Goal: Information Seeking & Learning: Learn about a topic

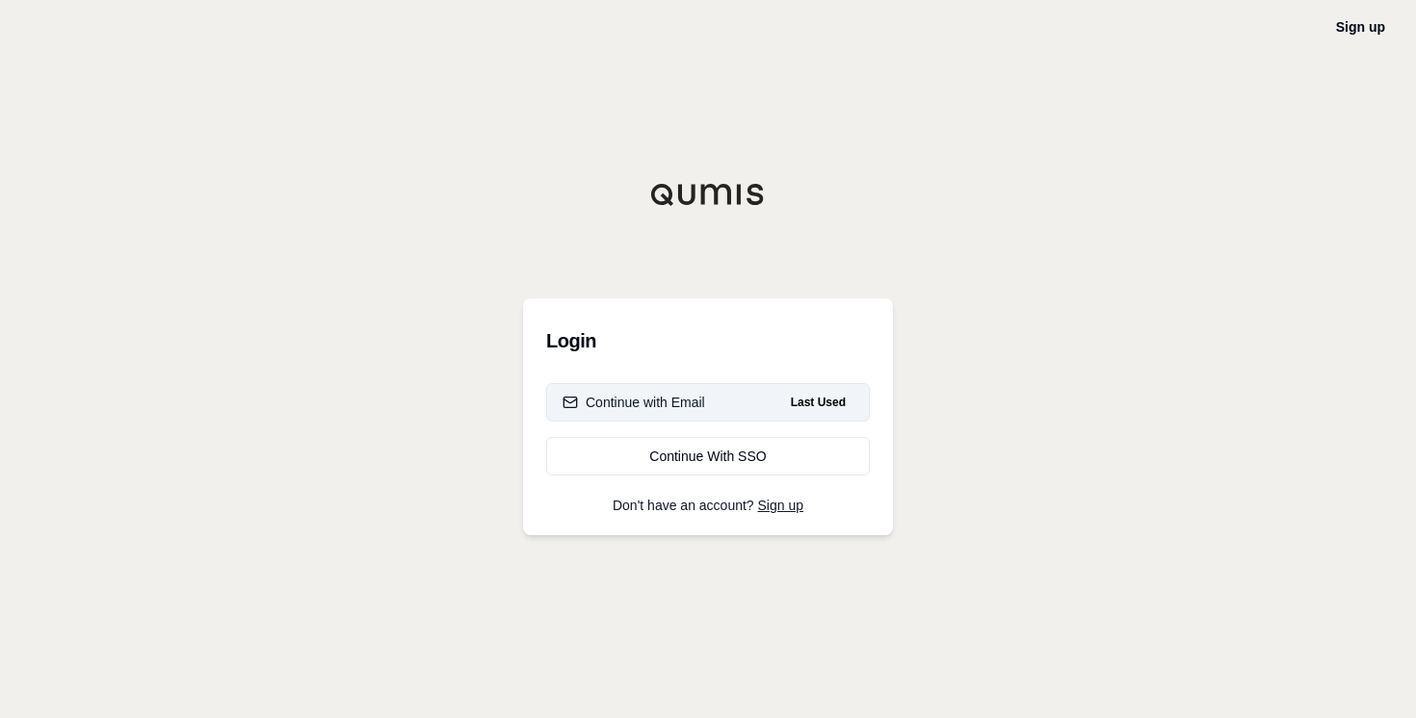
click at [685, 404] on div "Continue with Email" at bounding box center [633, 402] width 143 height 19
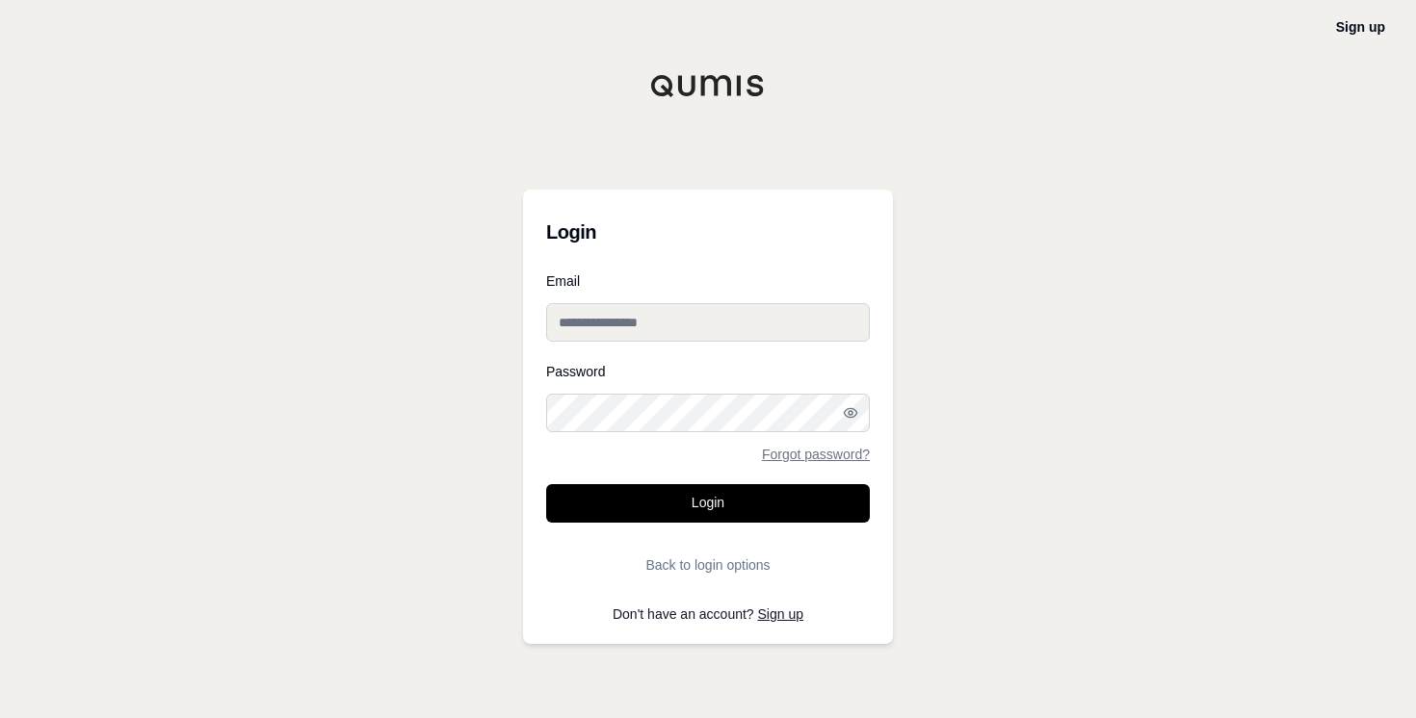
type input "**********"
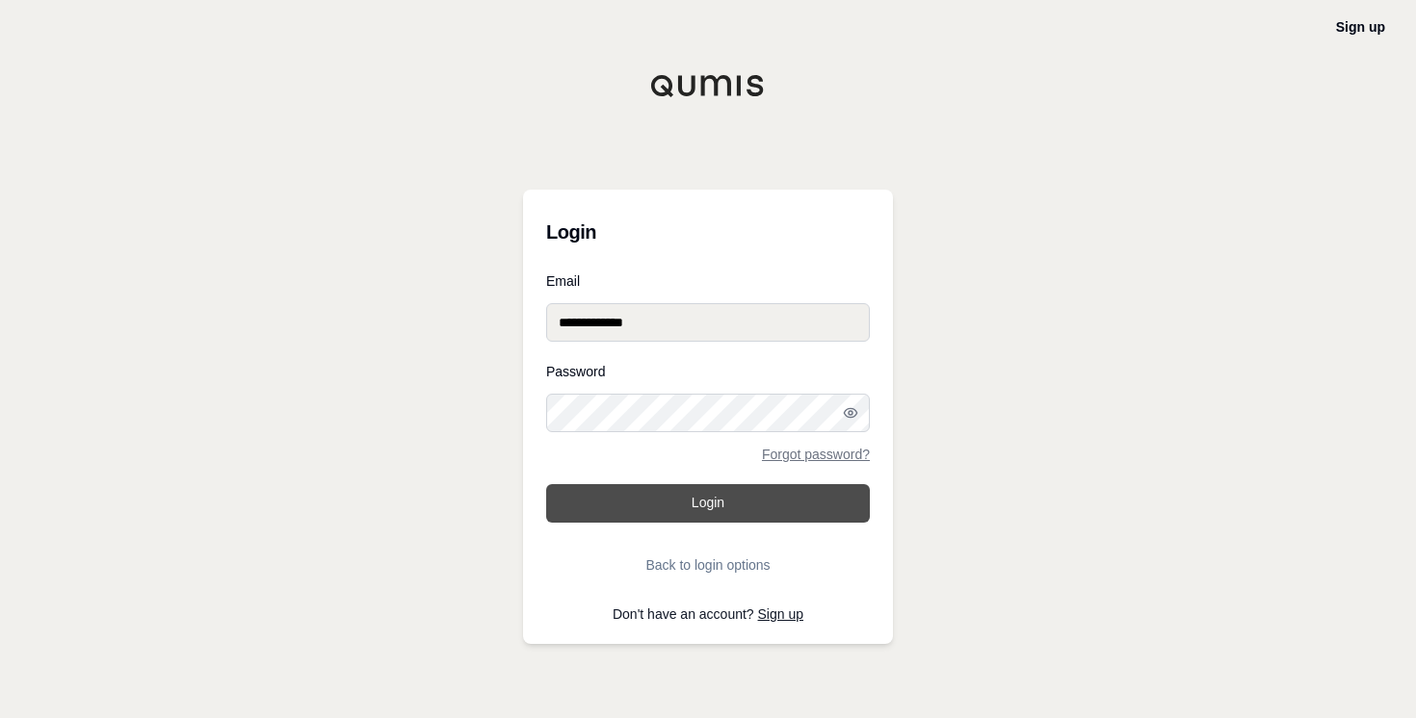
click at [668, 506] on button "Login" at bounding box center [708, 503] width 324 height 39
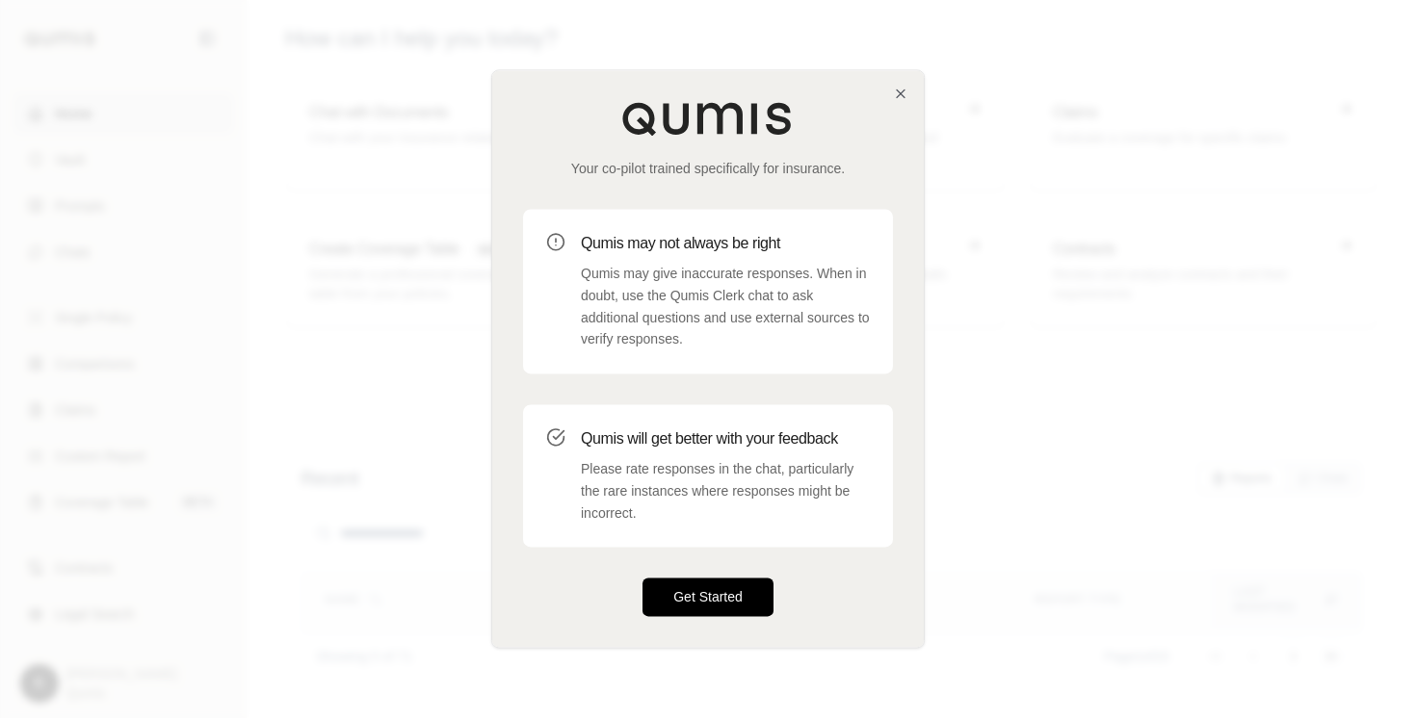
click at [676, 603] on button "Get Started" at bounding box center [707, 598] width 131 height 39
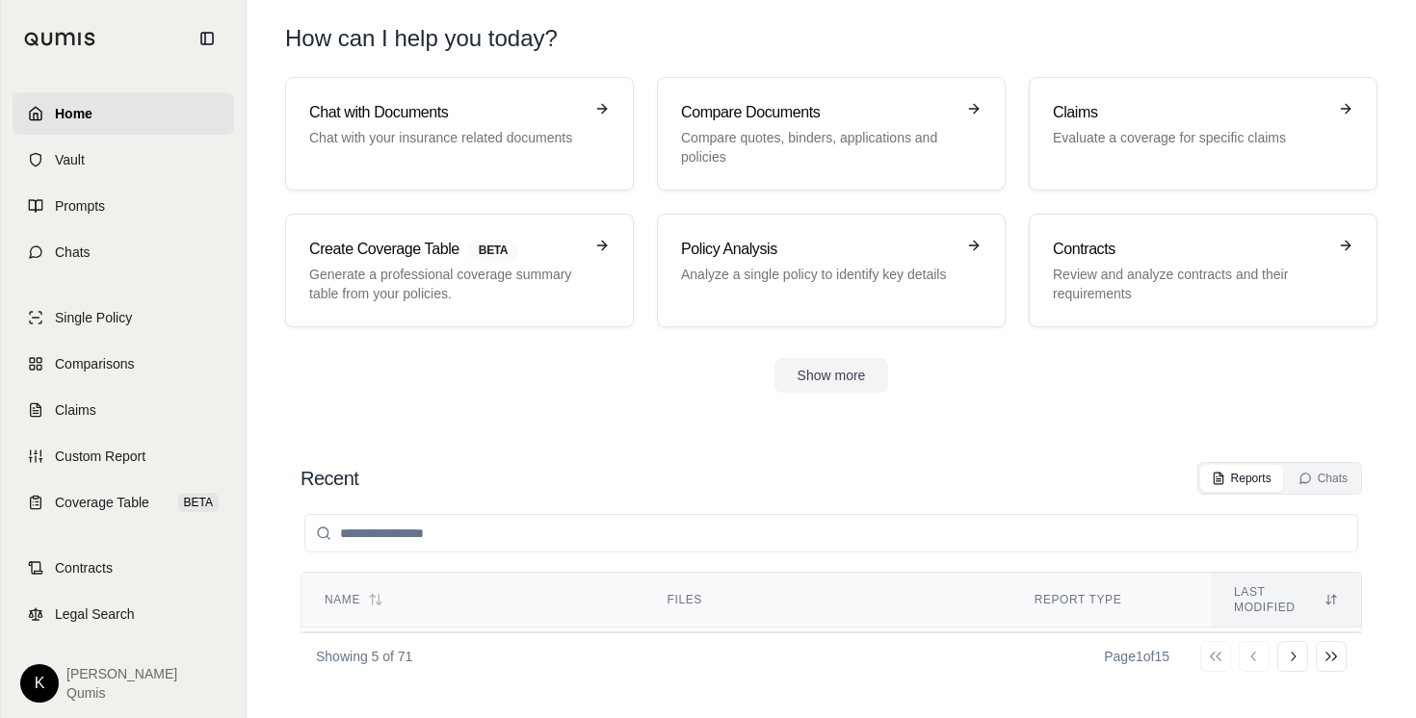
click at [847, 635] on div "Showing 5 of 71 Page 1 of 15 Go to first page Go to previous page Go to next pa…" at bounding box center [830, 656] width 1061 height 47
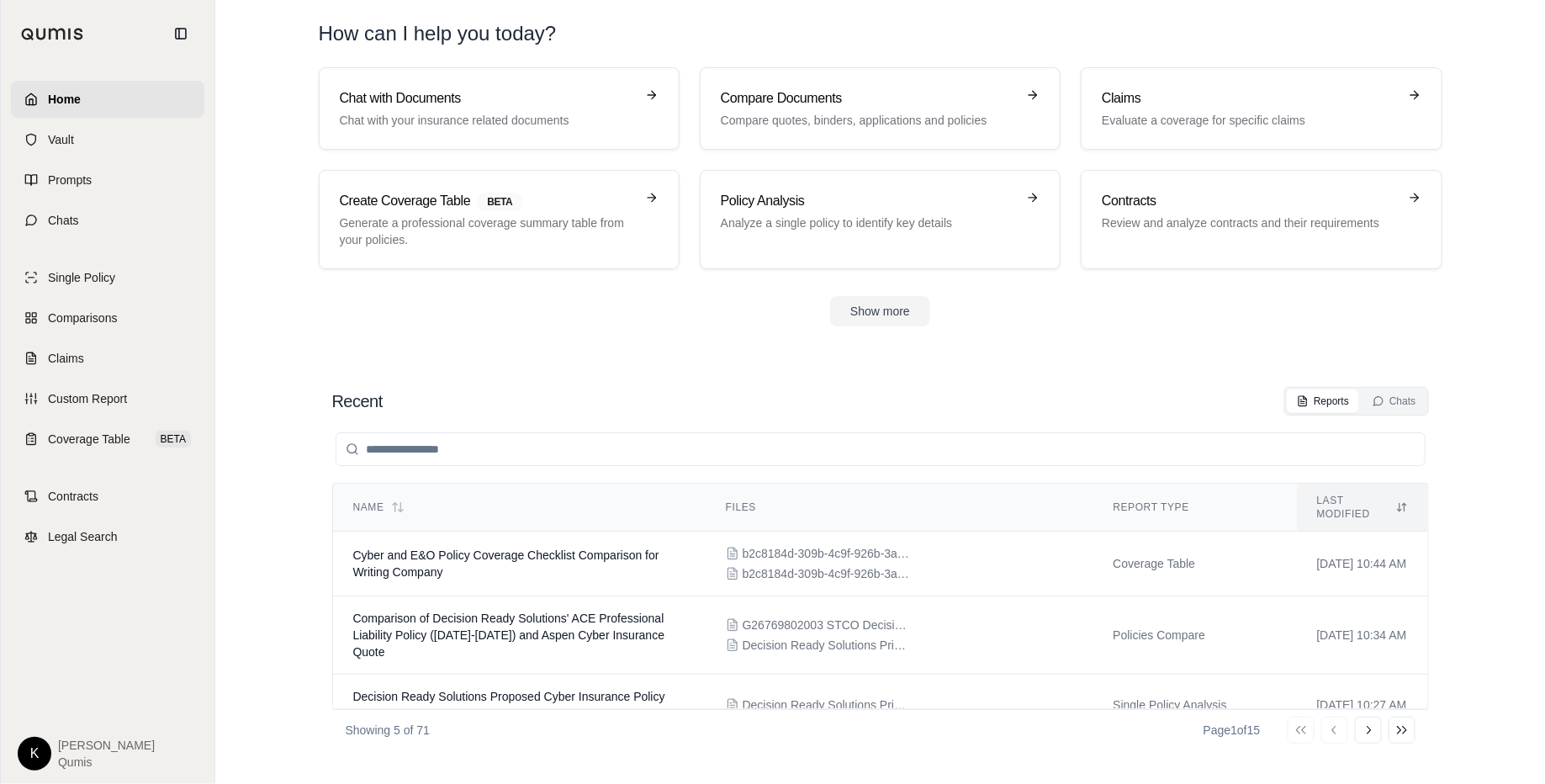
click at [672, 461] on input "search" at bounding box center [880, 449] width 1090 height 34
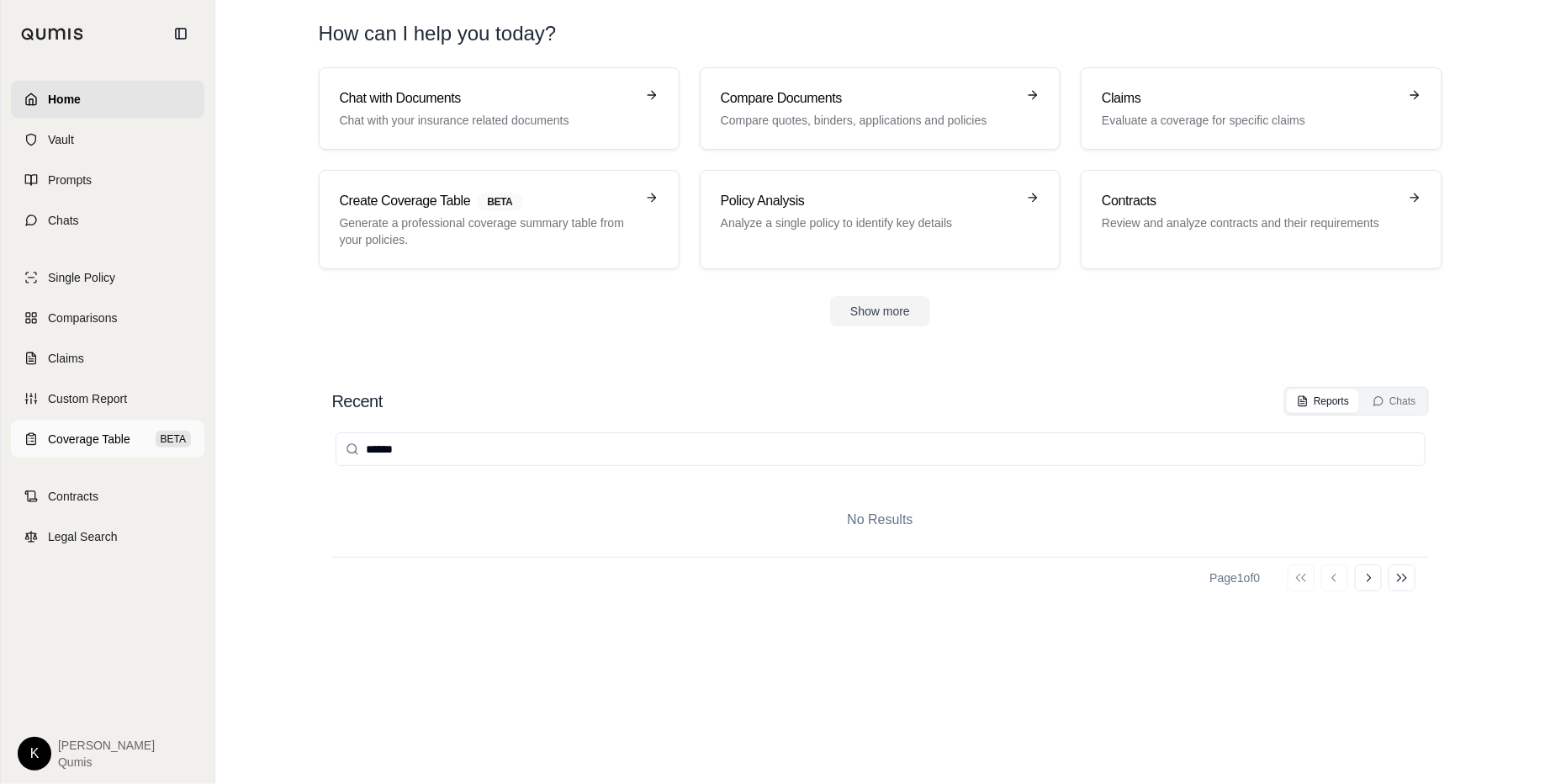
type input "******"
click at [79, 444] on span "Coverage Table" at bounding box center [89, 438] width 82 height 17
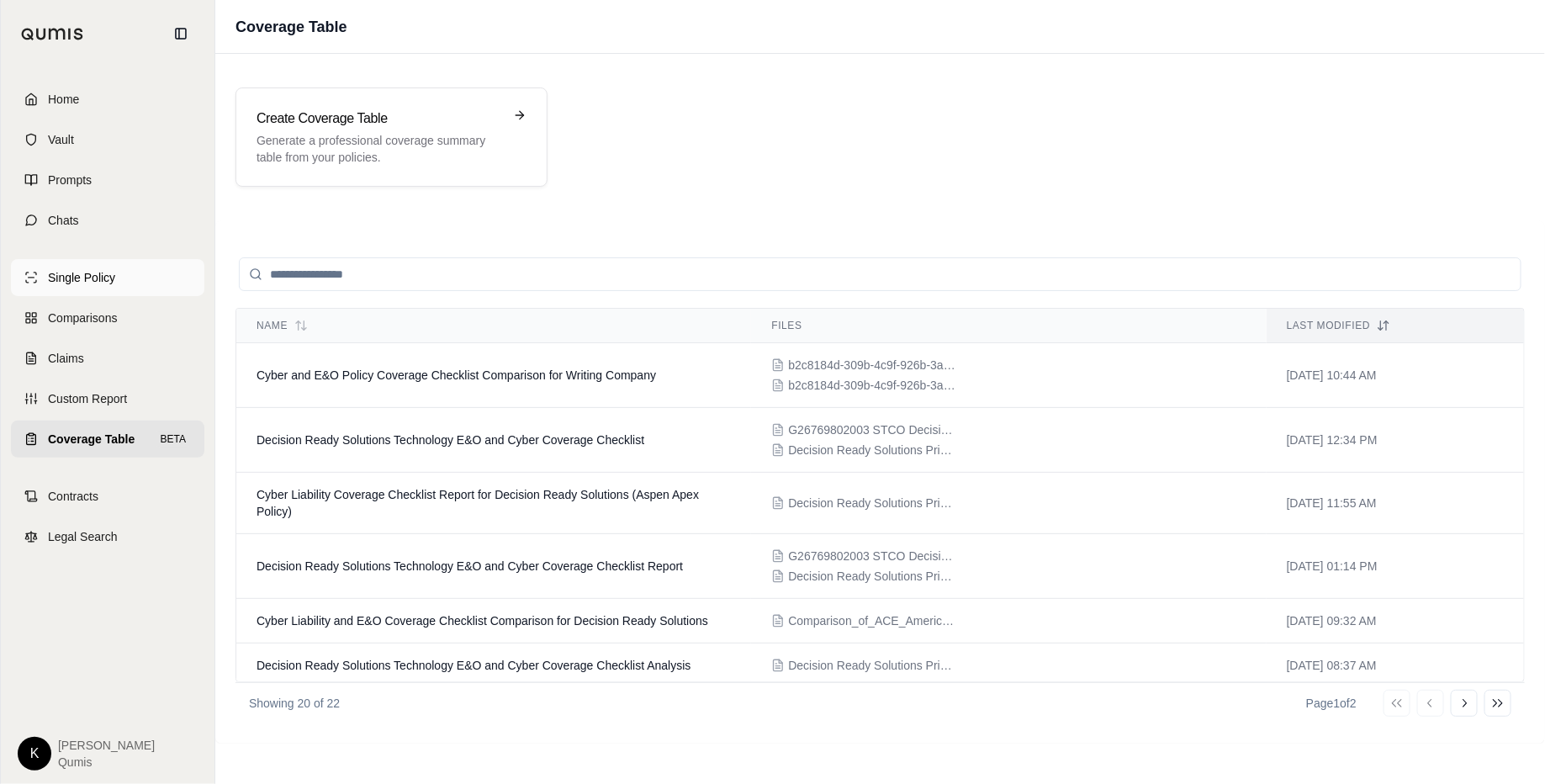
click at [110, 284] on span "Single Policy" at bounding box center [81, 277] width 67 height 17
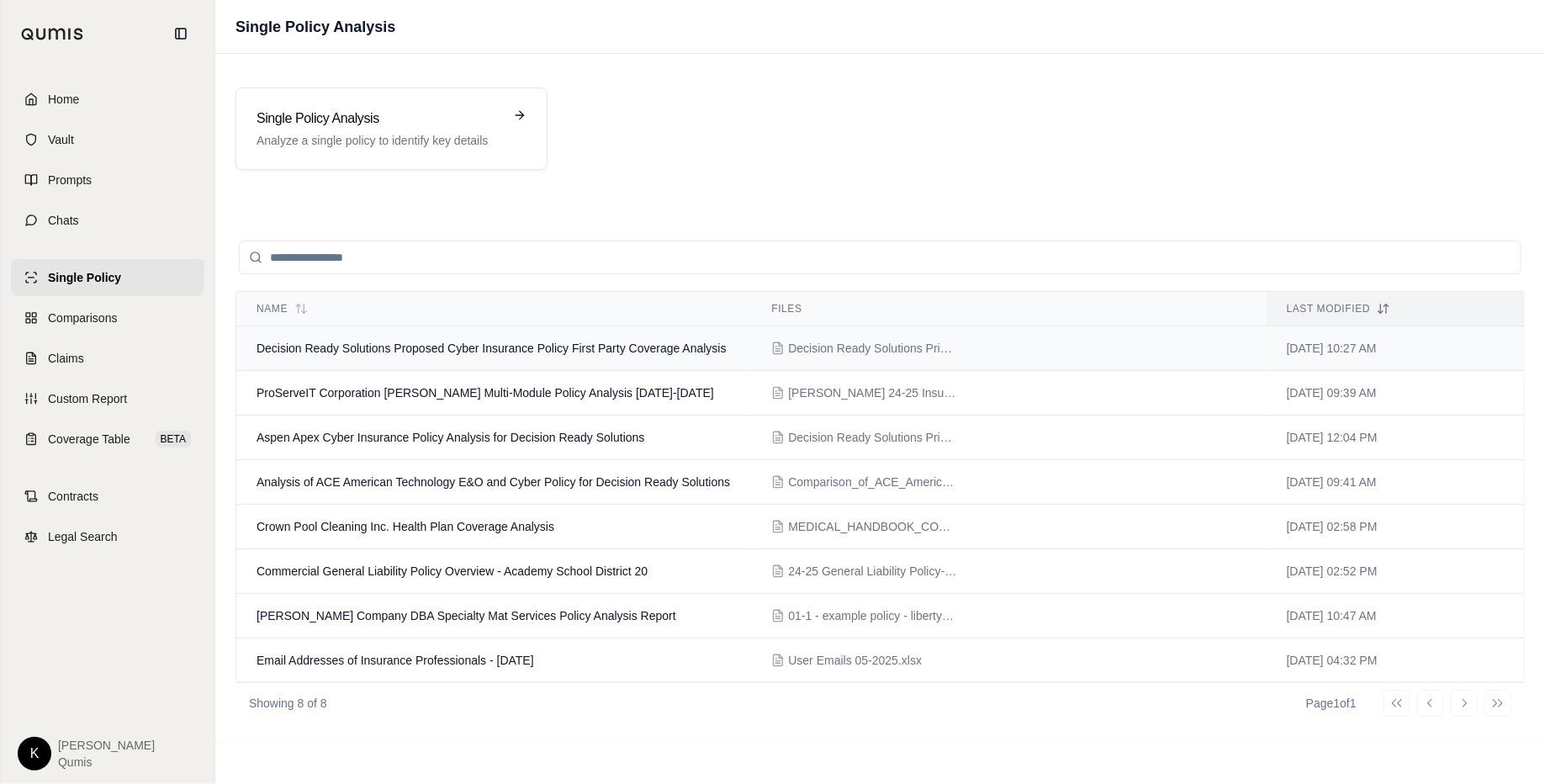
click at [353, 341] on span "Decision Ready Solutions Proposed Cyber Insurance Policy First Party Coverage A…" at bounding box center [492, 347] width 470 height 13
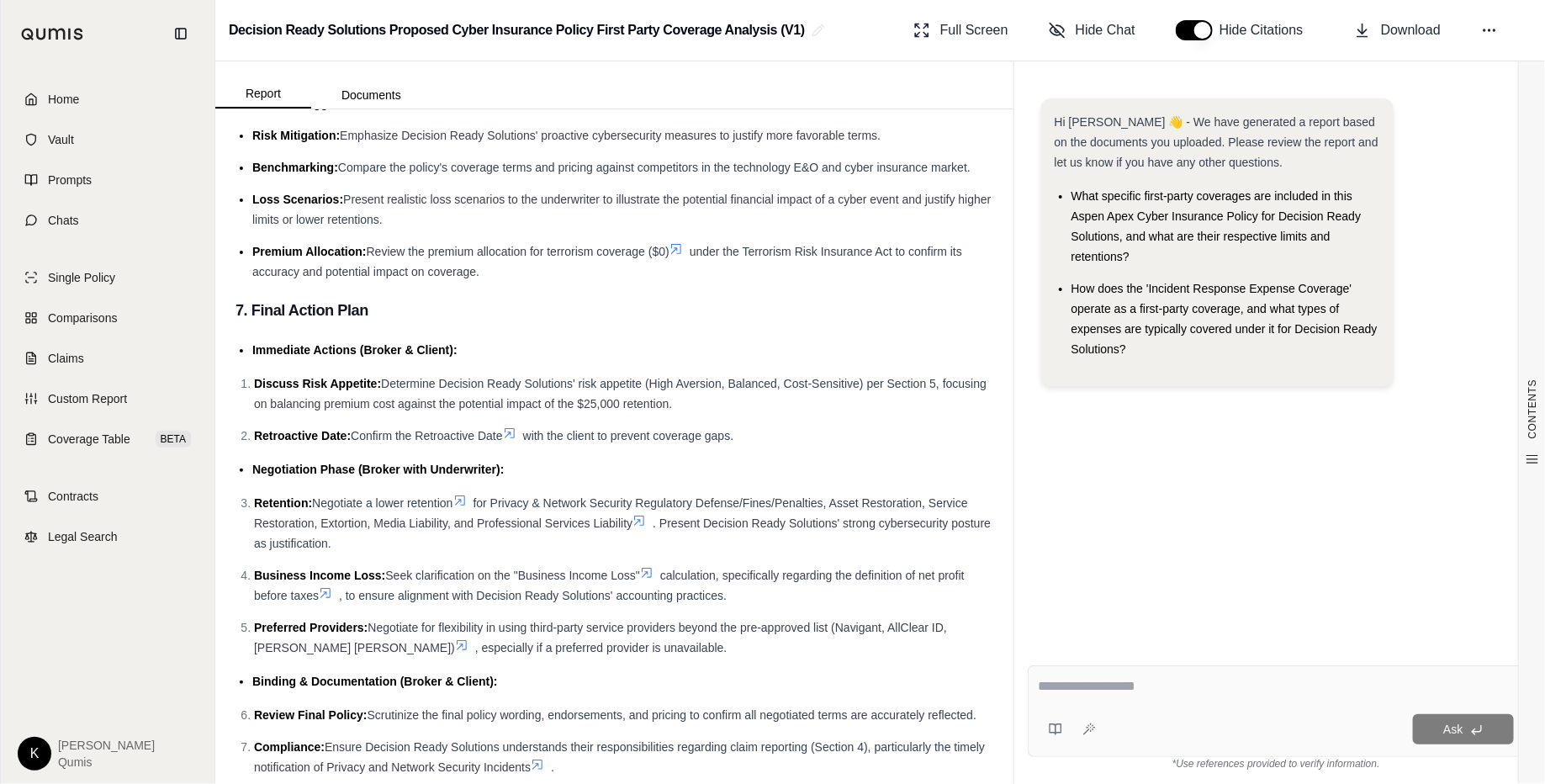
scroll to position [4482, 0]
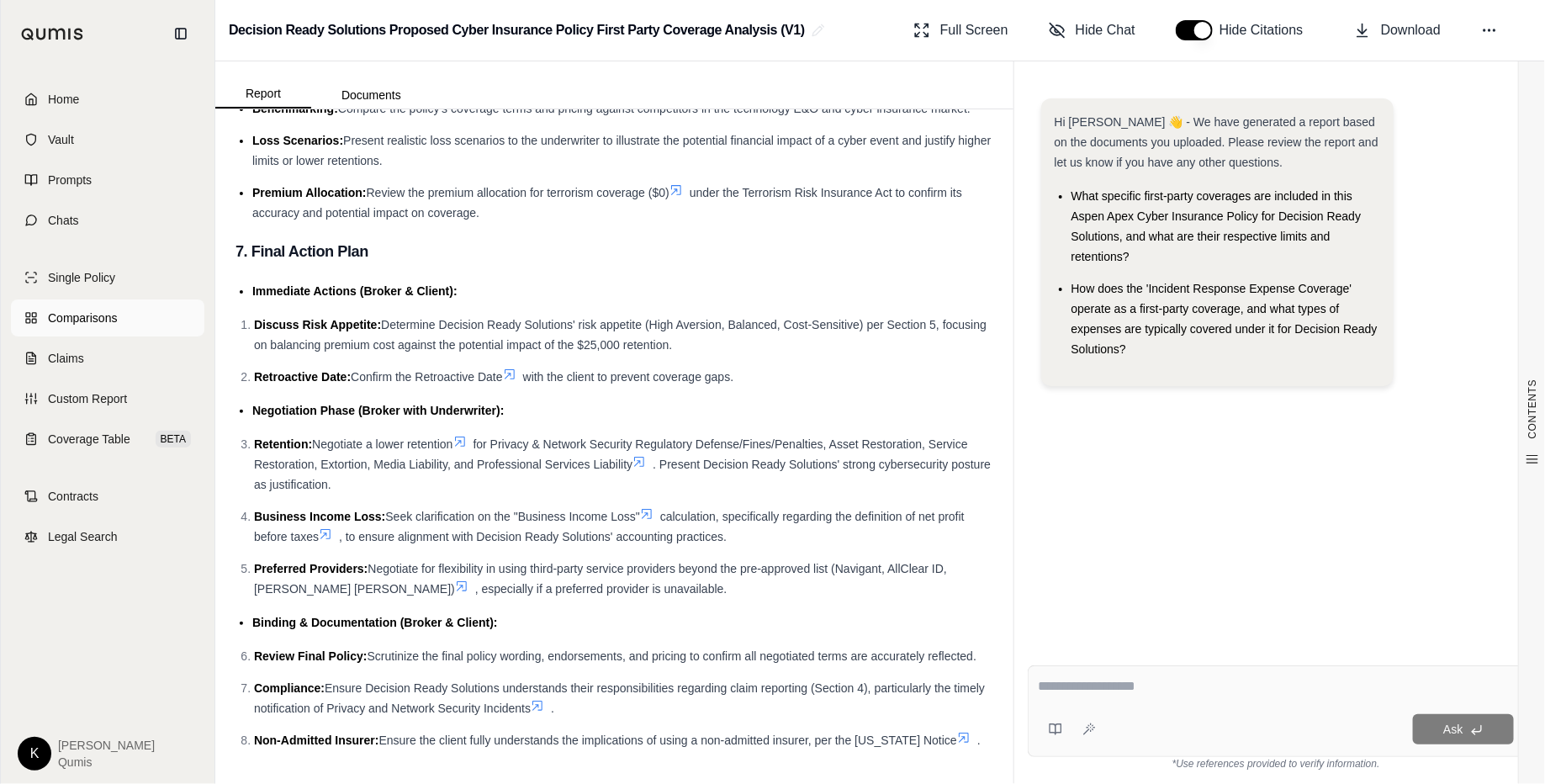
click at [105, 328] on link "Comparisons" at bounding box center [108, 318] width 194 height 37
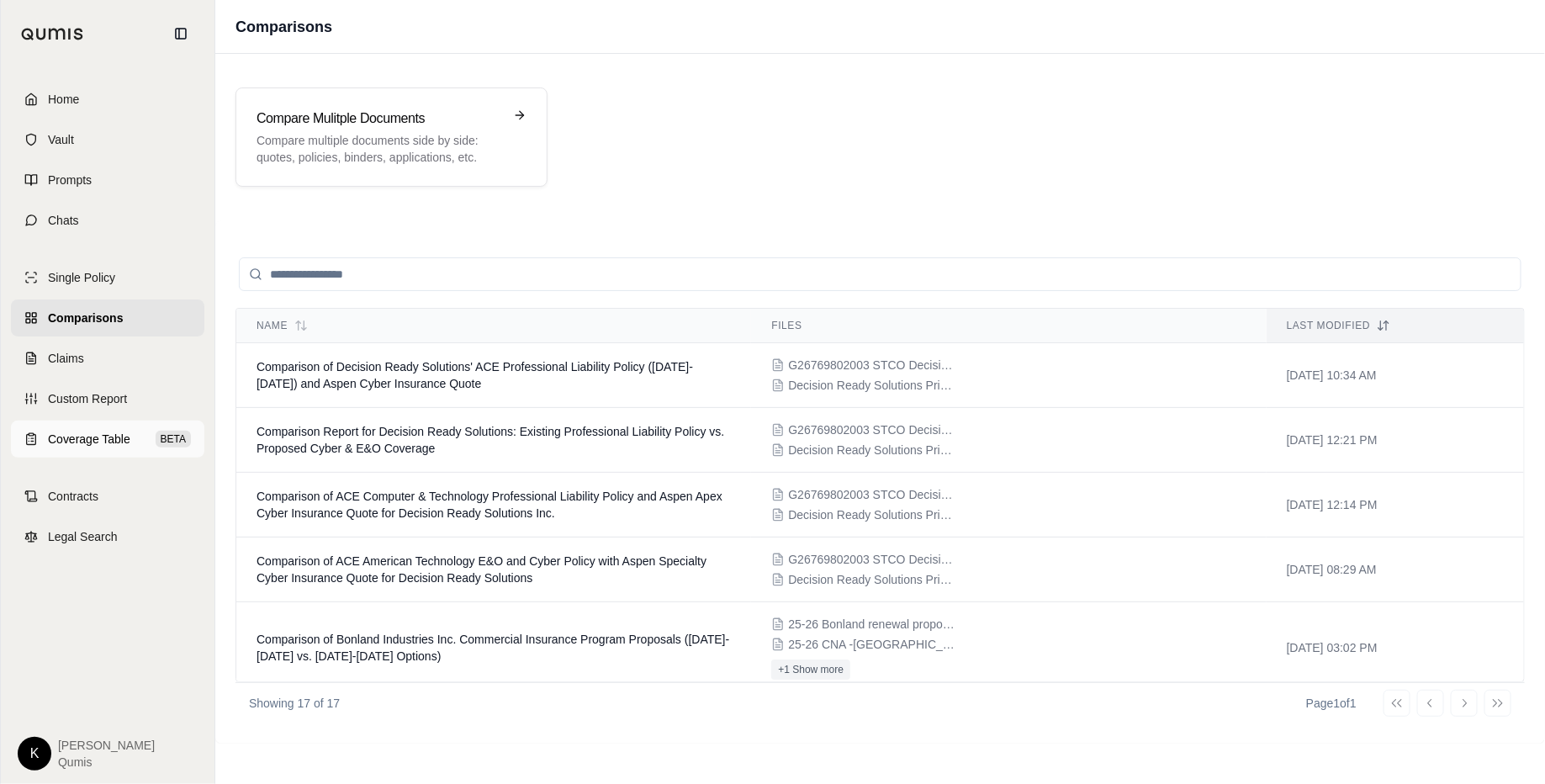
click at [93, 439] on span "Coverage Table" at bounding box center [89, 438] width 82 height 17
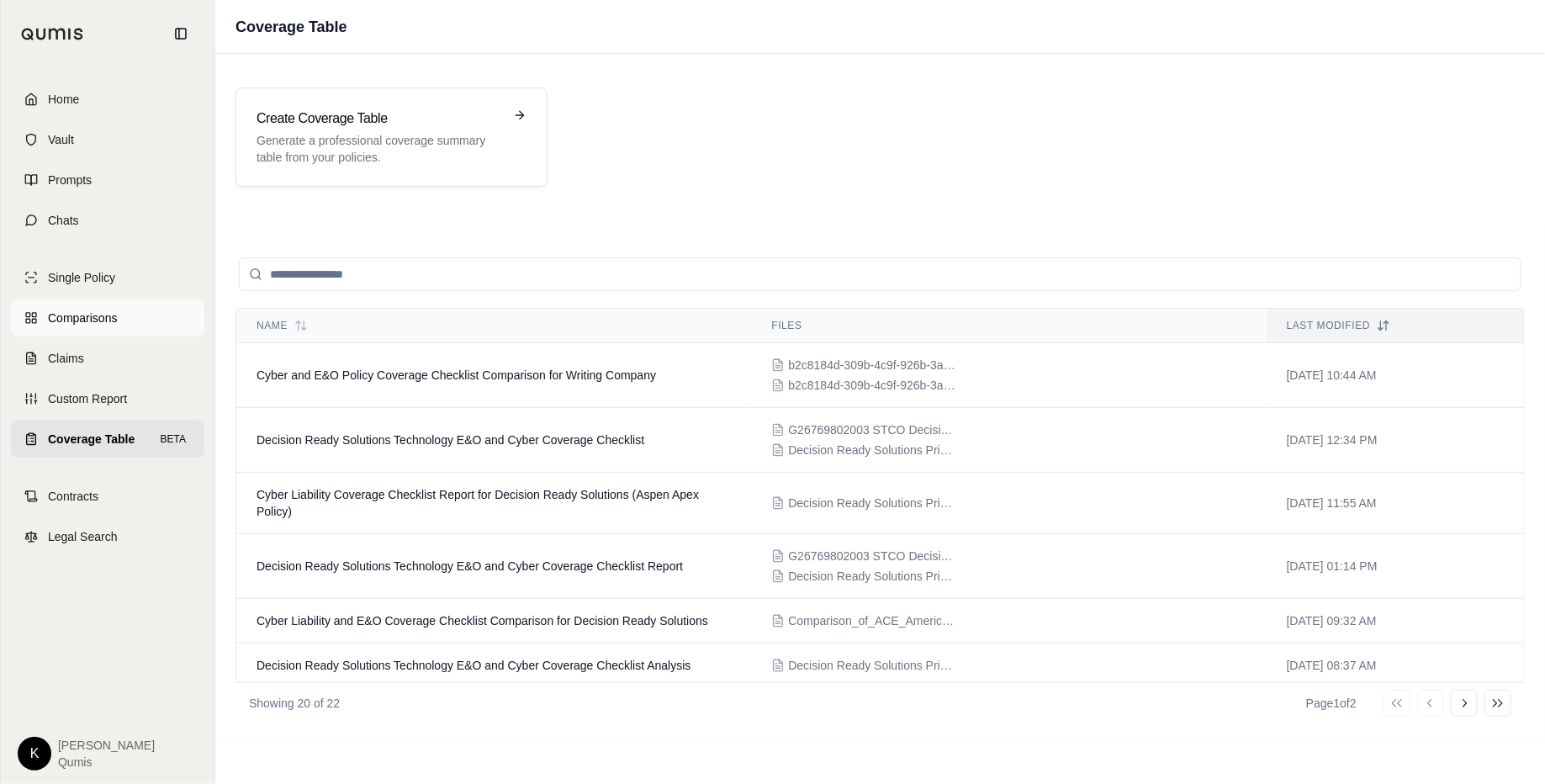
click at [99, 311] on span "Comparisons" at bounding box center [82, 317] width 69 height 17
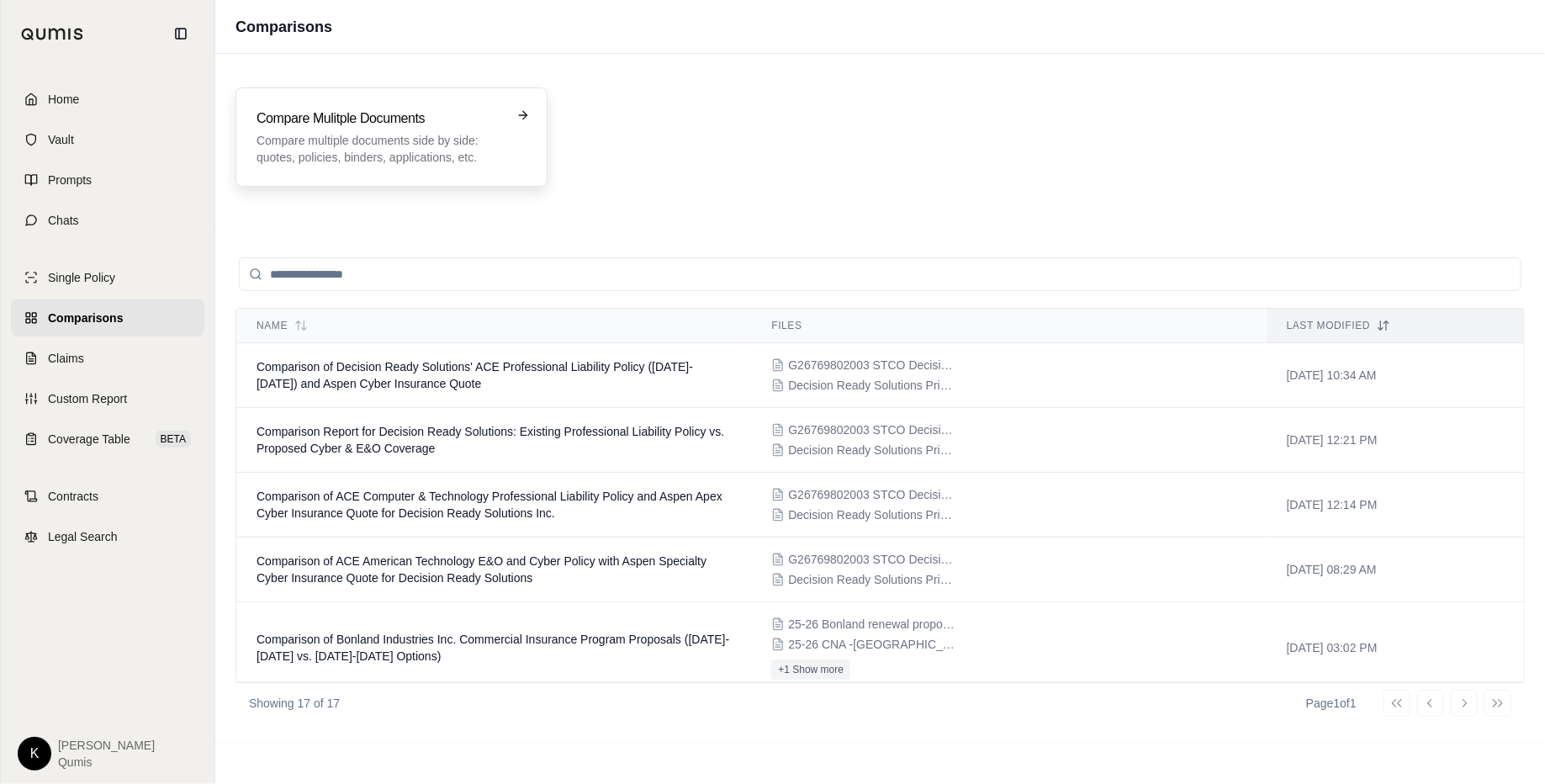
click at [366, 136] on p "Compare multiple documents side by side: quotes, policies, binders, application…" at bounding box center [380, 148] width 246 height 34
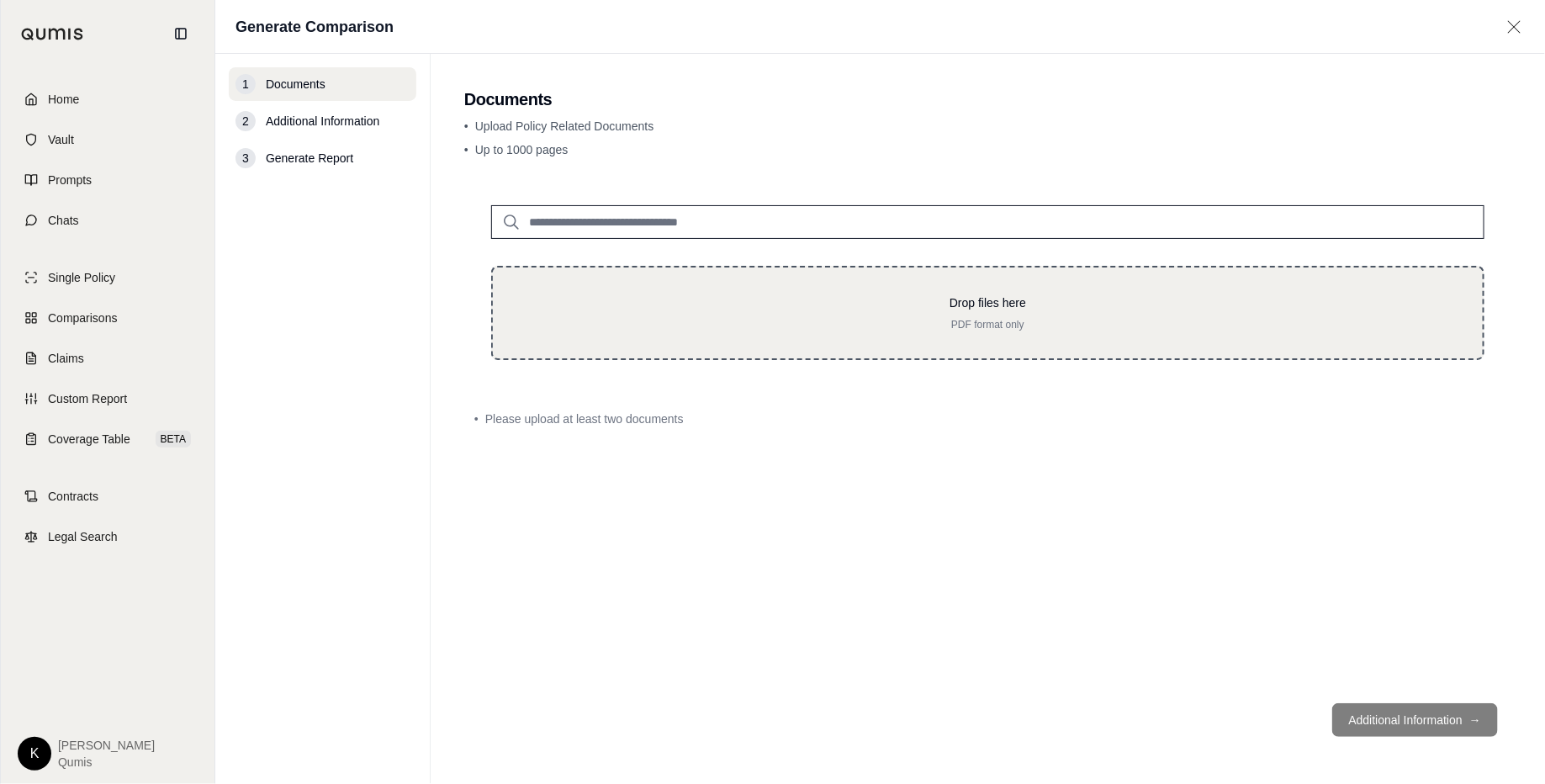
click at [916, 312] on div "Drop files here PDF format only" at bounding box center [988, 313] width 936 height 37
type input "**********"
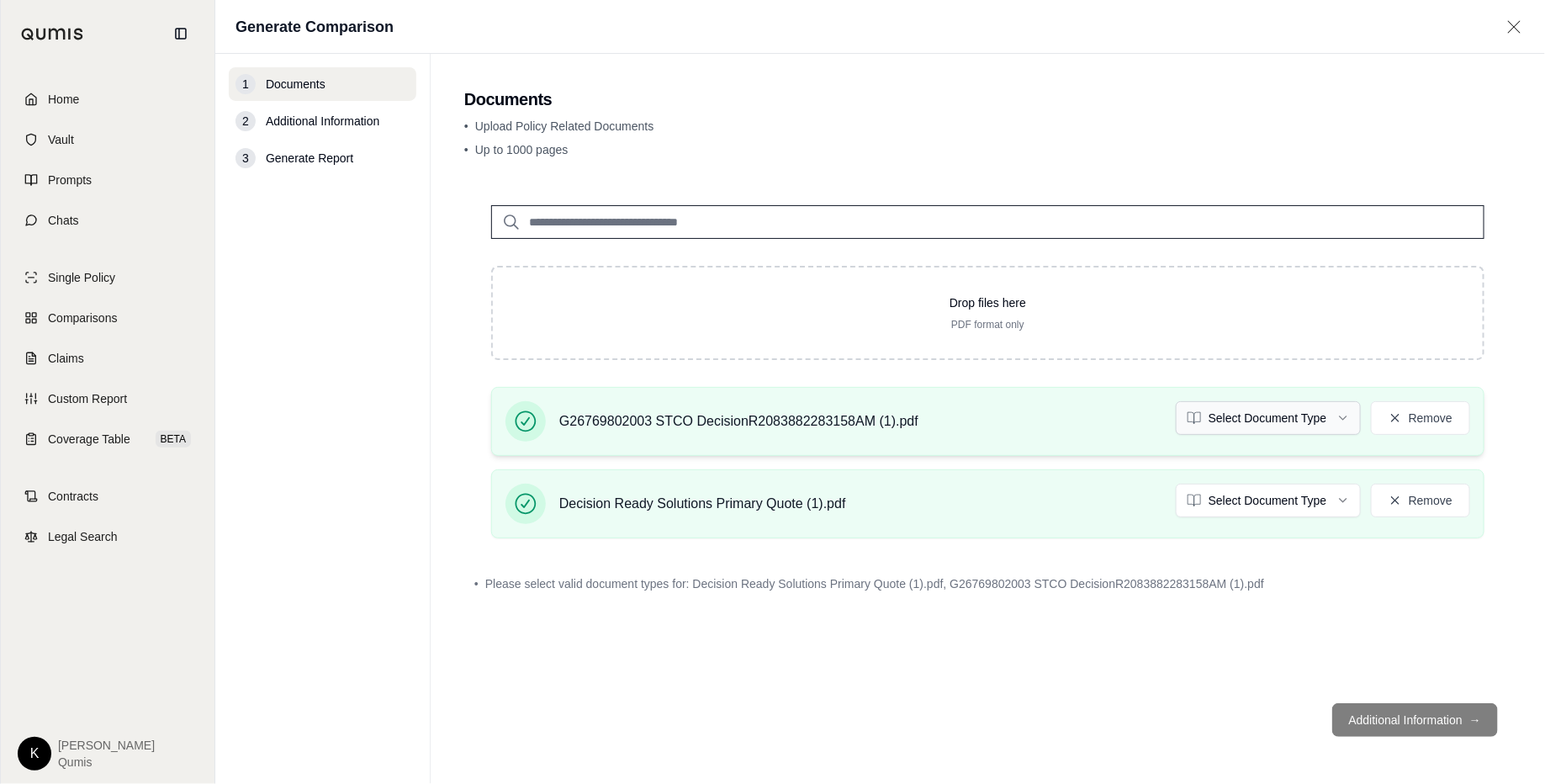
click at [1236, 407] on html "Home Vault Prompts Chats Single Policy Comparisons Claims Custom Report Coverag…" at bounding box center [772, 392] width 1545 height 784
click at [1236, 498] on html "Home Vault Prompts Chats Single Policy Comparisons Claims Custom Report Coverag…" at bounding box center [772, 392] width 1545 height 784
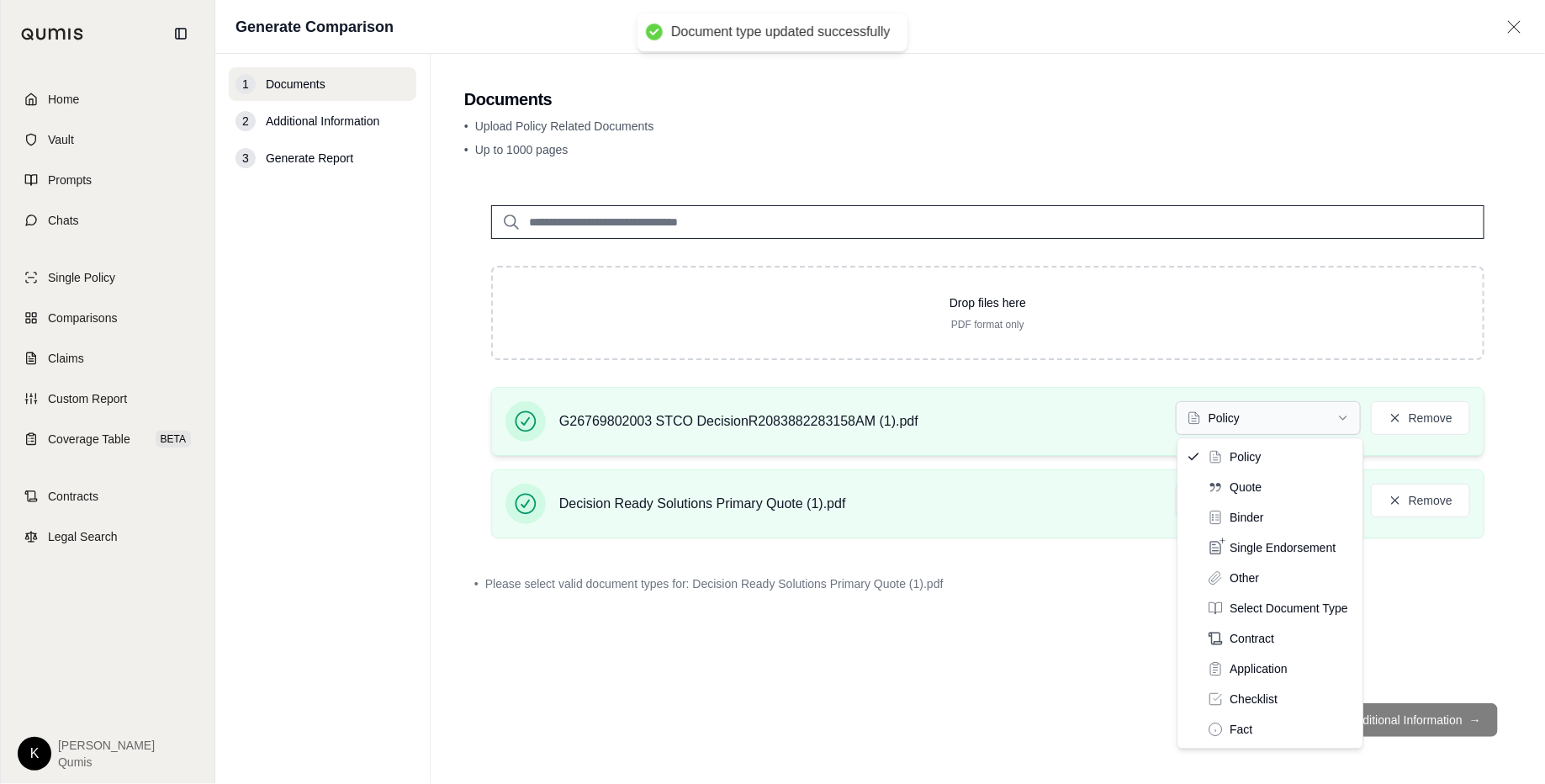
click at [1236, 433] on html "Document type updated successfully Home Vault Prompts Chats Single Policy Compa…" at bounding box center [772, 392] width 1545 height 784
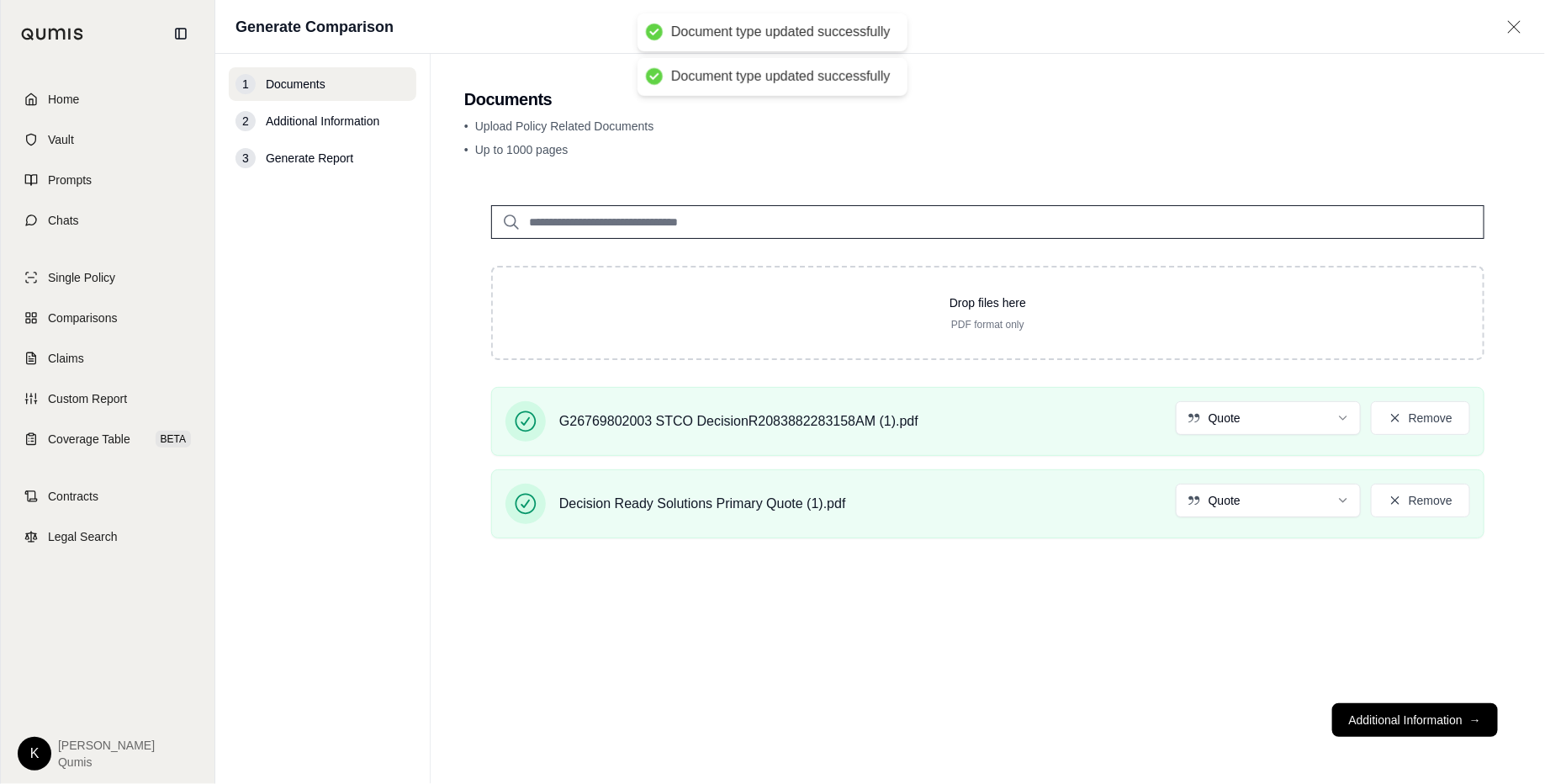
click at [744, 227] on input "search" at bounding box center [987, 222] width 993 height 34
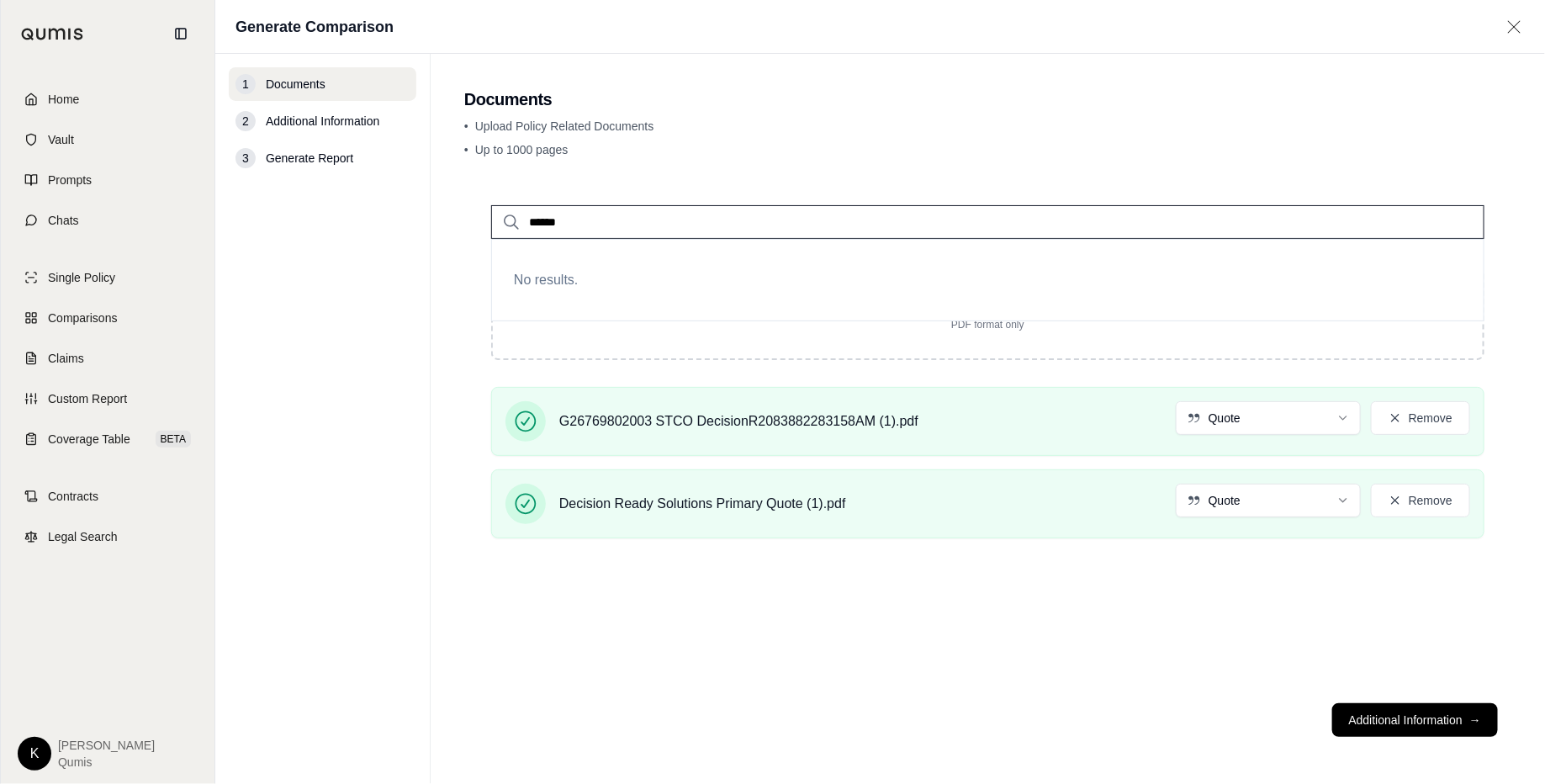
click at [922, 110] on h2 "Documents" at bounding box center [988, 99] width 1047 height 24
click at [693, 215] on input "******" at bounding box center [987, 222] width 993 height 34
type input "*"
click at [1236, 626] on button "Additional Information →" at bounding box center [1416, 719] width 166 height 34
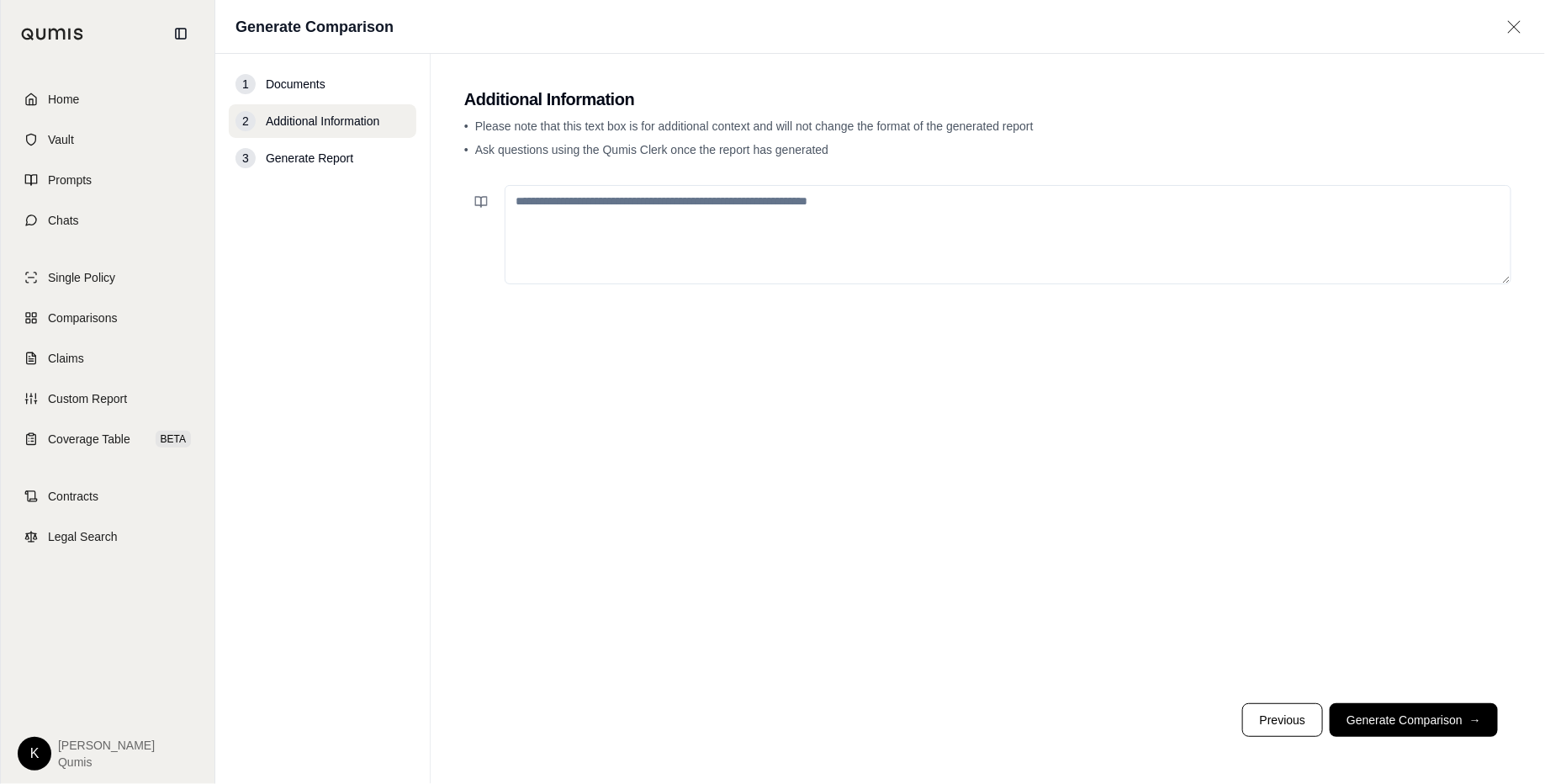
click at [786, 228] on textarea at bounding box center [1008, 235] width 1007 height 100
type textarea "**********"
click at [1236, 626] on span "→" at bounding box center [1474, 719] width 11 height 17
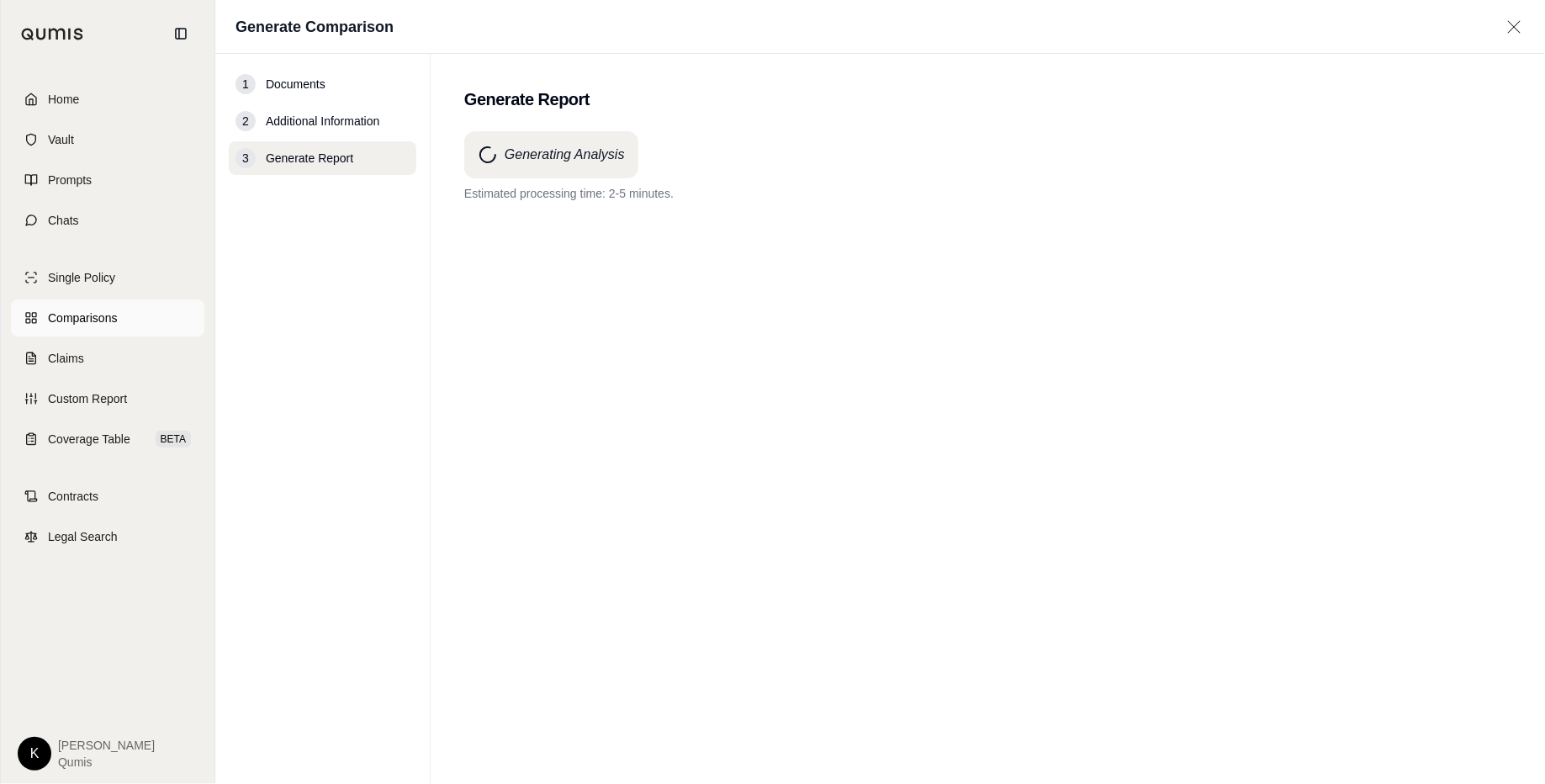
click at [59, 313] on span "Comparisons" at bounding box center [82, 317] width 69 height 17
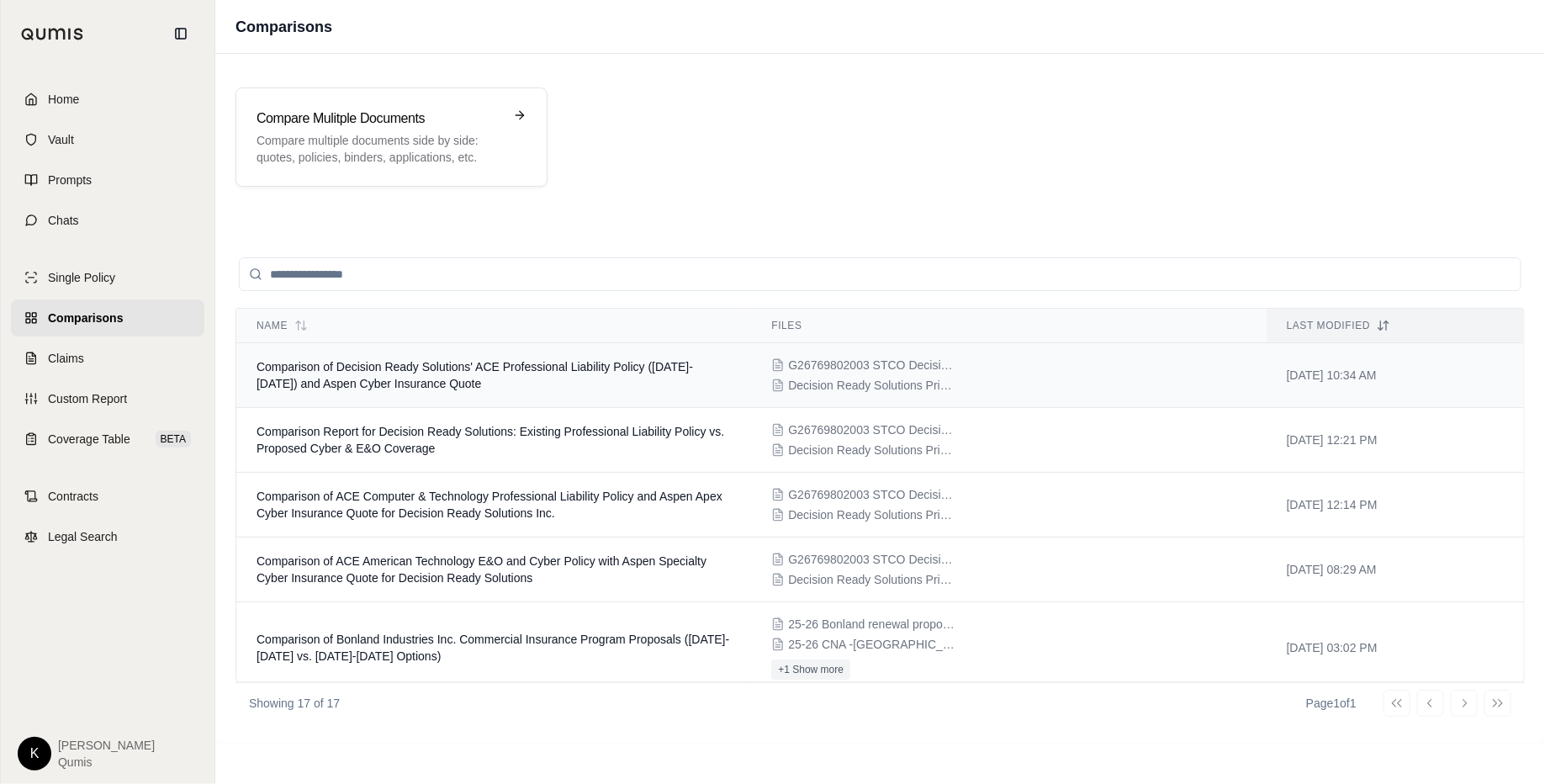
click at [653, 396] on td "Comparison of Decision Ready Solutions' ACE Professional Liability Policy (2016…" at bounding box center [493, 375] width 514 height 65
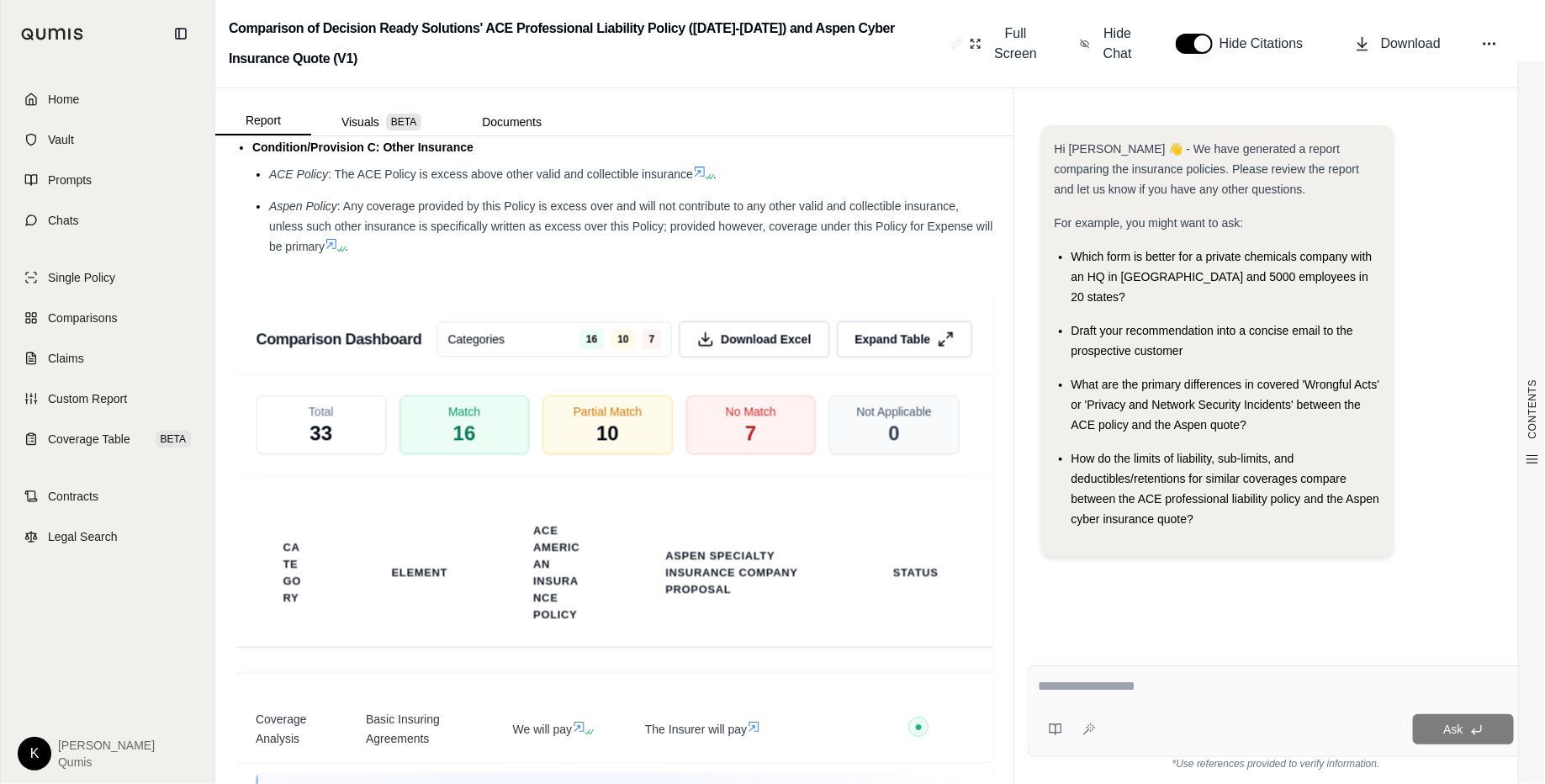
scroll to position [3188, 0]
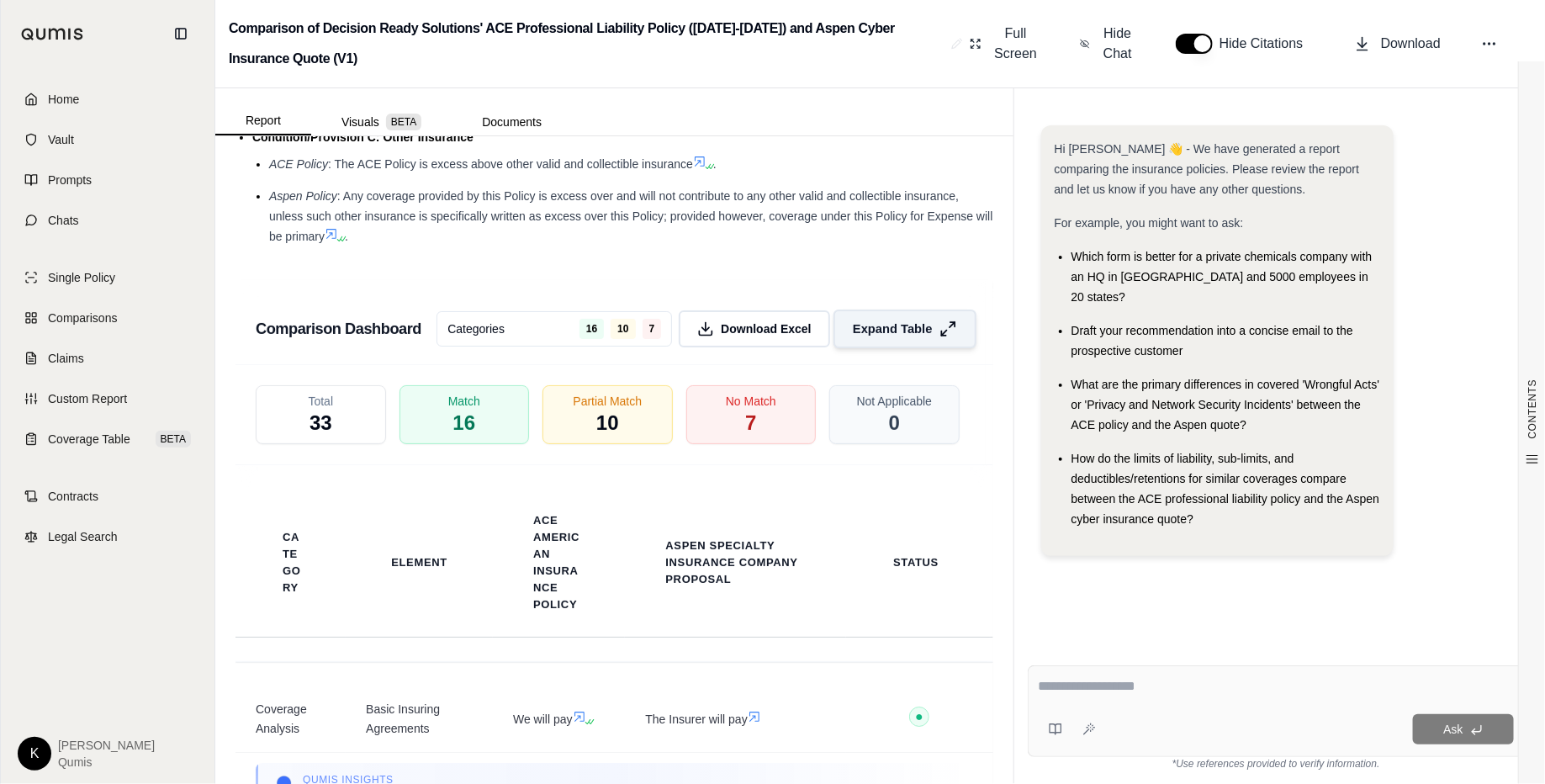
click at [914, 346] on div "Categories 16 10 7 Download Excel Expand Table" at bounding box center [704, 328] width 535 height 37
click at [915, 326] on span "Expand Table" at bounding box center [893, 328] width 79 height 17
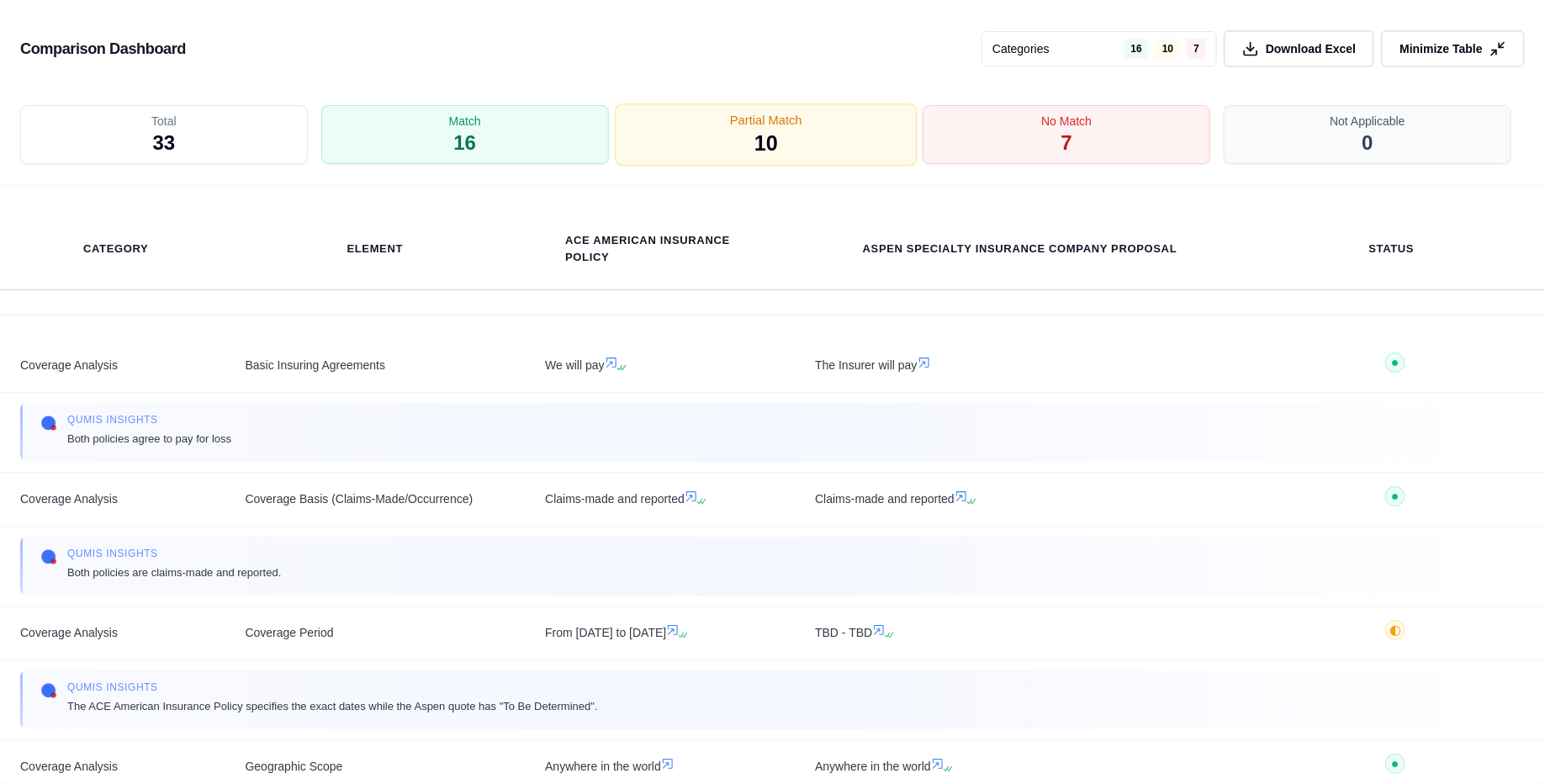
click at [807, 132] on div "Partial Match 10" at bounding box center [766, 134] width 302 height 62
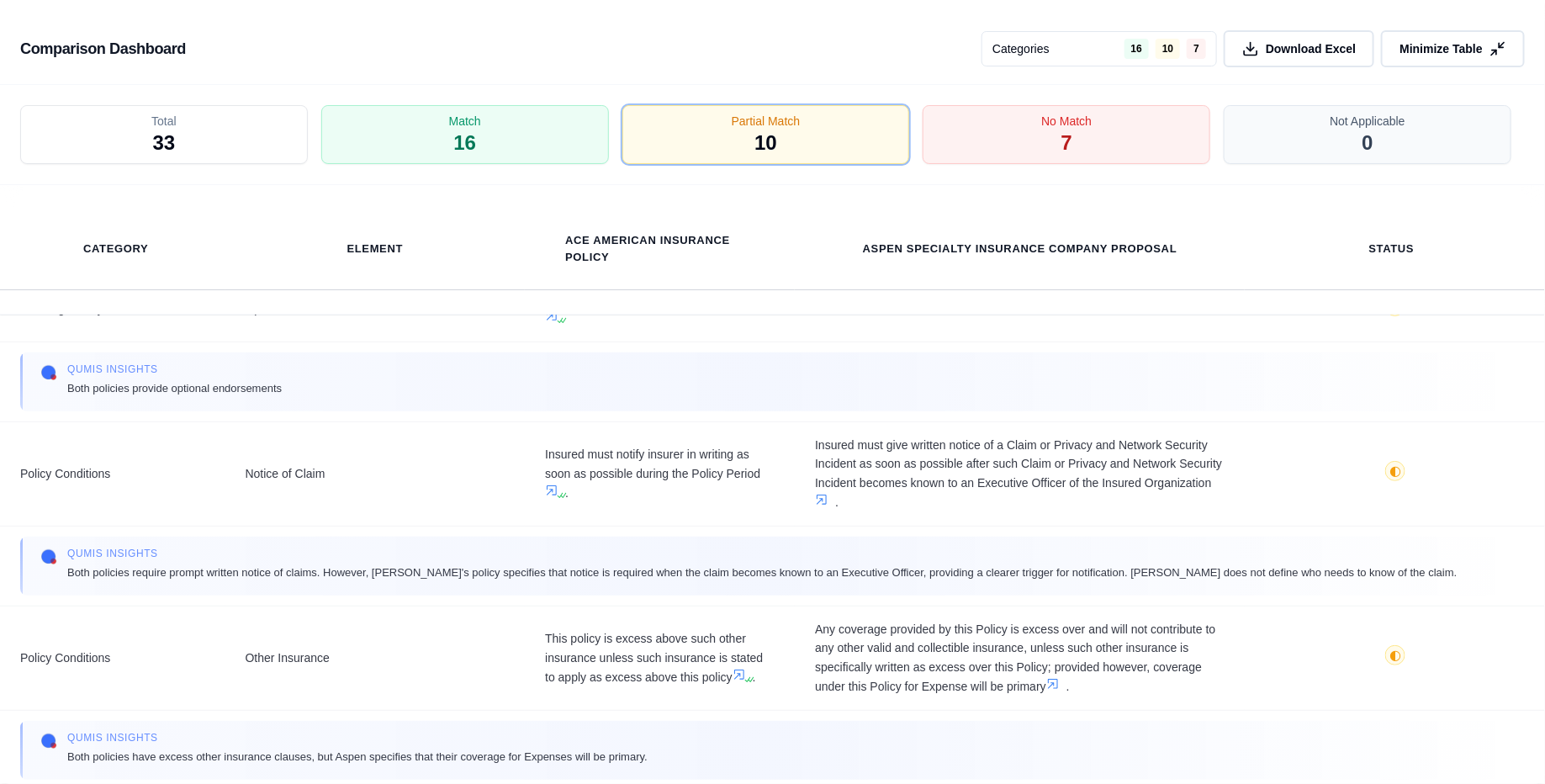
scroll to position [382, 0]
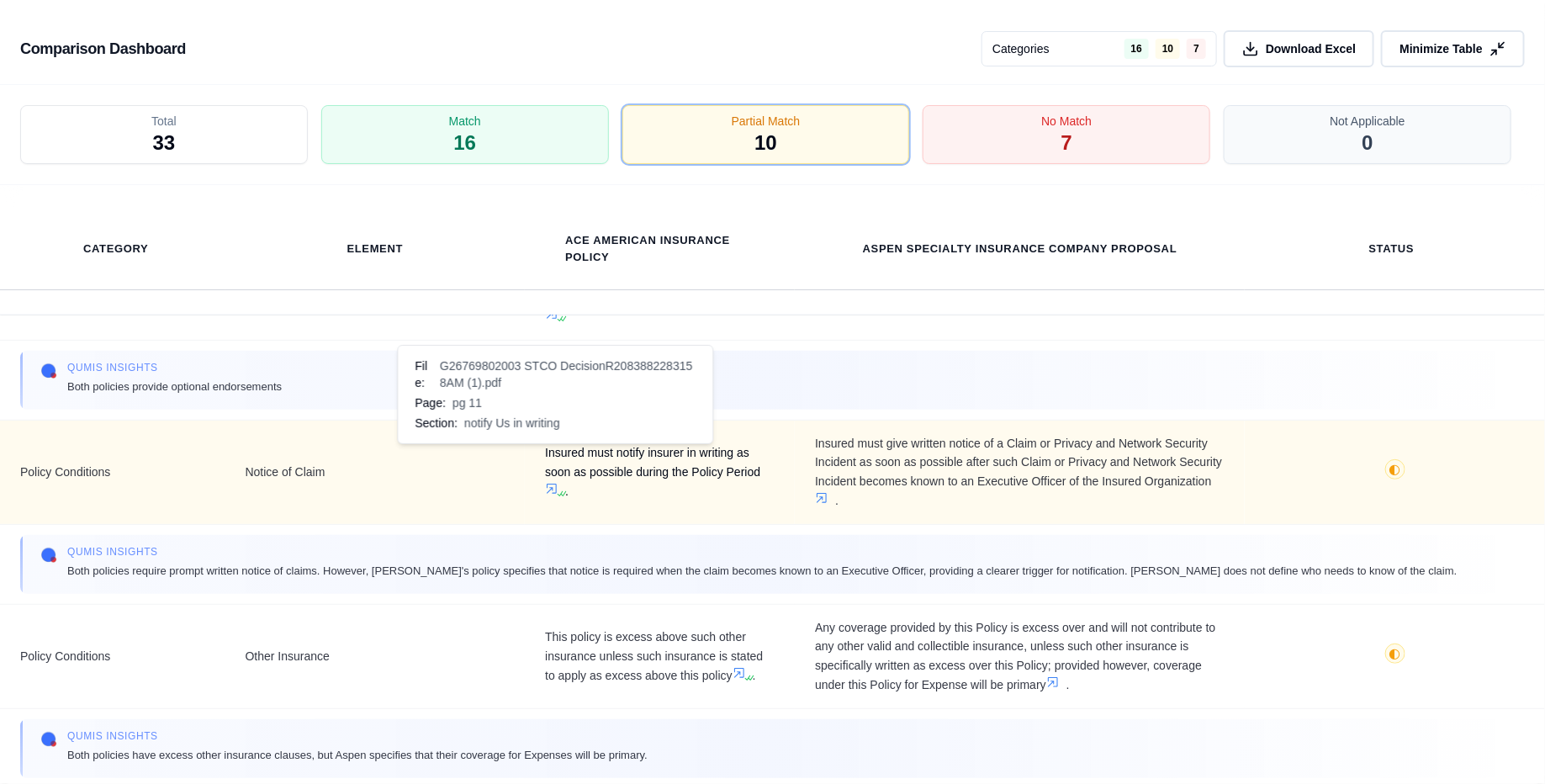
click at [555, 489] on icon at bounding box center [561, 494] width 10 height 10
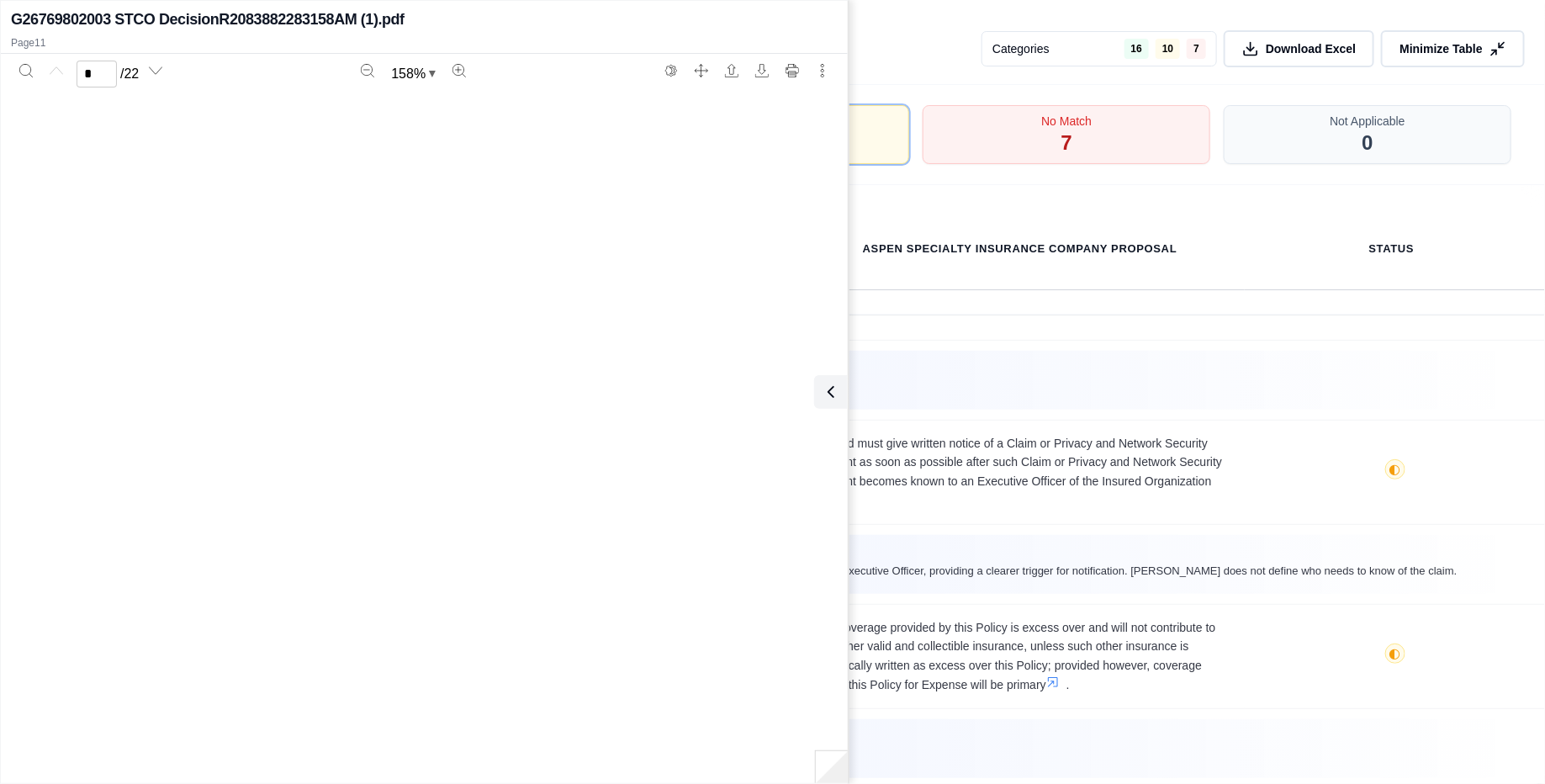
type input "**"
click at [1009, 291] on div "Category Element ACE American Insurance Policy Aspen Specialty Insurance Compan…" at bounding box center [772, 249] width 1545 height 128
click at [825, 388] on icon at bounding box center [827, 391] width 20 height 20
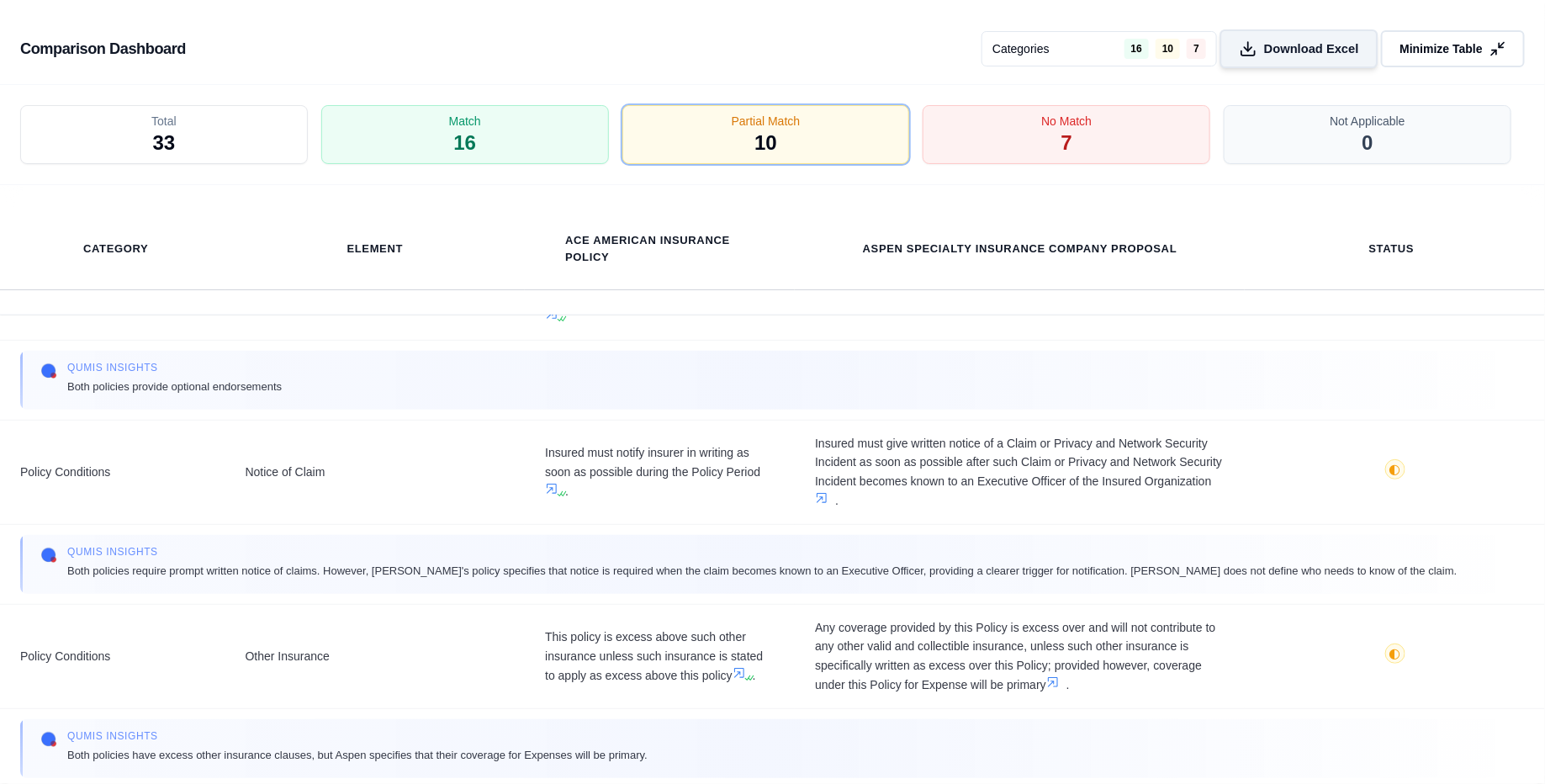
click at [1236, 51] on span "Download Excel" at bounding box center [1311, 49] width 95 height 17
click at [1236, 60] on button "Minimize Table" at bounding box center [1453, 49] width 150 height 38
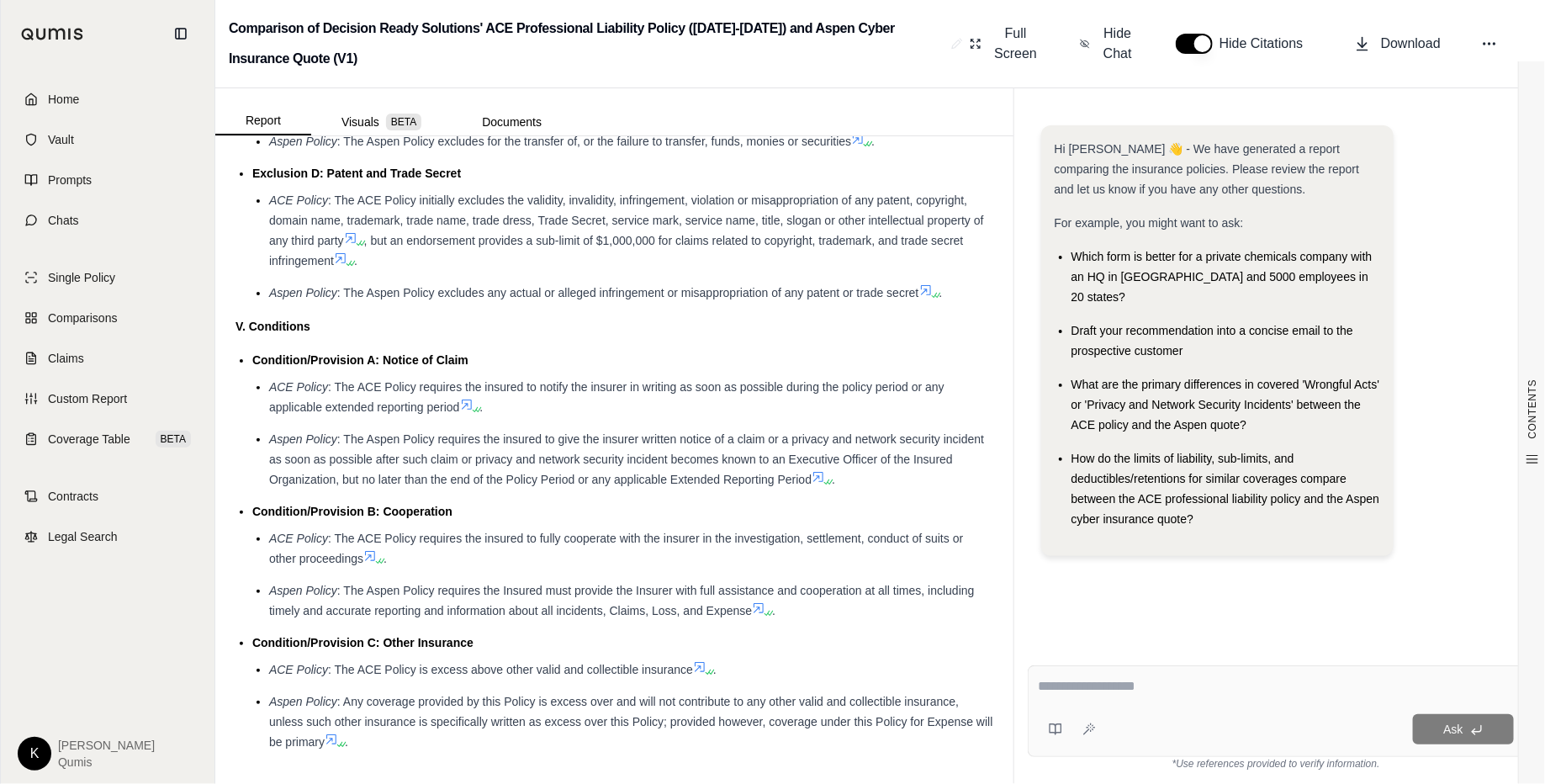
click at [1122, 626] on textarea at bounding box center [1276, 685] width 475 height 20
click at [1108, 626] on textarea at bounding box center [1276, 685] width 475 height 20
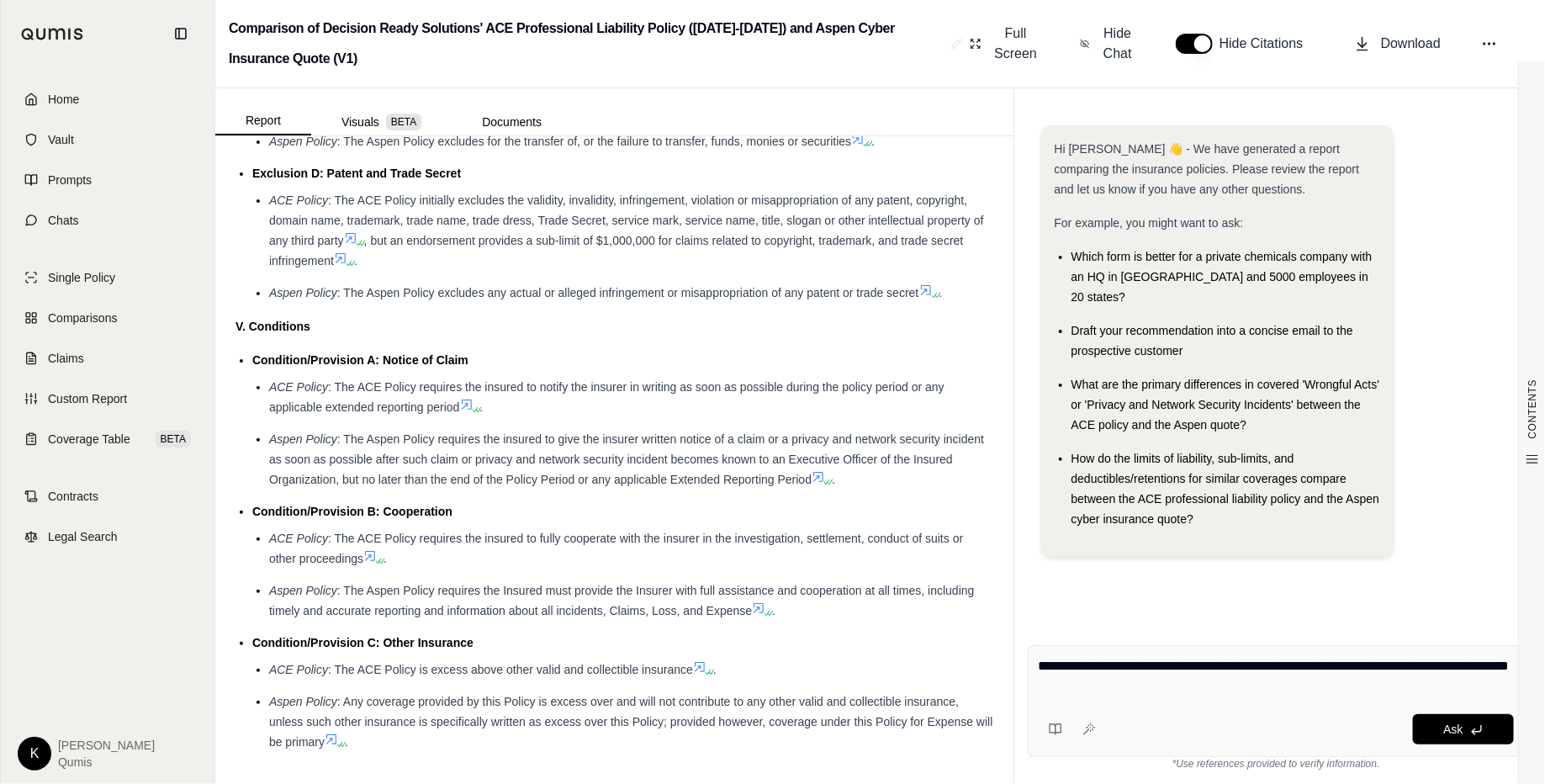
type textarea "**********"
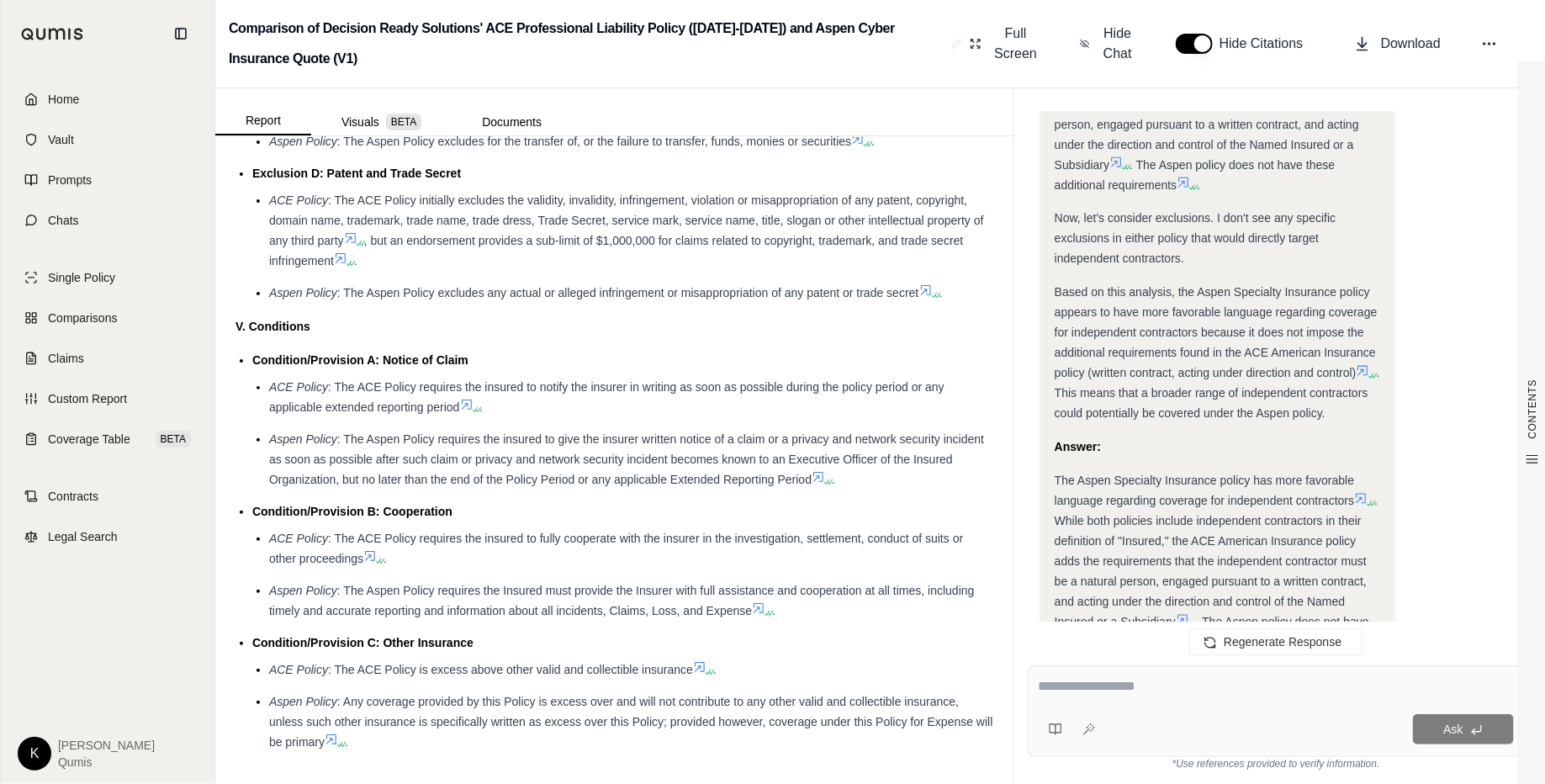
scroll to position [1581, 0]
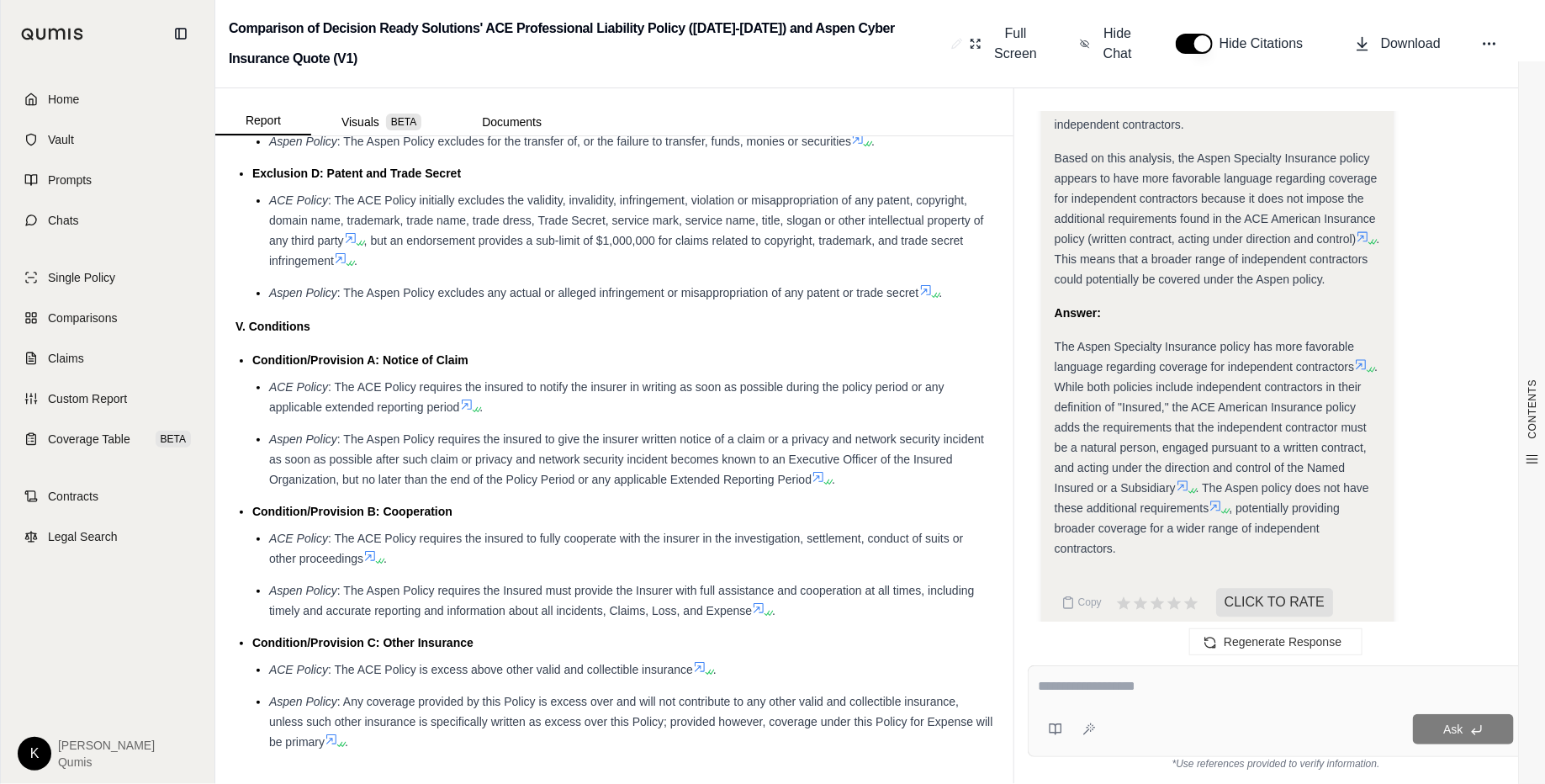
click at [1143, 626] on textarea at bounding box center [1276, 685] width 475 height 20
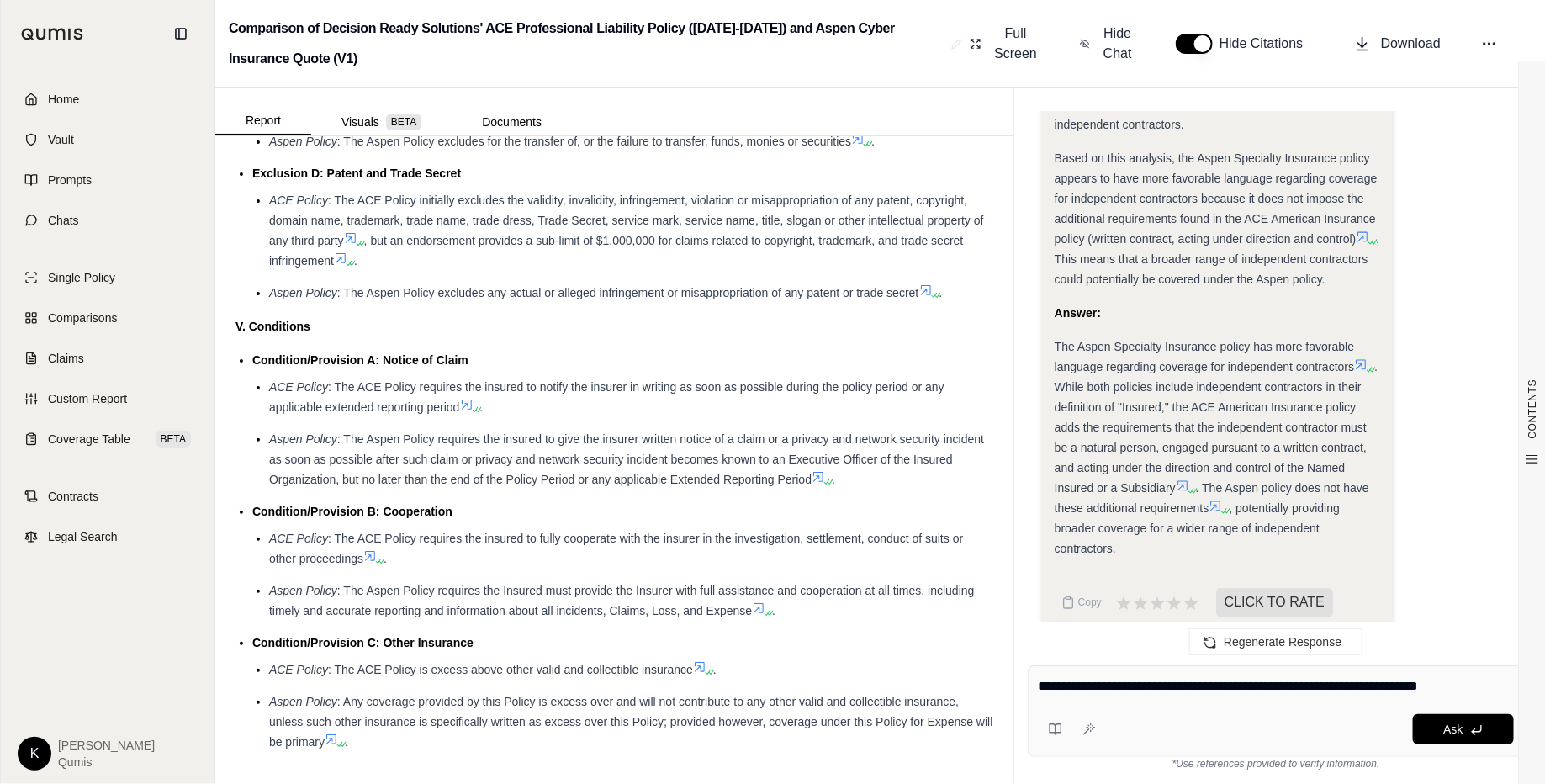
type textarea "**********"
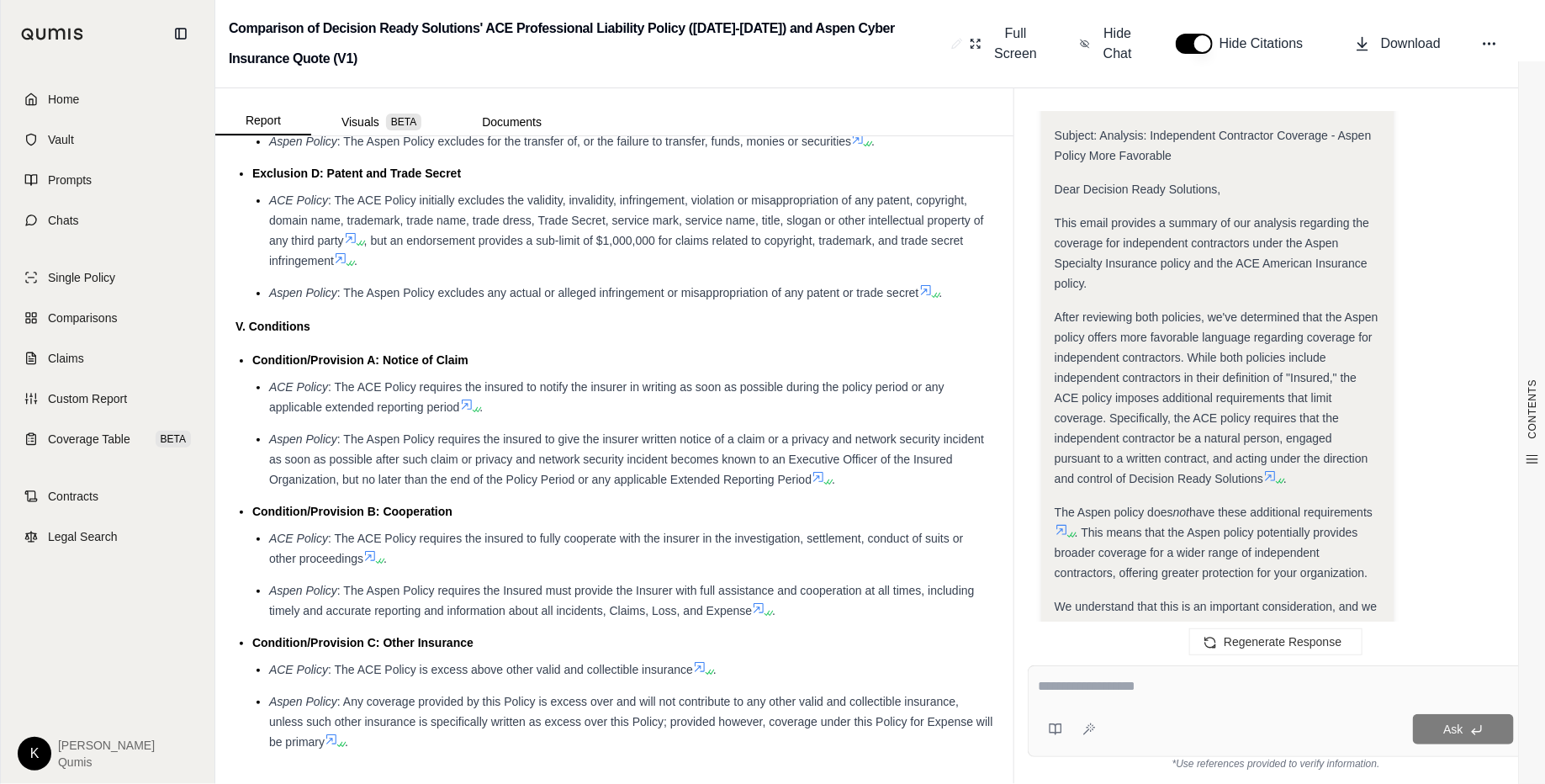
scroll to position [3511, 0]
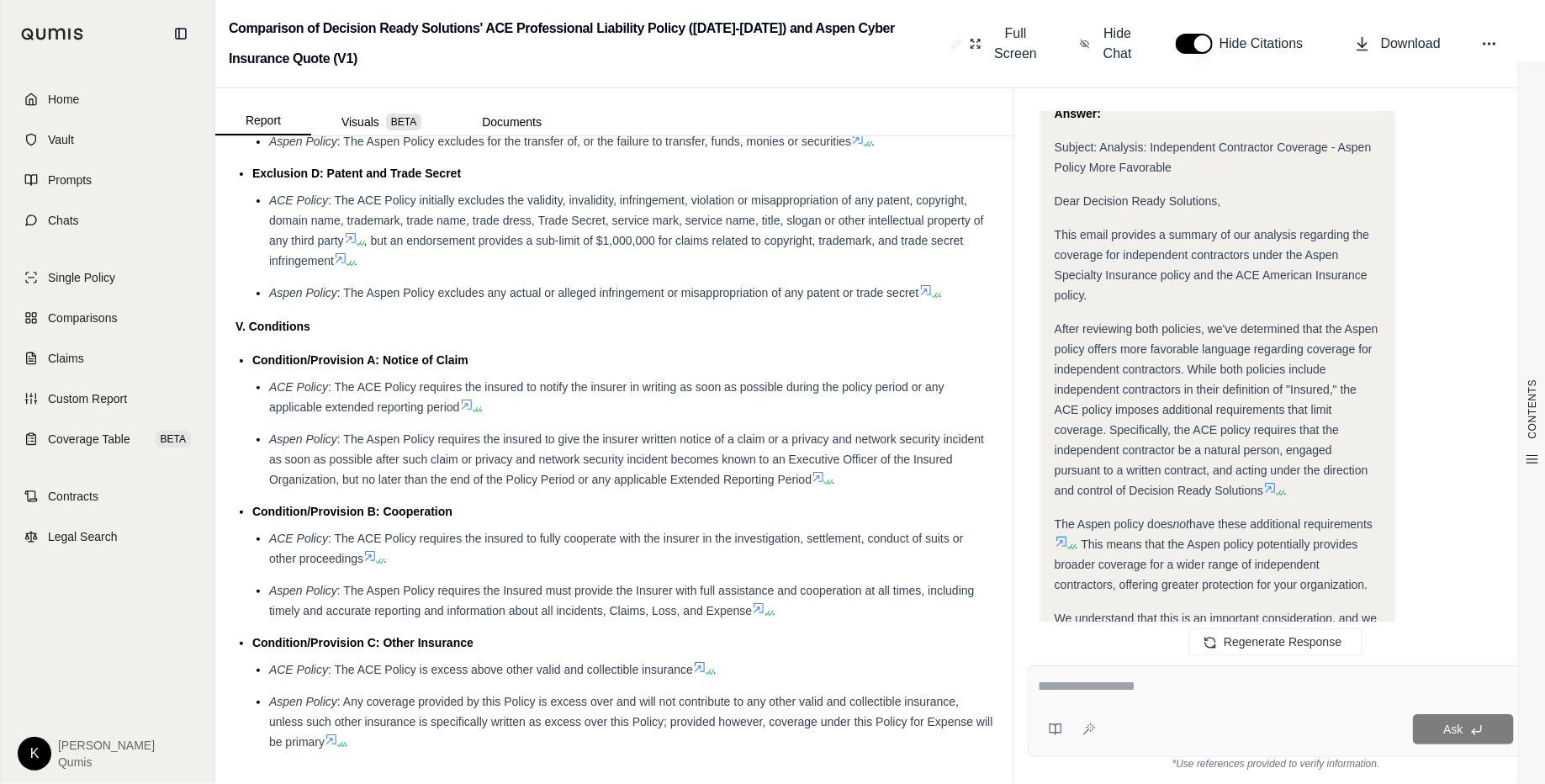
click at [1060, 626] on div at bounding box center [1276, 689] width 475 height 26
click at [1073, 626] on textarea at bounding box center [1276, 685] width 475 height 20
type textarea "**********"
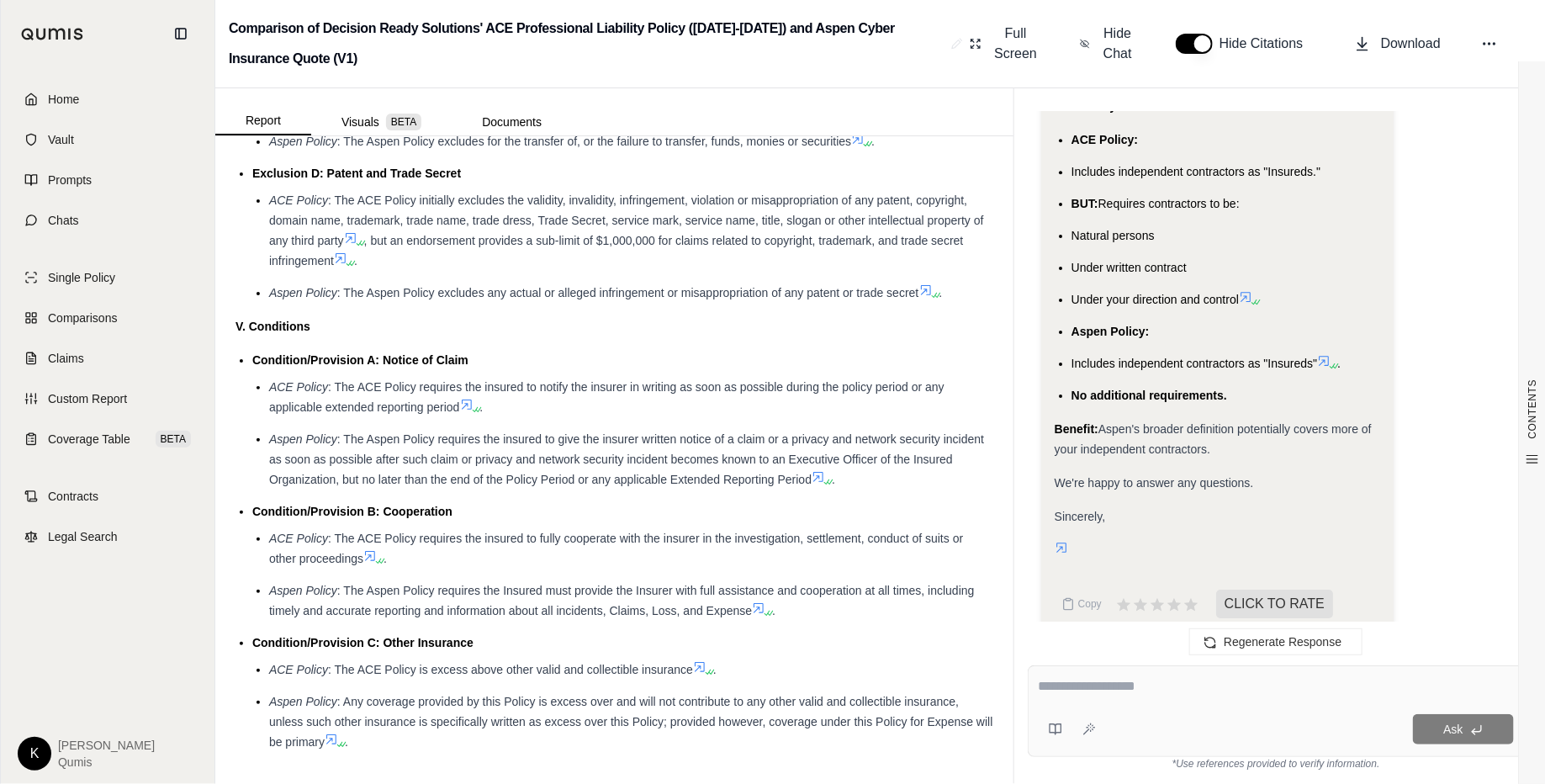
scroll to position [5731, 0]
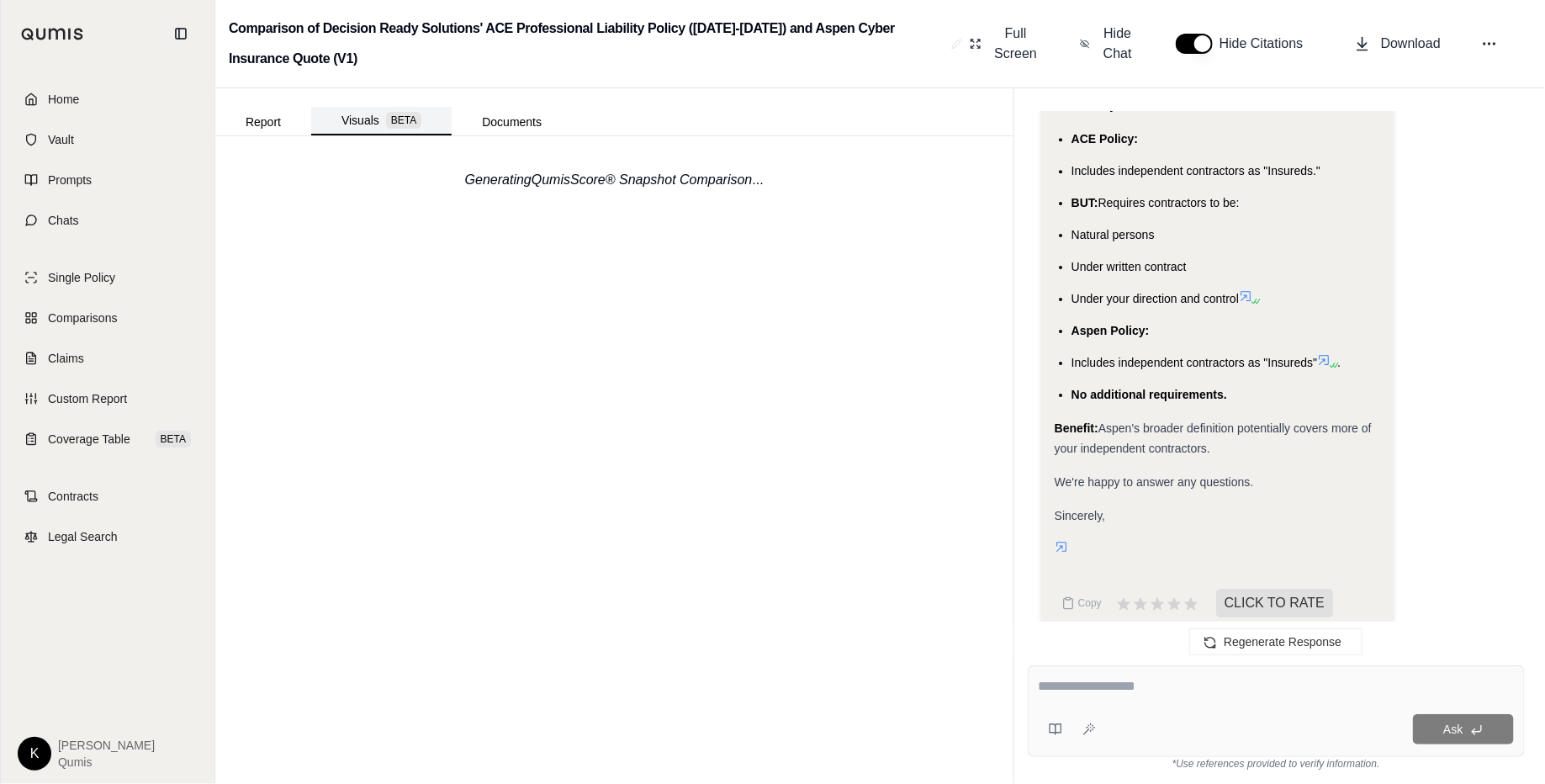
click at [366, 126] on button "Visuals BETA" at bounding box center [381, 120] width 141 height 29
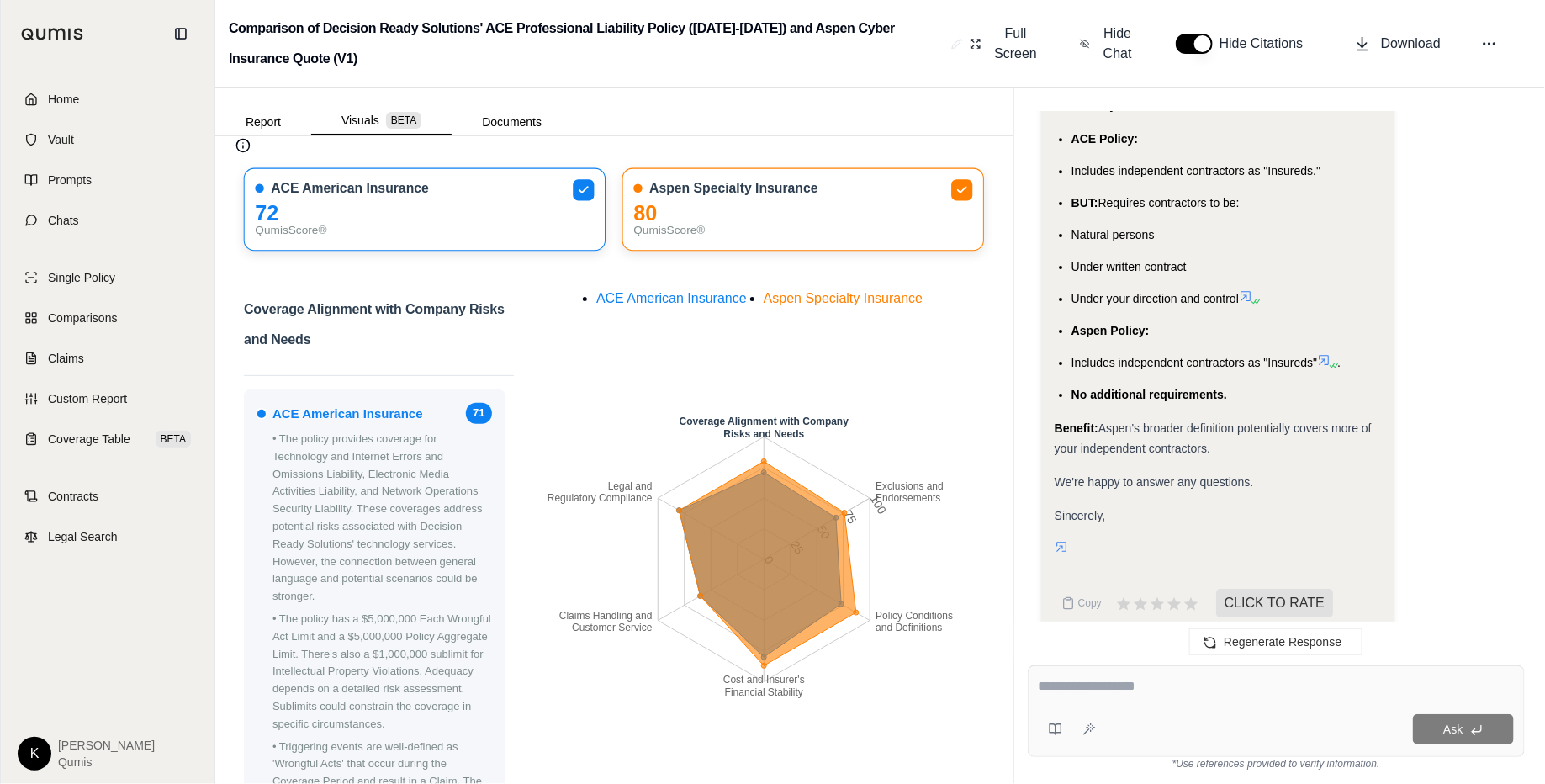
scroll to position [52, 0]
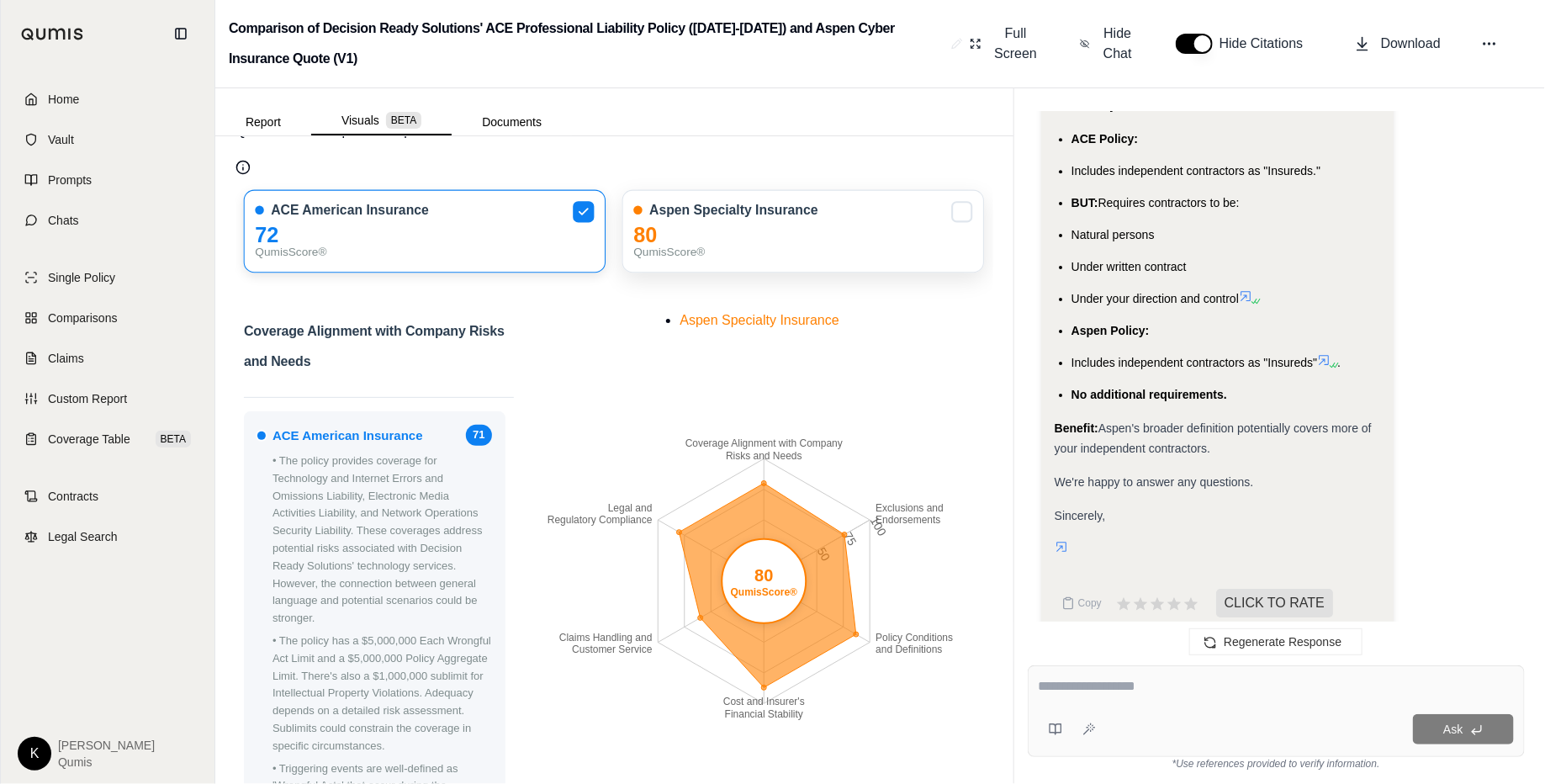
click at [894, 208] on div "Aspen Specialty Insurance" at bounding box center [804, 210] width 340 height 17
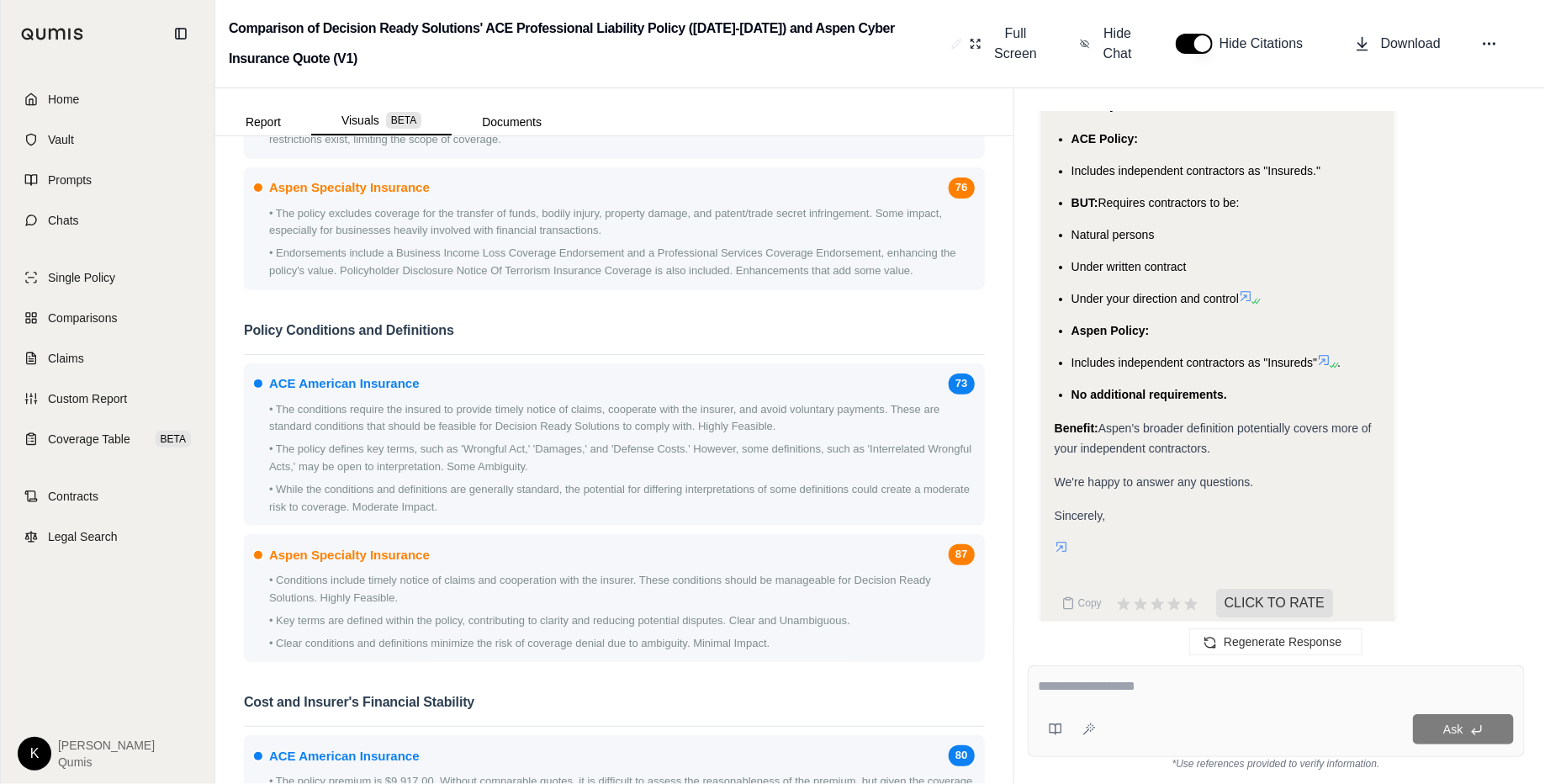
scroll to position [1386, 0]
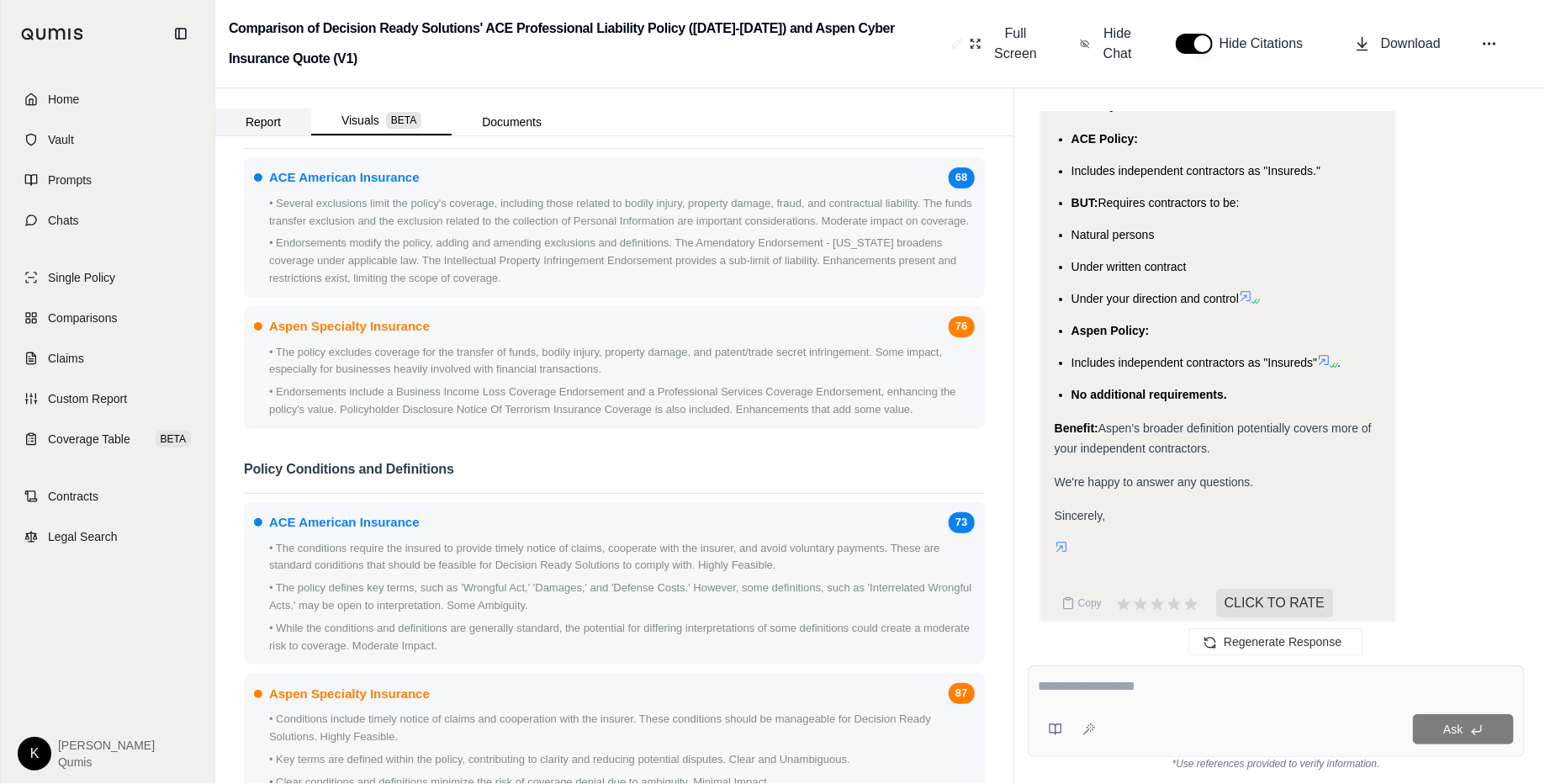
click at [285, 118] on button "Report" at bounding box center [264, 121] width 96 height 27
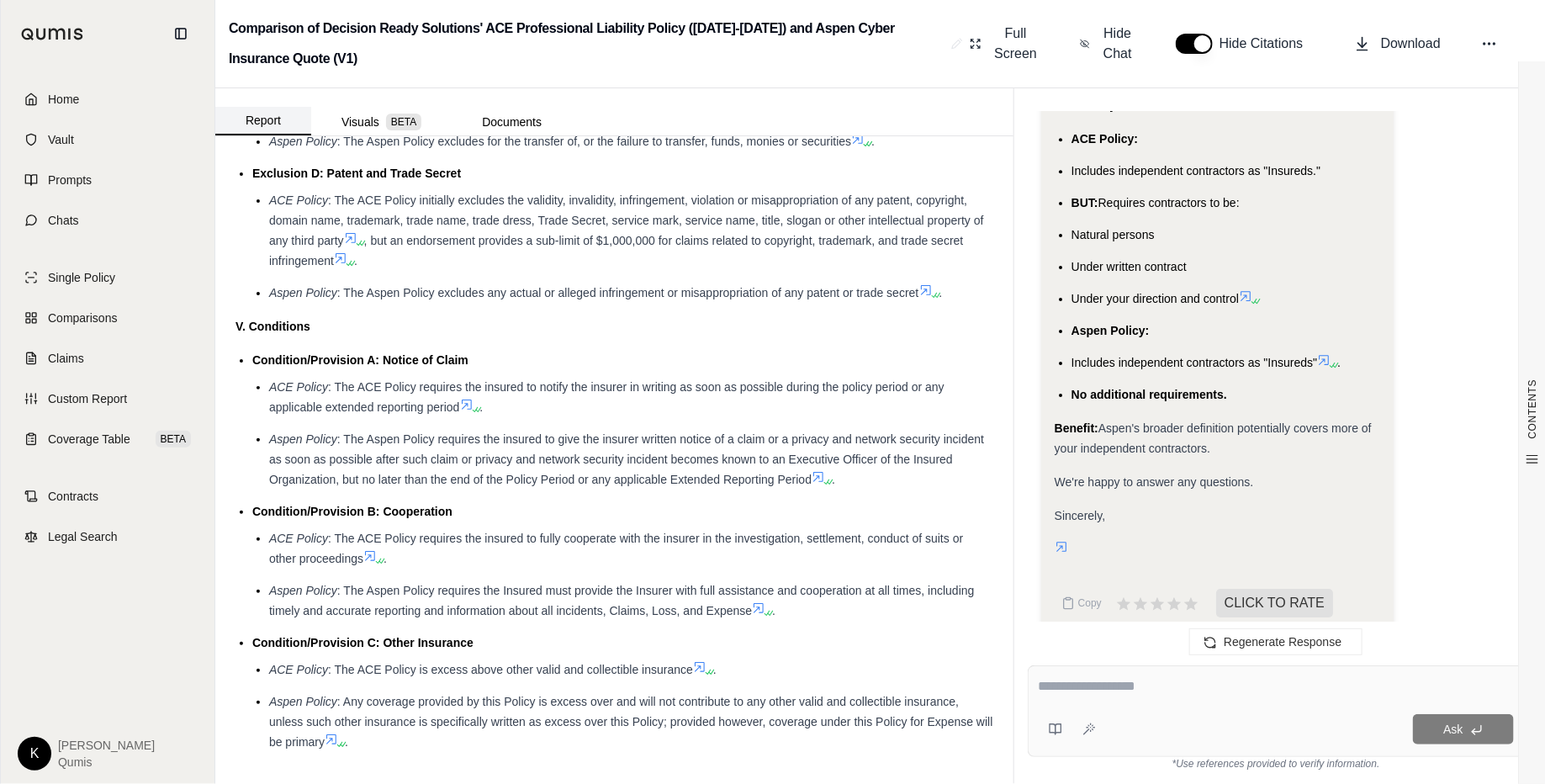
scroll to position [0, 0]
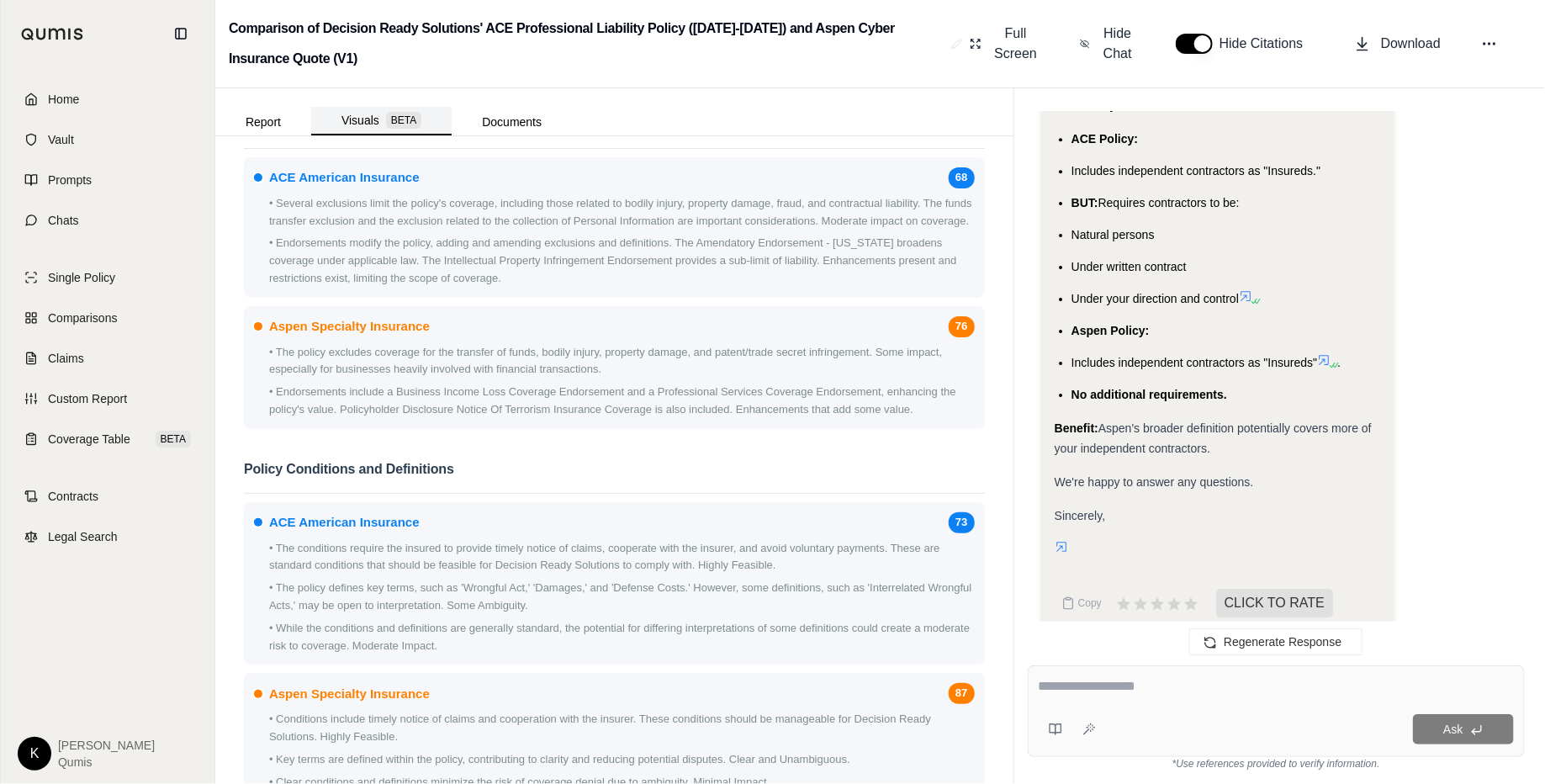
click at [406, 121] on span "BETA" at bounding box center [403, 120] width 35 height 17
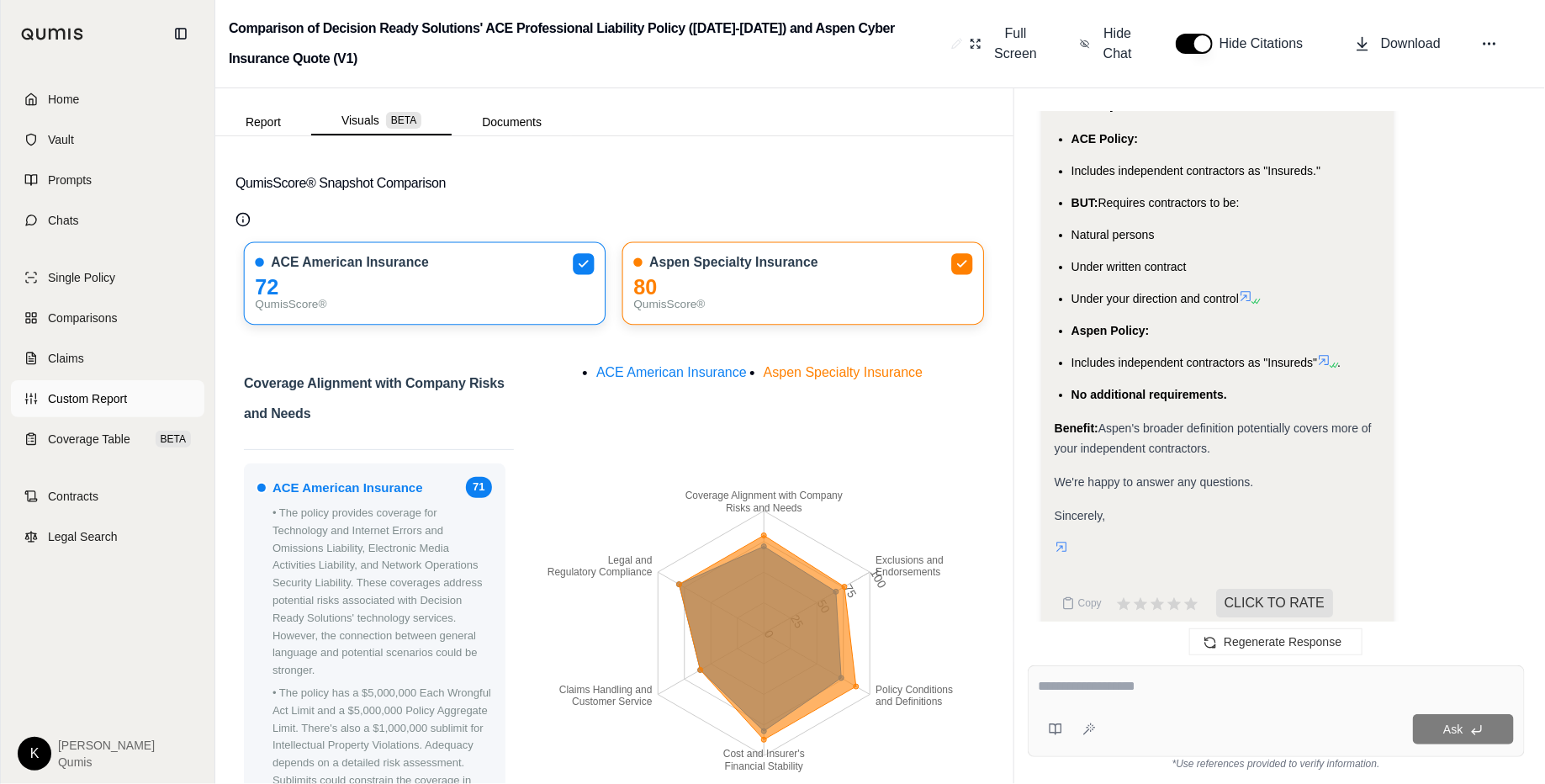
click at [128, 403] on link "Custom Report" at bounding box center [108, 398] width 194 height 37
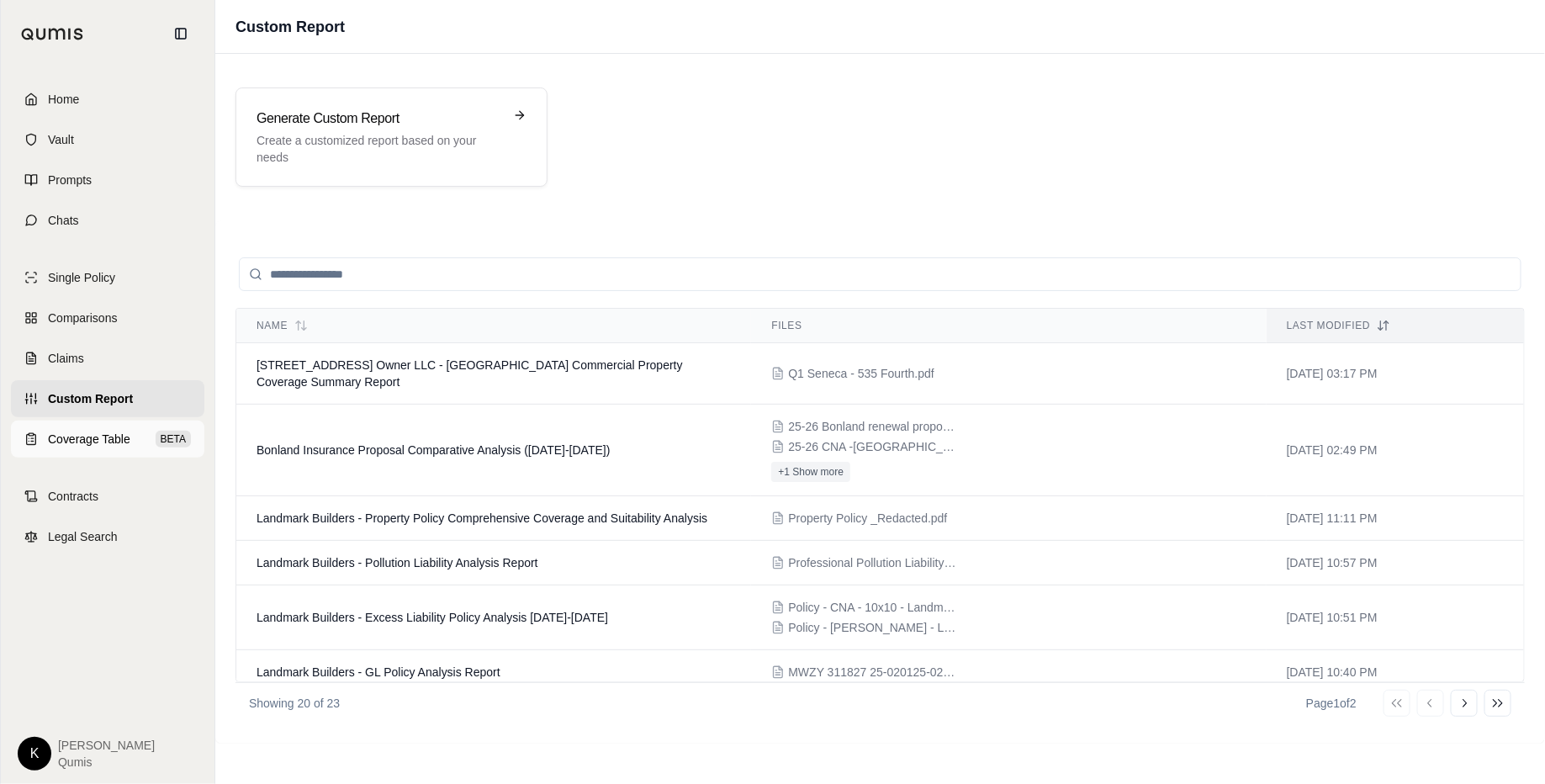
click at [102, 450] on link "Coverage Table BETA" at bounding box center [108, 439] width 194 height 37
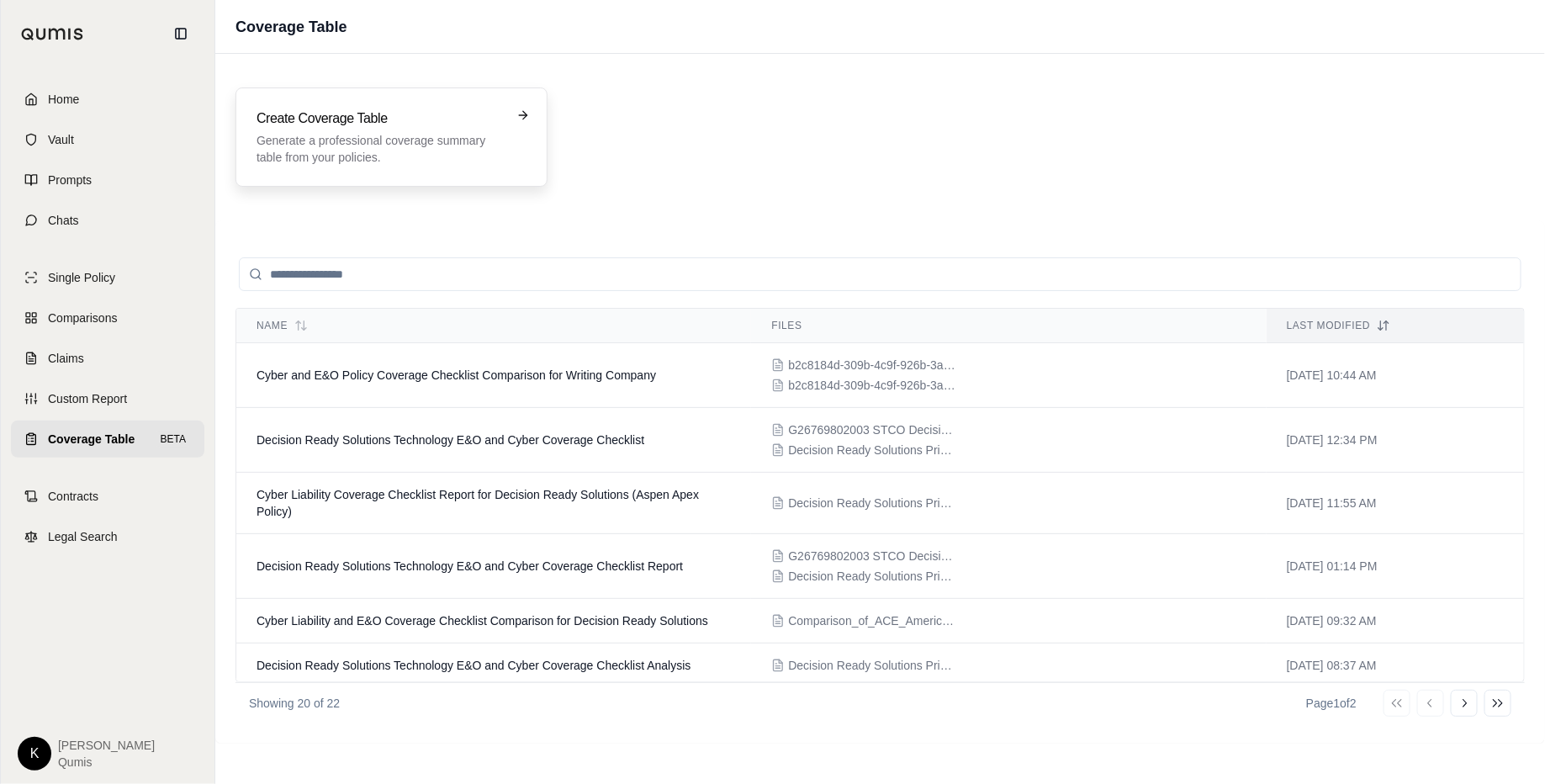
click at [436, 148] on p "Generate a professional coverage summary table from your policies." at bounding box center [380, 148] width 246 height 34
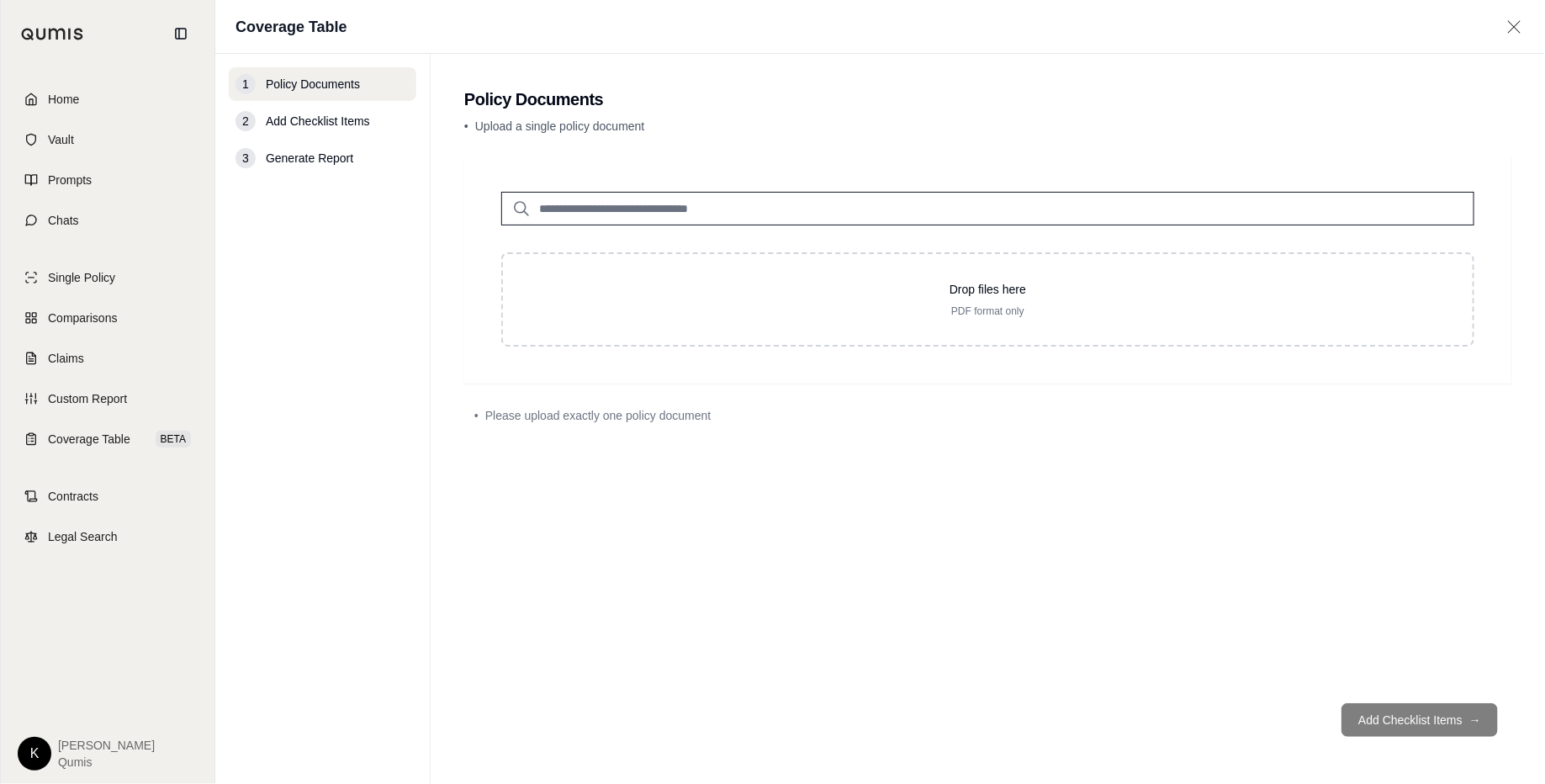
click at [762, 205] on input "search" at bounding box center [988, 209] width 973 height 34
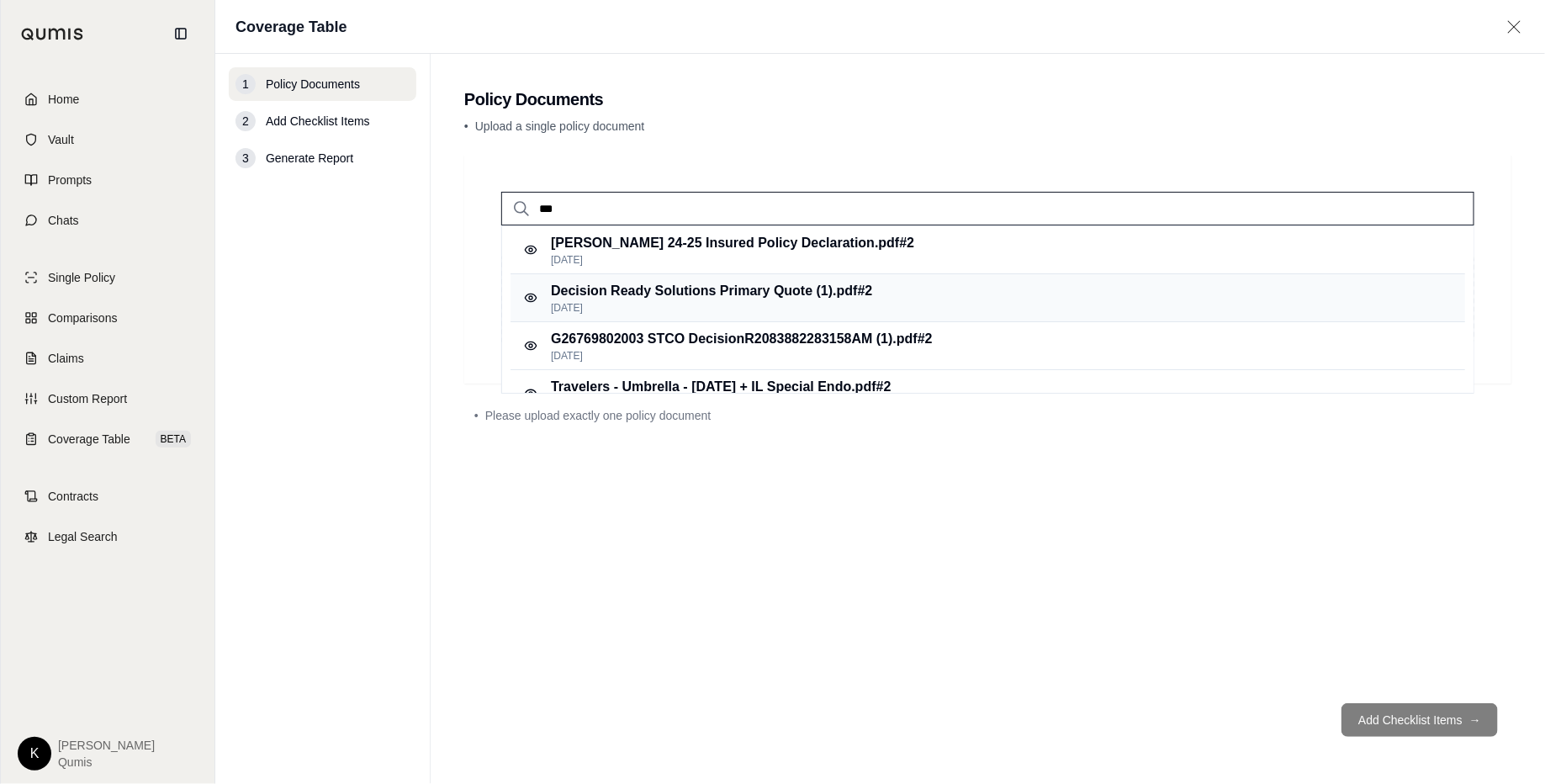
click at [774, 289] on p "Decision Ready Solutions Primary Quote (1).pdf #2" at bounding box center [712, 291] width 321 height 20
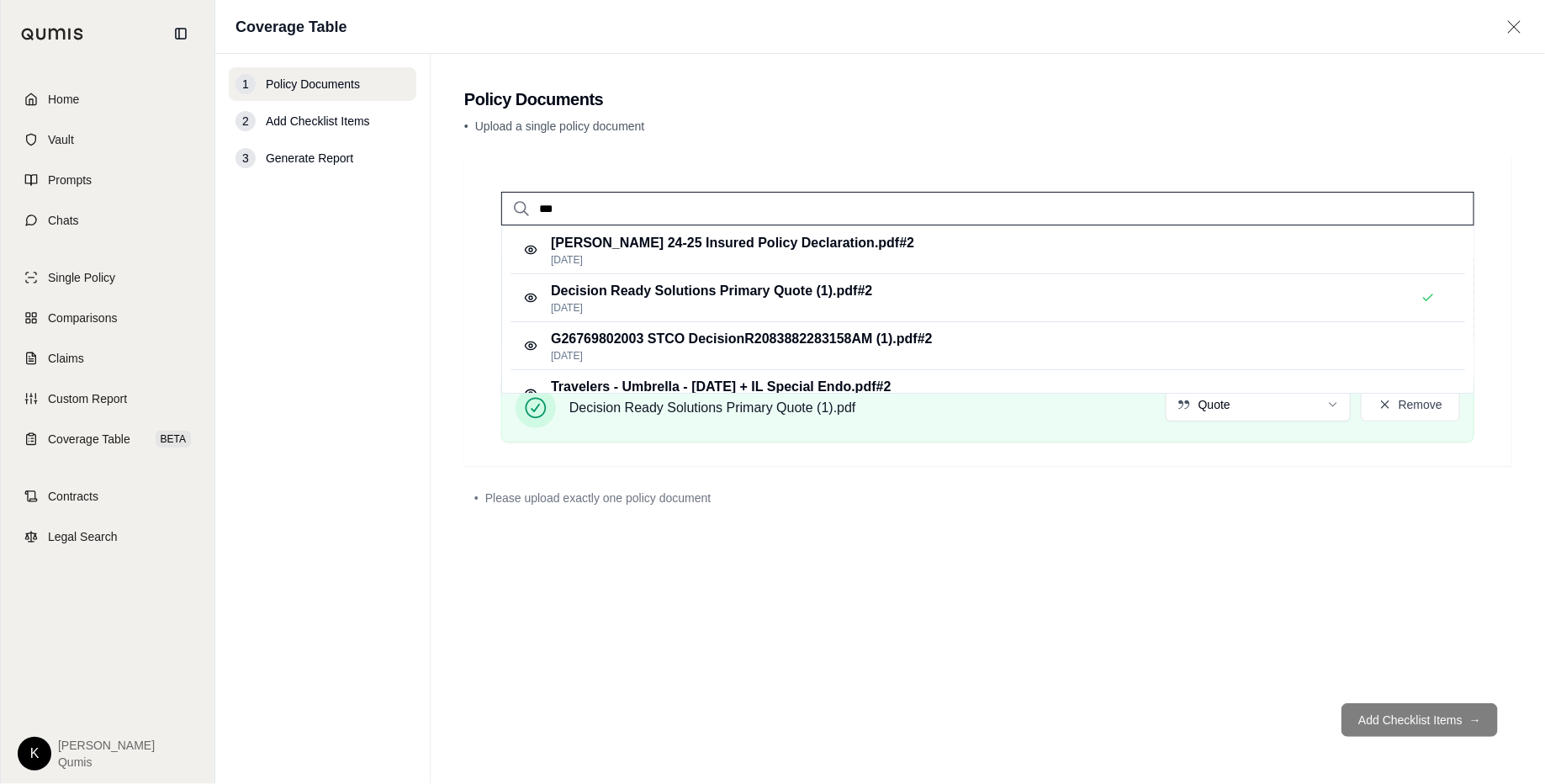
click at [772, 208] on input "***" at bounding box center [988, 209] width 973 height 34
click at [793, 338] on p "G26769802003 STCO DecisionR2083882283158AM (1).pdf #2" at bounding box center [741, 339] width 382 height 20
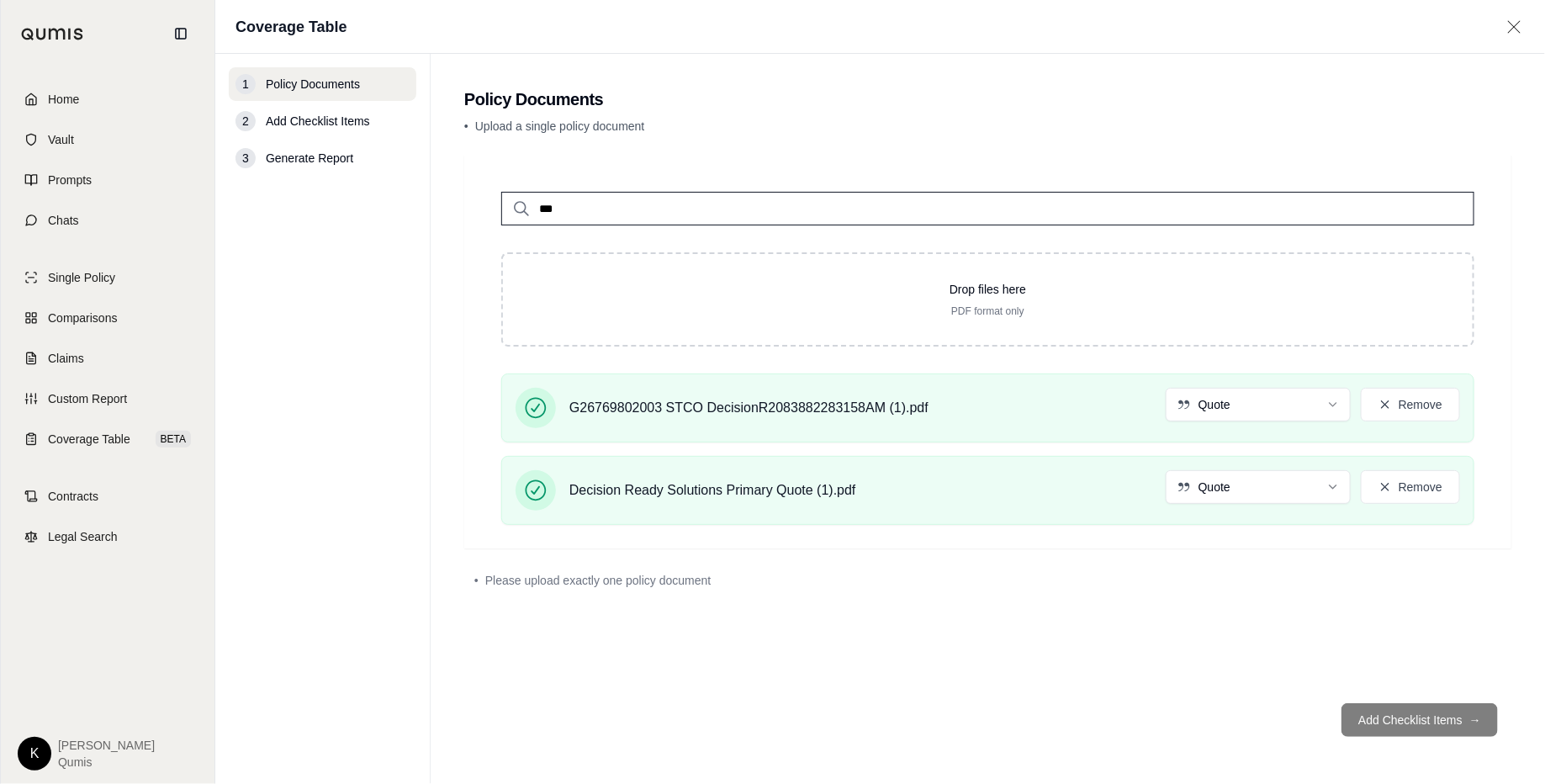
click at [696, 561] on div "• Please upload exactly one policy document" at bounding box center [988, 580] width 1047 height 37
click at [1183, 626] on div "*** Drop files here PDF format only G26769802003 STCO DecisionR2083882283158AM …" at bounding box center [988, 422] width 1047 height 535
click at [1115, 474] on div "Decision Ready Solutions Primary Quote (1).pdf Quote Remove" at bounding box center [988, 490] width 945 height 40
click at [1066, 409] on div "G26769802003 STCO DecisionR2083882283158AM (1).pdf Quote Remove" at bounding box center [988, 408] width 945 height 40
click at [801, 194] on input "***" at bounding box center [988, 209] width 973 height 34
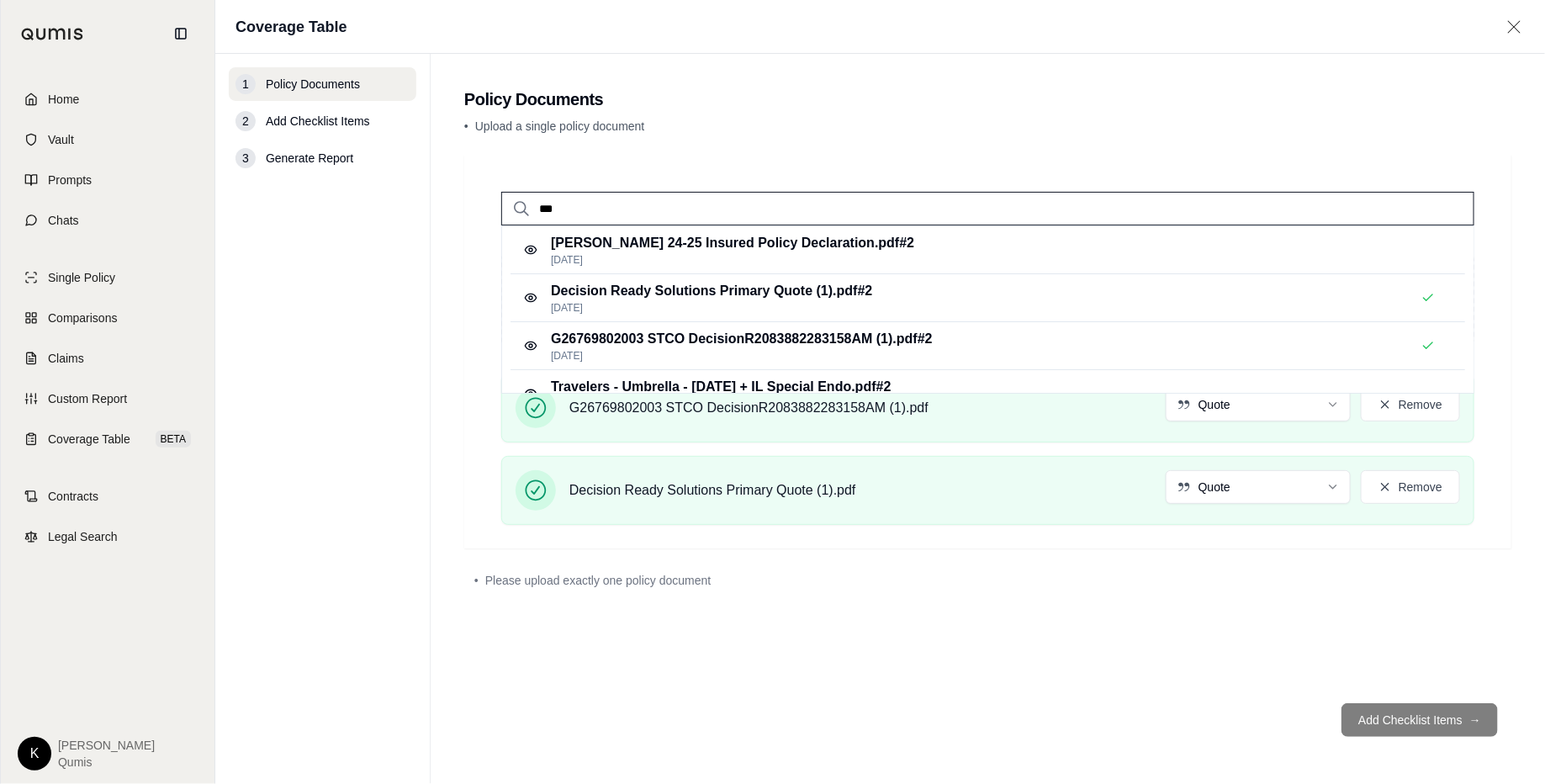
click at [819, 205] on input "***" at bounding box center [988, 209] width 973 height 34
type input "*"
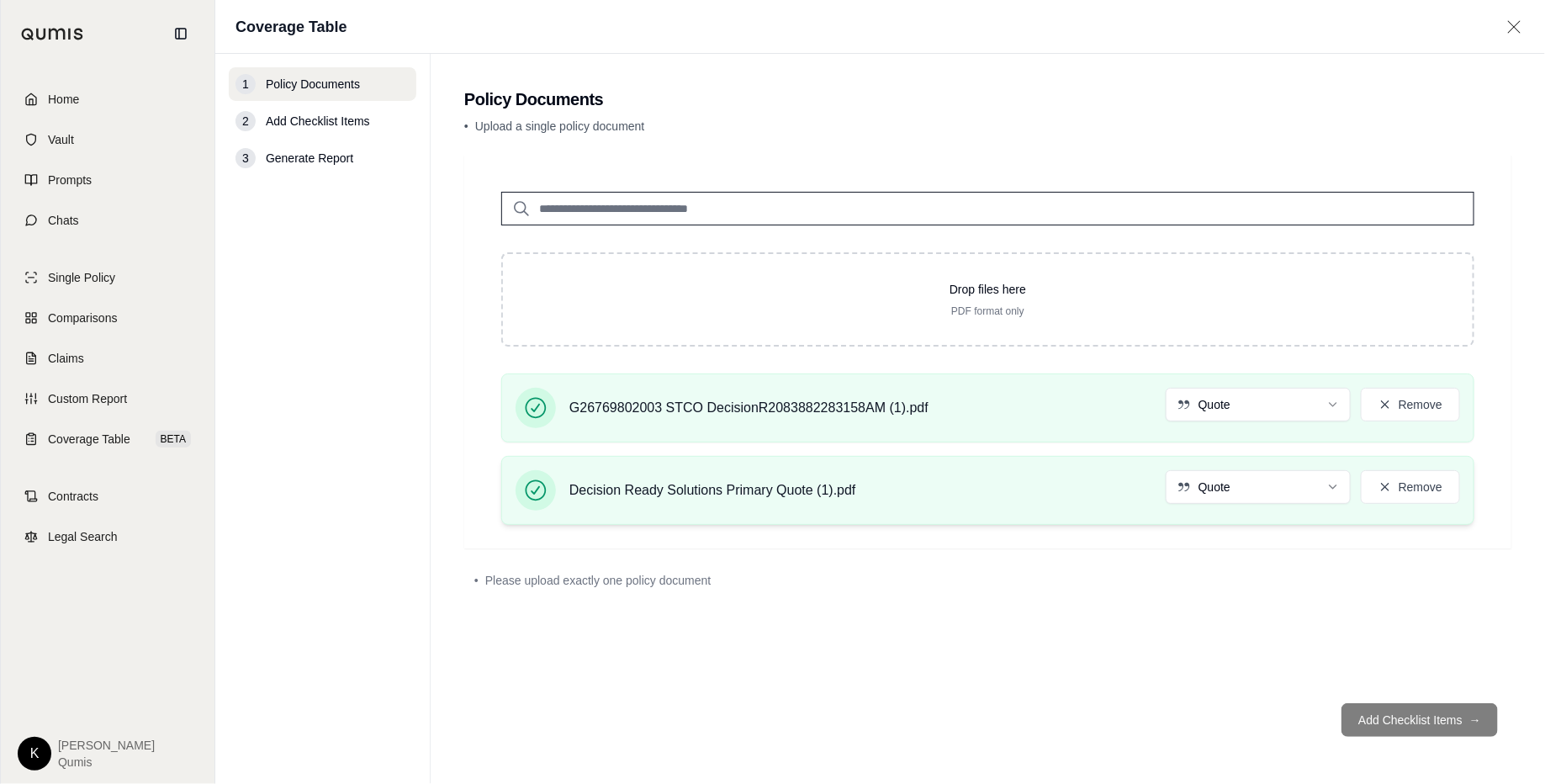
click at [951, 474] on div "Decision Ready Solutions Primary Quote (1).pdf Quote Remove" at bounding box center [988, 490] width 945 height 40
click at [1236, 476] on html "Home Vault Prompts Chats Single Policy Comparisons Claims Custom Report Coverag…" at bounding box center [772, 392] width 1545 height 784
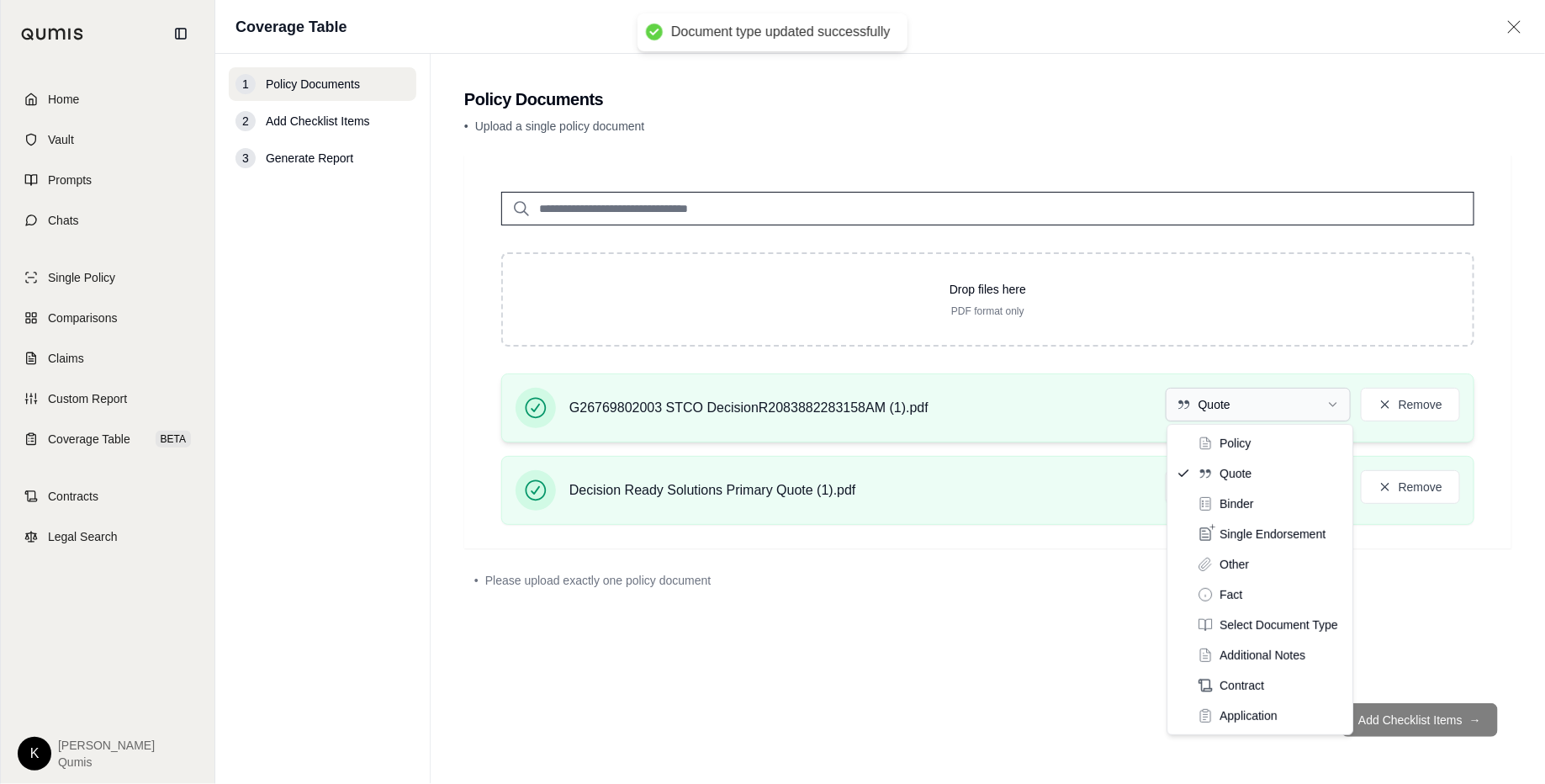
click at [1210, 409] on html "Document type updated successfully Home Vault Prompts Chats Single Policy Compa…" at bounding box center [772, 392] width 1545 height 784
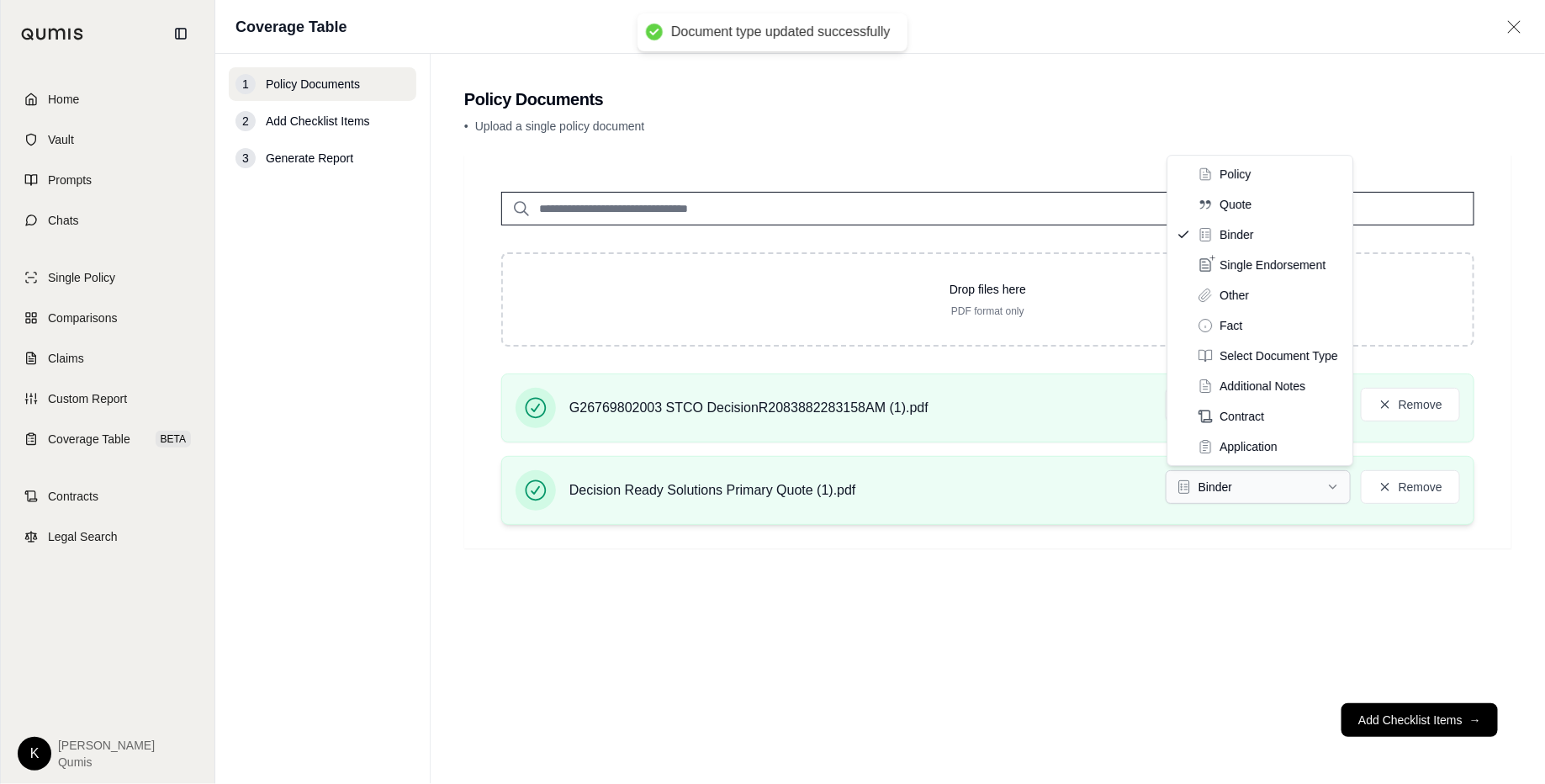
click at [1217, 478] on html "Document type updated successfully Document type updated successfully Home Vaul…" at bounding box center [772, 392] width 1545 height 784
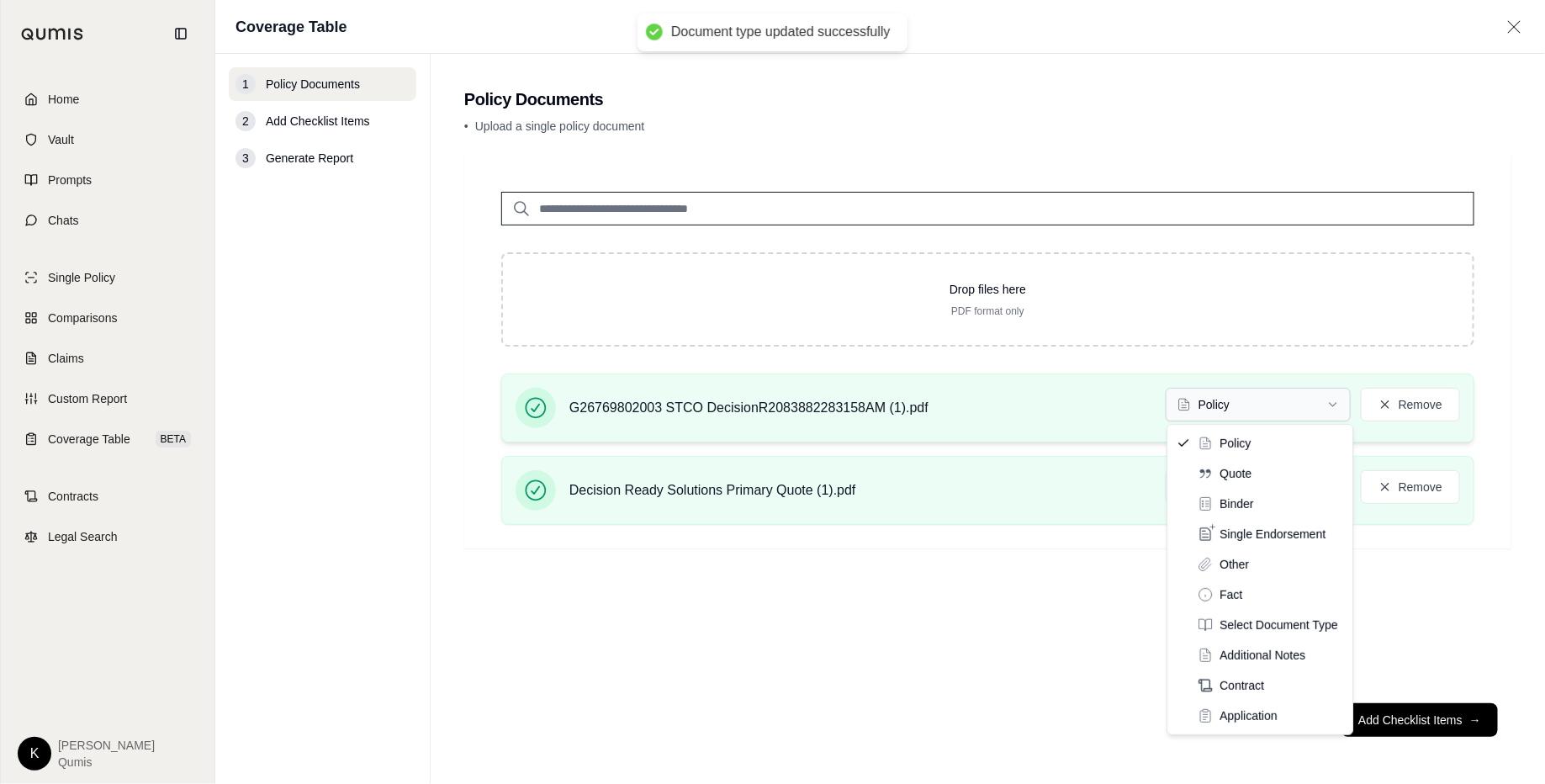
click at [1203, 416] on html "Document type updated successfully Document type updated successfully Home Vaul…" at bounding box center [772, 392] width 1545 height 784
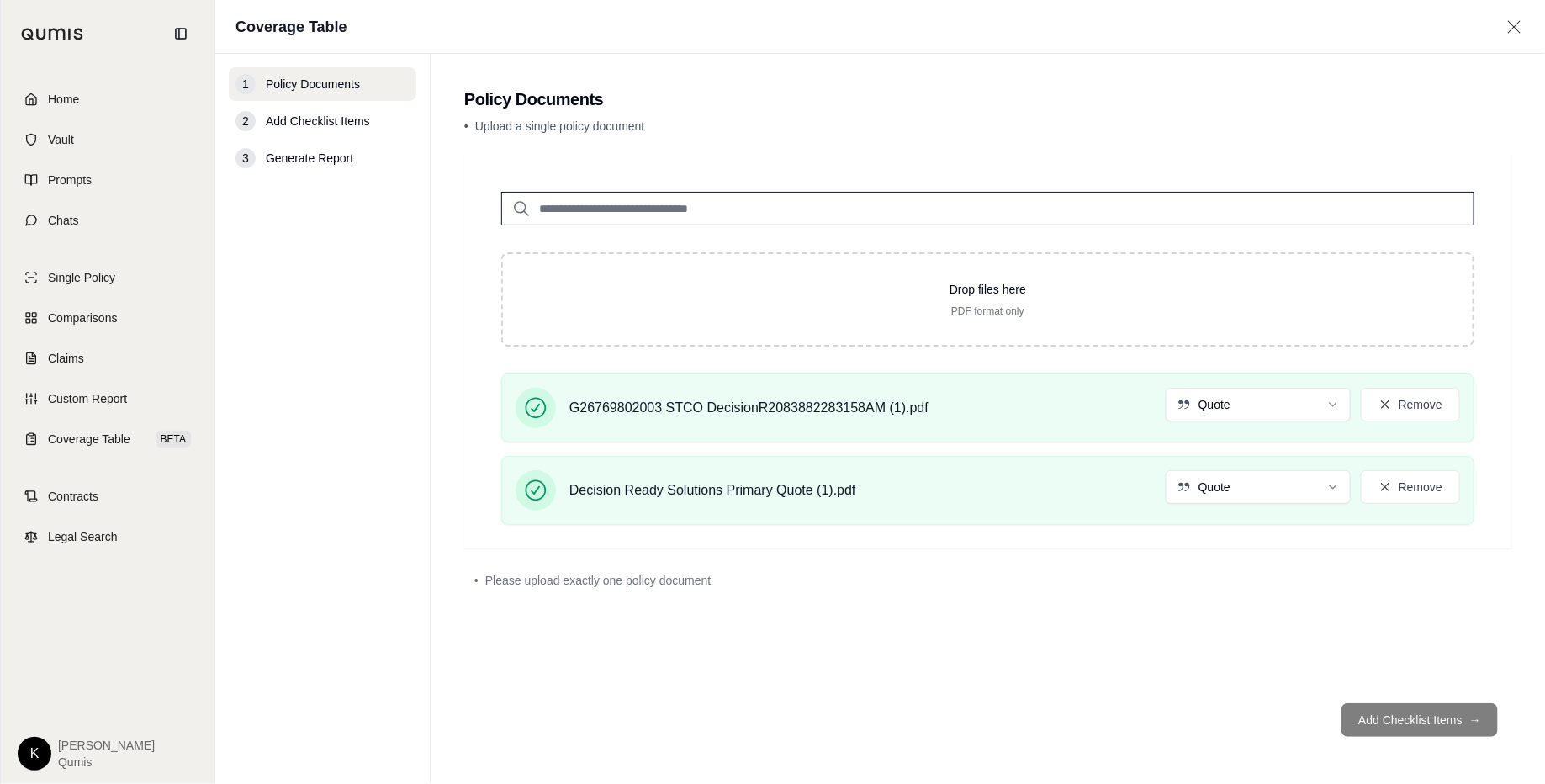
click at [1236, 592] on div "• Please upload exactly one policy document" at bounding box center [988, 580] width 1047 height 37
click at [1236, 418] on html "Home Vault Prompts Chats Single Policy Comparisons Claims Custom Report Coverag…" at bounding box center [772, 392] width 1545 height 784
click at [1234, 487] on html "Home Vault Prompts Chats Single Policy Comparisons Claims Custom Report Coverag…" at bounding box center [772, 392] width 1545 height 784
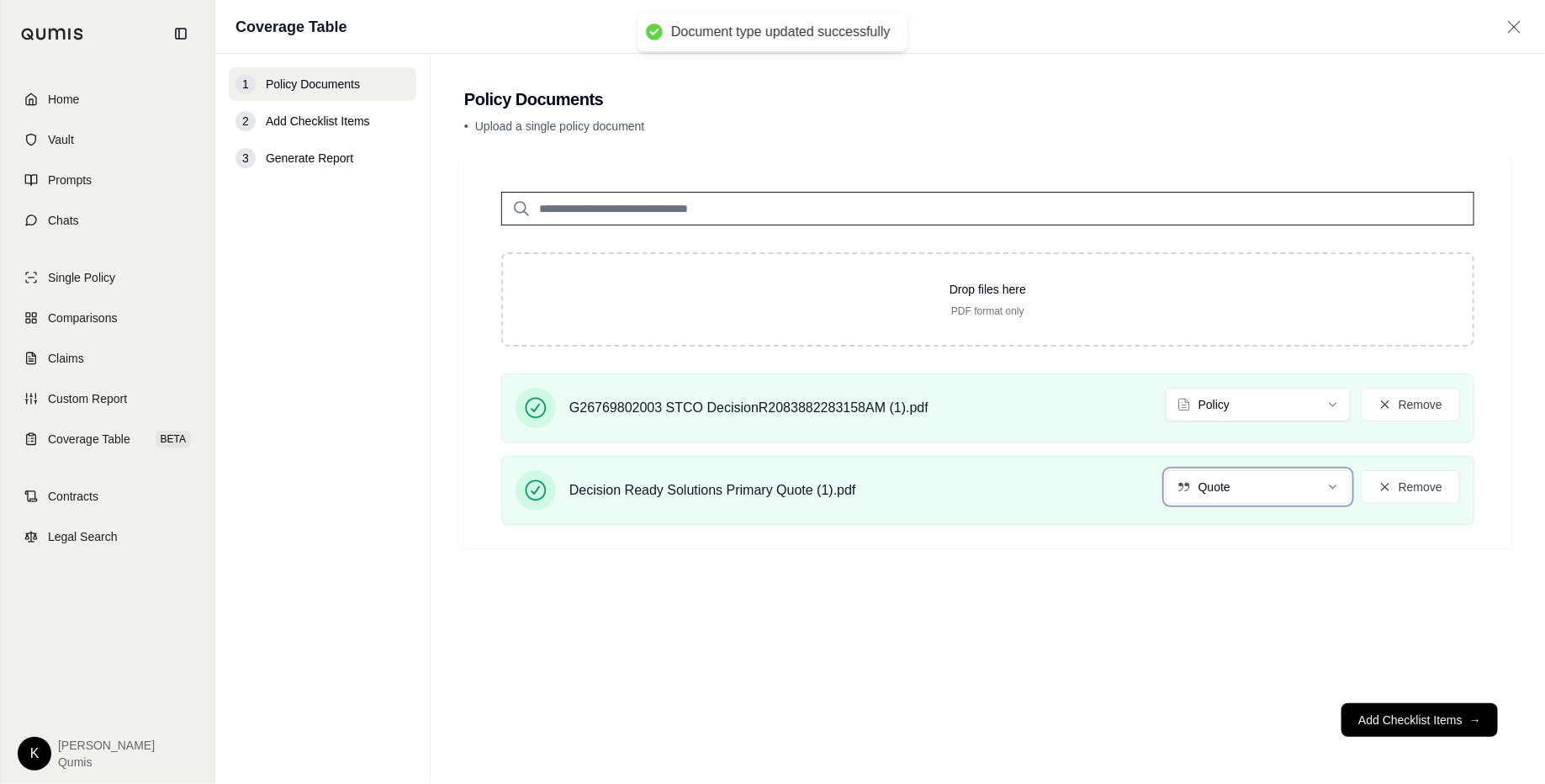
click at [1236, 614] on html "Document type updated successfully Home Vault Prompts Chats Single Policy Compa…" at bounding box center [772, 392] width 1545 height 784
click at [1236, 482] on html "Document type updated successfully Home Vault Prompts Chats Single Policy Compa…" at bounding box center [772, 392] width 1545 height 784
click at [1225, 554] on div "Drop files here PDF format only G26769802003 STCO DecisionR2083882283158AM (1).…" at bounding box center [988, 422] width 1047 height 535
click at [1236, 626] on button "Add Checklist Items →" at bounding box center [1419, 719] width 156 height 34
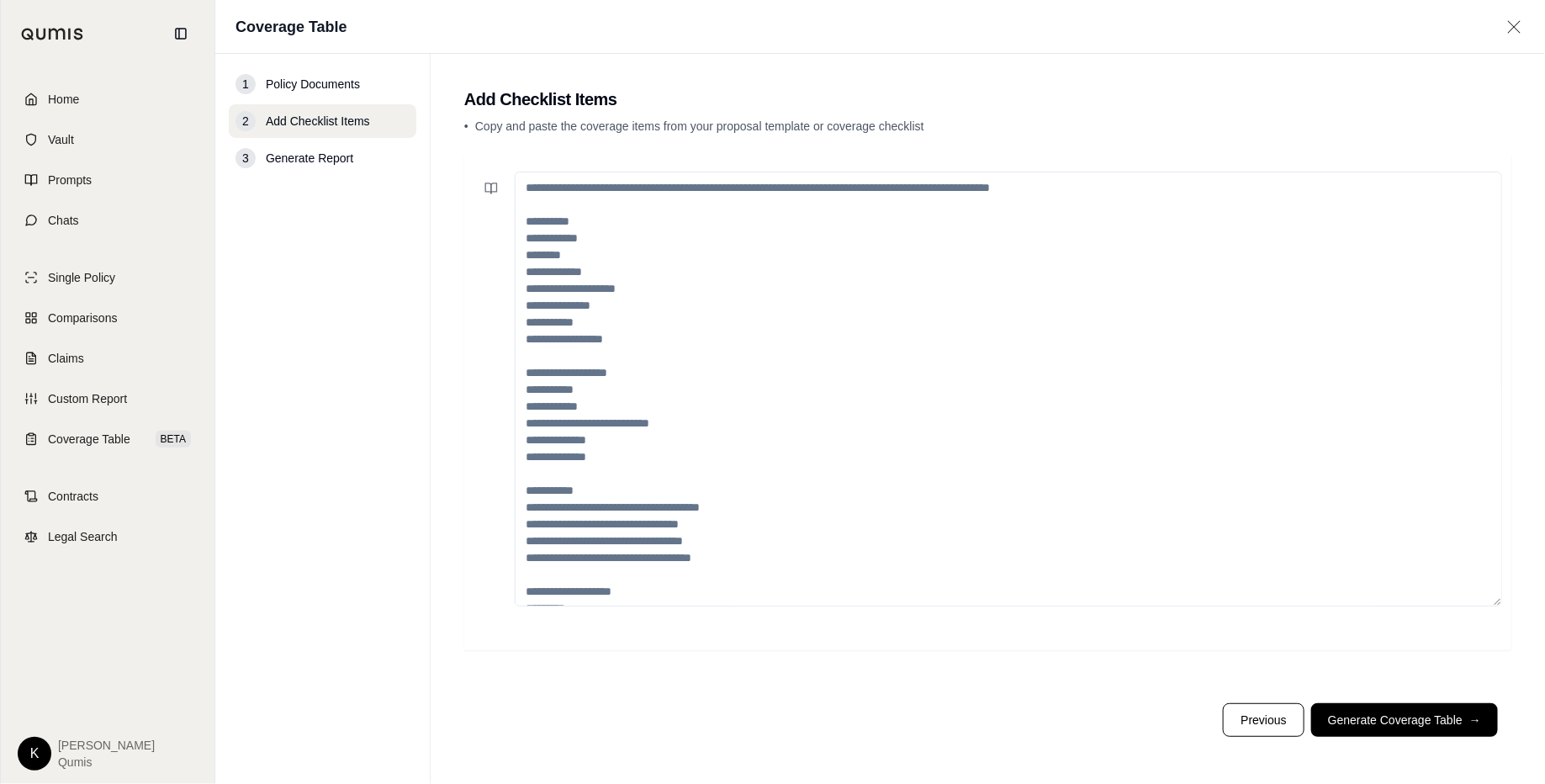
click at [680, 237] on textarea at bounding box center [1008, 389] width 988 height 435
paste textarea "**********"
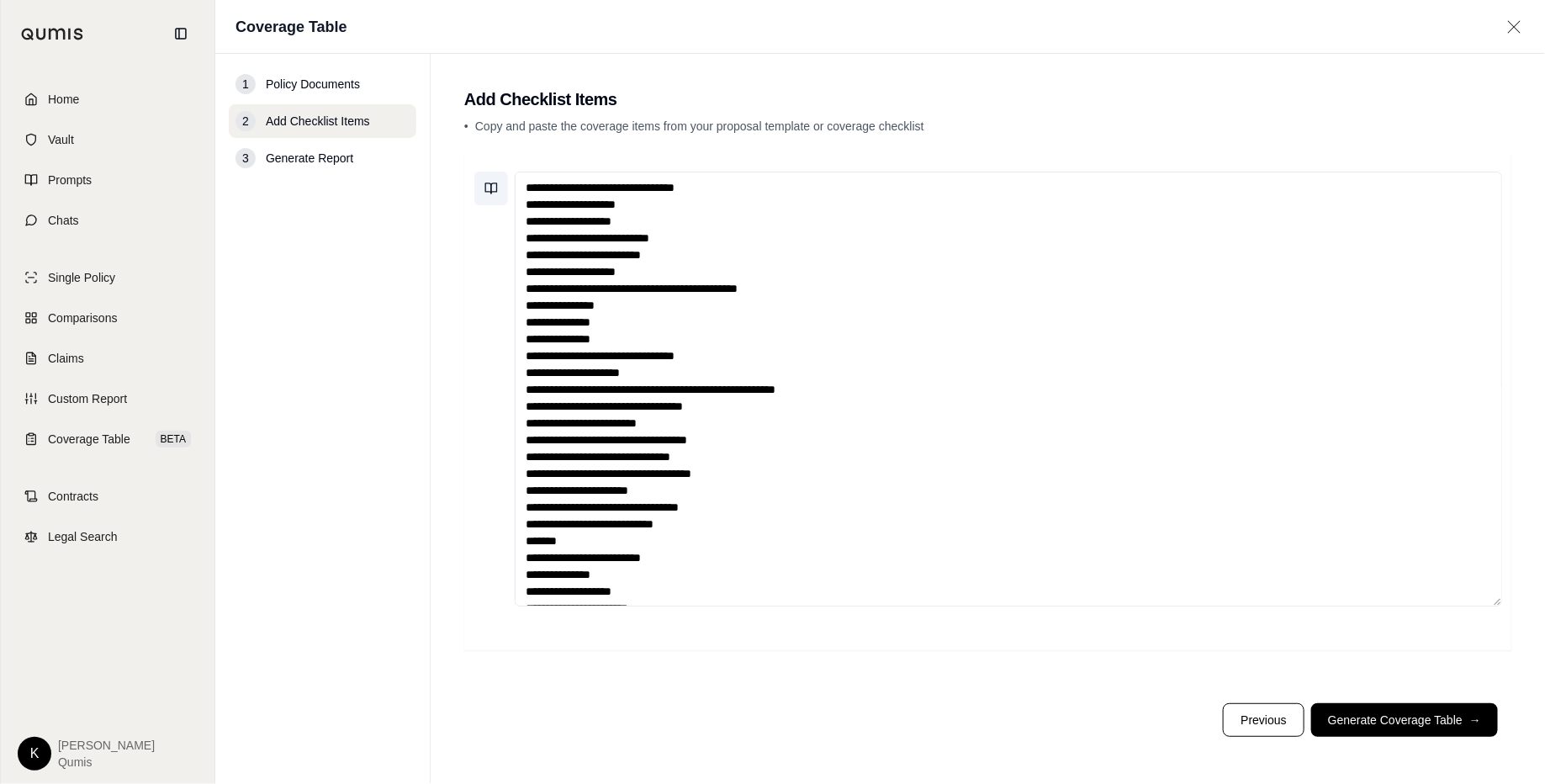
type textarea "**********"
click at [490, 186] on icon at bounding box center [491, 188] width 13 height 13
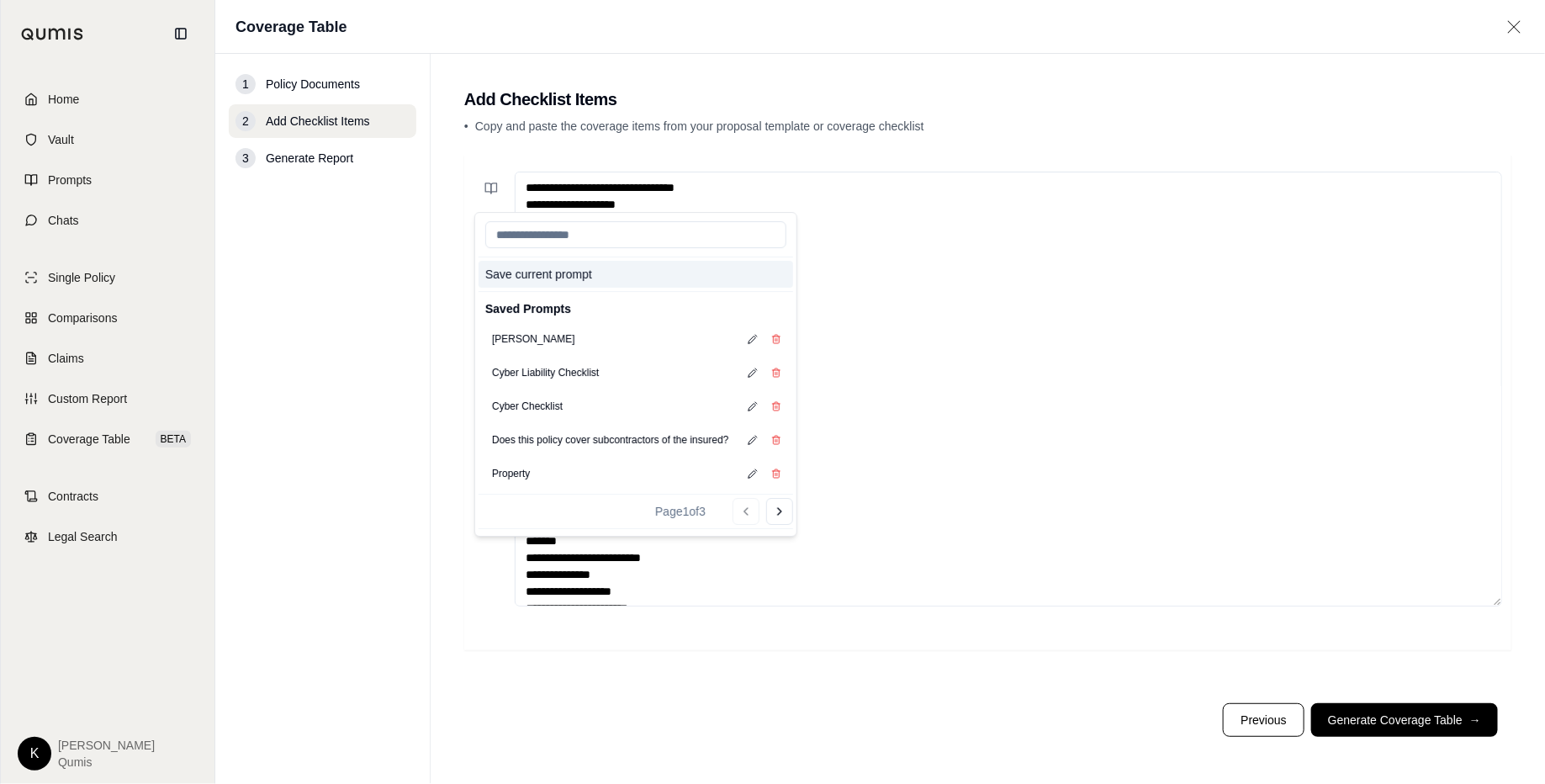
click at [516, 273] on button "Save current prompt" at bounding box center [636, 274] width 314 height 27
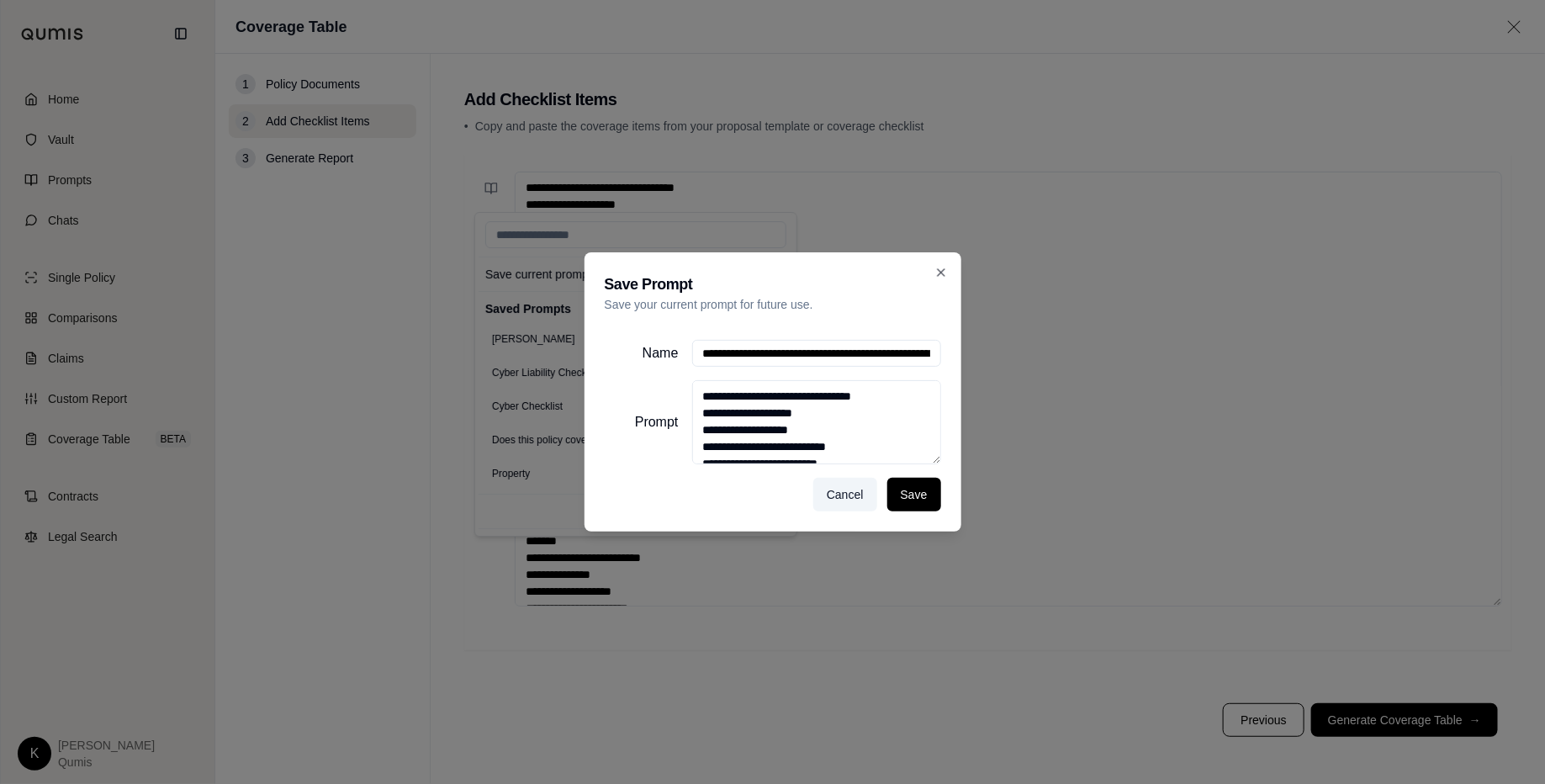
click at [810, 356] on input "Name" at bounding box center [817, 353] width 249 height 27
click at [809, 356] on input "Name" at bounding box center [817, 353] width 249 height 27
type input "**********"
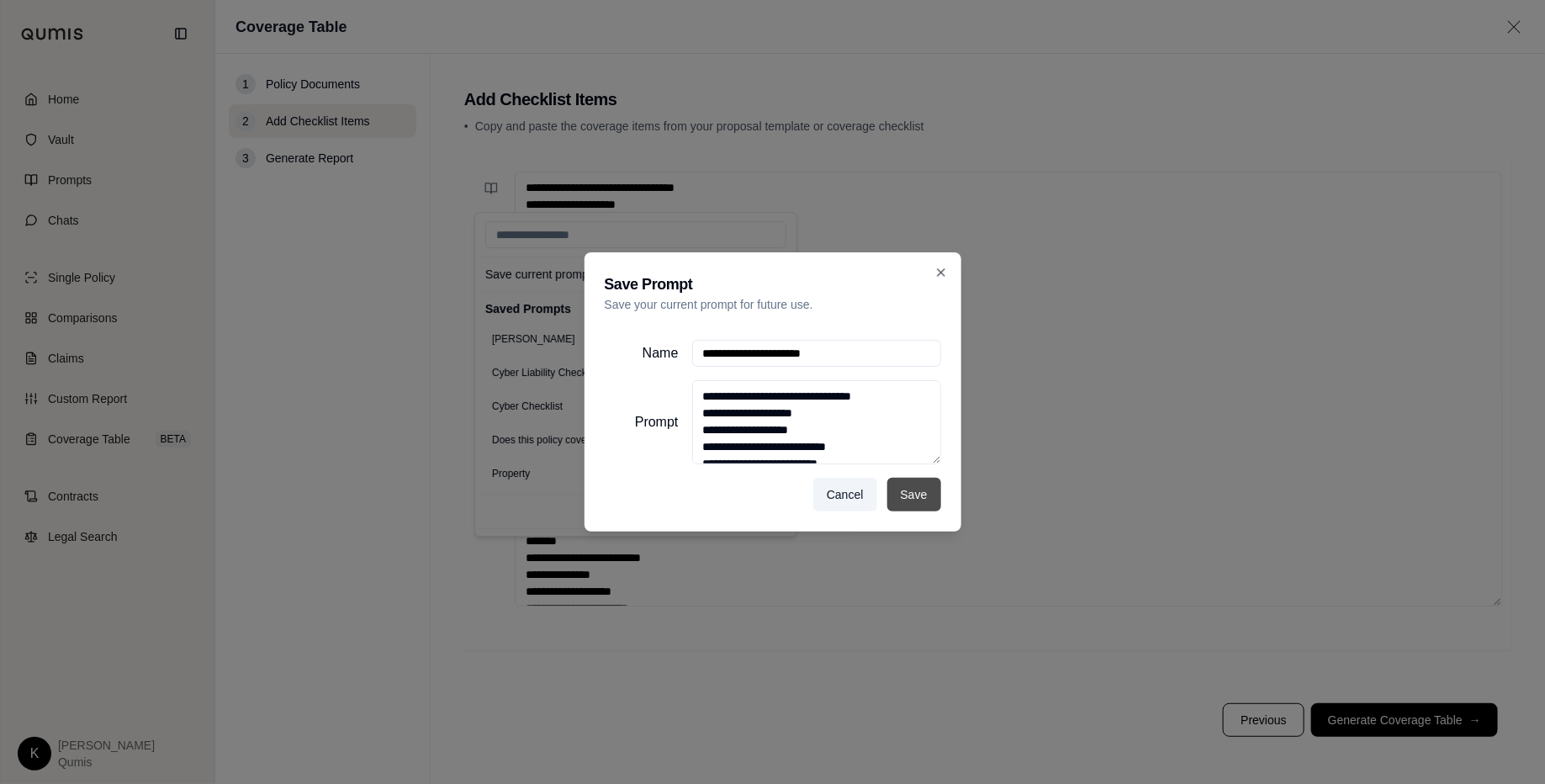
click at [917, 490] on button "Save" at bounding box center [914, 494] width 54 height 34
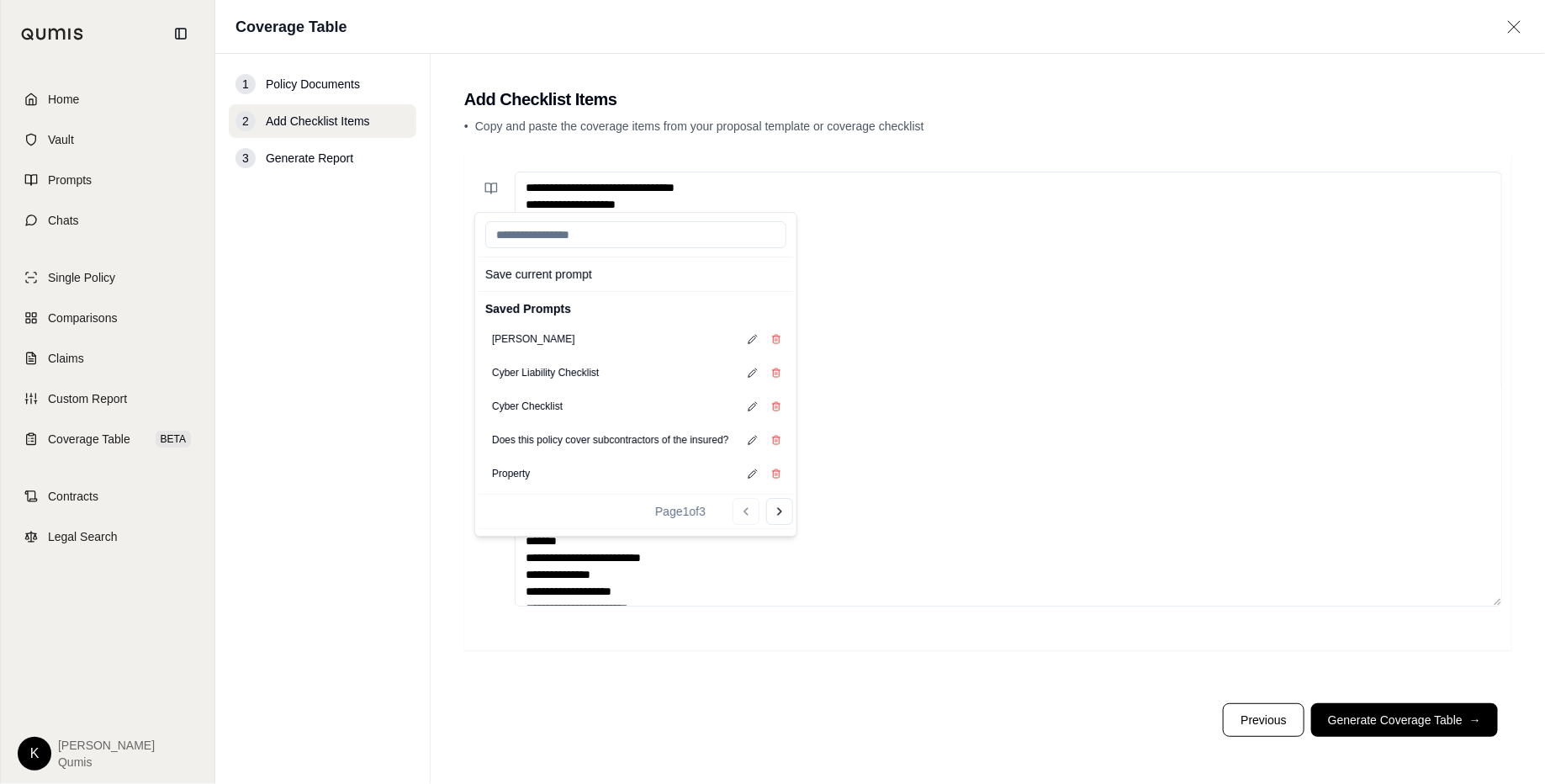
click at [354, 374] on nav "1 Policy Documents 2 Add Checklist Items 3 Generate Report" at bounding box center [323, 419] width 216 height 730
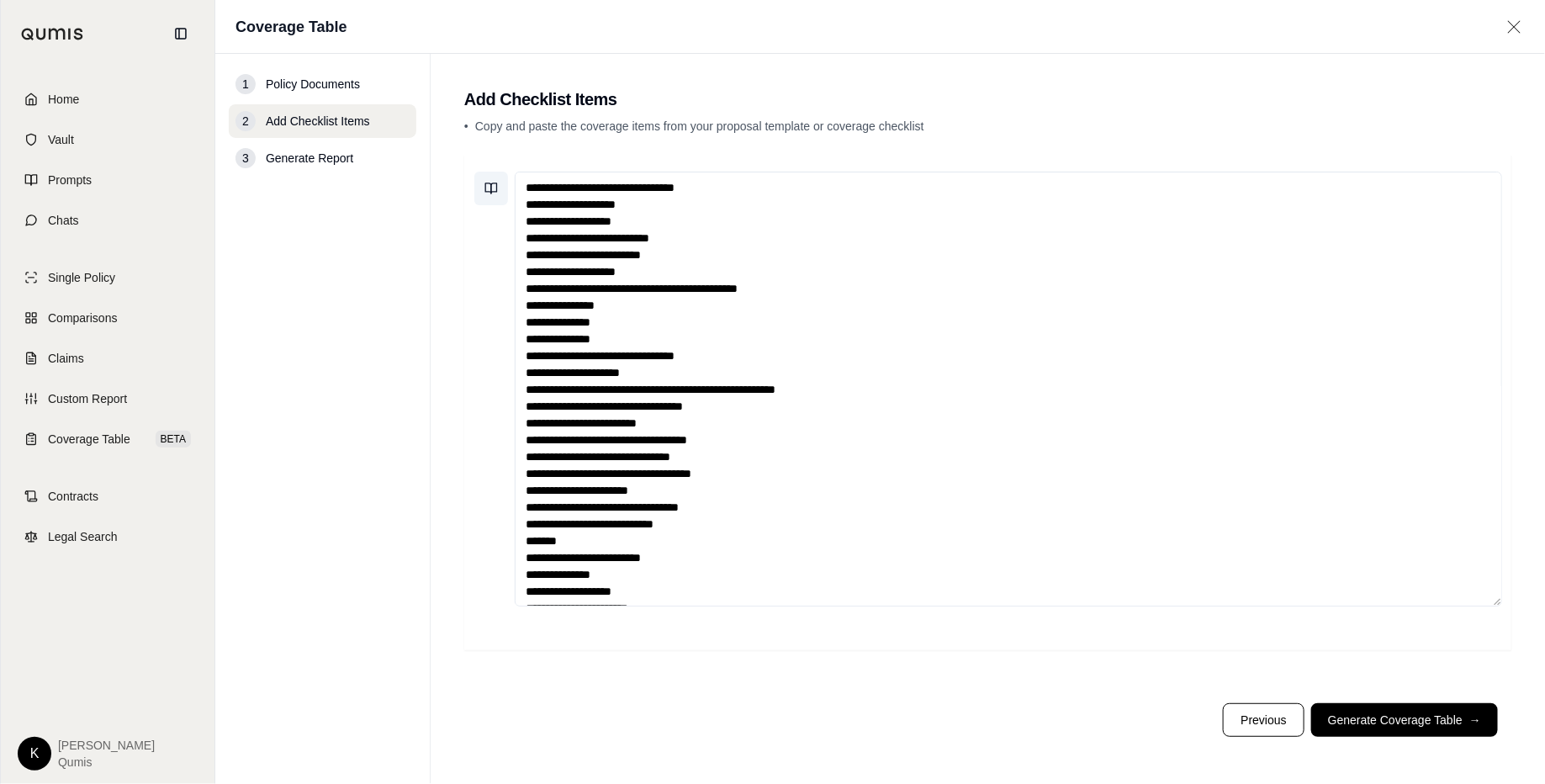
click at [480, 180] on button at bounding box center [491, 188] width 34 height 34
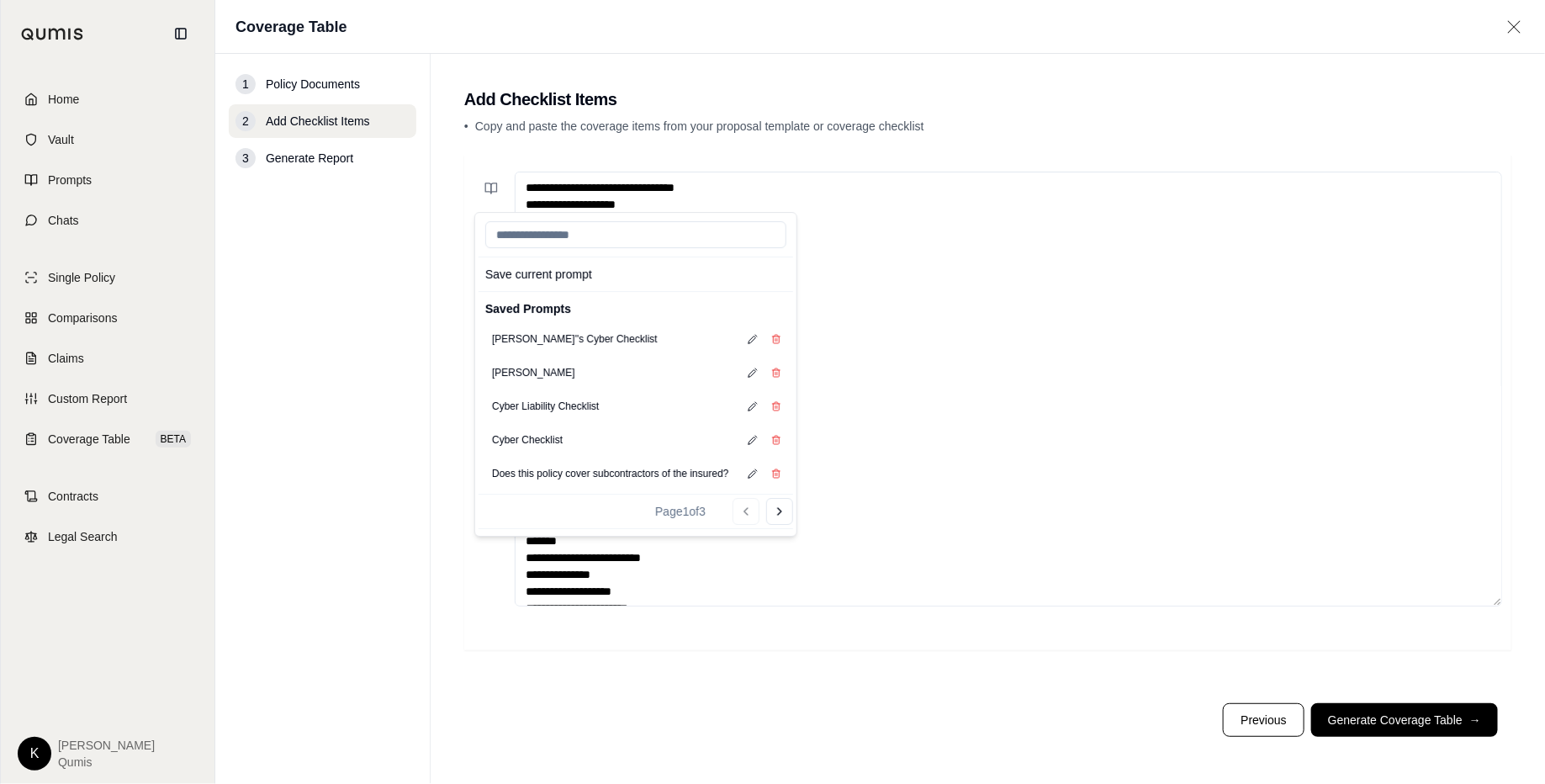
click at [1011, 415] on textarea at bounding box center [1008, 389] width 988 height 435
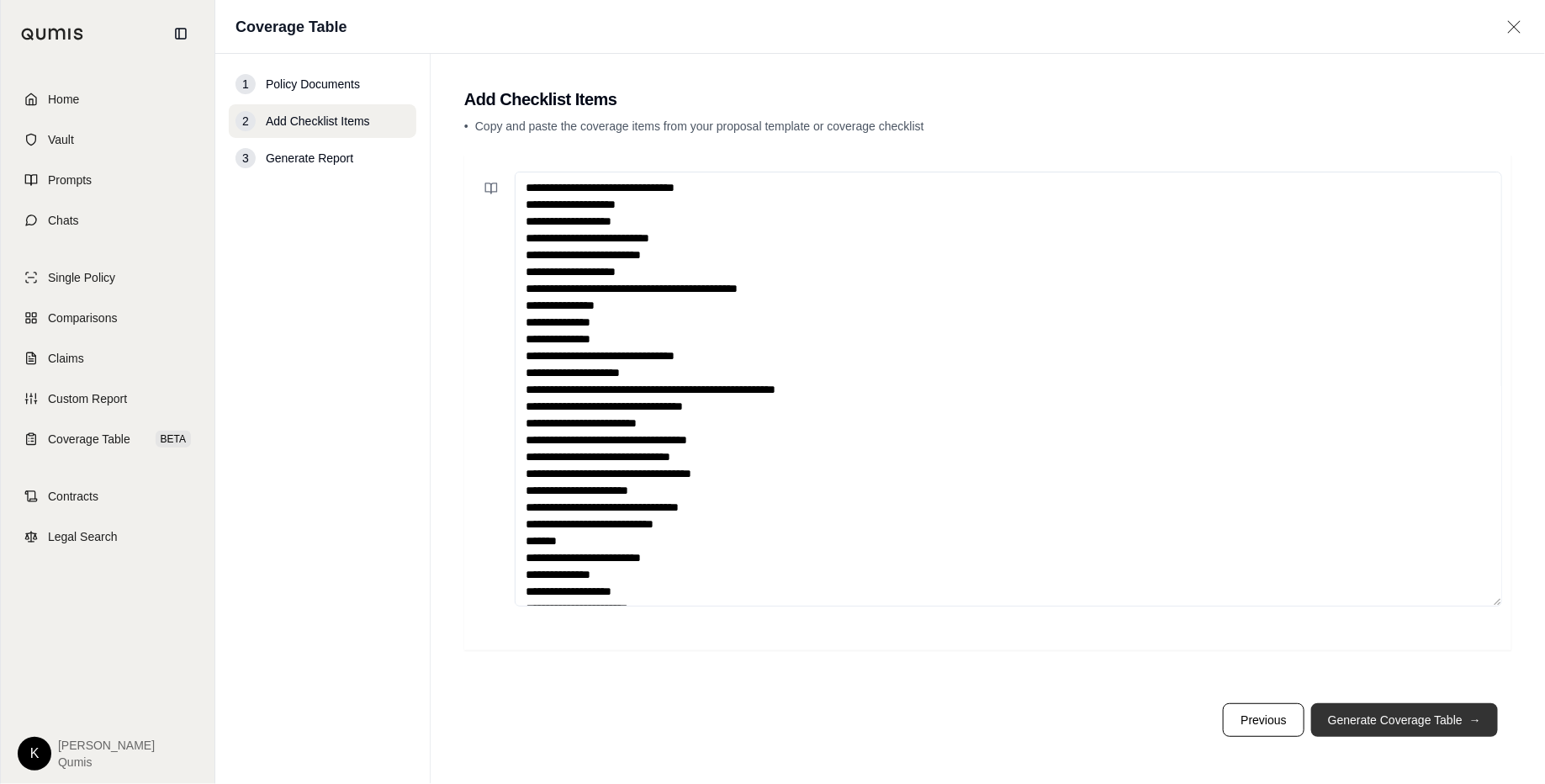
click at [1236, 626] on button "Generate Coverage Table →" at bounding box center [1404, 719] width 187 height 34
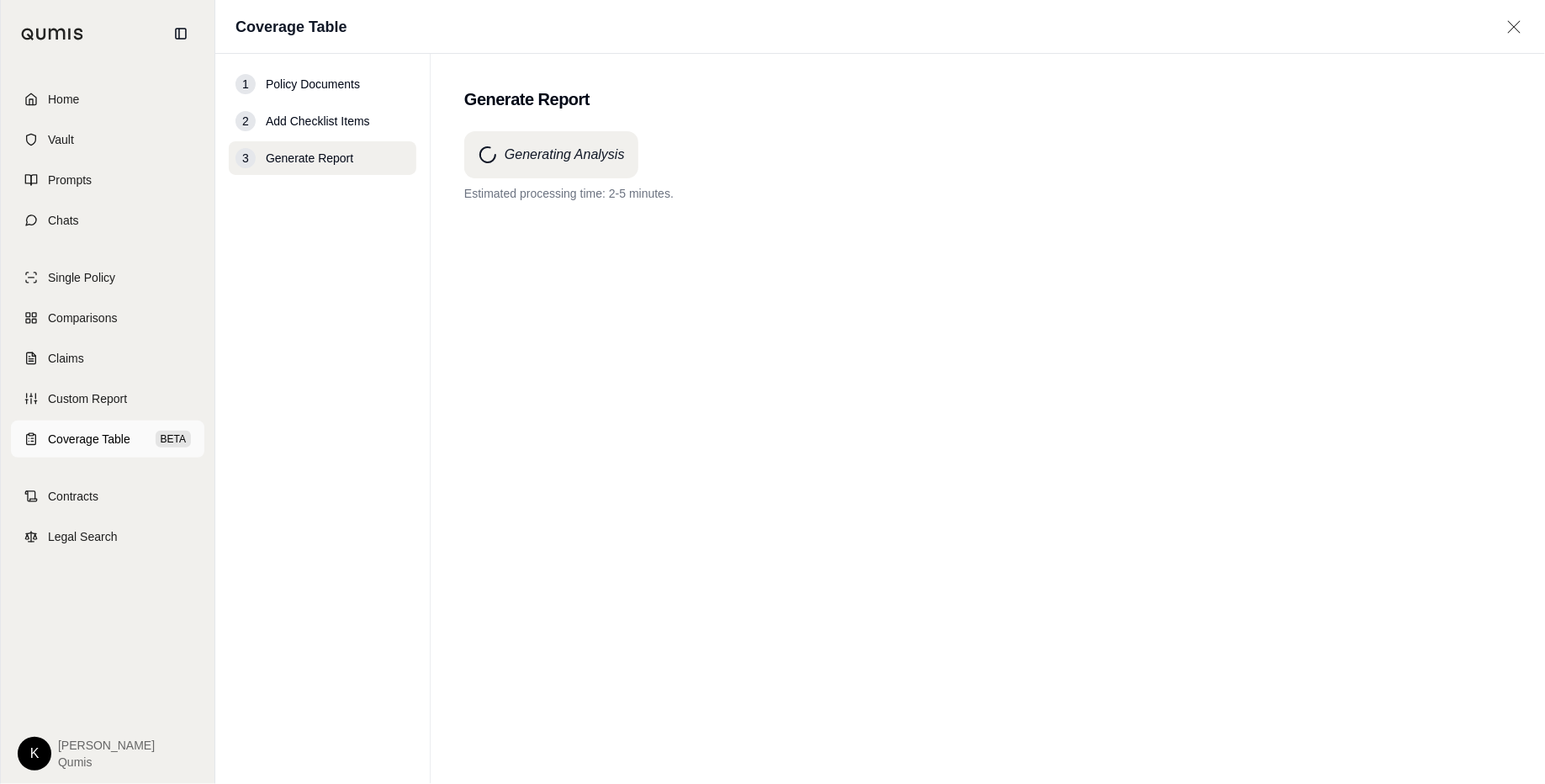
click at [82, 426] on link "Coverage Table BETA" at bounding box center [108, 439] width 194 height 37
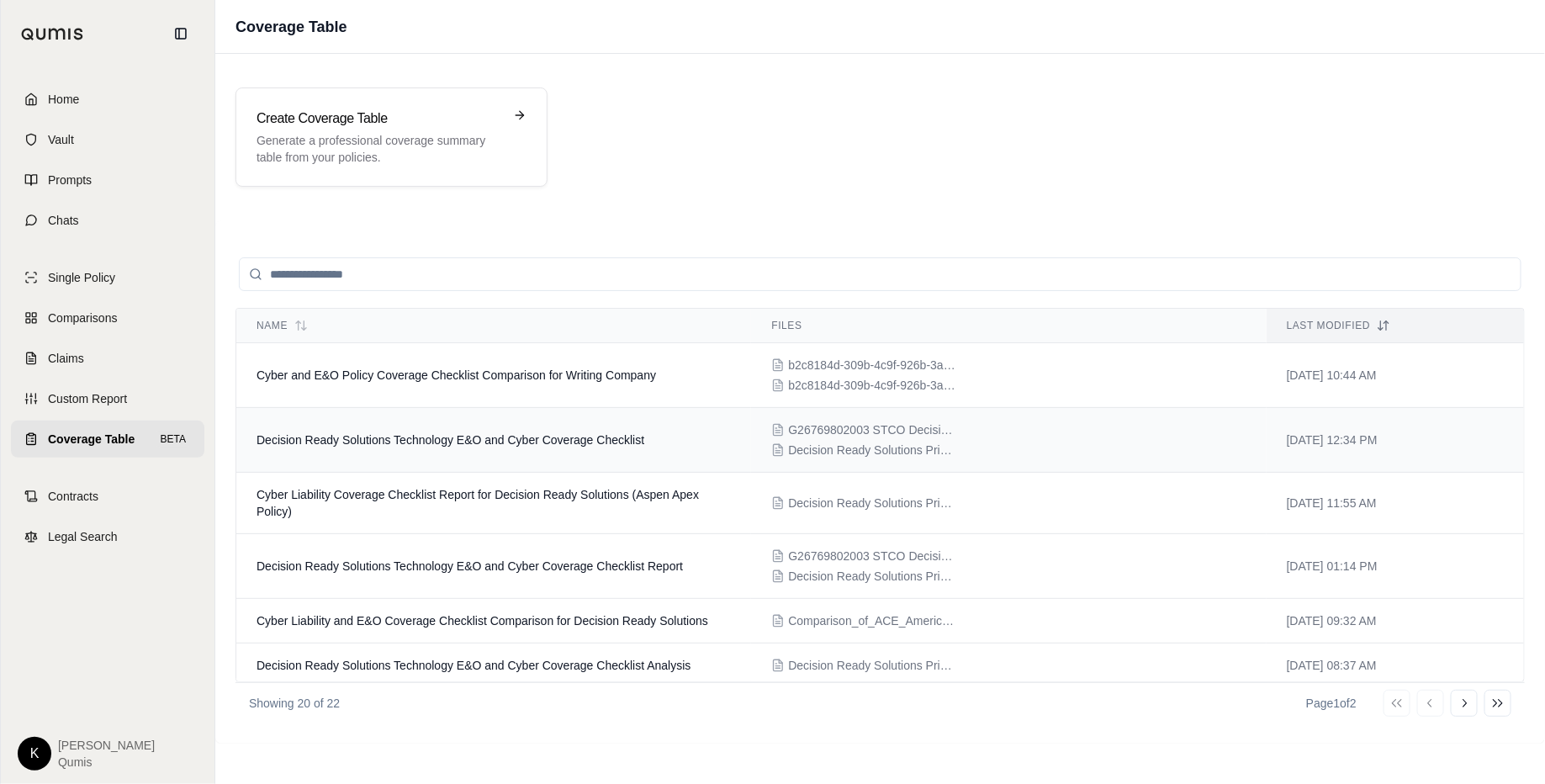
click at [552, 458] on td "Decision Ready Solutions Technology E&O and Cyber Coverage Checklist" at bounding box center [493, 440] width 514 height 65
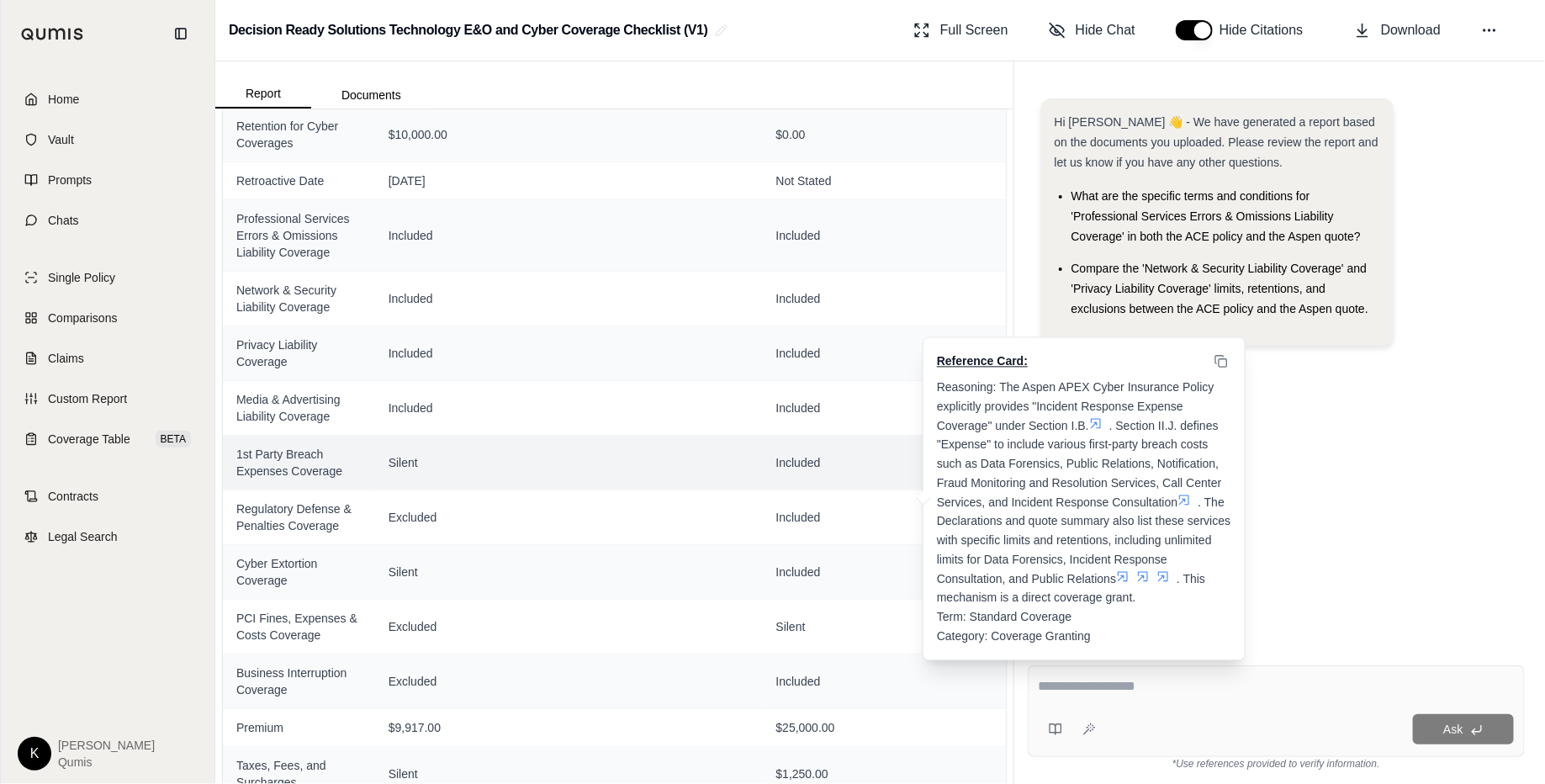
scroll to position [472, 0]
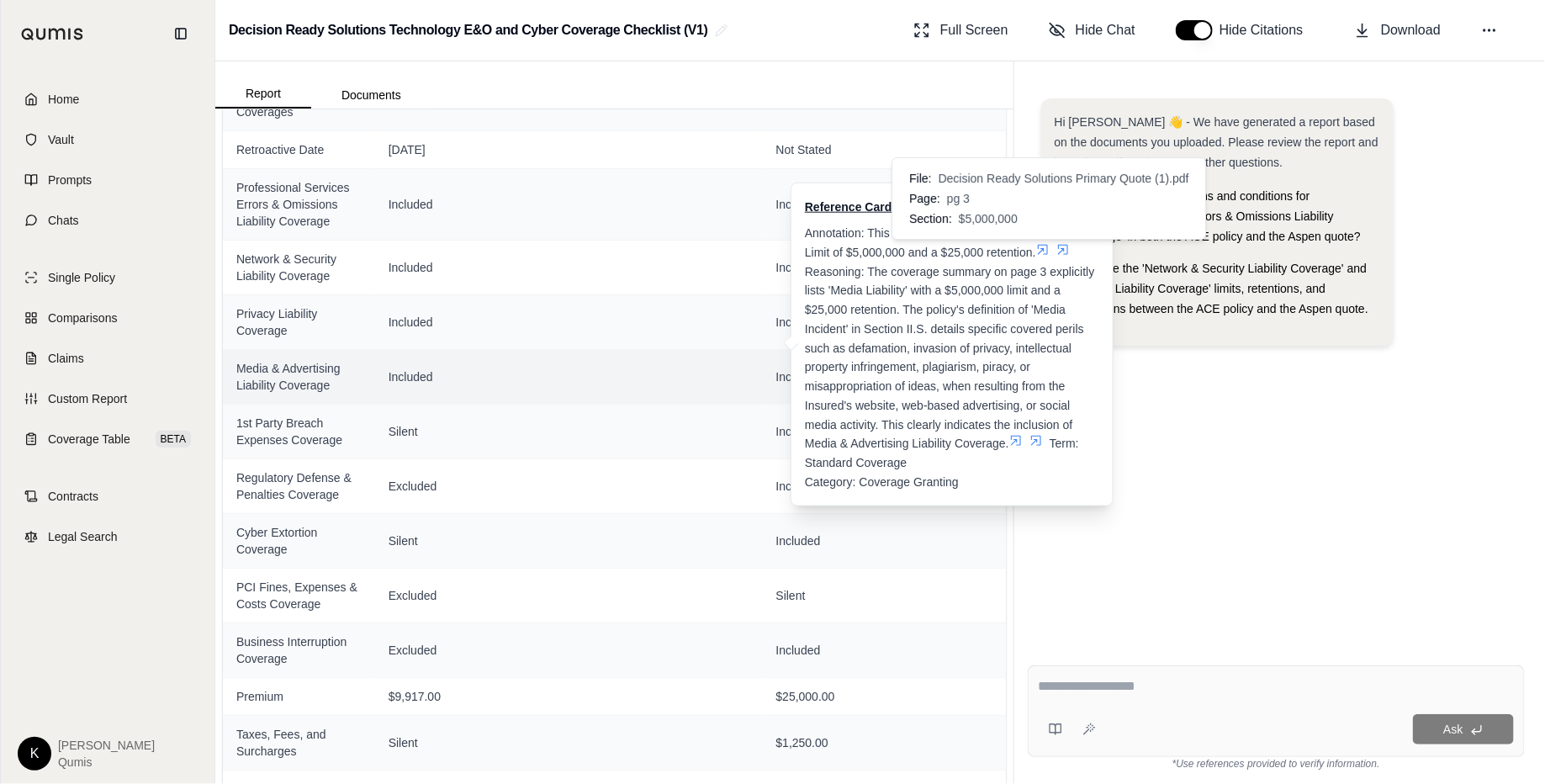
click at [1047, 244] on icon at bounding box center [1043, 249] width 13 height 13
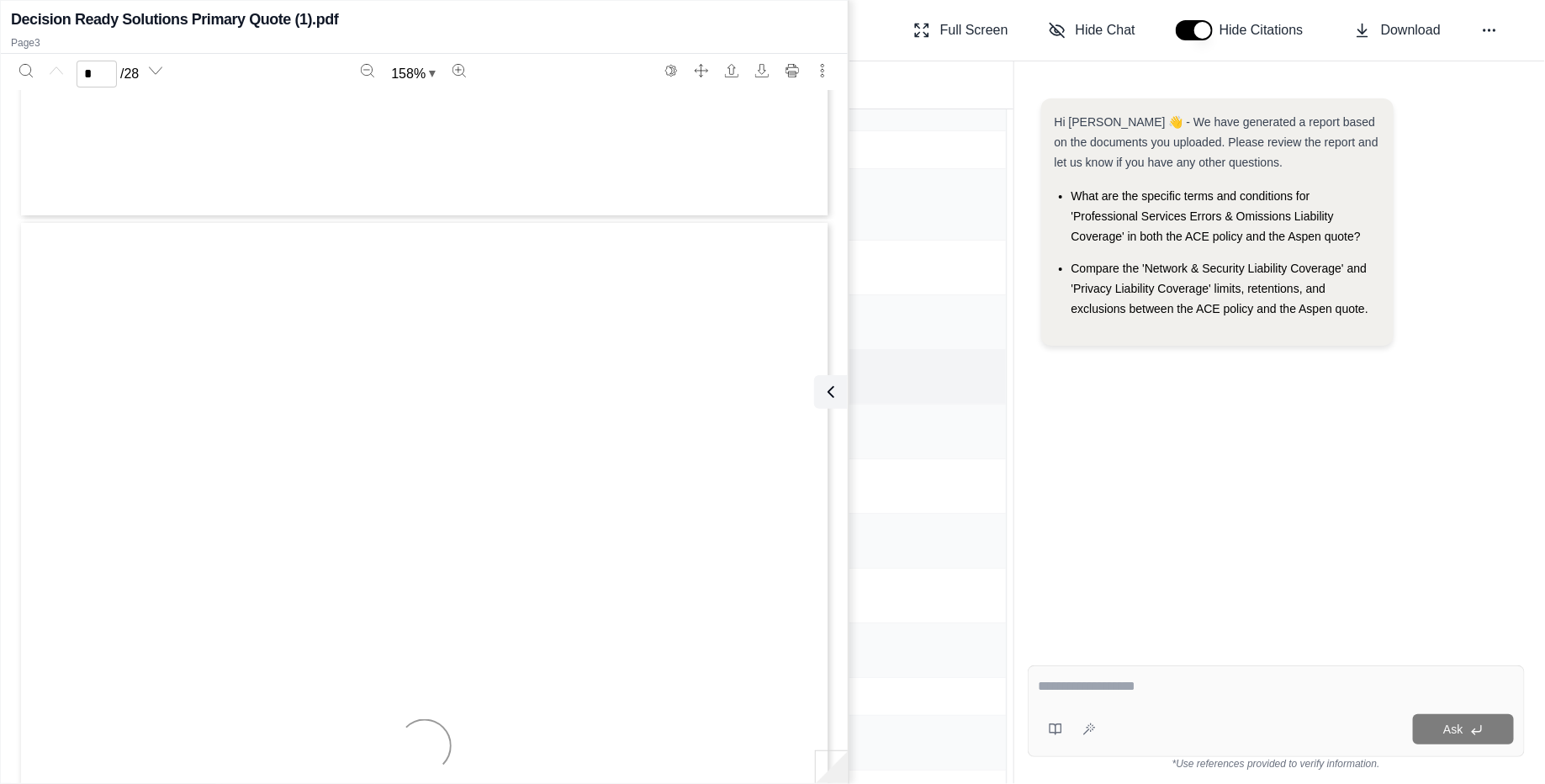
scroll to position [2105, 0]
type input "*"
click at [835, 390] on icon at bounding box center [827, 391] width 20 height 20
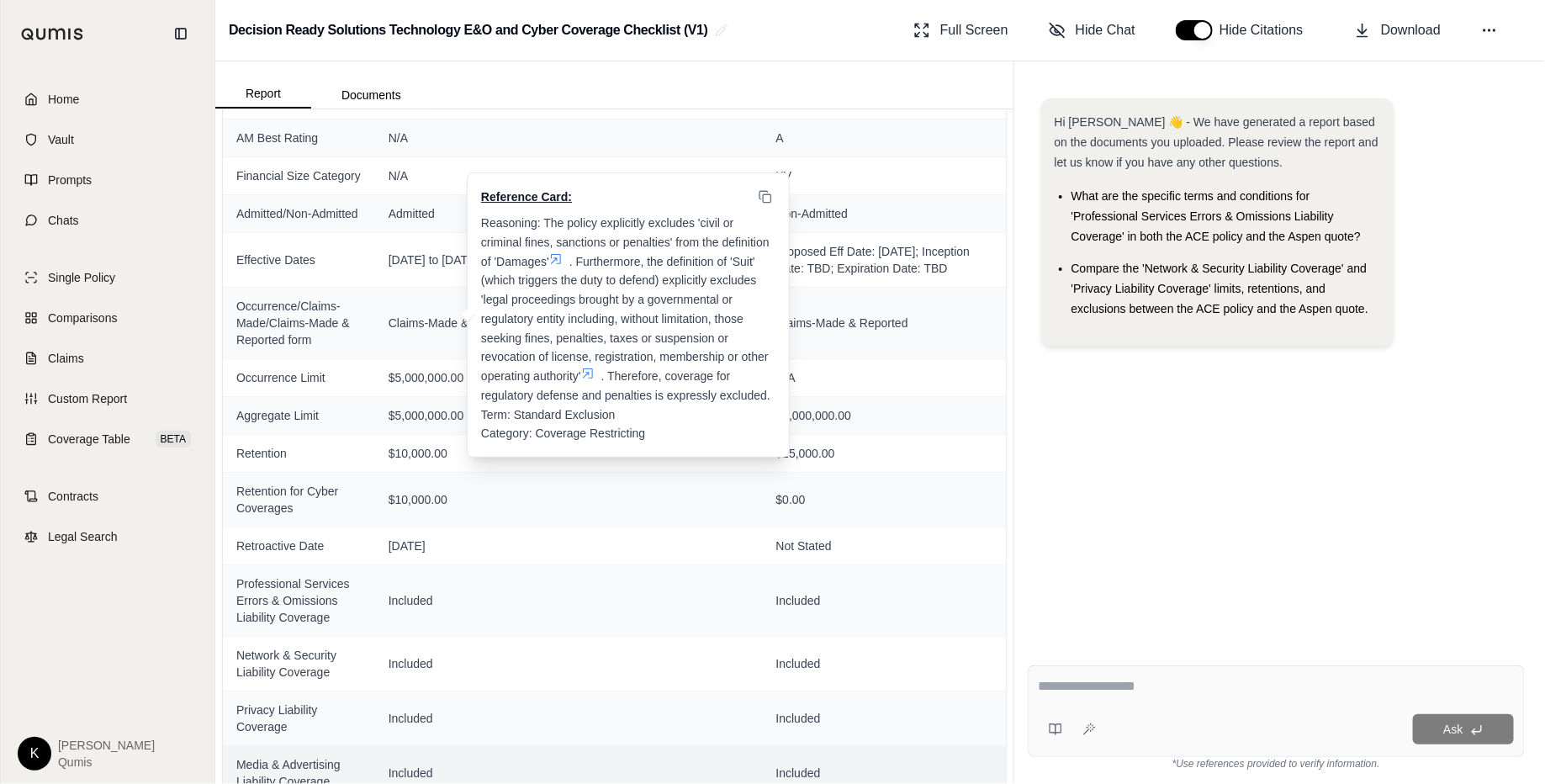
scroll to position [0, 0]
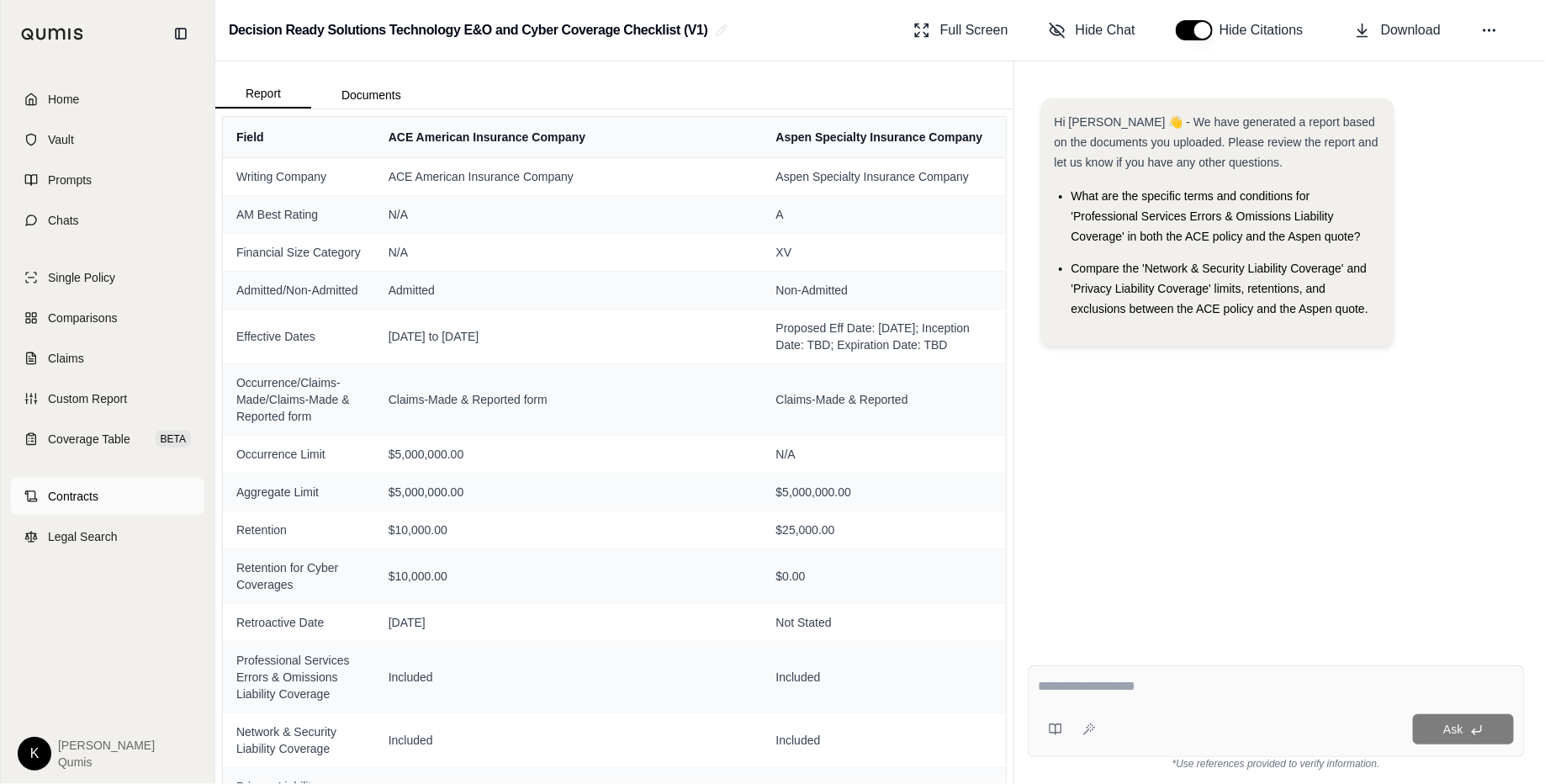
click at [98, 492] on span "Contracts" at bounding box center [73, 496] width 51 height 17
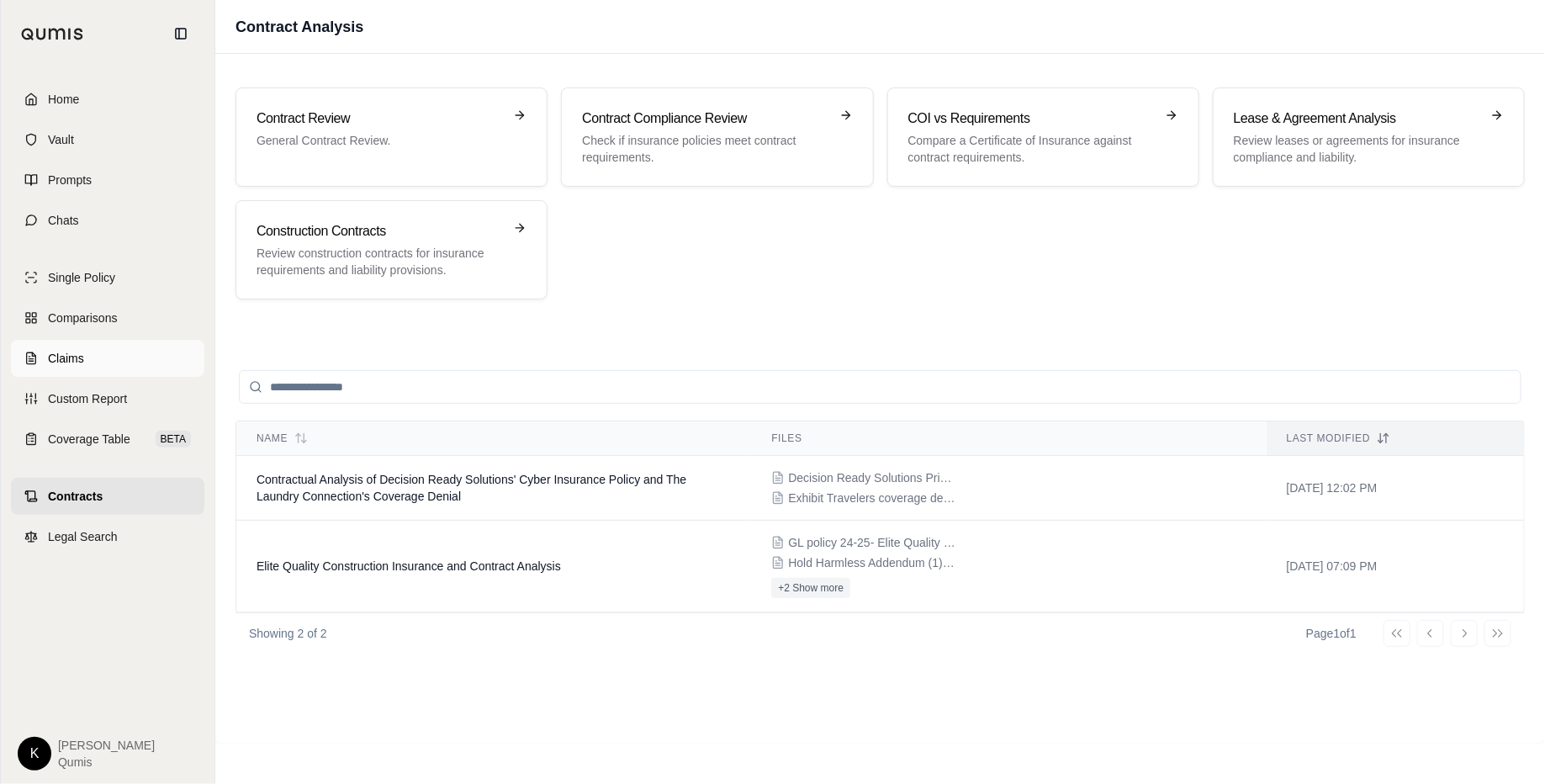
click at [106, 369] on link "Claims" at bounding box center [108, 358] width 194 height 37
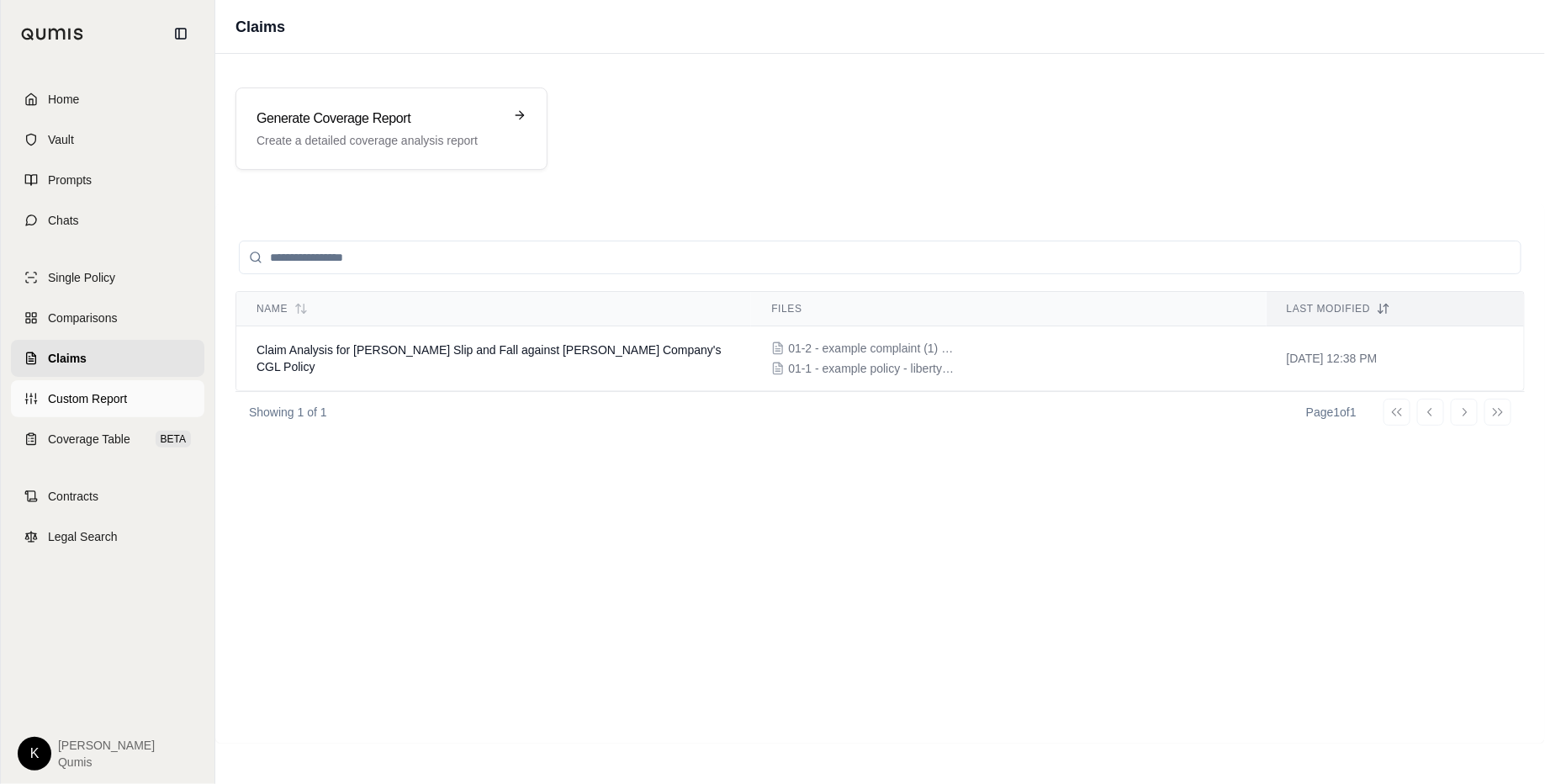
click at [98, 410] on link "Custom Report" at bounding box center [108, 398] width 194 height 37
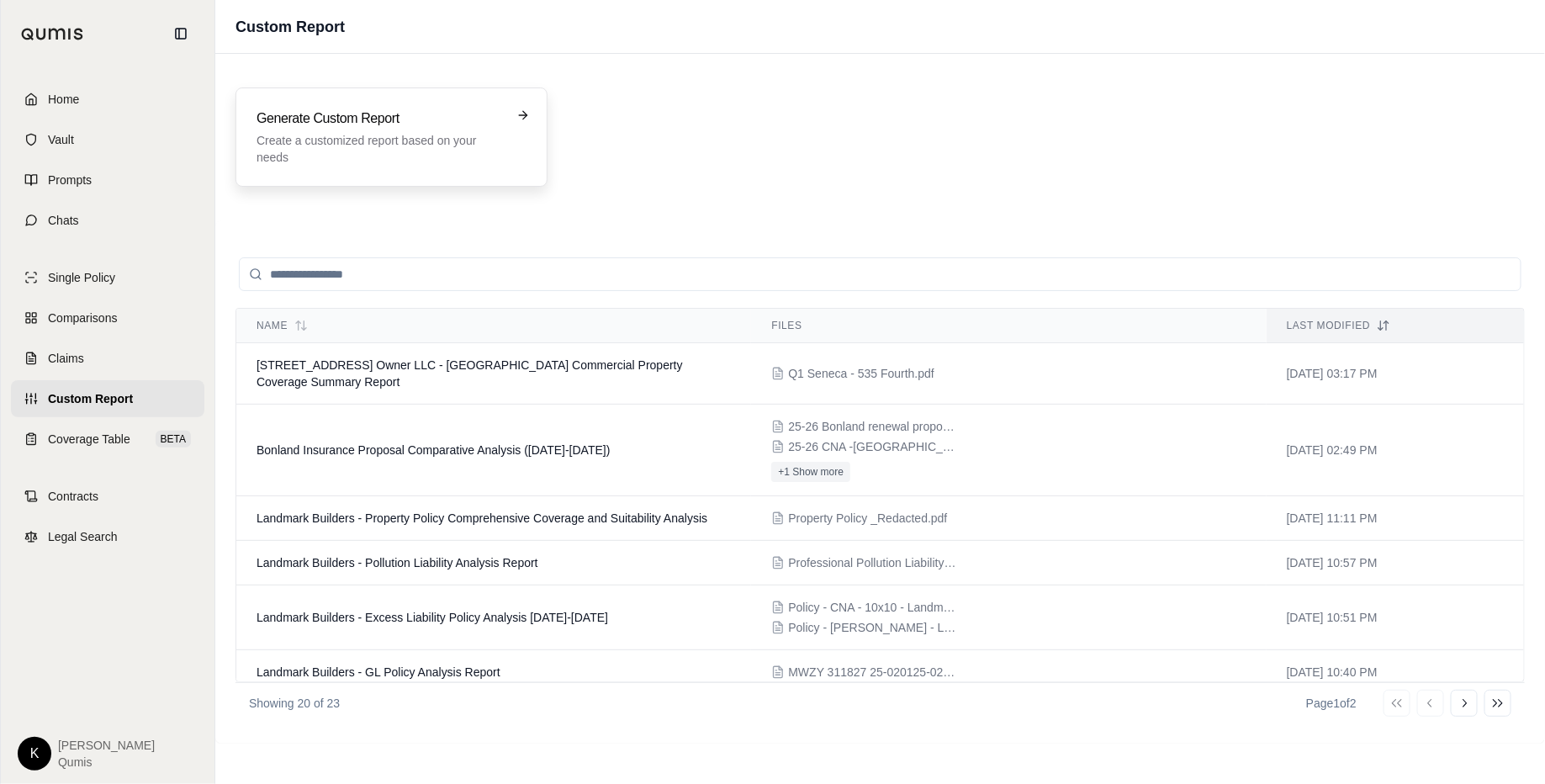
click at [378, 155] on p "Create a customized report based on your needs" at bounding box center [380, 148] width 246 height 34
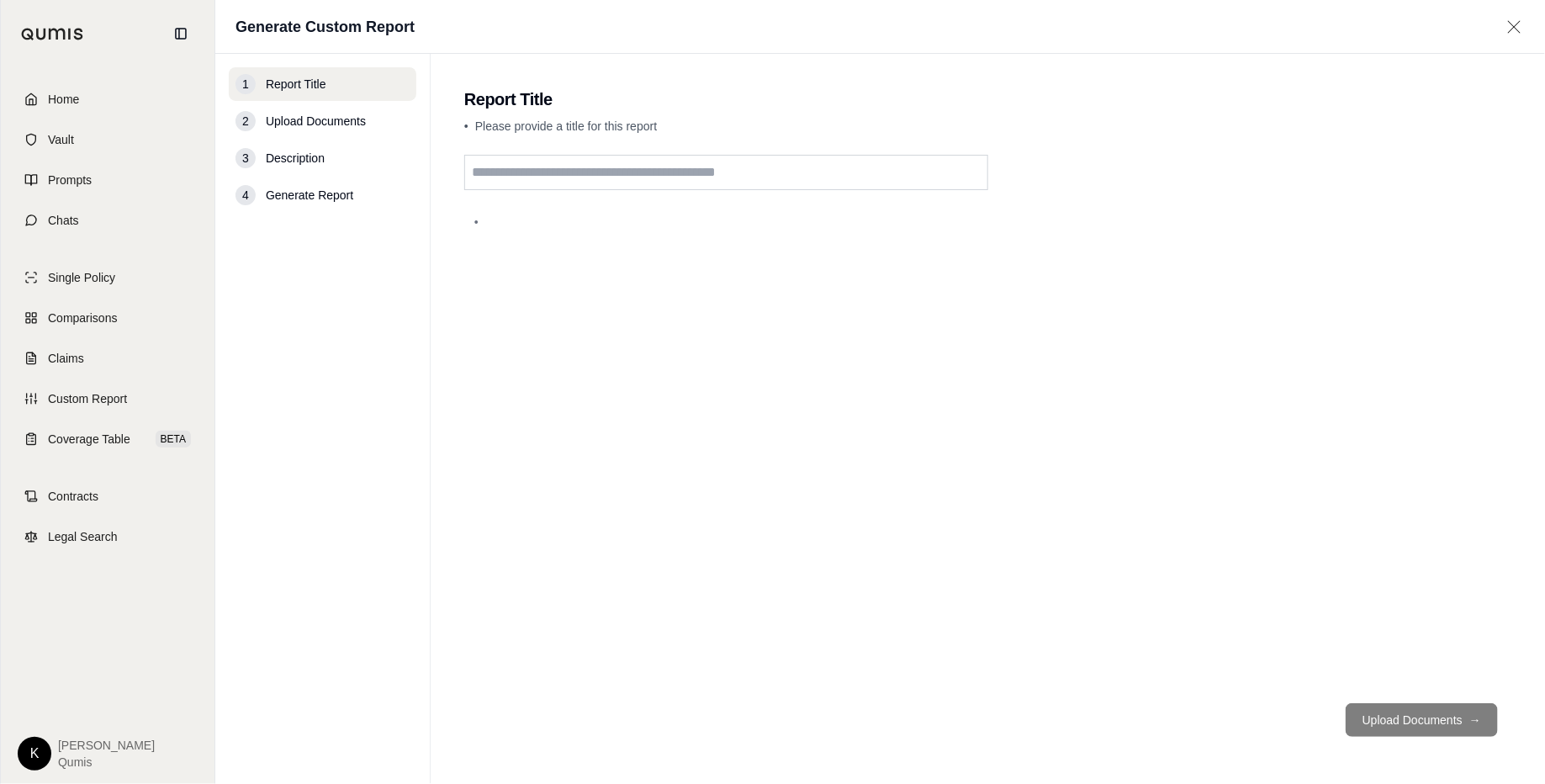
click at [617, 174] on input "text" at bounding box center [727, 172] width 524 height 35
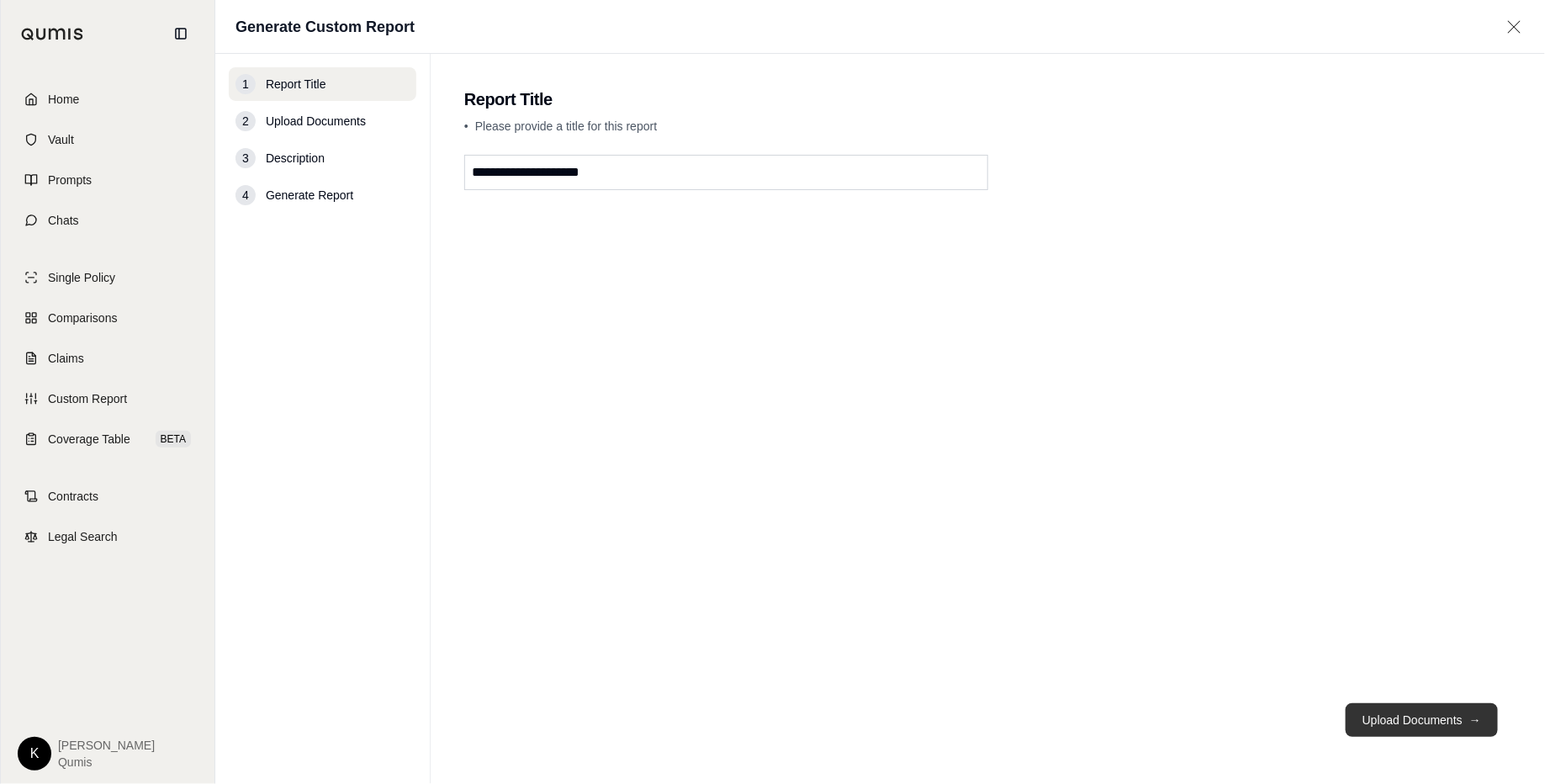
type input "**********"
click at [1236, 626] on button "Upload Documents →" at bounding box center [1422, 719] width 152 height 34
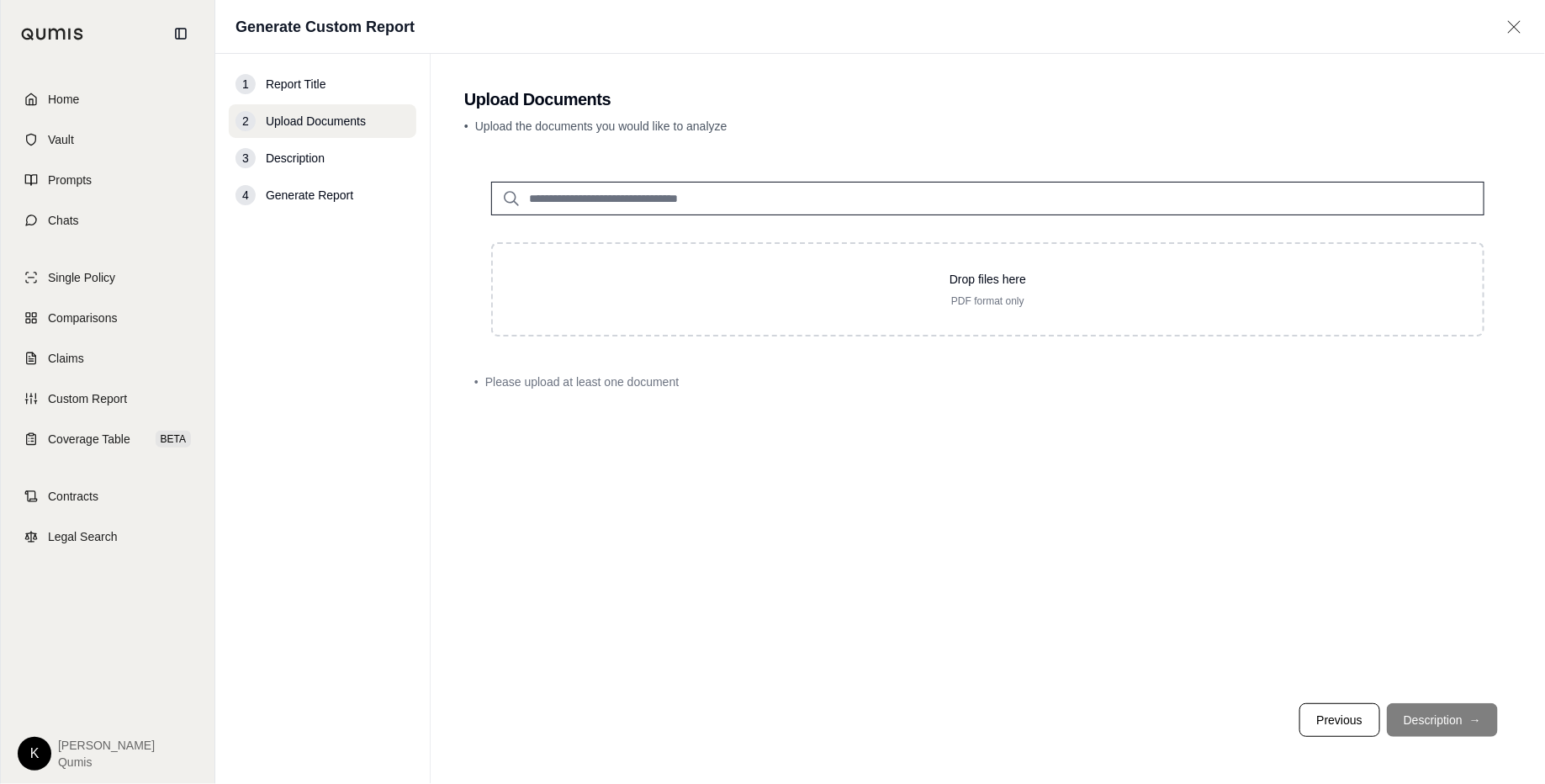
click at [797, 219] on div "Drop files here PDF format only" at bounding box center [988, 245] width 1047 height 182
click at [809, 199] on input "search" at bounding box center [987, 198] width 993 height 34
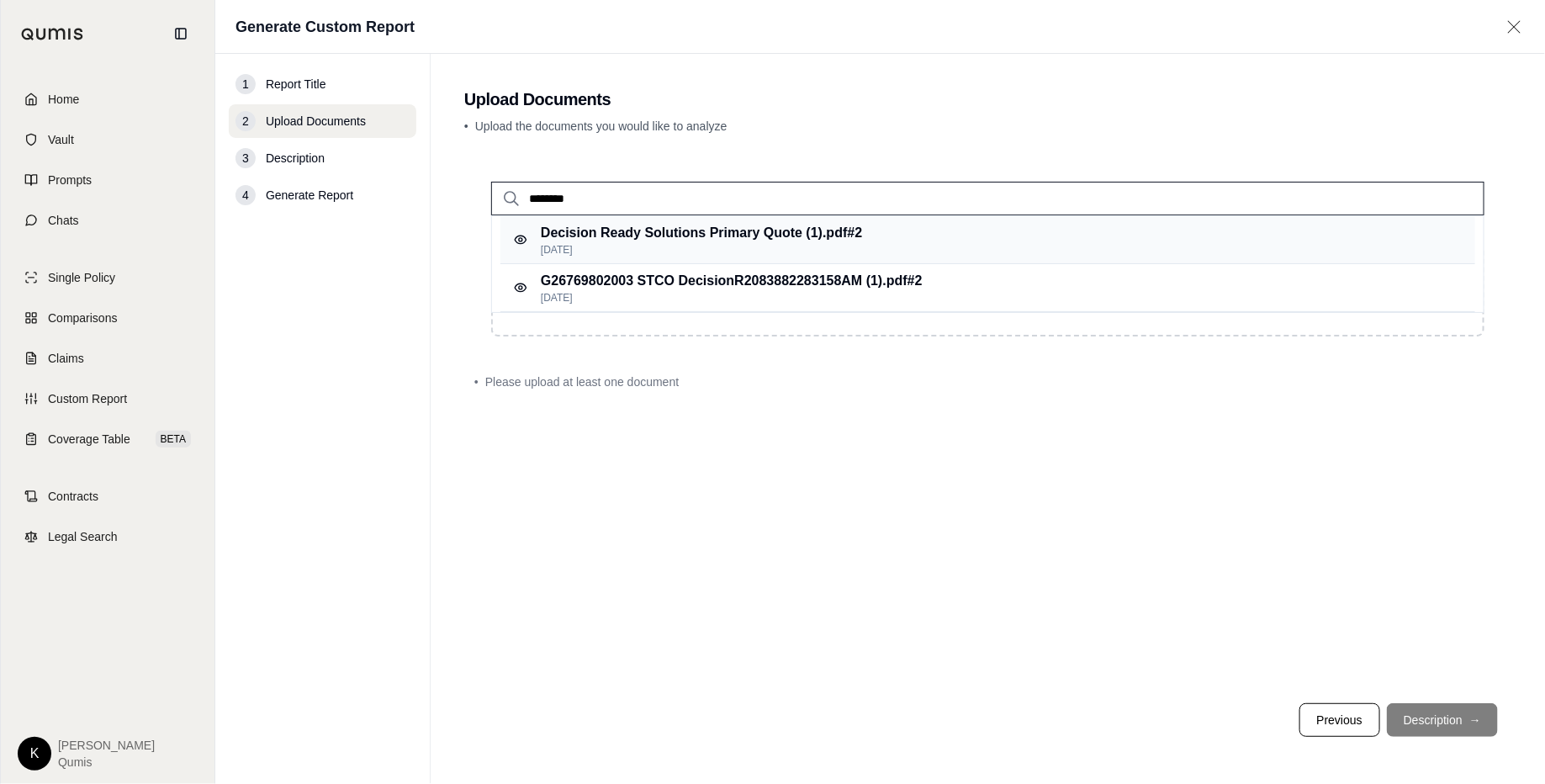
type input "********"
click at [743, 245] on p "Sep 17, 2025" at bounding box center [701, 249] width 321 height 13
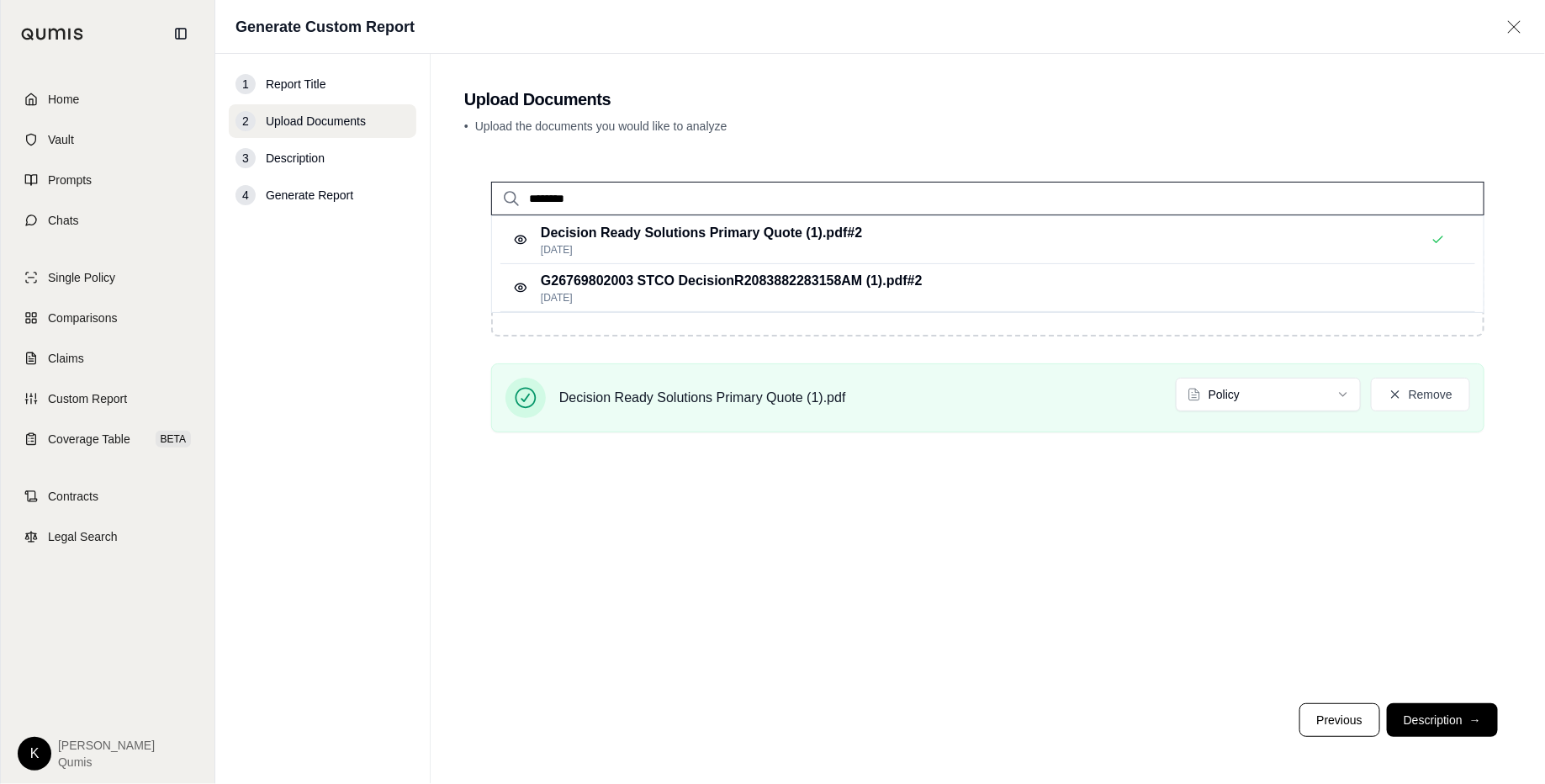
click at [694, 198] on input "********" at bounding box center [987, 198] width 993 height 34
click at [694, 278] on p "G26769802003 STCO DecisionR2083882283158AM (1).pdf #2" at bounding box center [731, 280] width 382 height 20
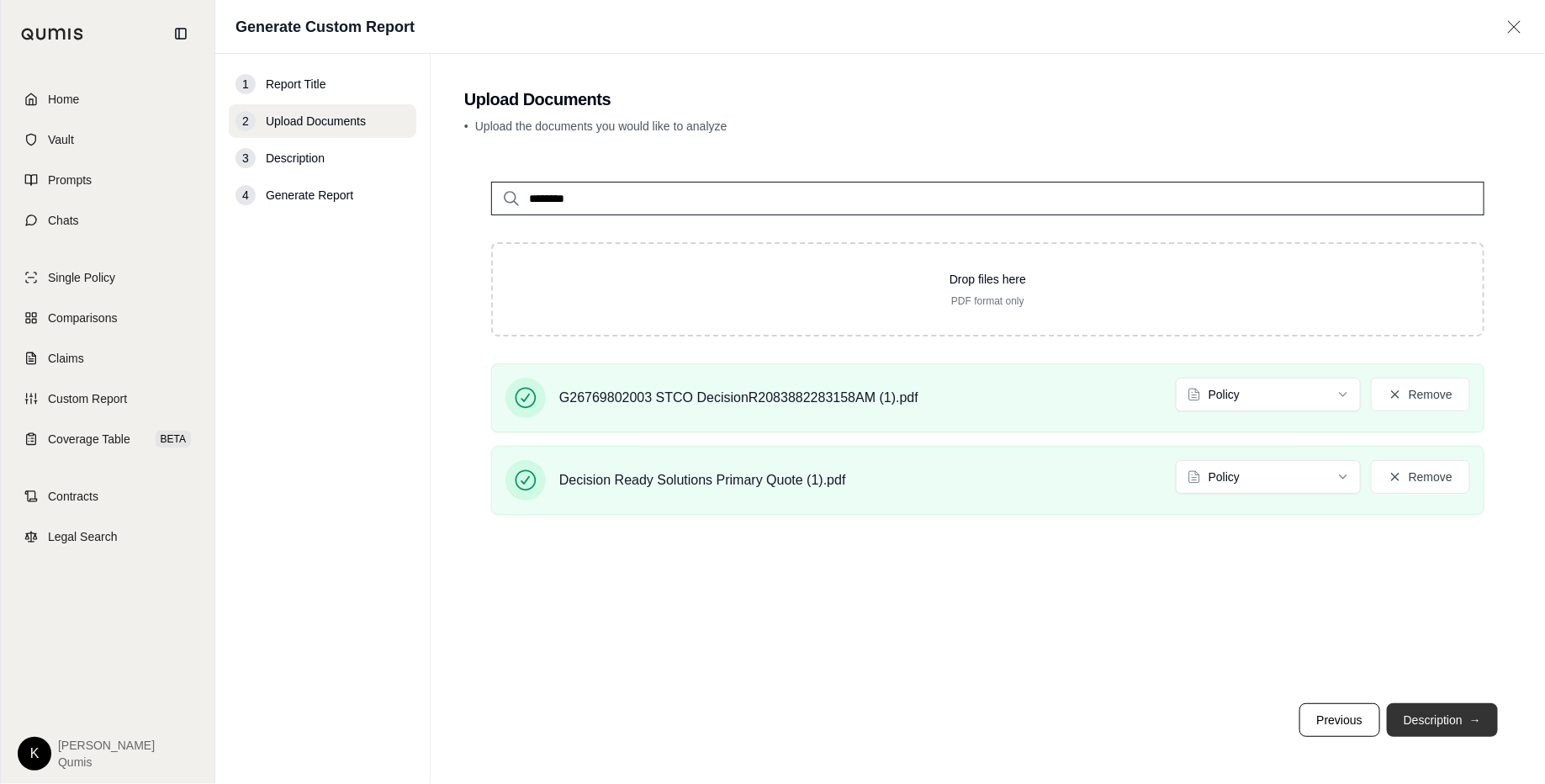
click at [1236, 626] on button "Description →" at bounding box center [1442, 719] width 111 height 34
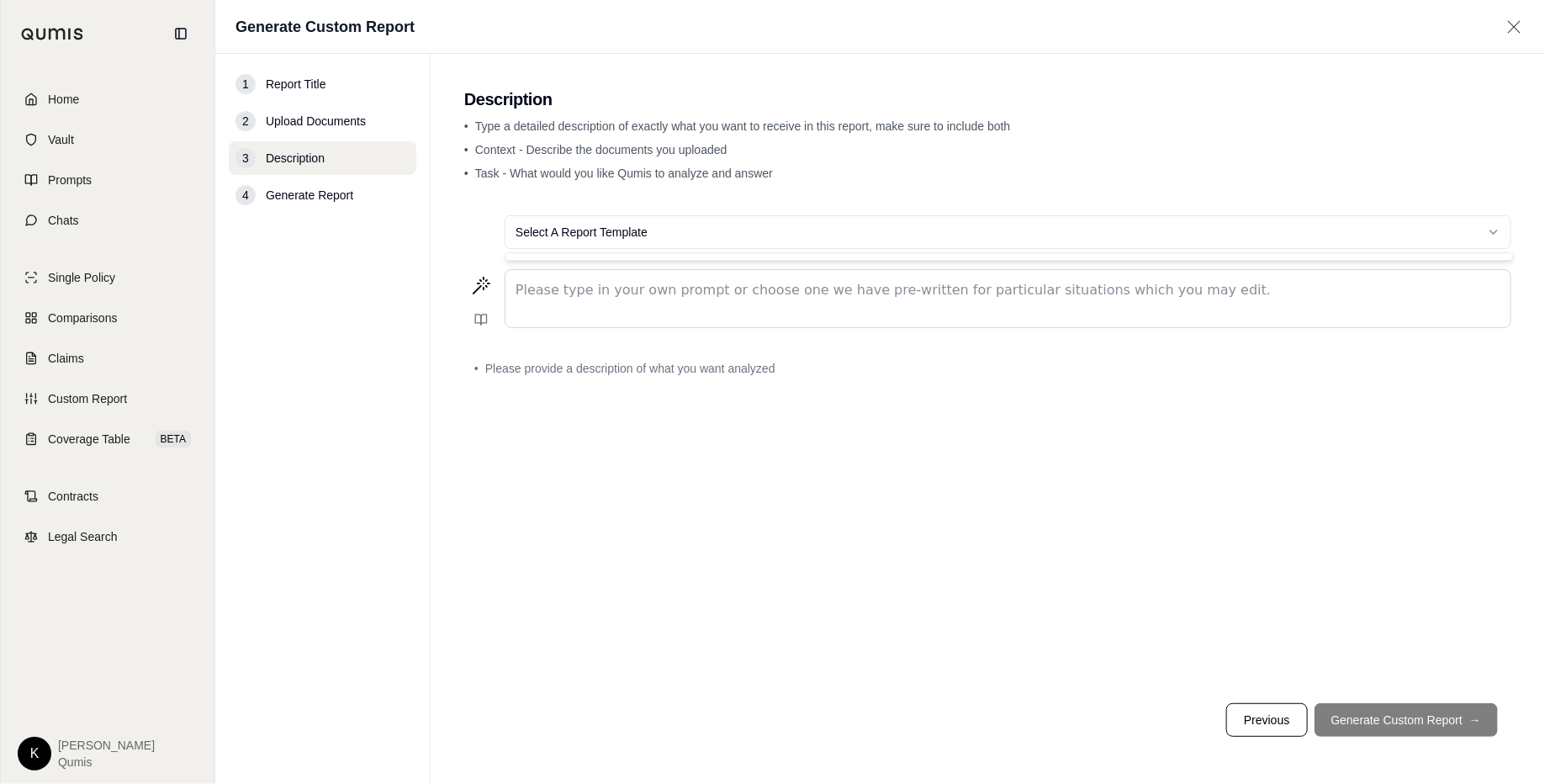
click at [1019, 229] on html "Home Vault Prompts Chats Single Policy Comparisons Claims Custom Report Coverag…" at bounding box center [772, 392] width 1545 height 784
click at [958, 175] on html "Home Vault Prompts Chats Single Policy Comparisons Claims Custom Report Coverag…" at bounding box center [772, 392] width 1545 height 784
click at [697, 309] on div "editable markdown" at bounding box center [1008, 298] width 1005 height 57
click at [104, 390] on span "Custom Report" at bounding box center [87, 398] width 79 height 17
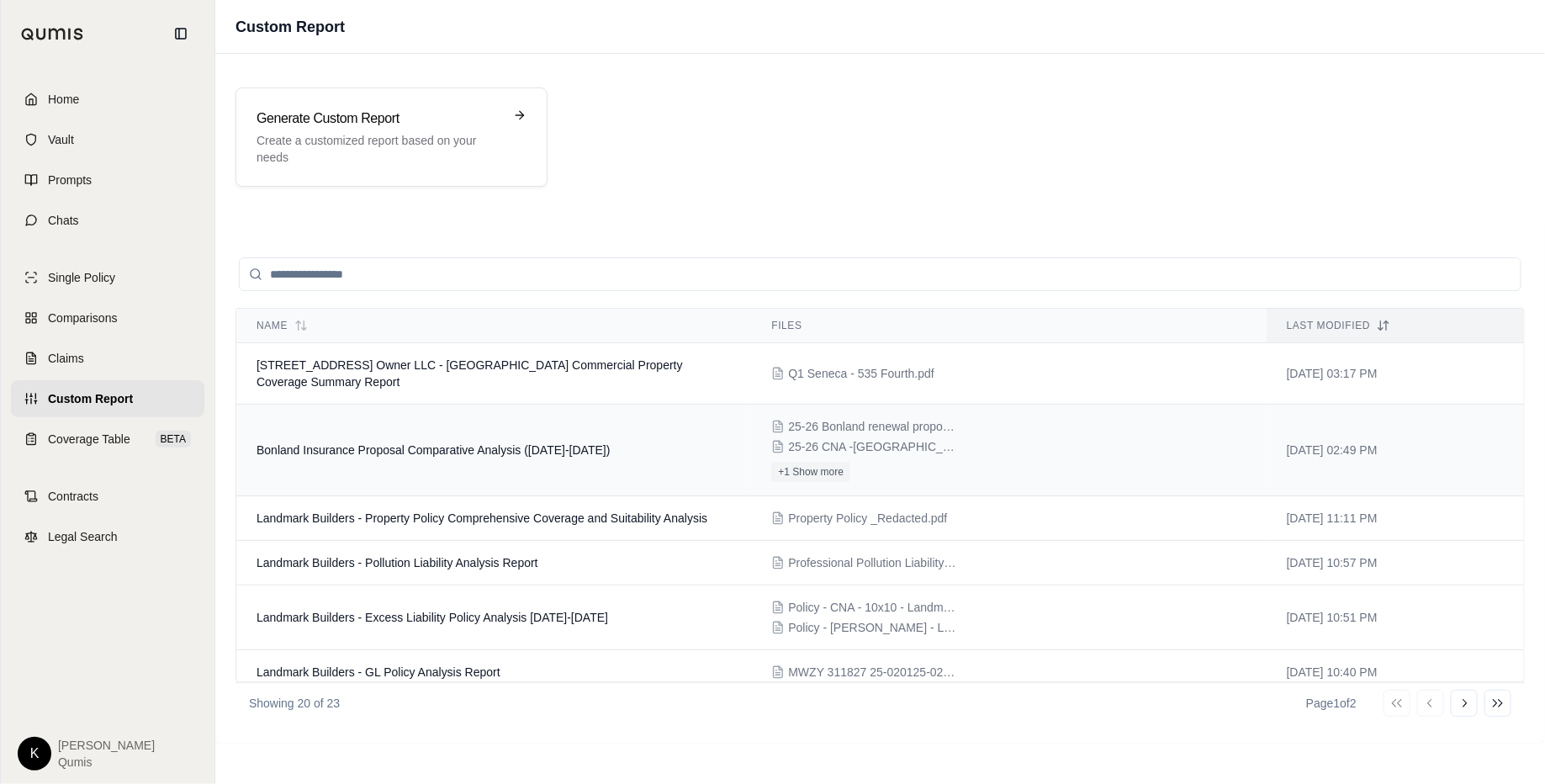
click at [470, 409] on td "Bonland Insurance Proposal Comparative Analysis (2024-2026)" at bounding box center [493, 450] width 514 height 92
click at [526, 512] on span "Landmark Builders - Property Policy Comprehensive Coverage and Suitability Anal…" at bounding box center [482, 518] width 451 height 13
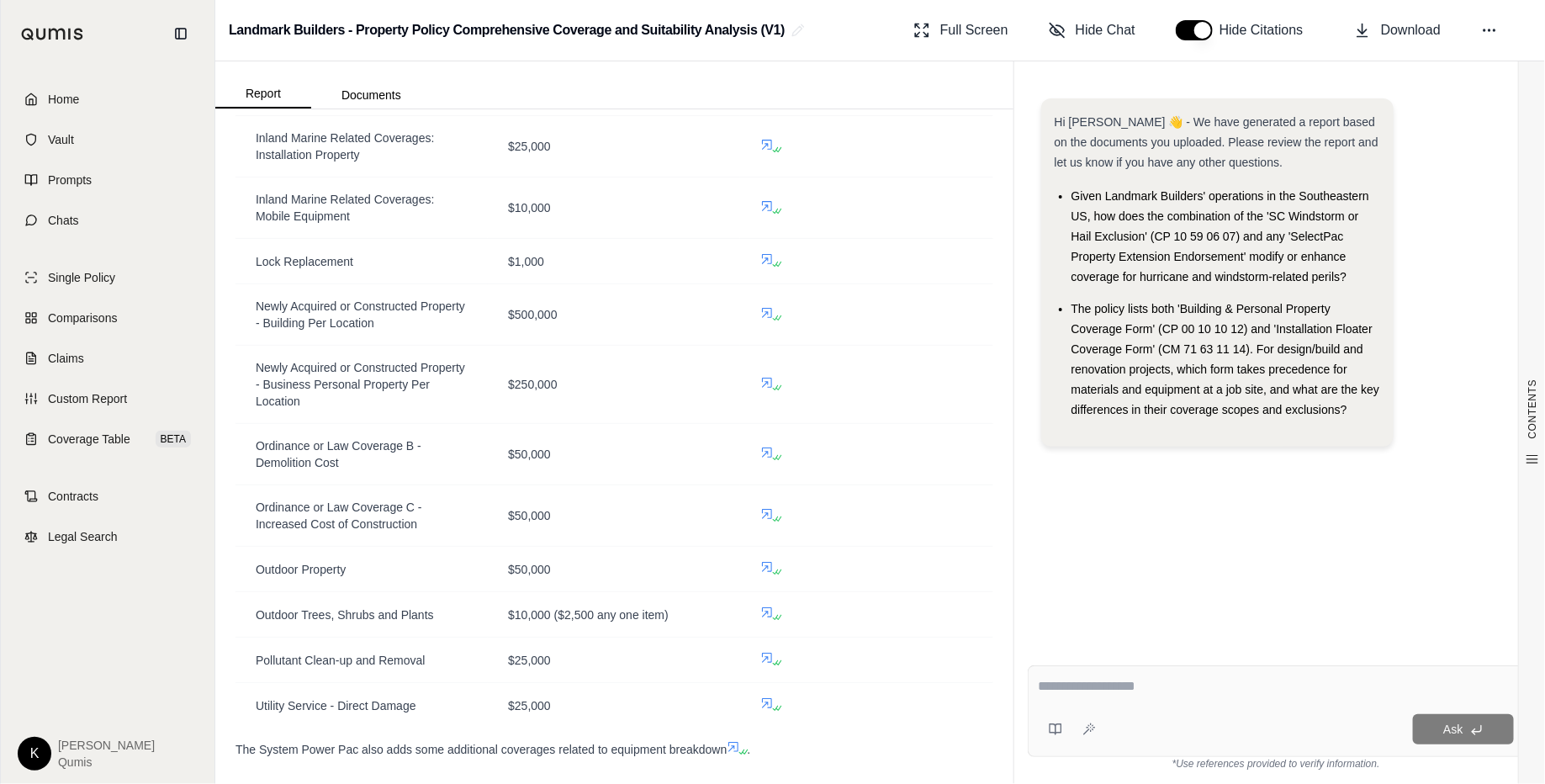
scroll to position [4092, 0]
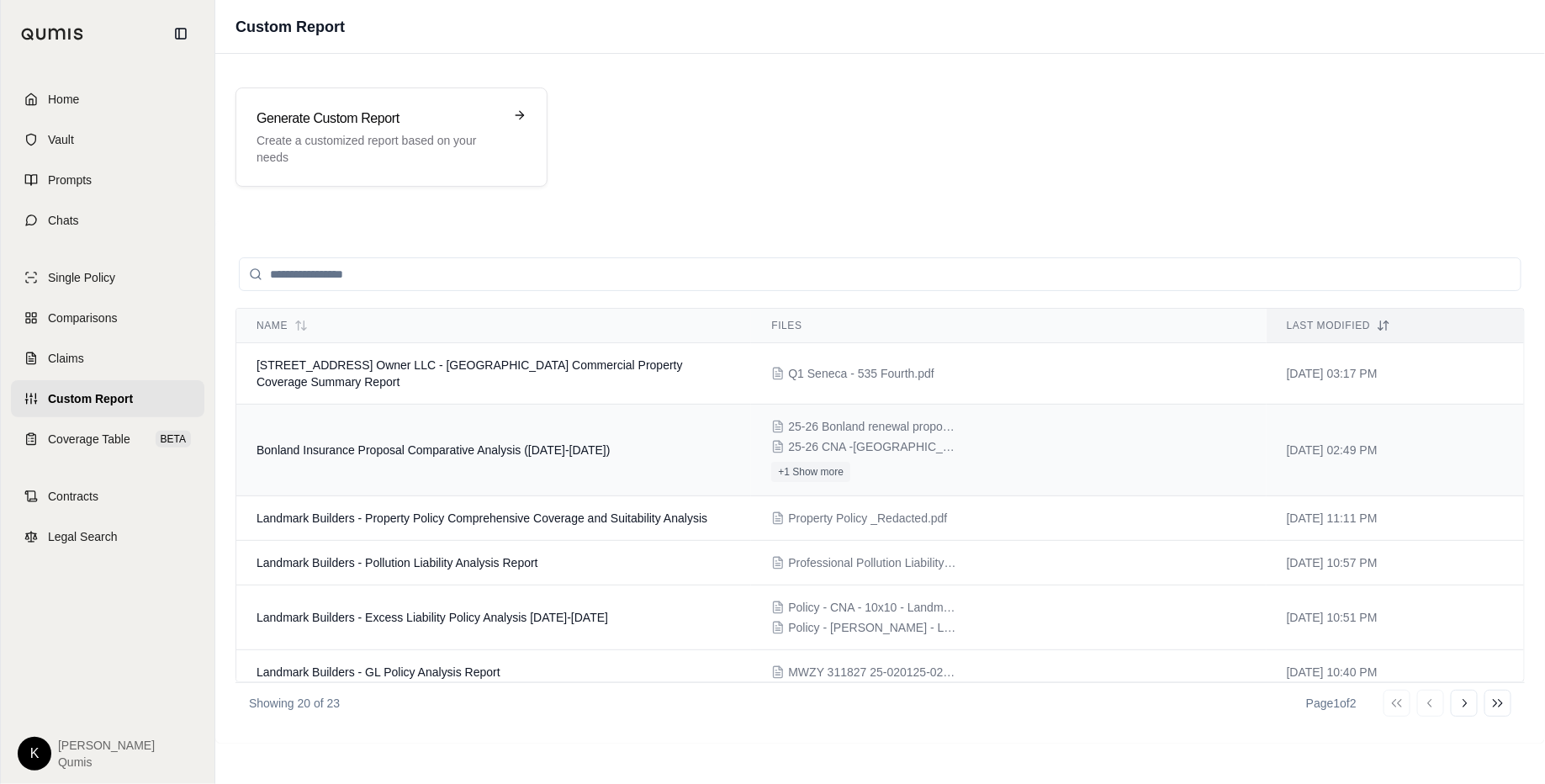
click at [576, 421] on td "Bonland Insurance Proposal Comparative Analysis (2024-2026)" at bounding box center [493, 450] width 514 height 92
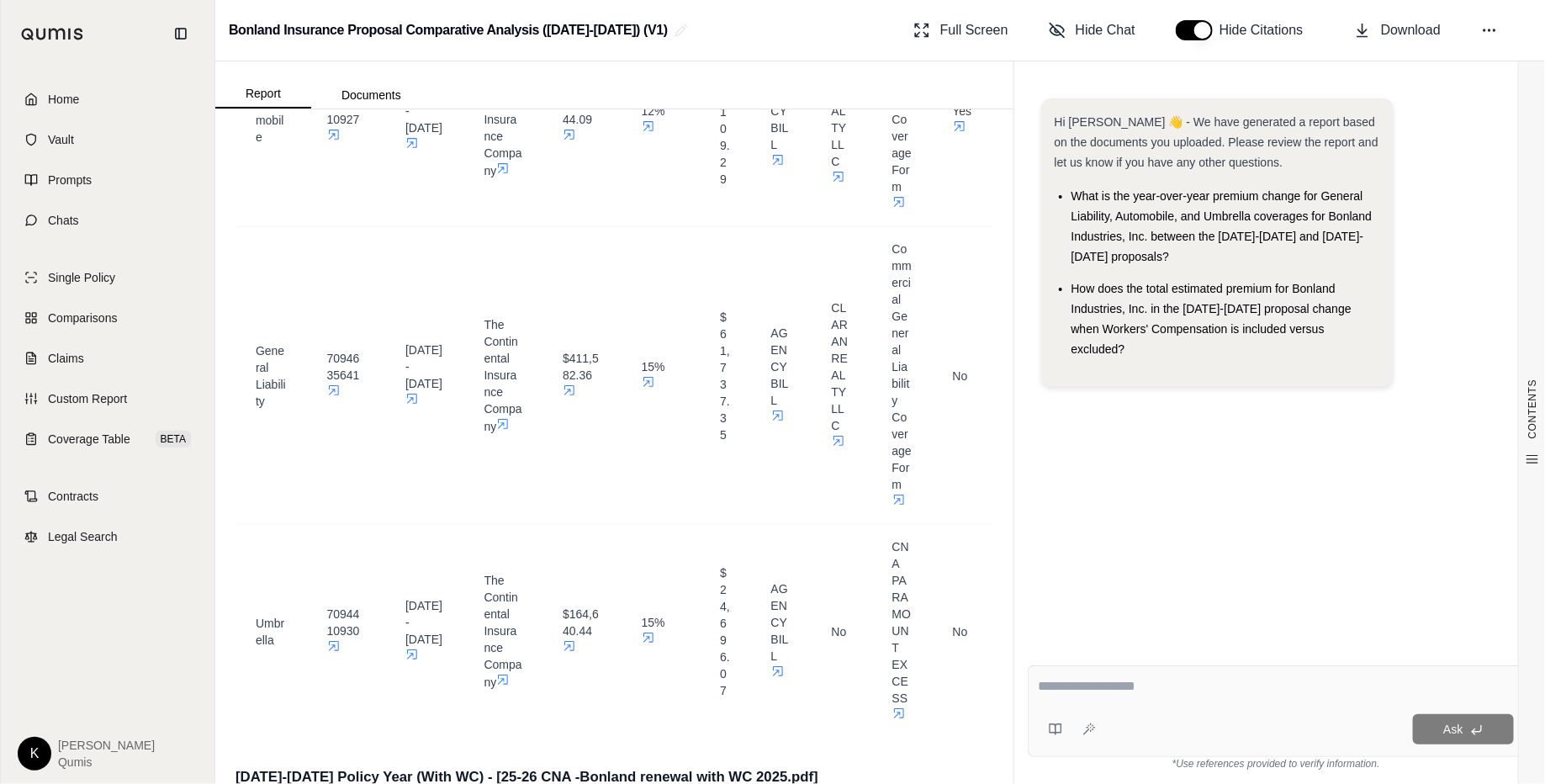
scroll to position [2343, 0]
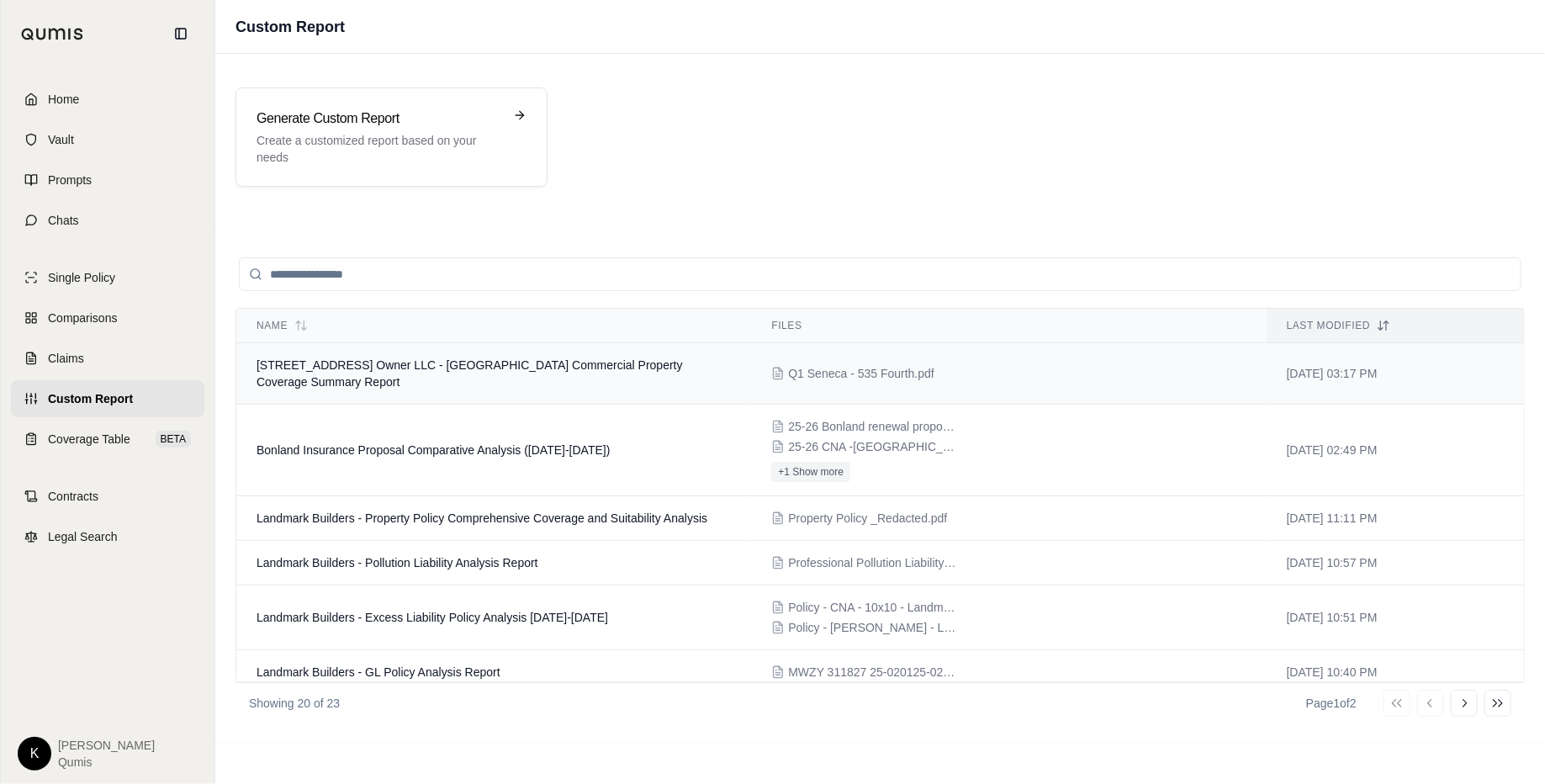
click at [478, 353] on td "535 Fourth Avenue Owner LLC - Seneca Commercial Property Coverage Summary Report" at bounding box center [493, 374] width 514 height 61
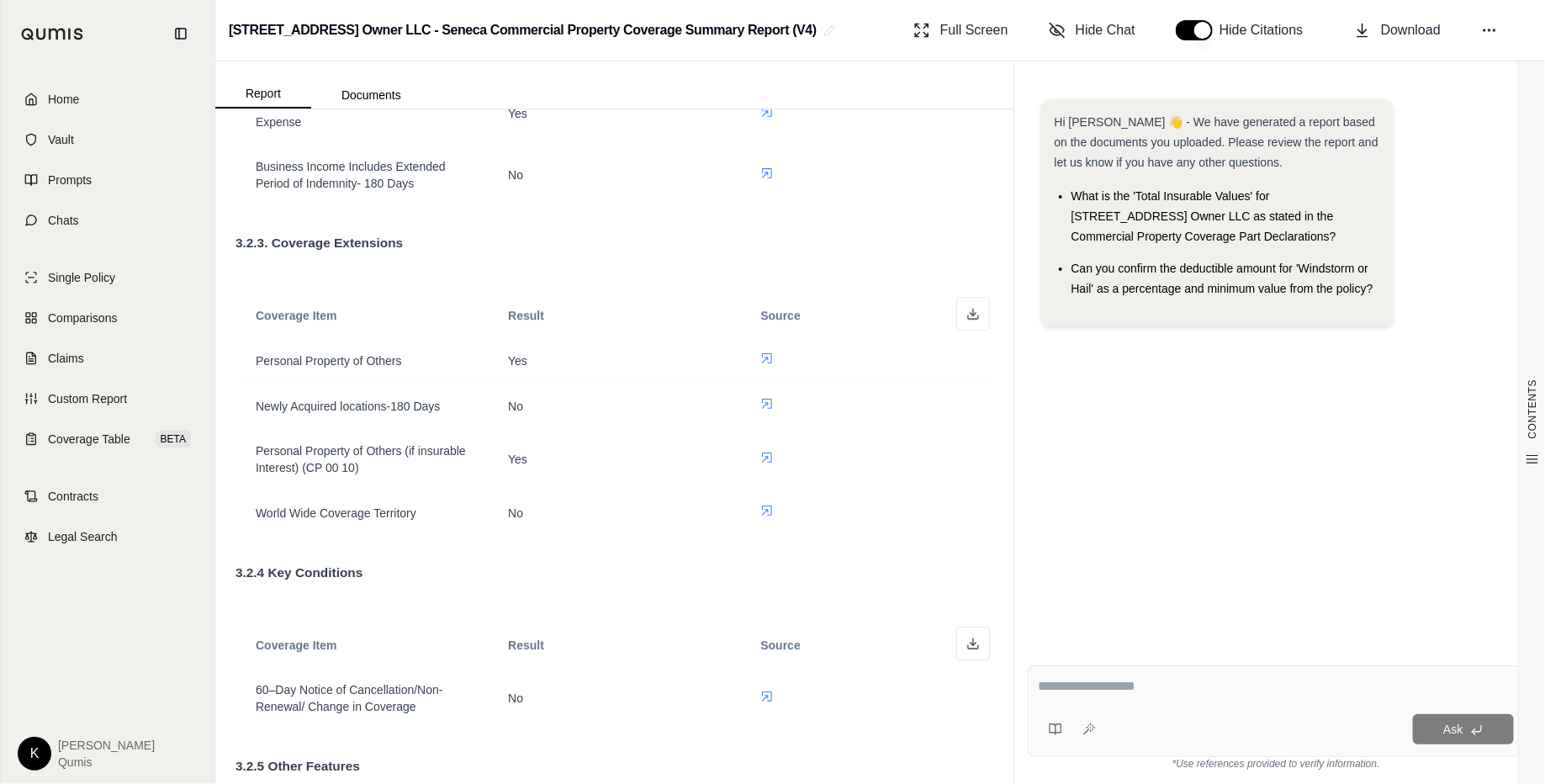
scroll to position [2336, 0]
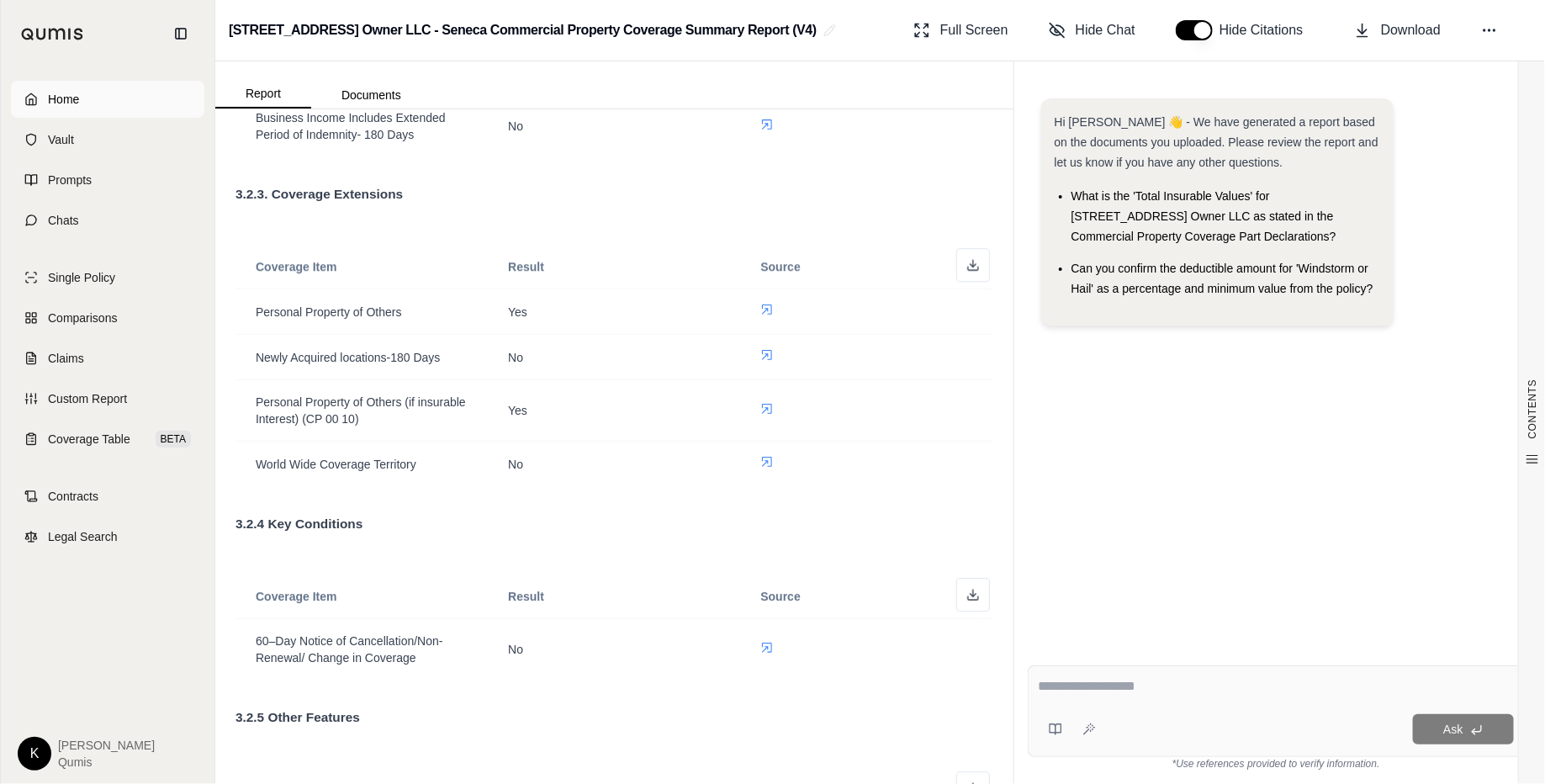
click at [68, 107] on span "Home" at bounding box center [64, 99] width 31 height 17
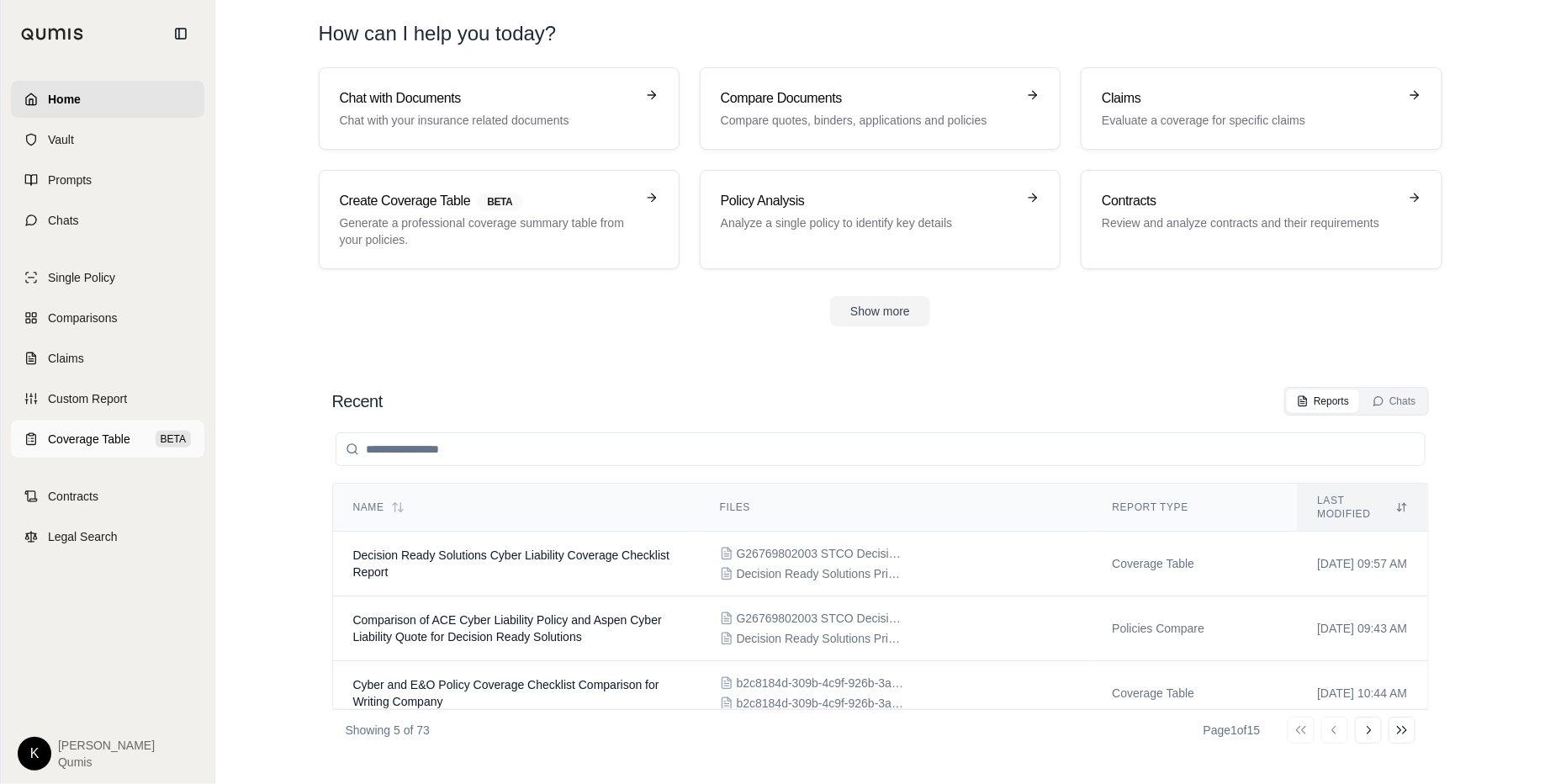
click at [92, 430] on span "Coverage Table" at bounding box center [89, 438] width 82 height 17
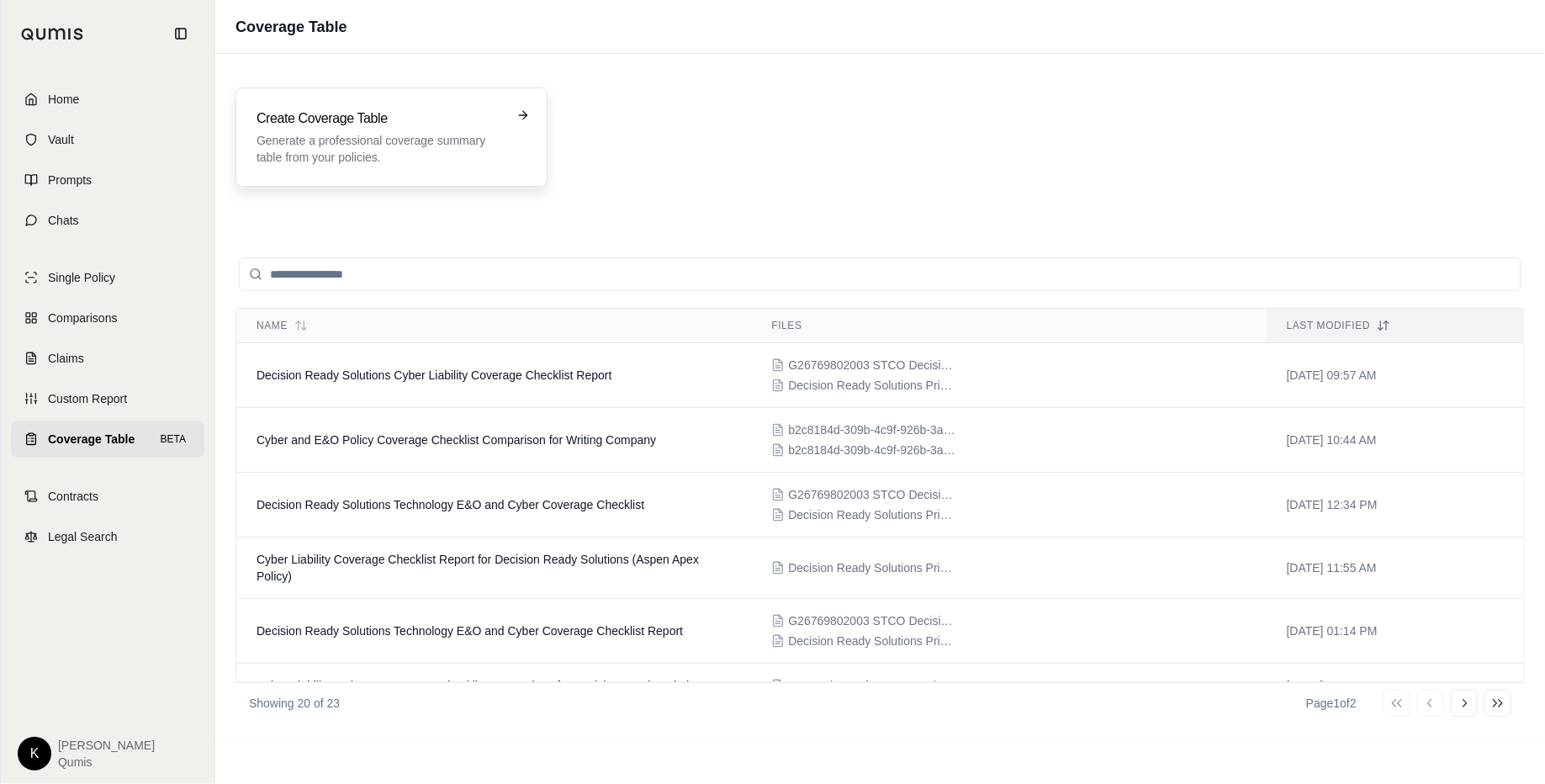
click at [424, 134] on p "Generate a professional coverage summary table from your policies." at bounding box center [380, 148] width 246 height 34
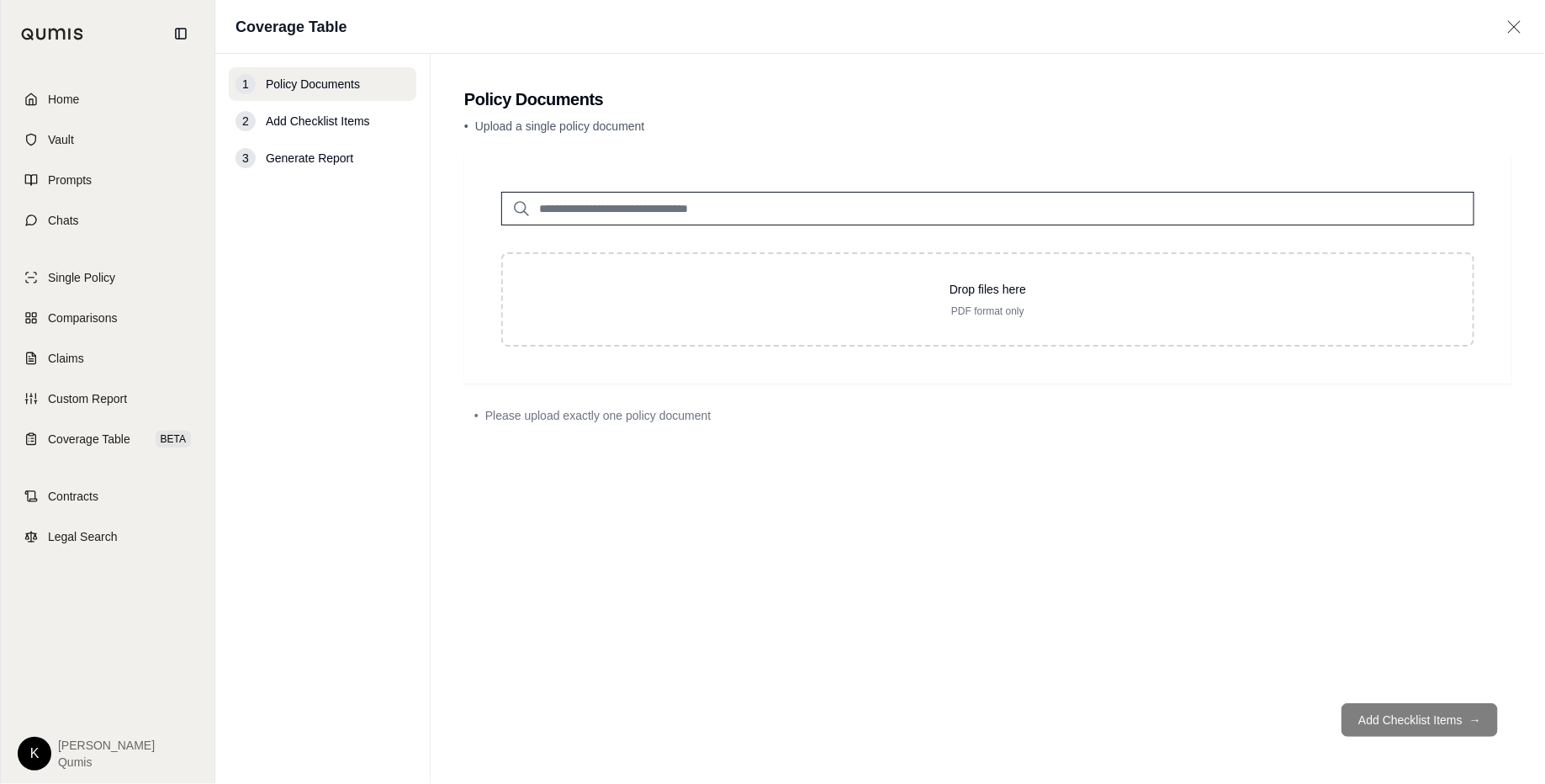
click at [652, 208] on input "search" at bounding box center [988, 209] width 973 height 34
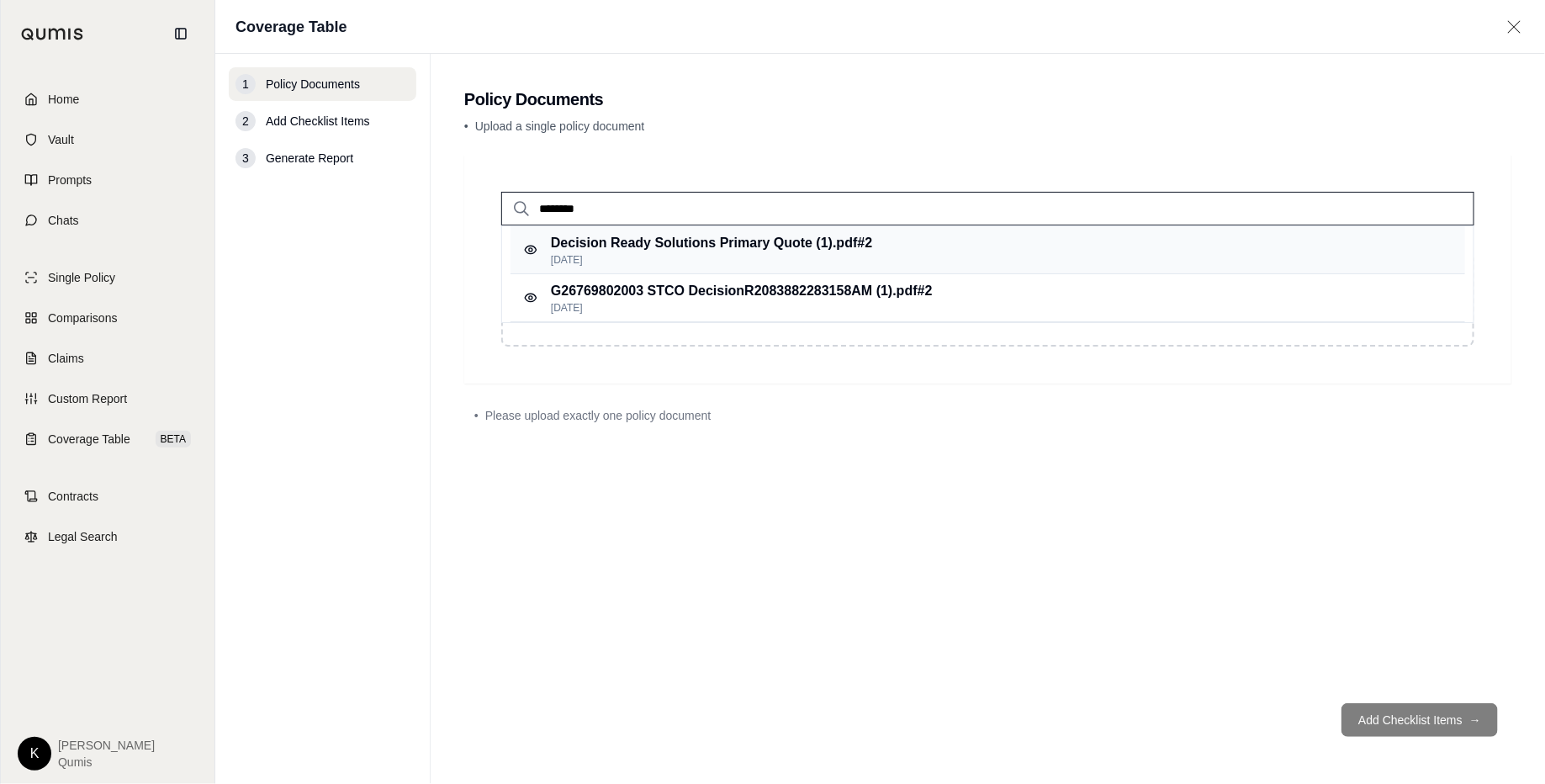
click at [721, 255] on p "Sep 17, 2025" at bounding box center [712, 259] width 321 height 13
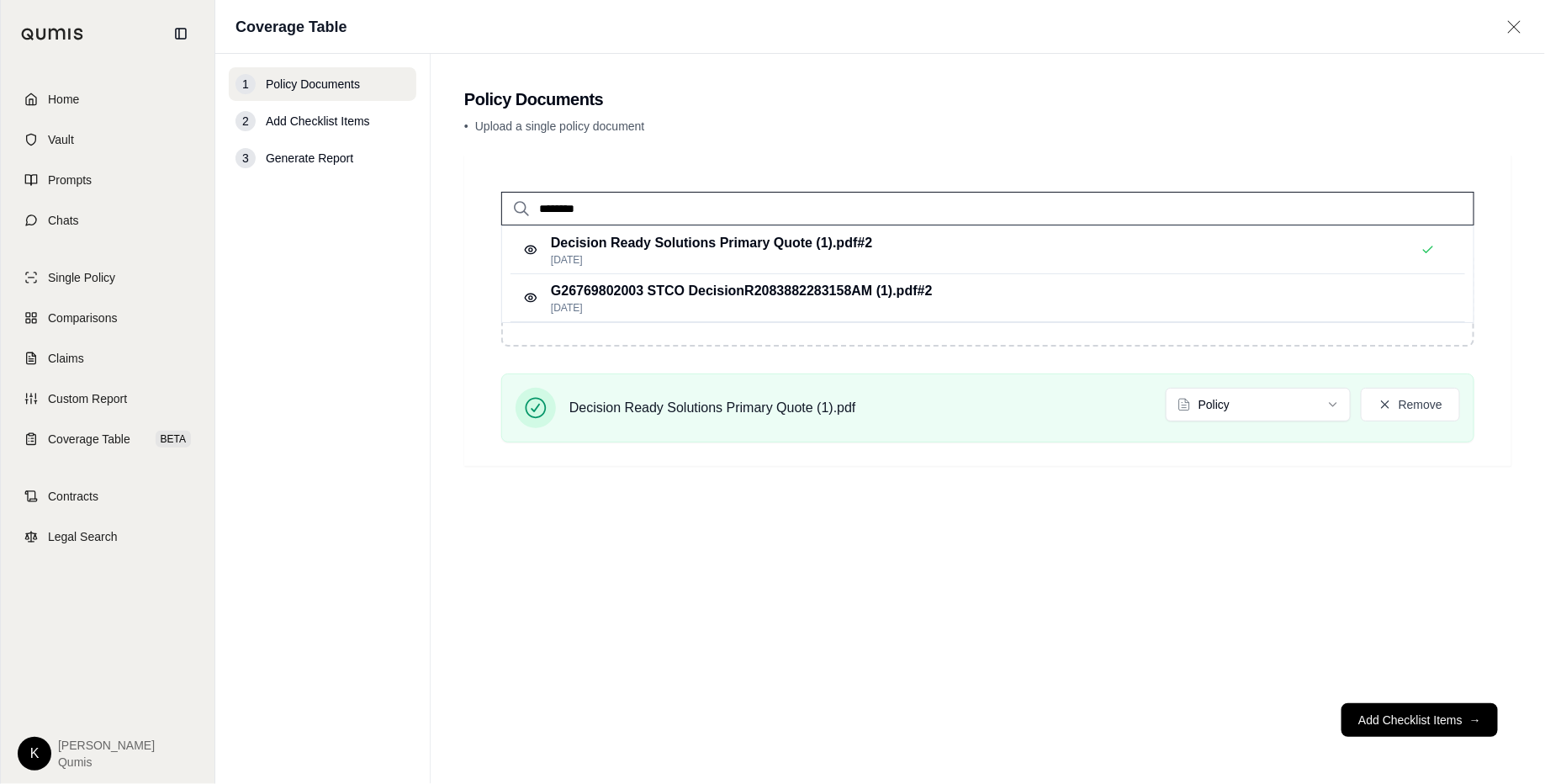
click at [647, 205] on input "********" at bounding box center [988, 209] width 973 height 34
type input "****"
click at [683, 283] on p "G26769802003 STCO DecisionR2083882283158AM (1).pdf #2" at bounding box center [741, 291] width 382 height 20
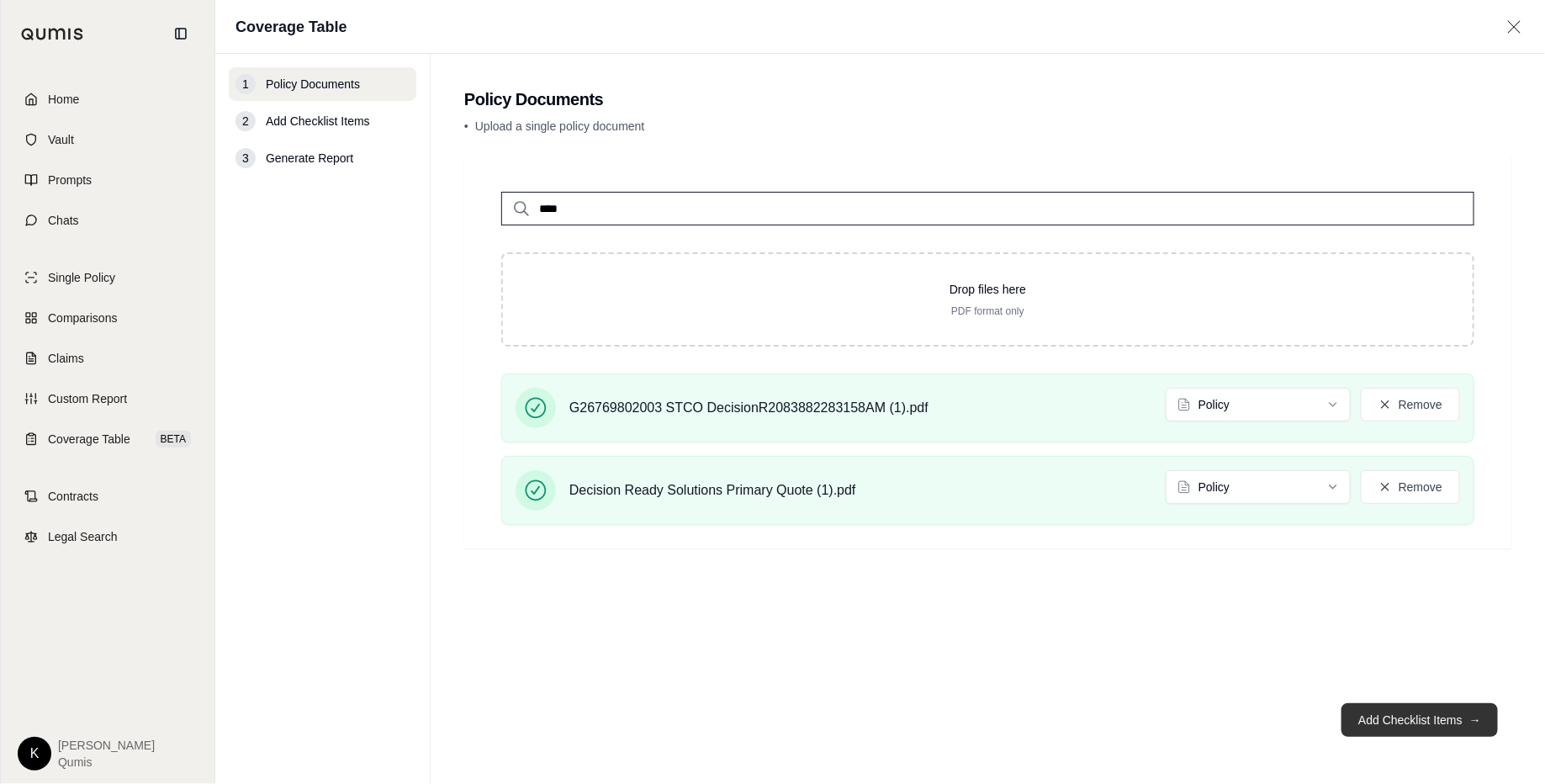
click at [1236, 626] on button "Add Checklist Items →" at bounding box center [1419, 719] width 156 height 34
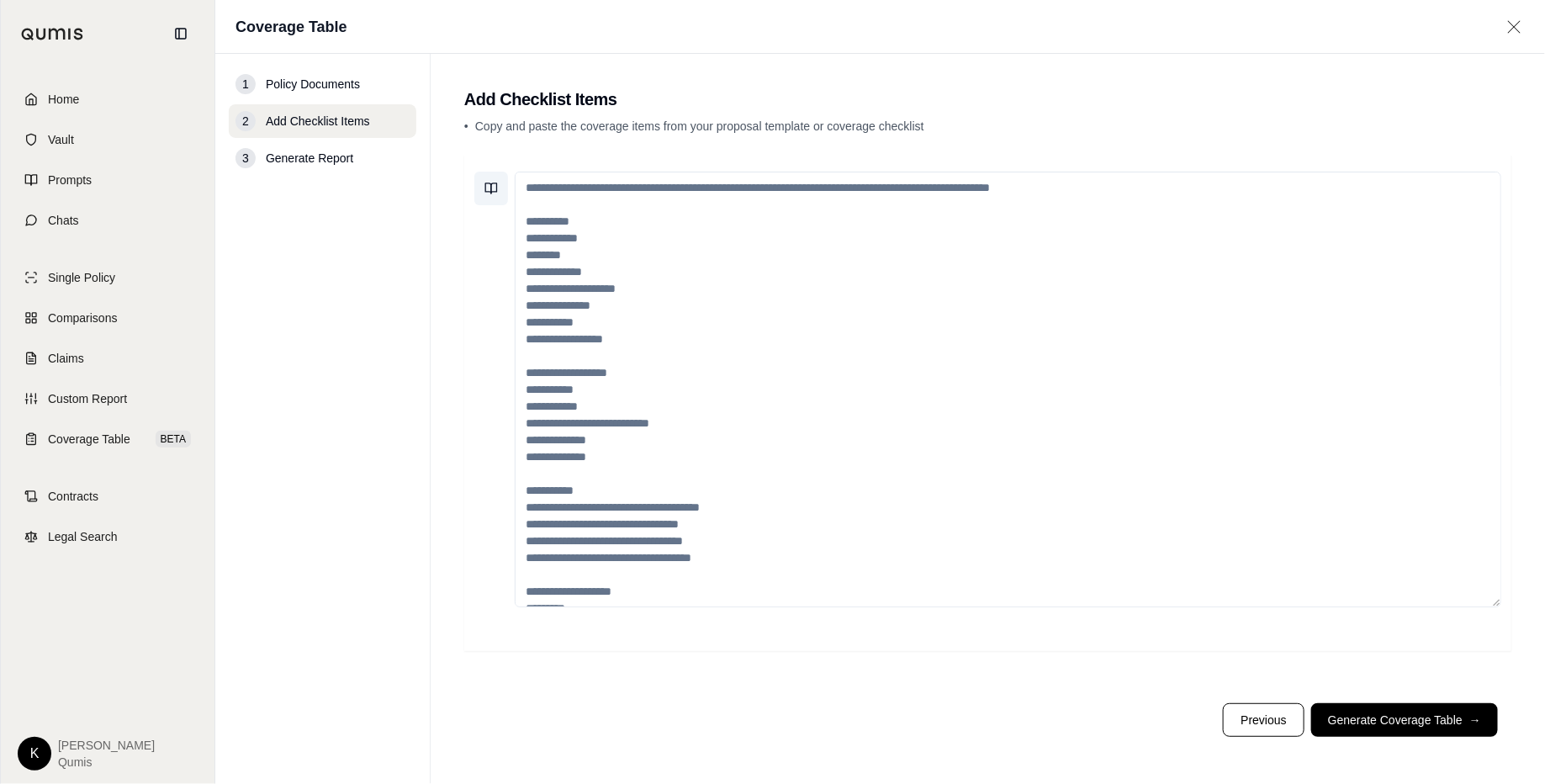
click at [487, 189] on icon at bounding box center [491, 188] width 13 height 13
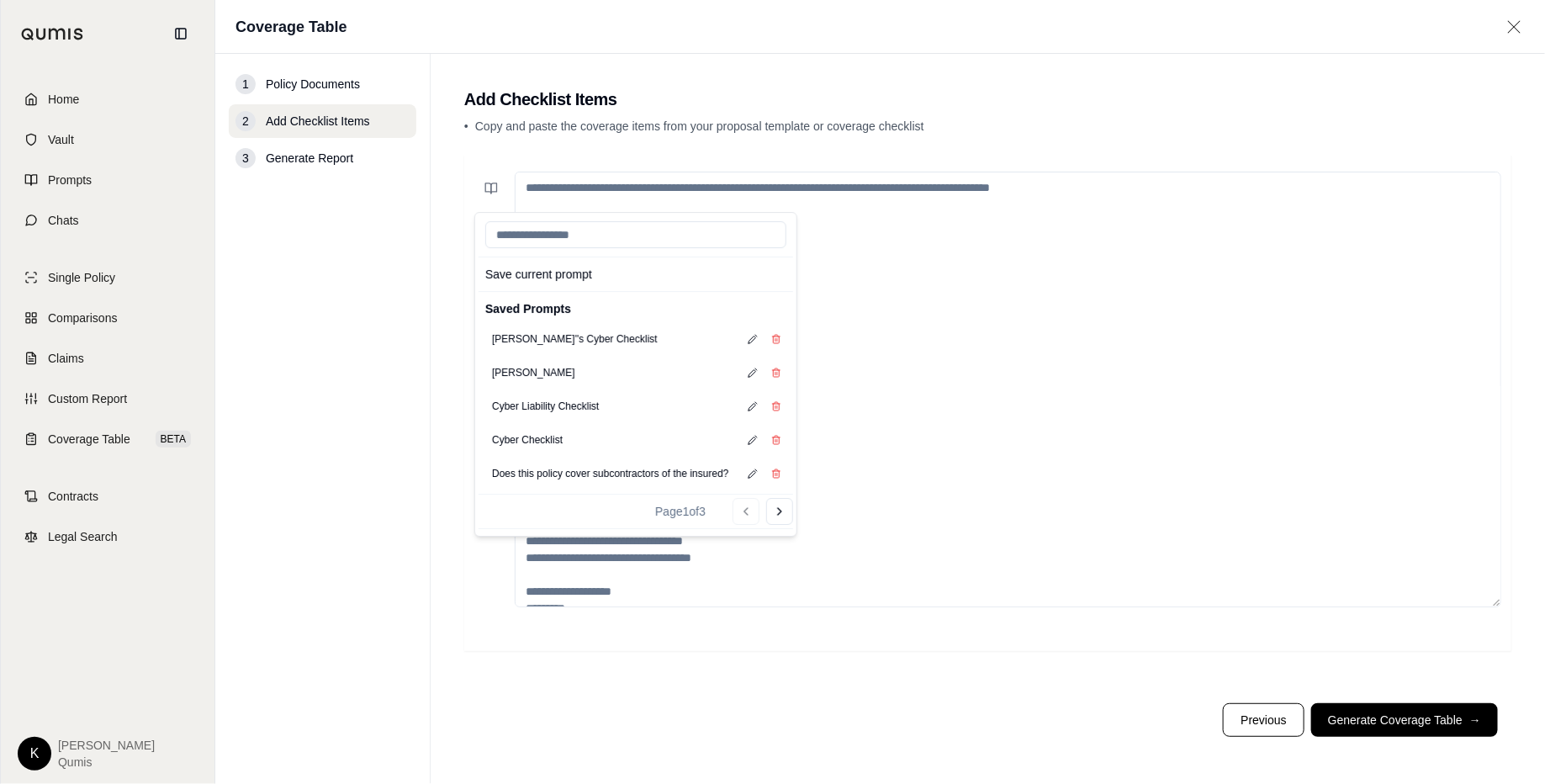
click at [1107, 68] on main "Add Checklist Items • Copy and paste the coverage items from your proposal temp…" at bounding box center [988, 419] width 1114 height 730
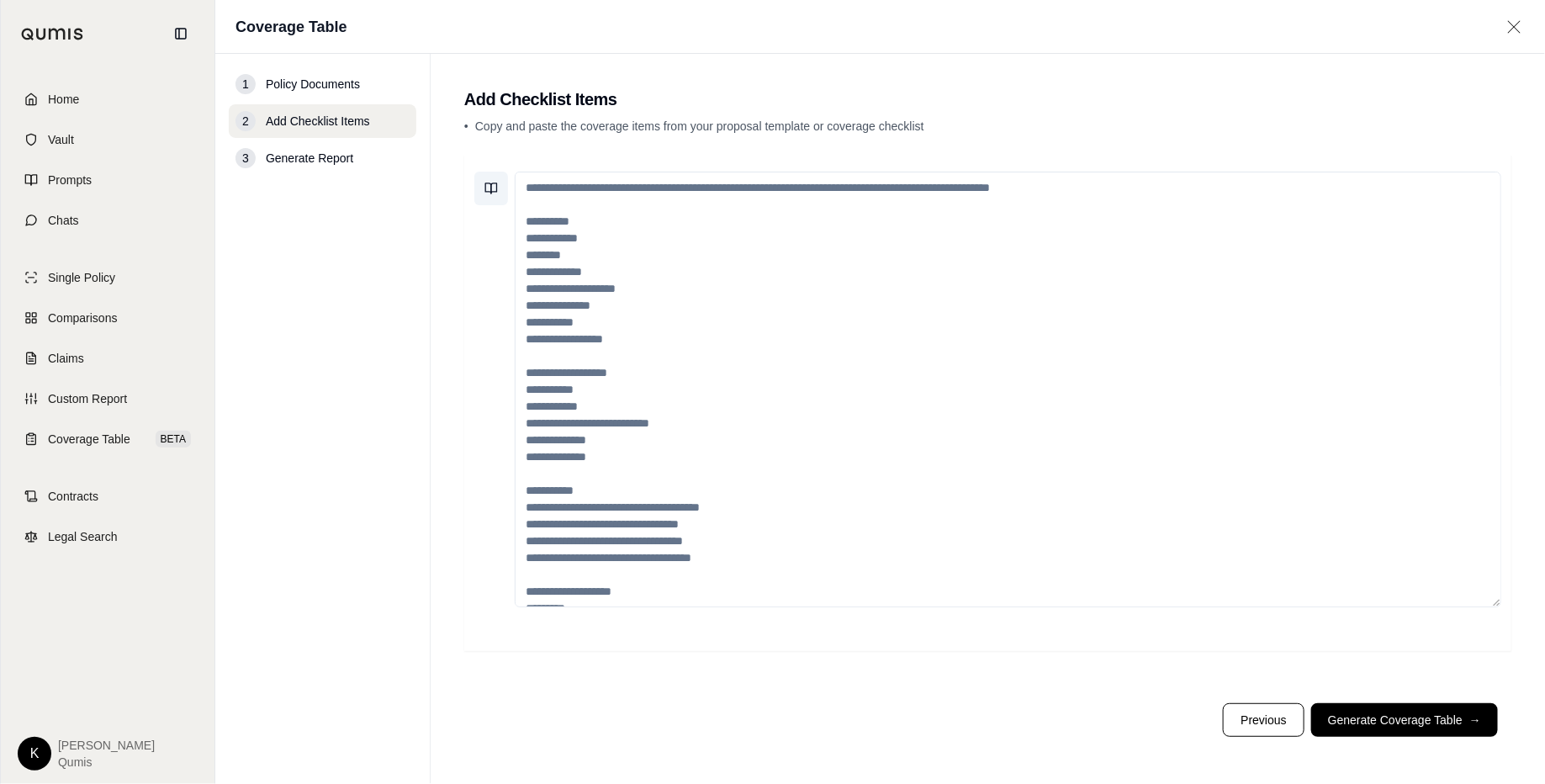
click at [491, 190] on icon at bounding box center [491, 188] width 13 height 13
click at [951, 268] on textarea at bounding box center [1008, 389] width 987 height 436
click at [681, 229] on textarea at bounding box center [1008, 389] width 987 height 436
paste textarea "**********"
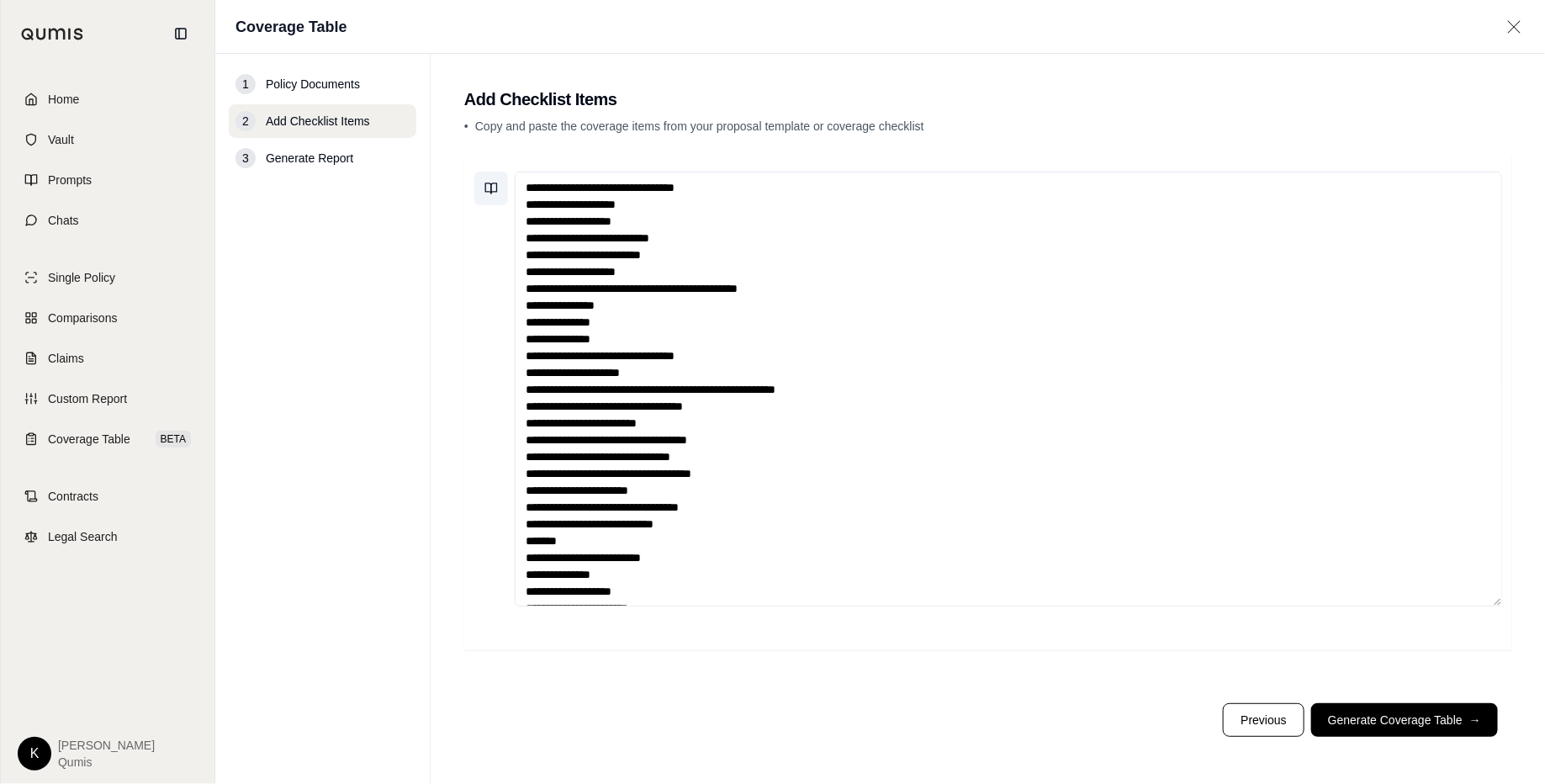
type textarea "**********"
click at [490, 187] on icon at bounding box center [491, 188] width 13 height 13
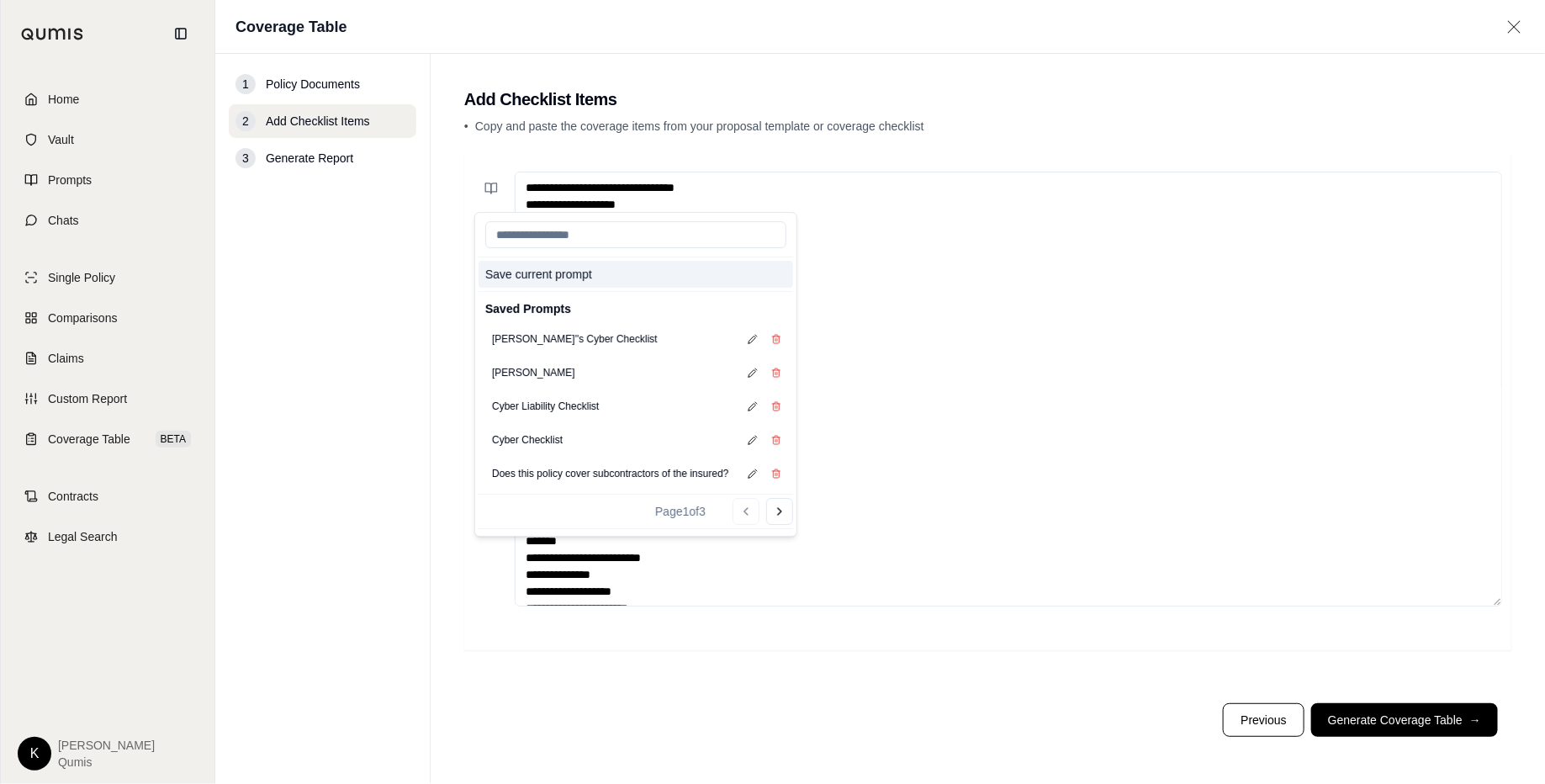
click at [516, 279] on button "Save current prompt" at bounding box center [636, 274] width 314 height 27
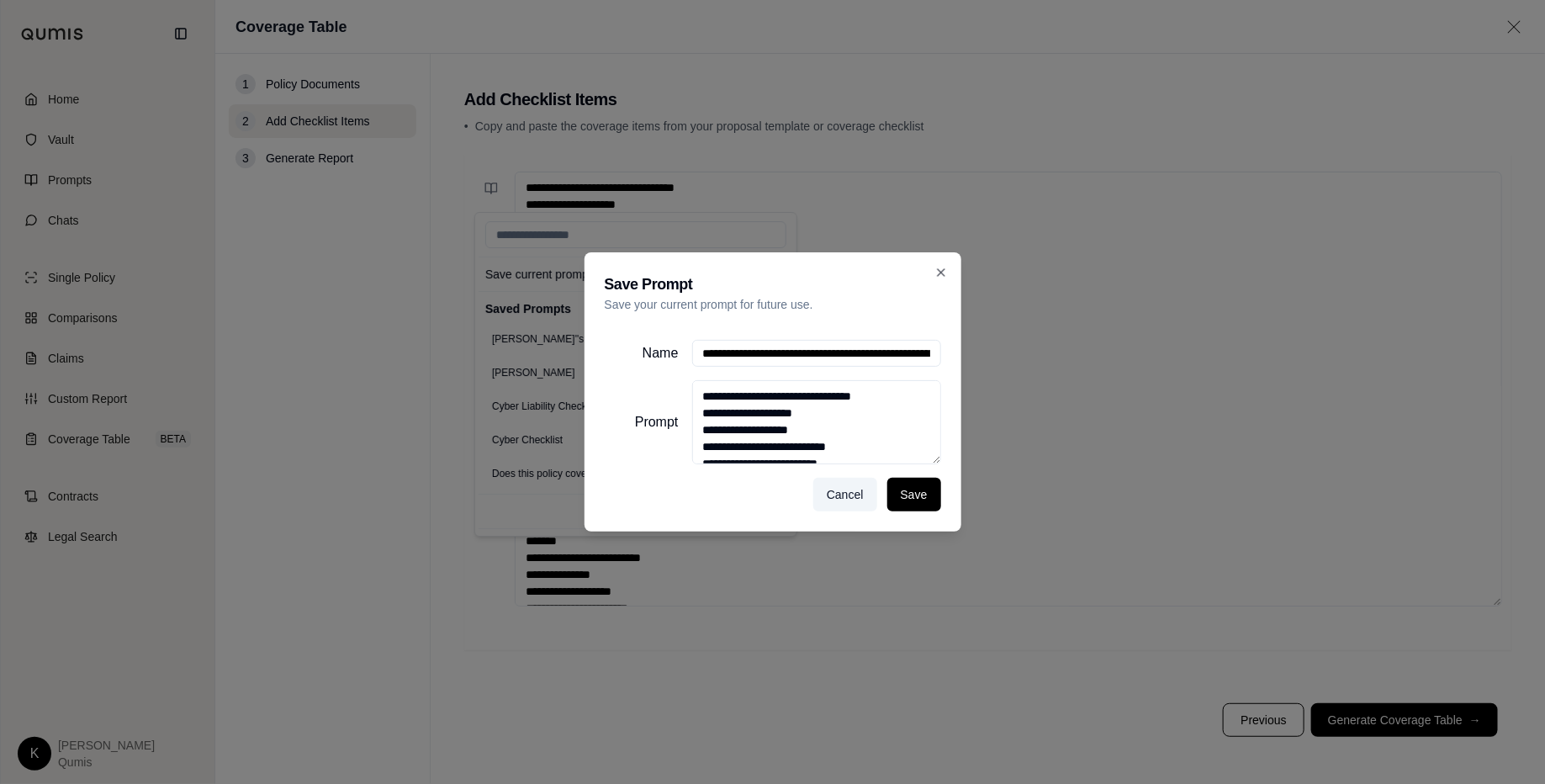
click at [788, 348] on input "Name" at bounding box center [817, 353] width 249 height 27
type input "**********"
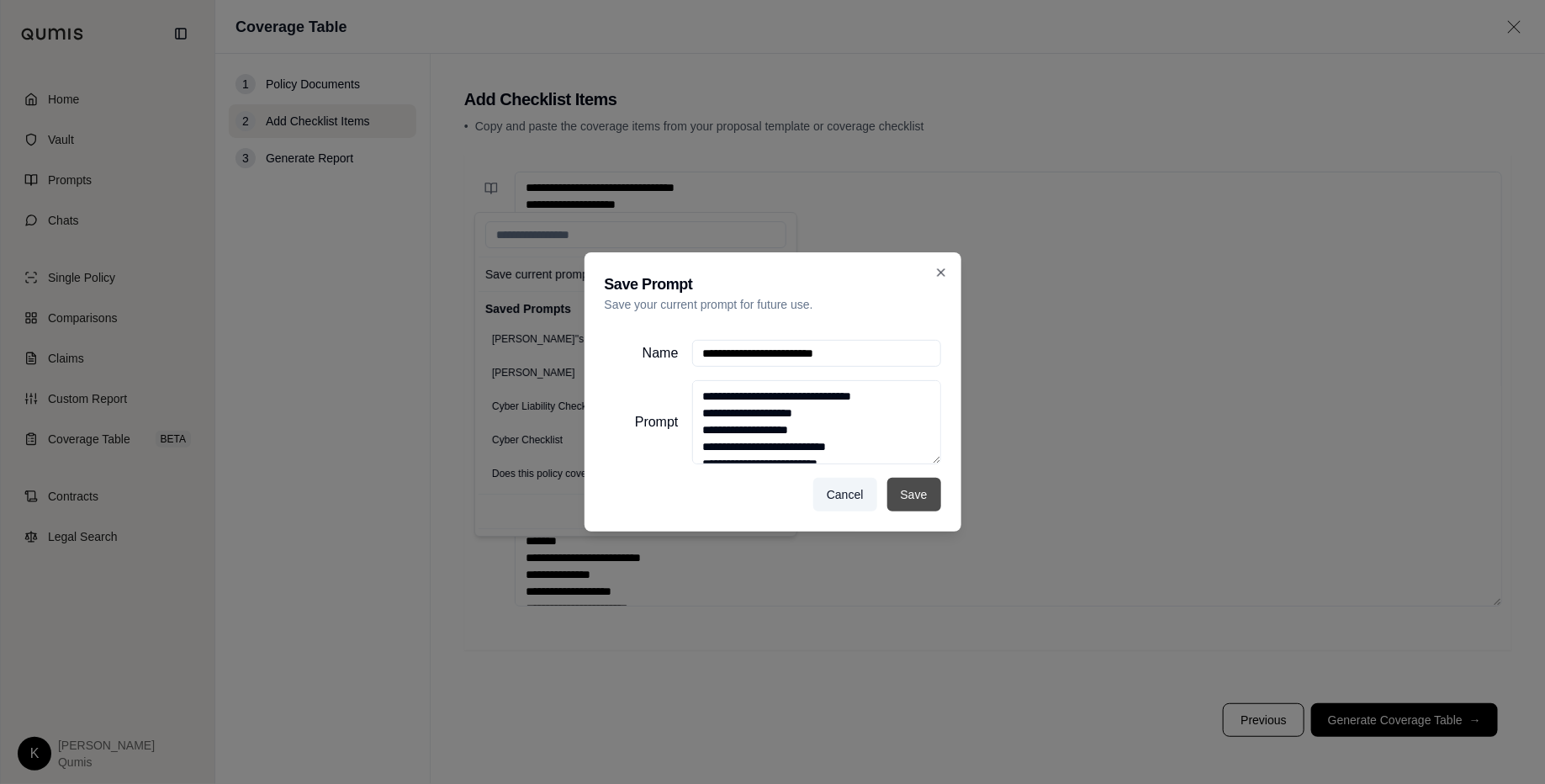
click at [918, 508] on button "Save" at bounding box center [914, 494] width 54 height 34
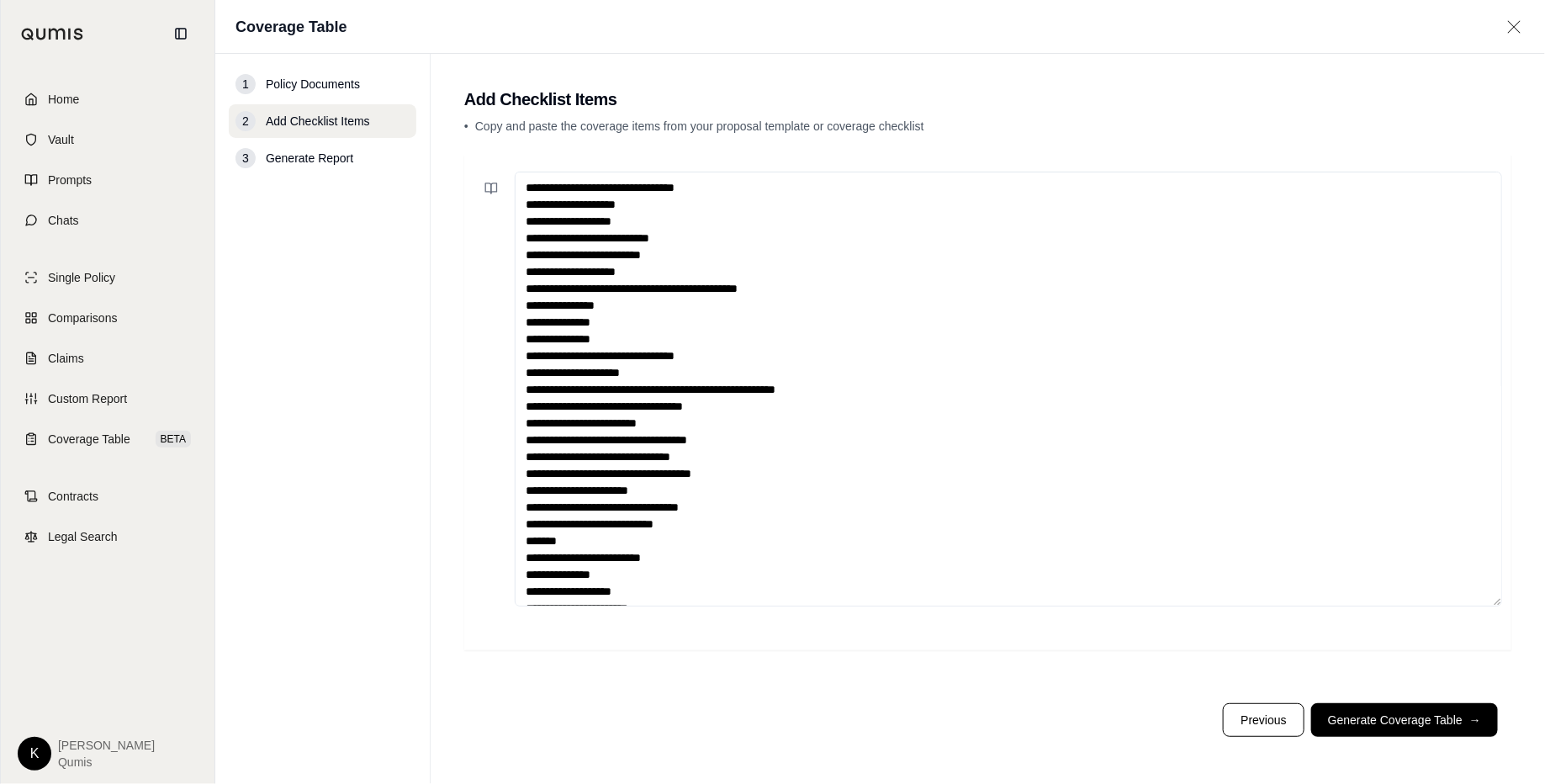
click at [1065, 335] on textarea at bounding box center [1008, 389] width 988 height 435
click at [493, 184] on icon at bounding box center [491, 188] width 13 height 13
click at [1040, 182] on textarea at bounding box center [1008, 389] width 988 height 435
click at [61, 438] on span "Coverage Table" at bounding box center [89, 438] width 82 height 17
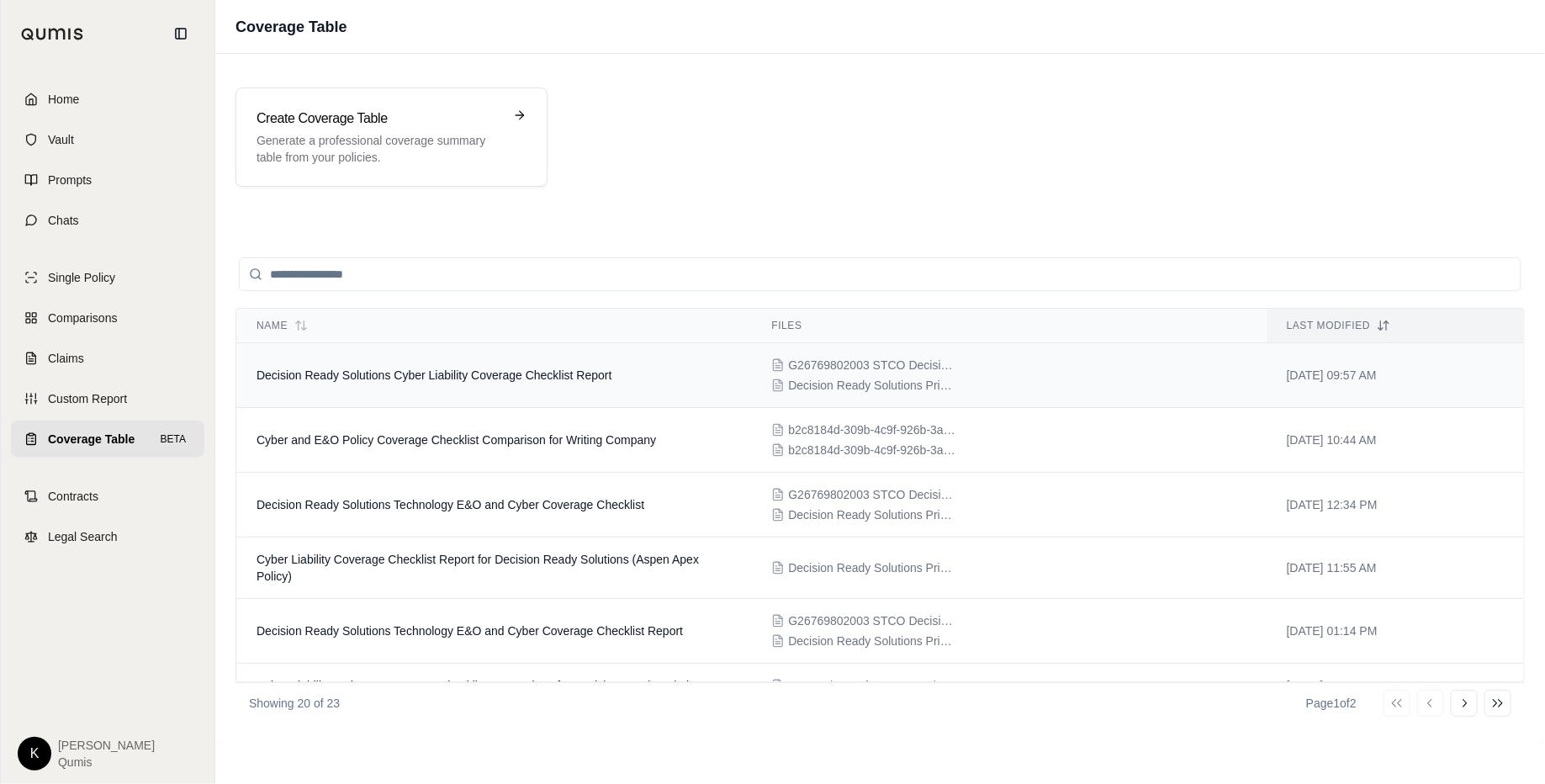
click at [643, 388] on td "Decision Ready Solutions Cyber Liability Coverage Checklist Report" at bounding box center [493, 375] width 514 height 65
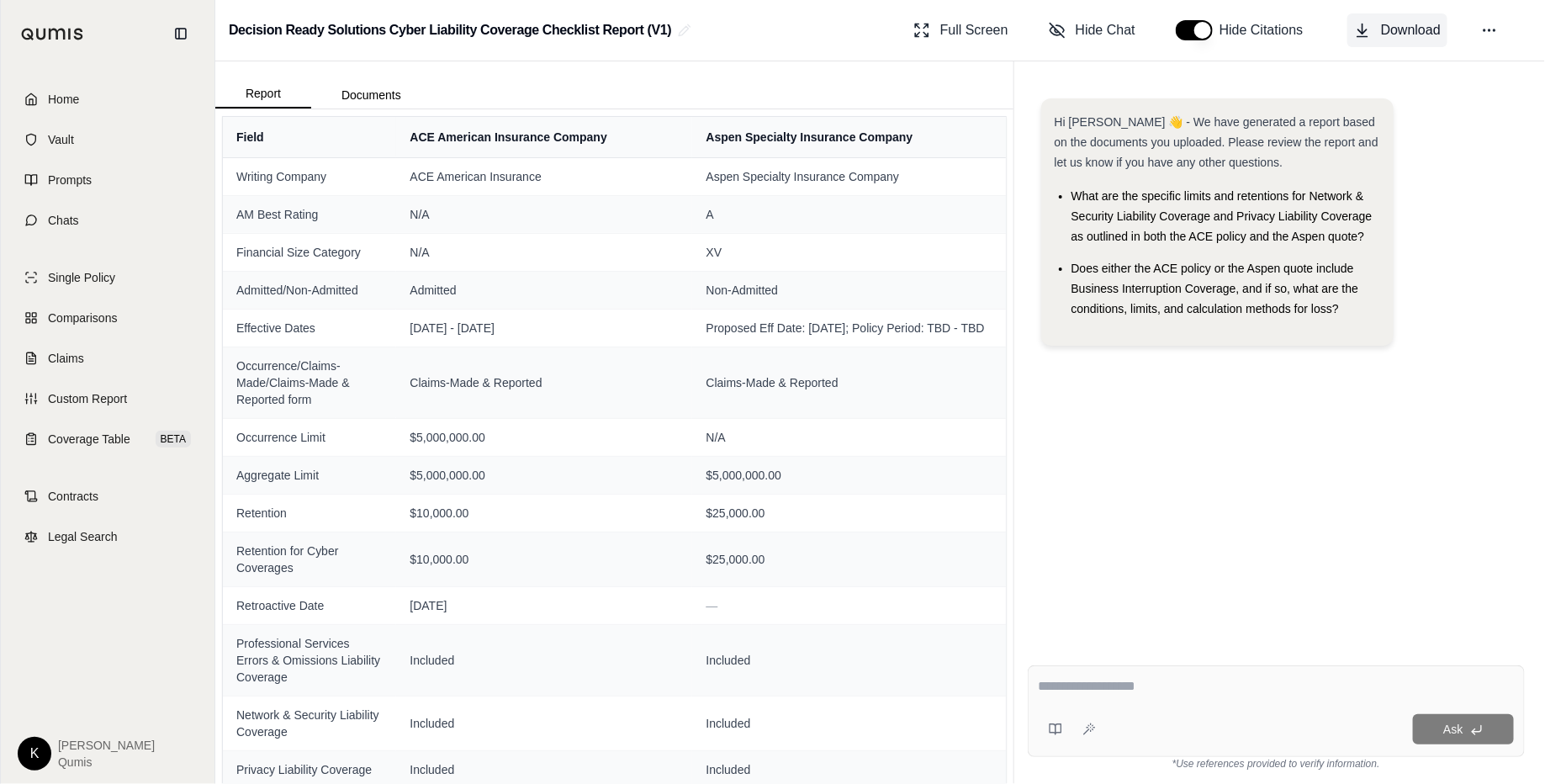
click at [1236, 34] on span "Download" at bounding box center [1411, 30] width 59 height 20
click at [87, 277] on span "Single Policy" at bounding box center [81, 277] width 67 height 17
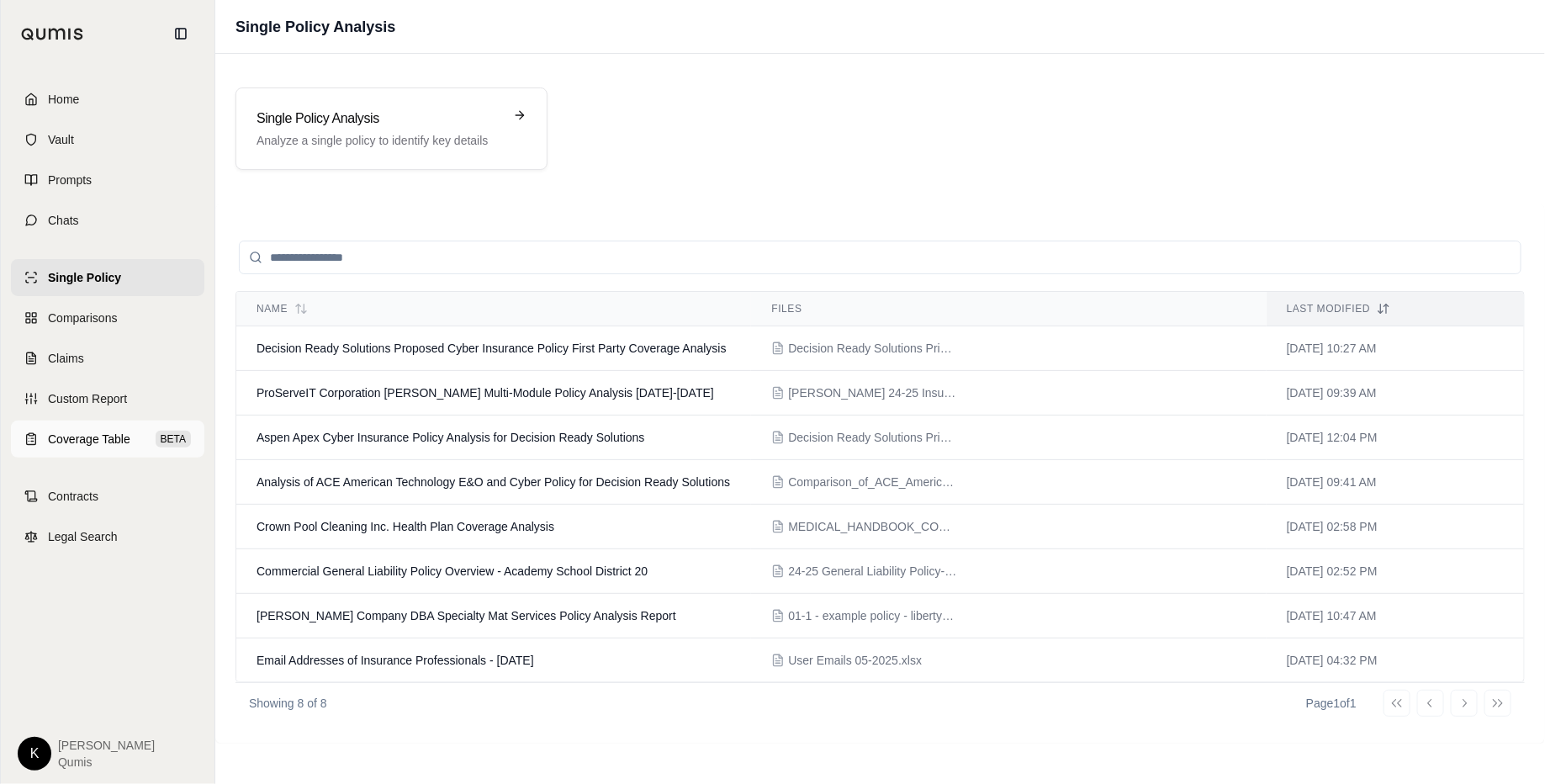
click at [70, 448] on link "Coverage Table BETA" at bounding box center [108, 439] width 194 height 37
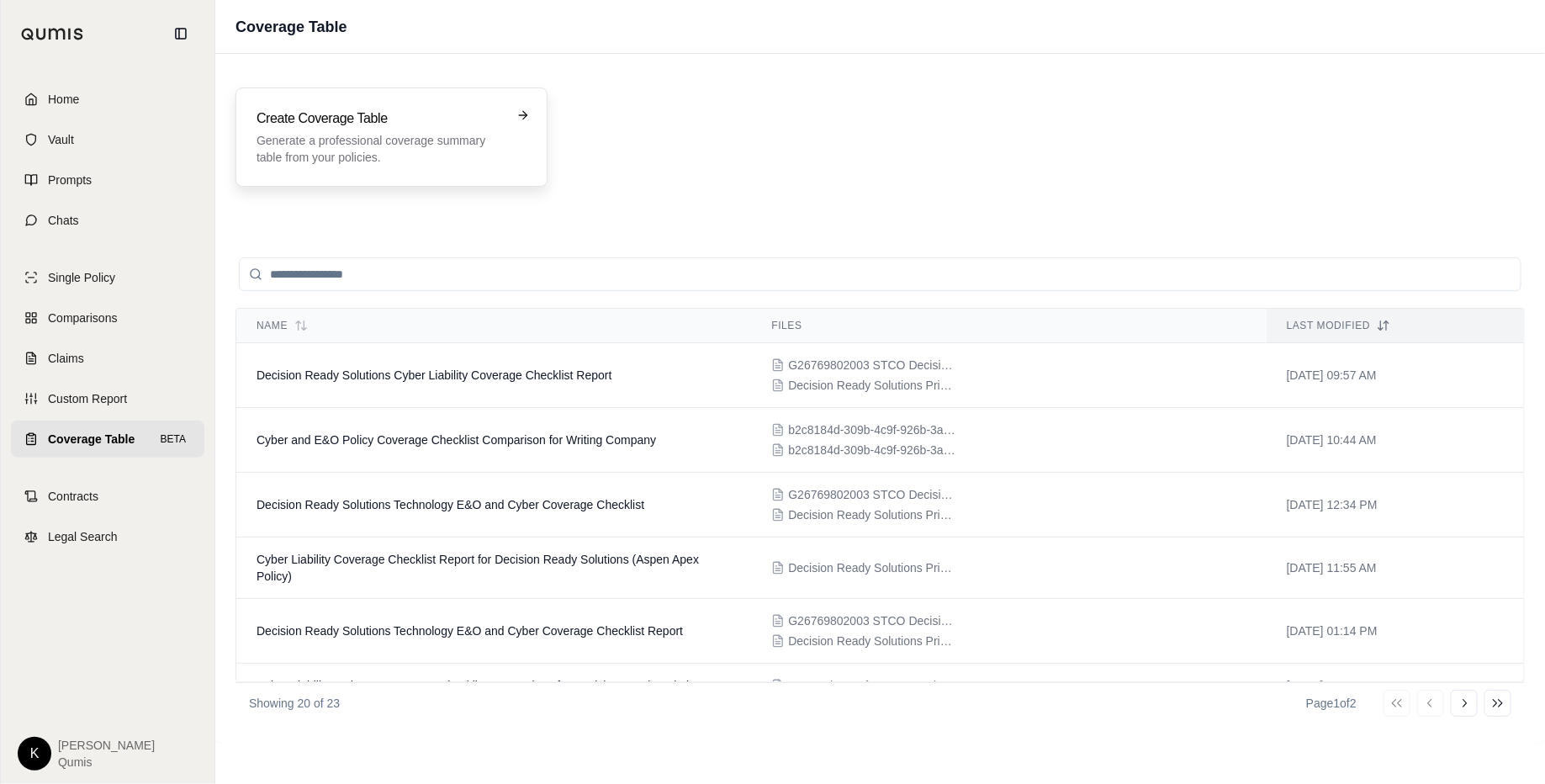
click at [361, 129] on div "Create Coverage Table Generate a professional coverage summary table from your …" at bounding box center [380, 136] width 246 height 57
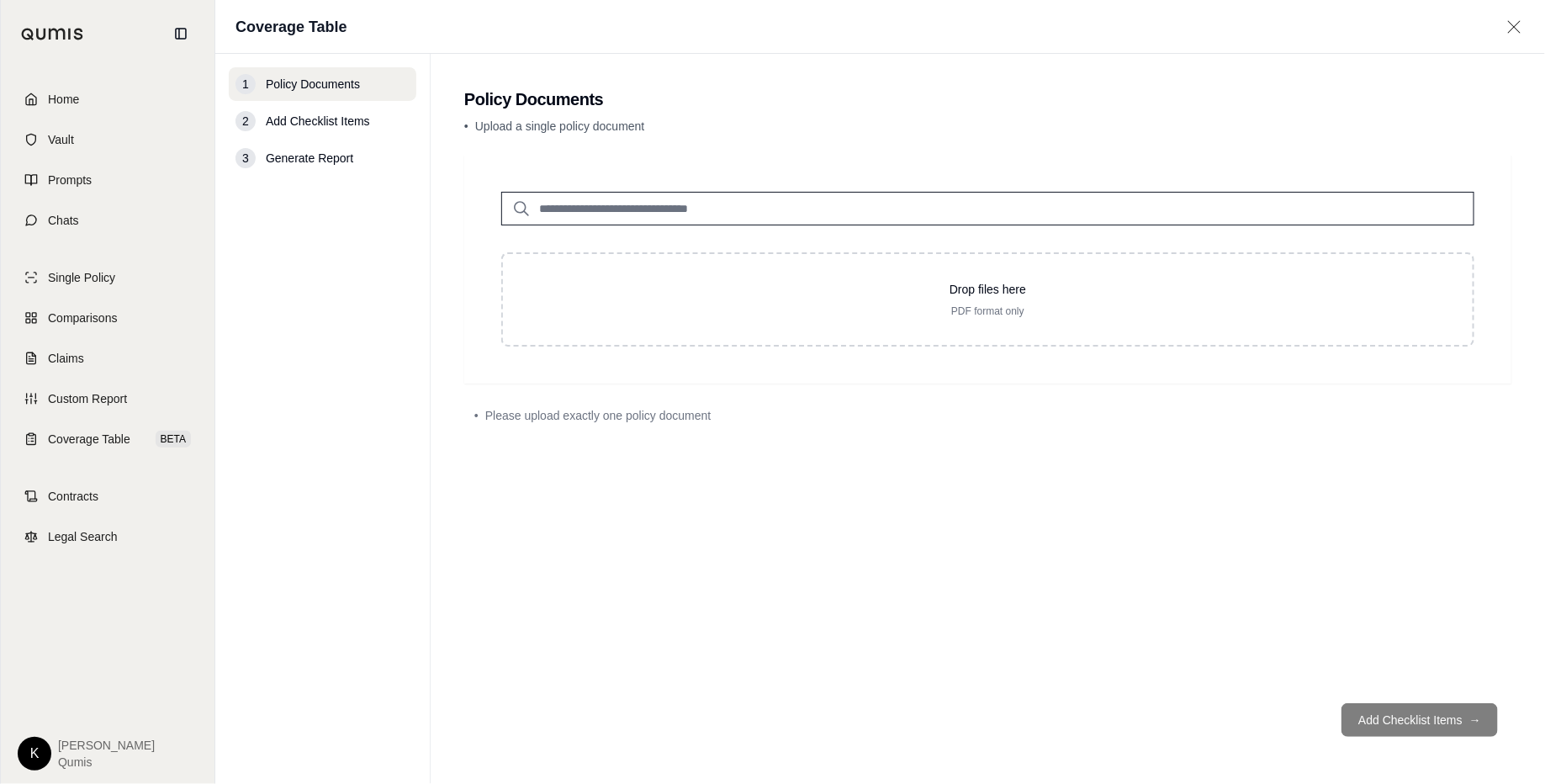
click at [598, 192] on input "search" at bounding box center [988, 209] width 973 height 34
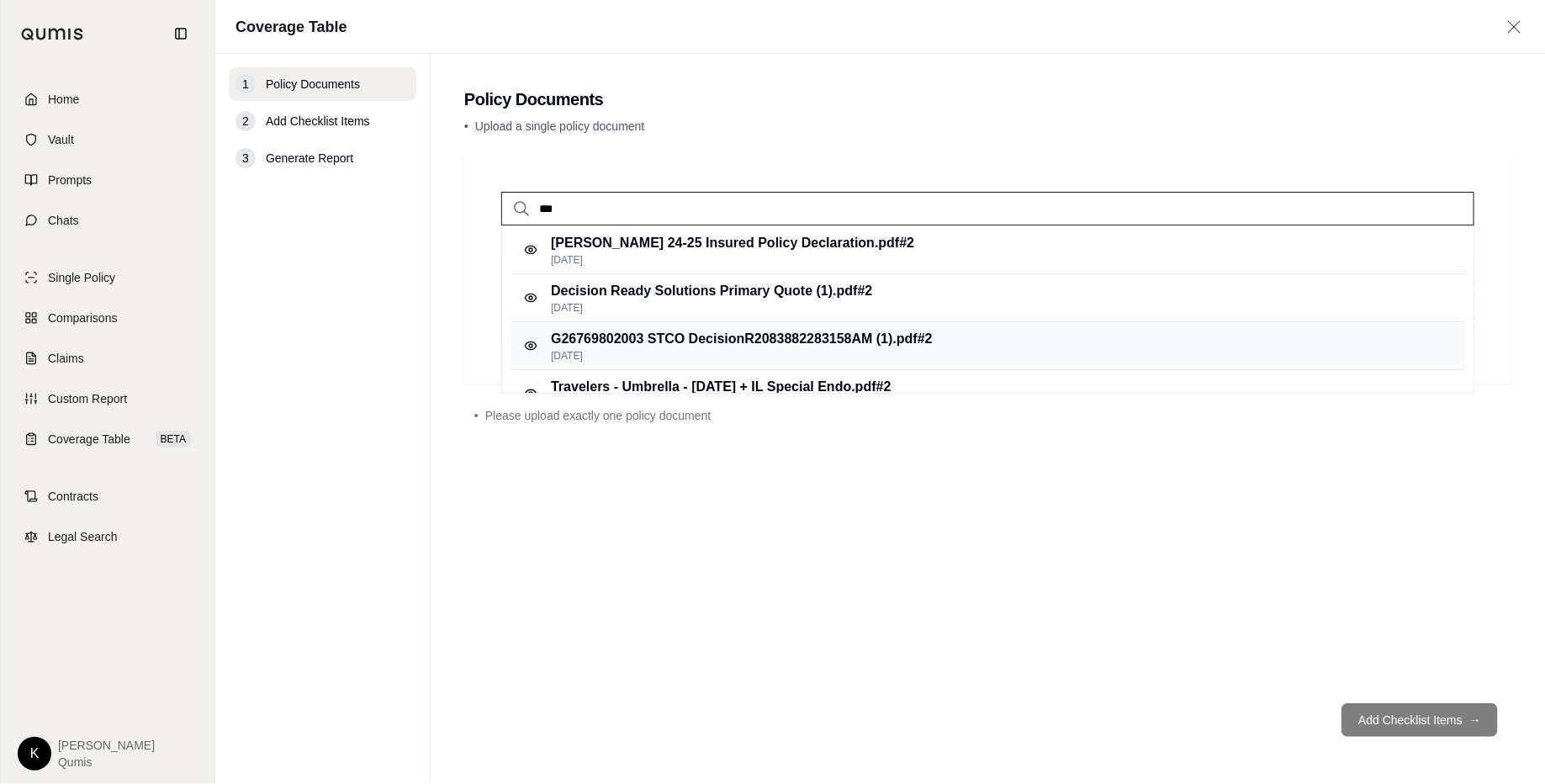
type input "***"
click at [688, 329] on p "G26769802003 STCO DecisionR2083882283158AM (1).pdf #2" at bounding box center [741, 339] width 382 height 20
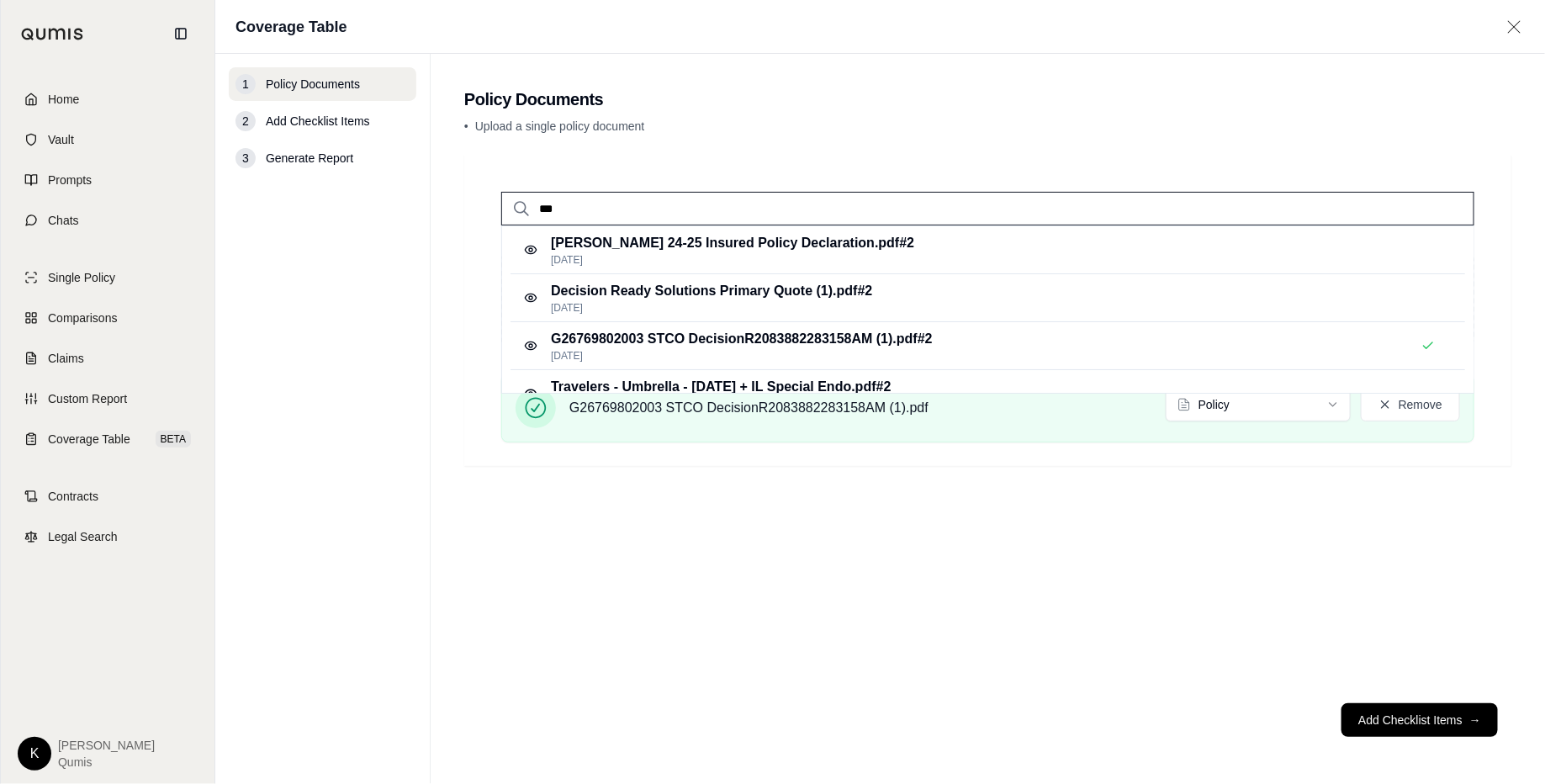
drag, startPoint x: 635, startPoint y: 213, endPoint x: 459, endPoint y: 195, distance: 176.9
click at [459, 195] on main "Policy Documents • Upload a single policy document *** Beazley 24-25 Insured Po…" at bounding box center [988, 419] width 1114 height 730
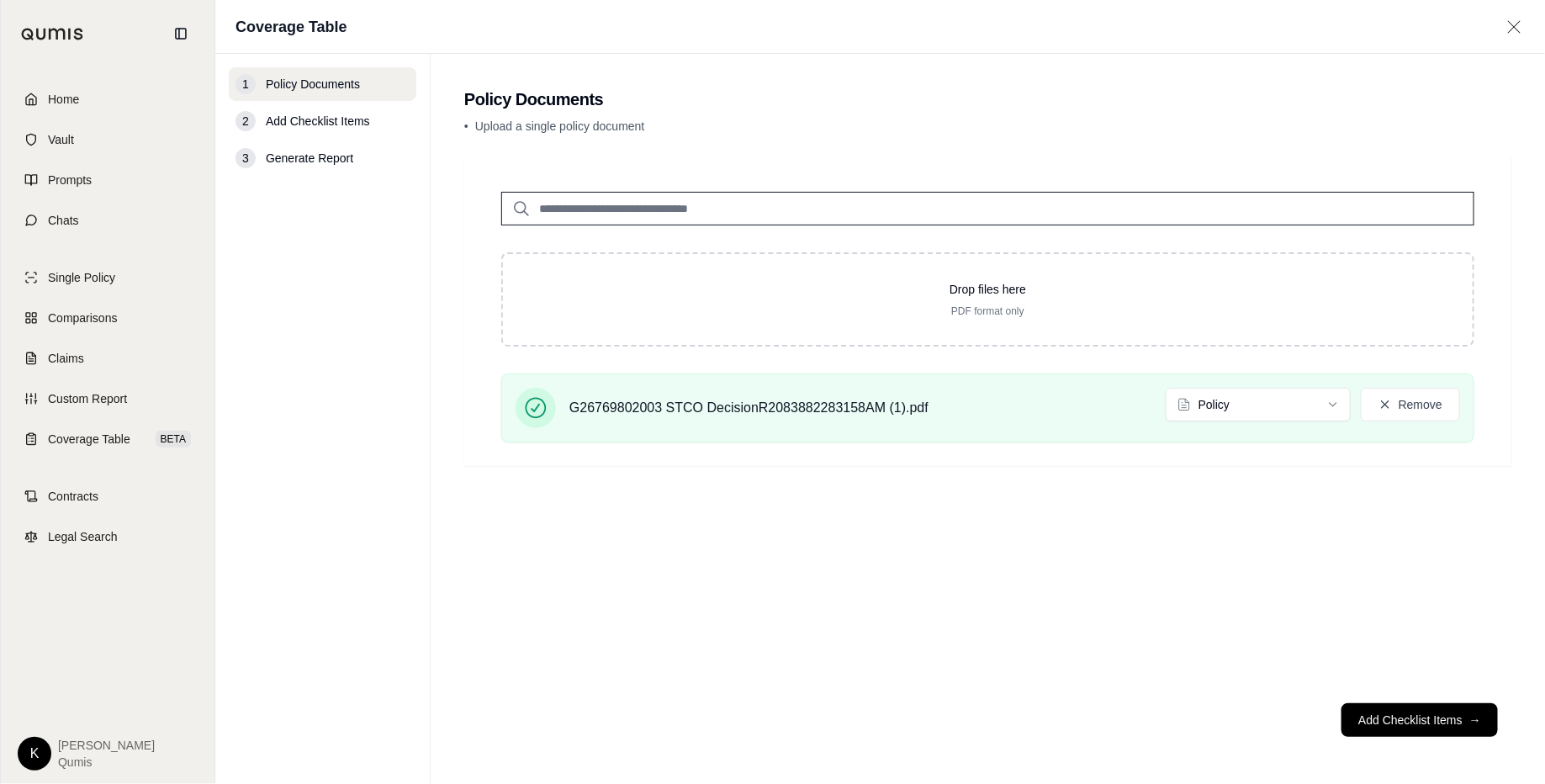
click at [728, 199] on input "search" at bounding box center [988, 209] width 973 height 34
type input "*"
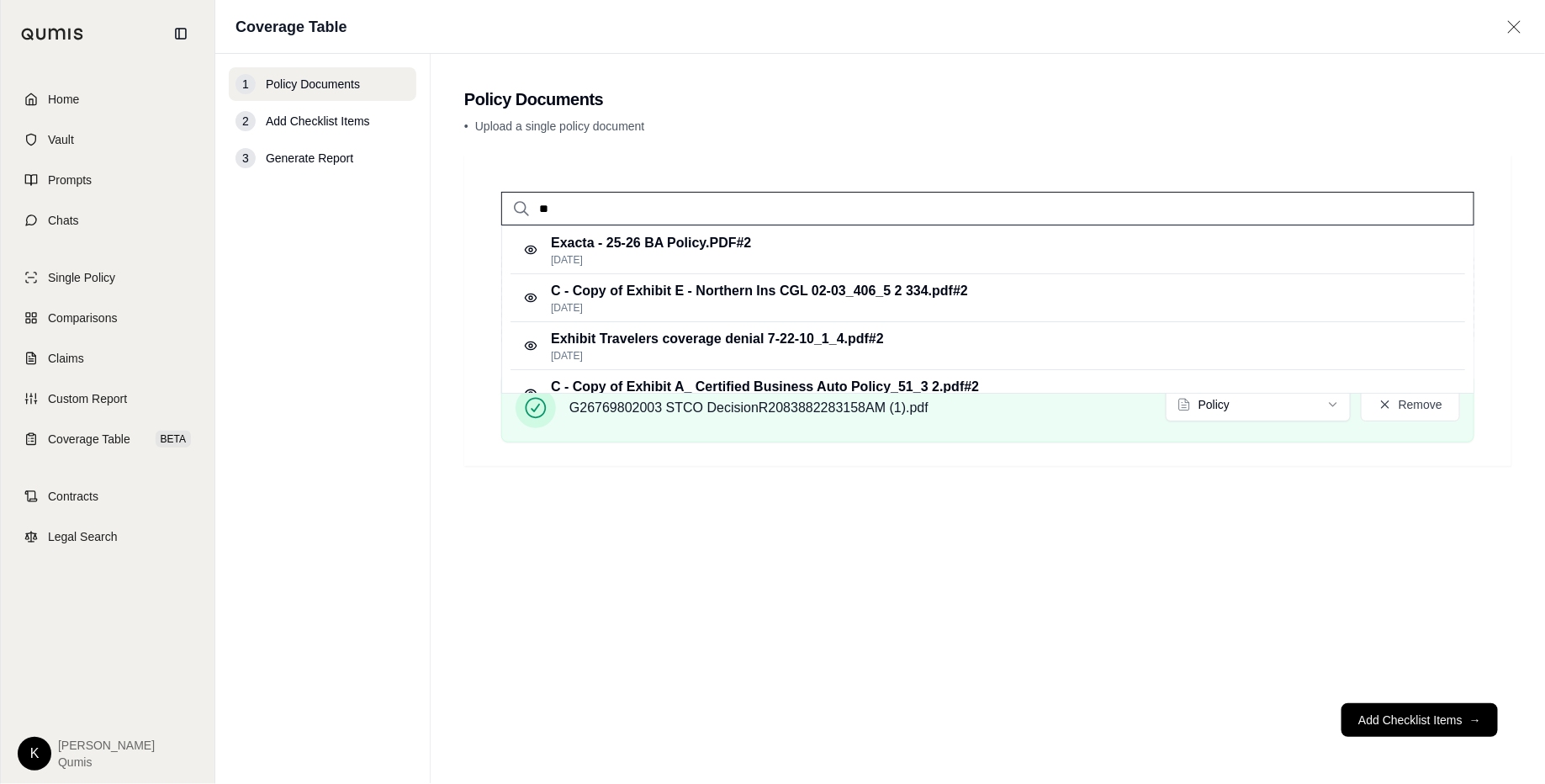
type input "***"
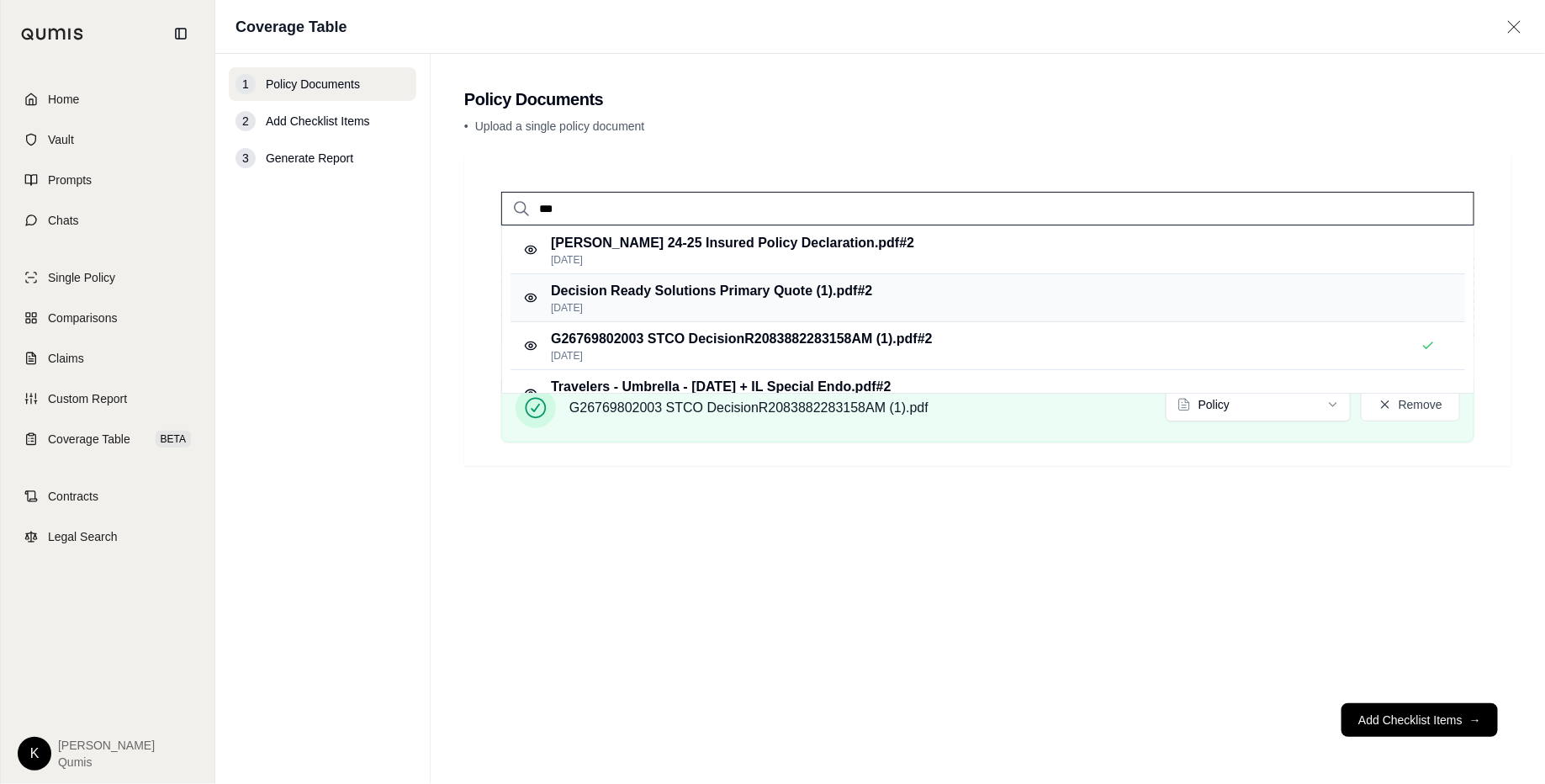
click at [716, 304] on p "Sep 17, 2025" at bounding box center [712, 307] width 321 height 13
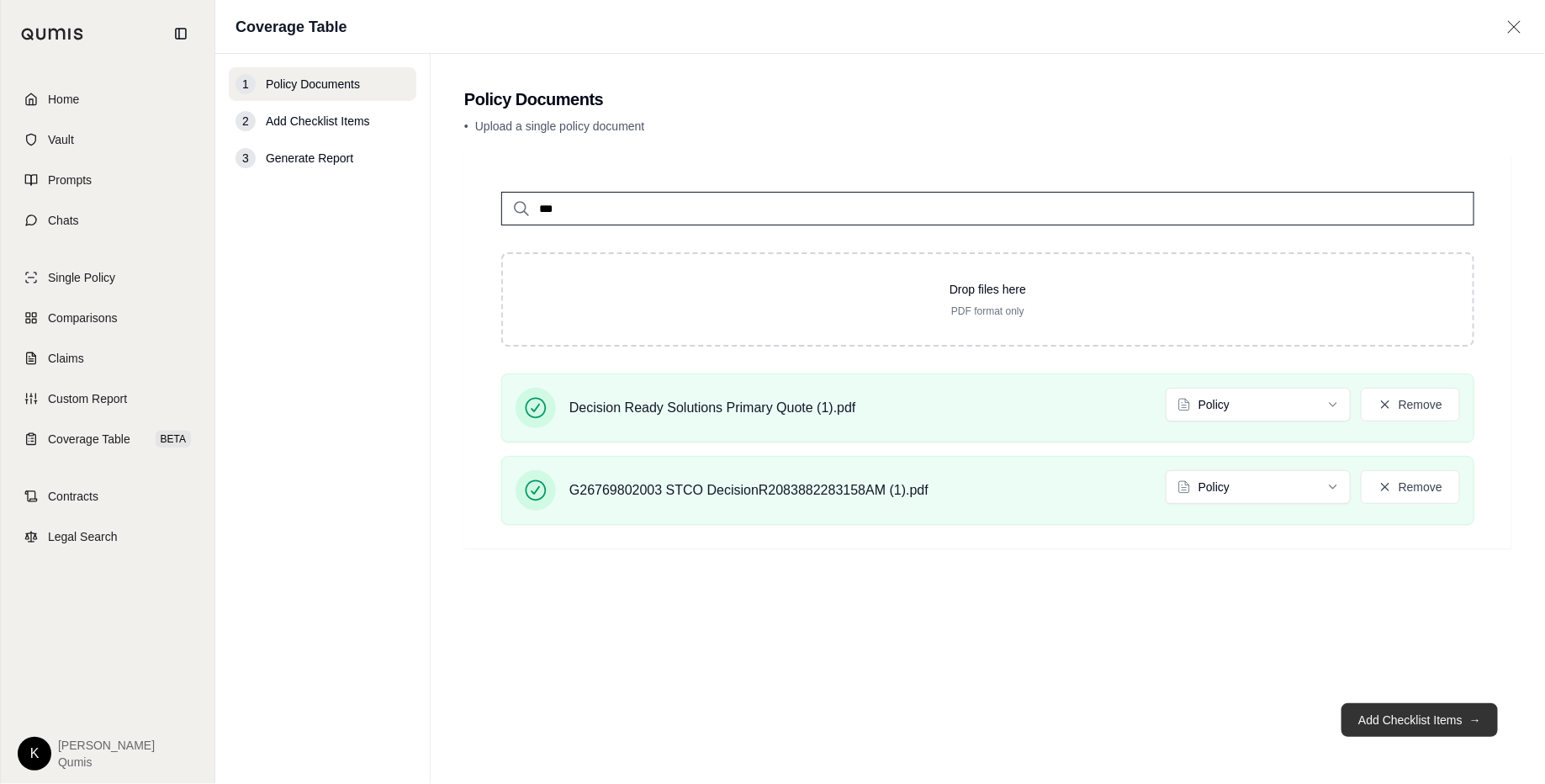
click at [1236, 626] on button "Add Checklist Items →" at bounding box center [1419, 719] width 156 height 34
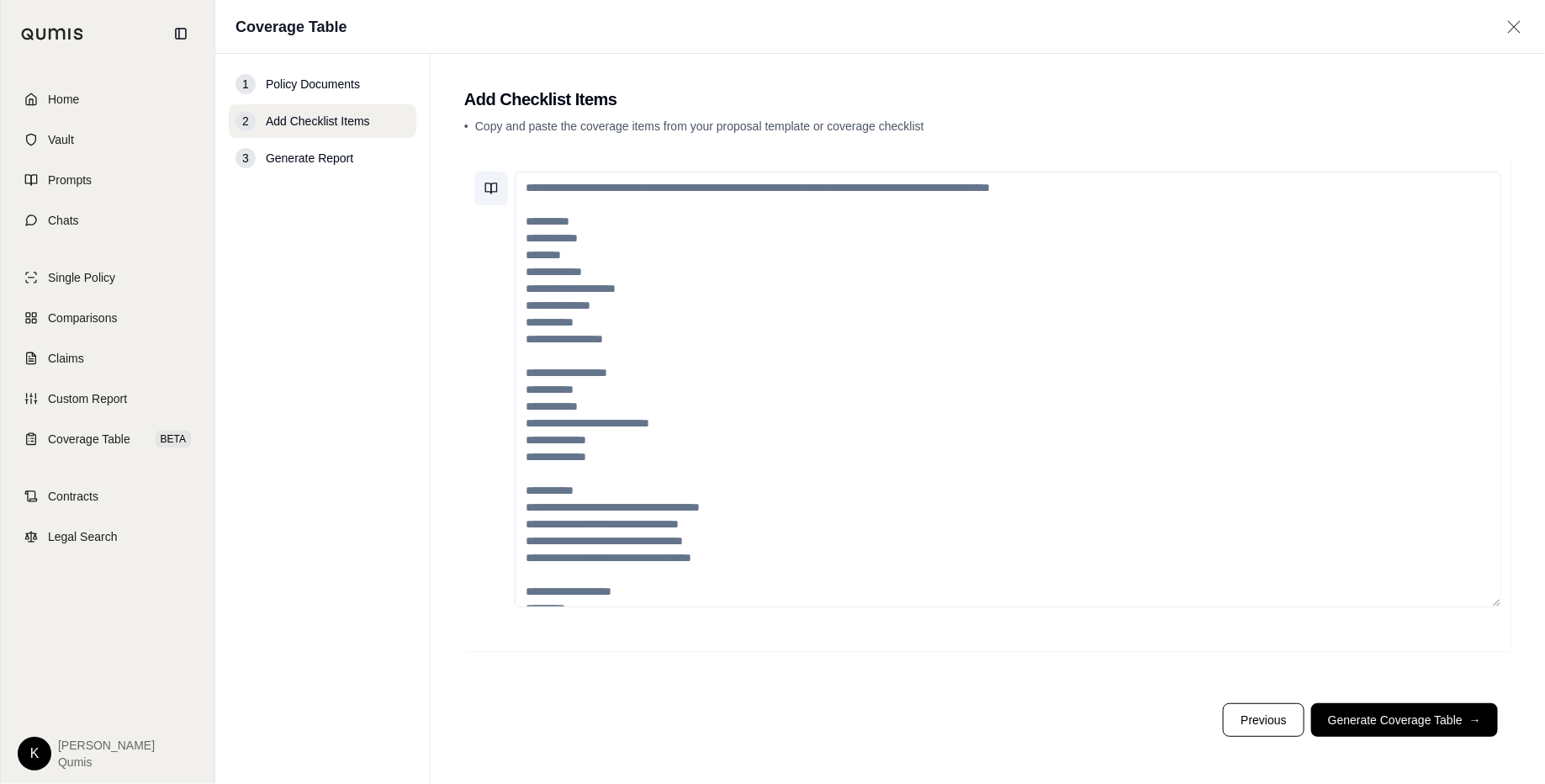
click at [489, 175] on button at bounding box center [491, 188] width 34 height 34
click at [78, 284] on span "Single Policy" at bounding box center [81, 277] width 67 height 17
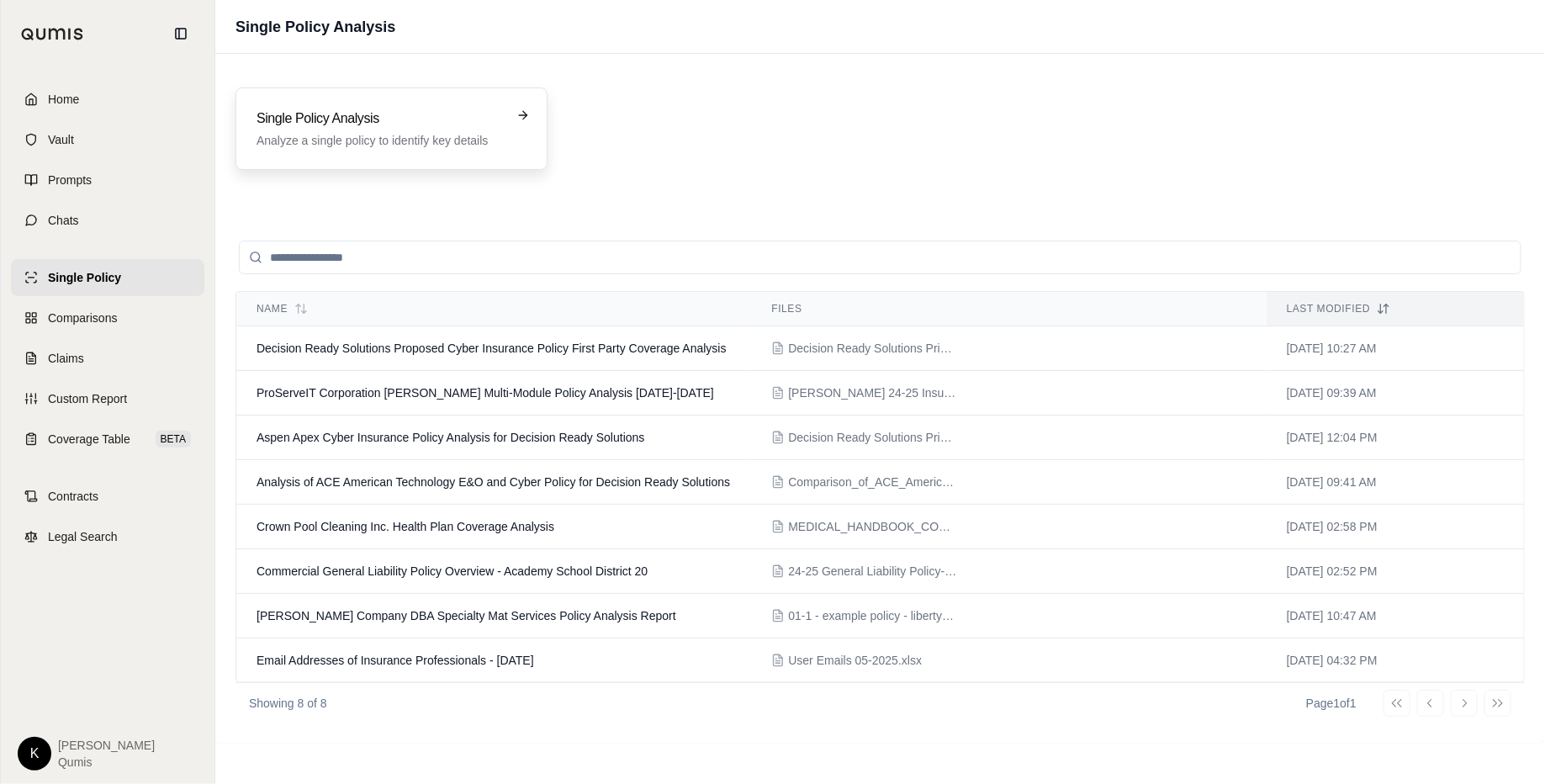
click at [390, 132] on p "Analyze a single policy to identify key details" at bounding box center [380, 140] width 246 height 17
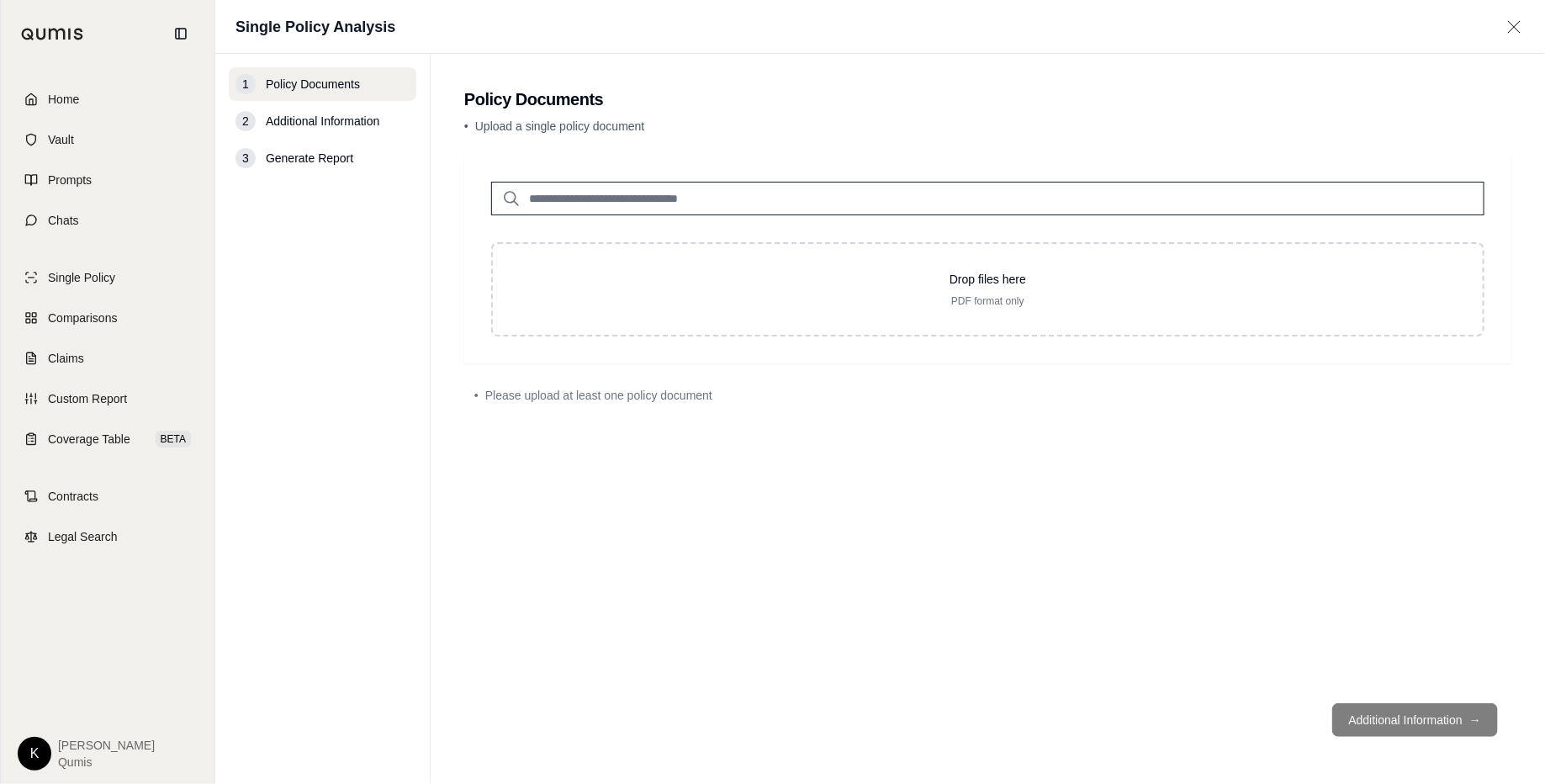
click at [585, 202] on input "search" at bounding box center [987, 198] width 993 height 34
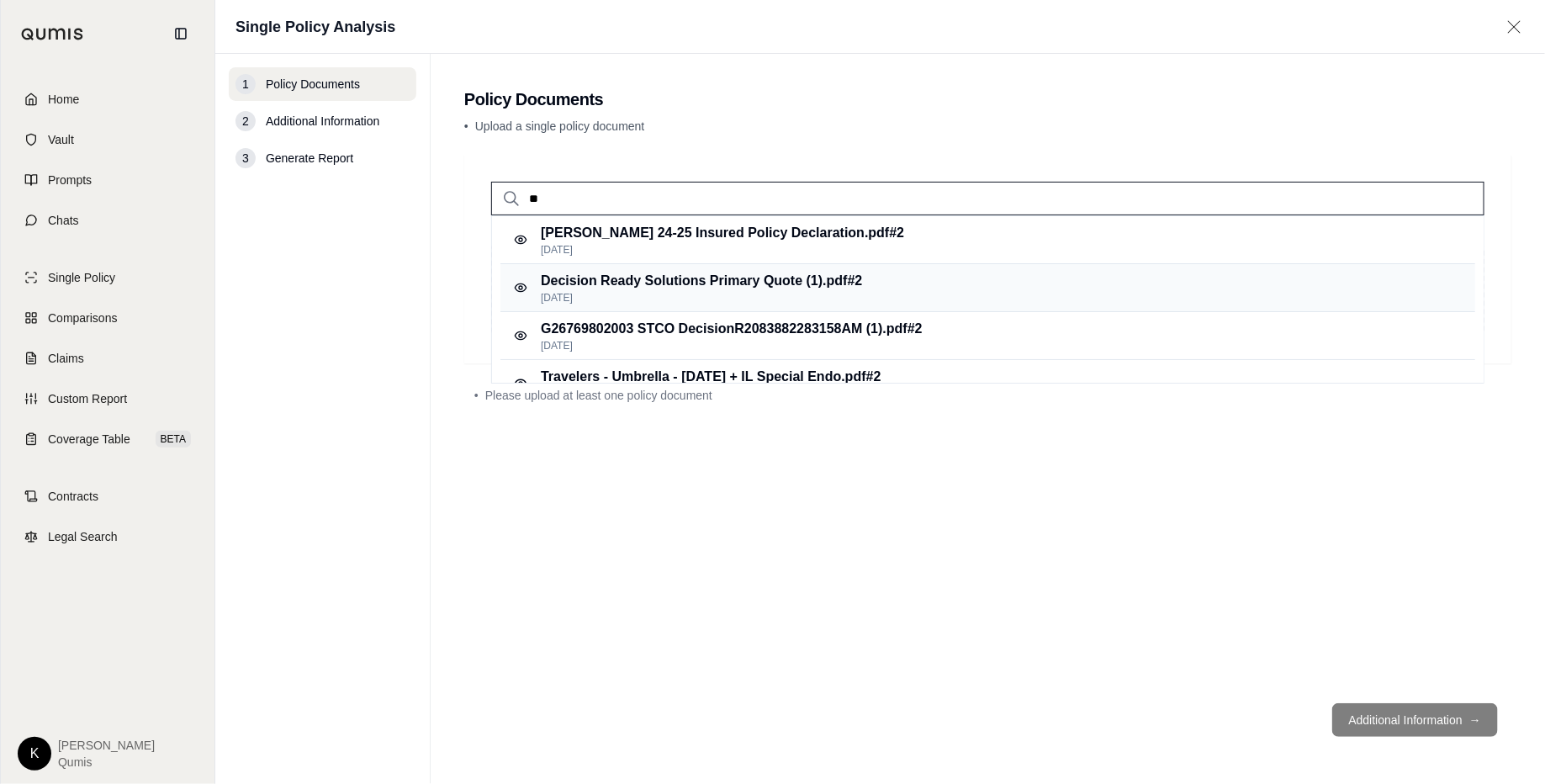
type input "**"
click at [746, 276] on p "Decision Ready Solutions Primary Quote (1).pdf #2" at bounding box center [701, 280] width 321 height 20
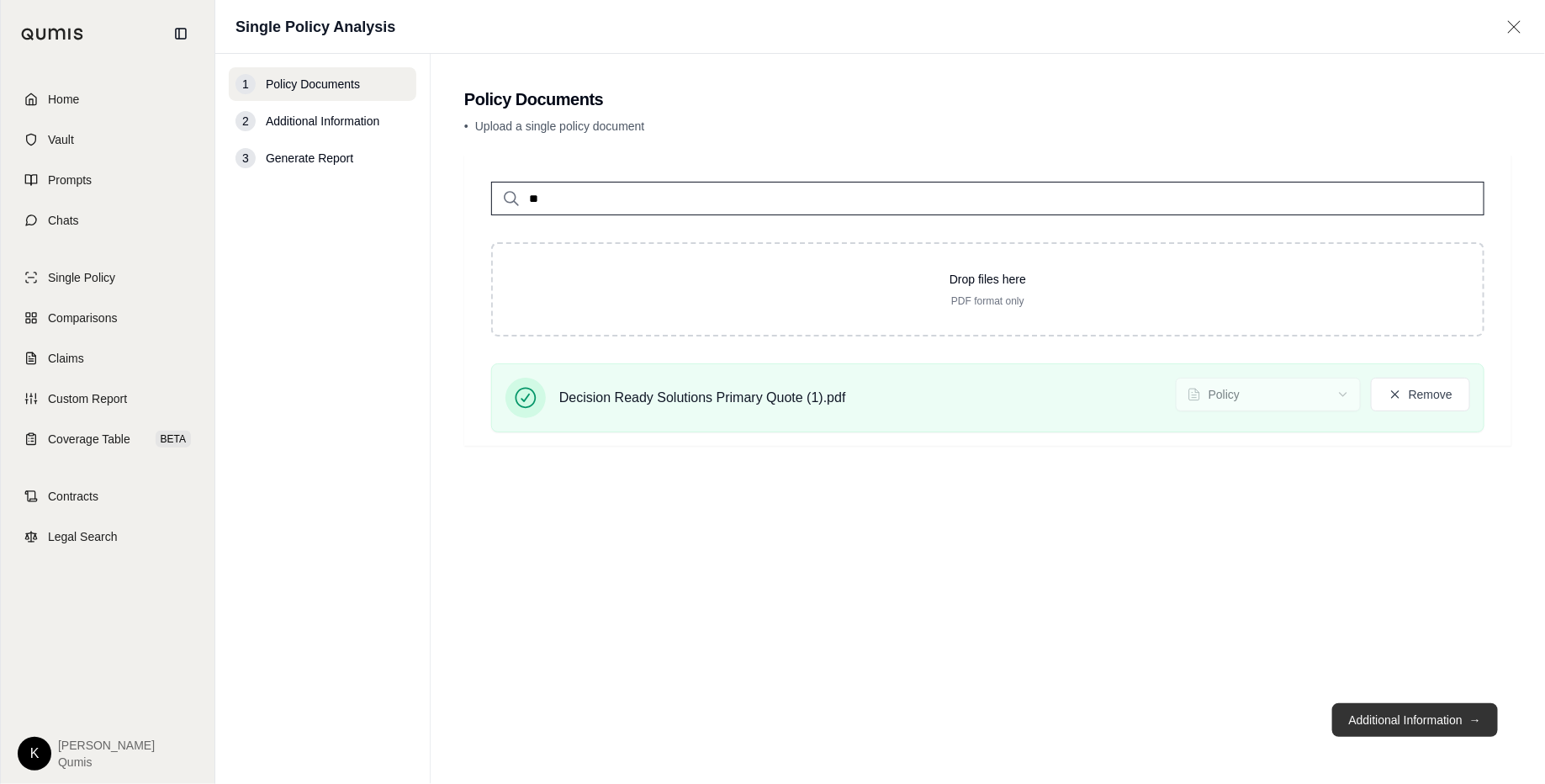
click at [1236, 626] on button "Additional Information →" at bounding box center [1416, 719] width 166 height 34
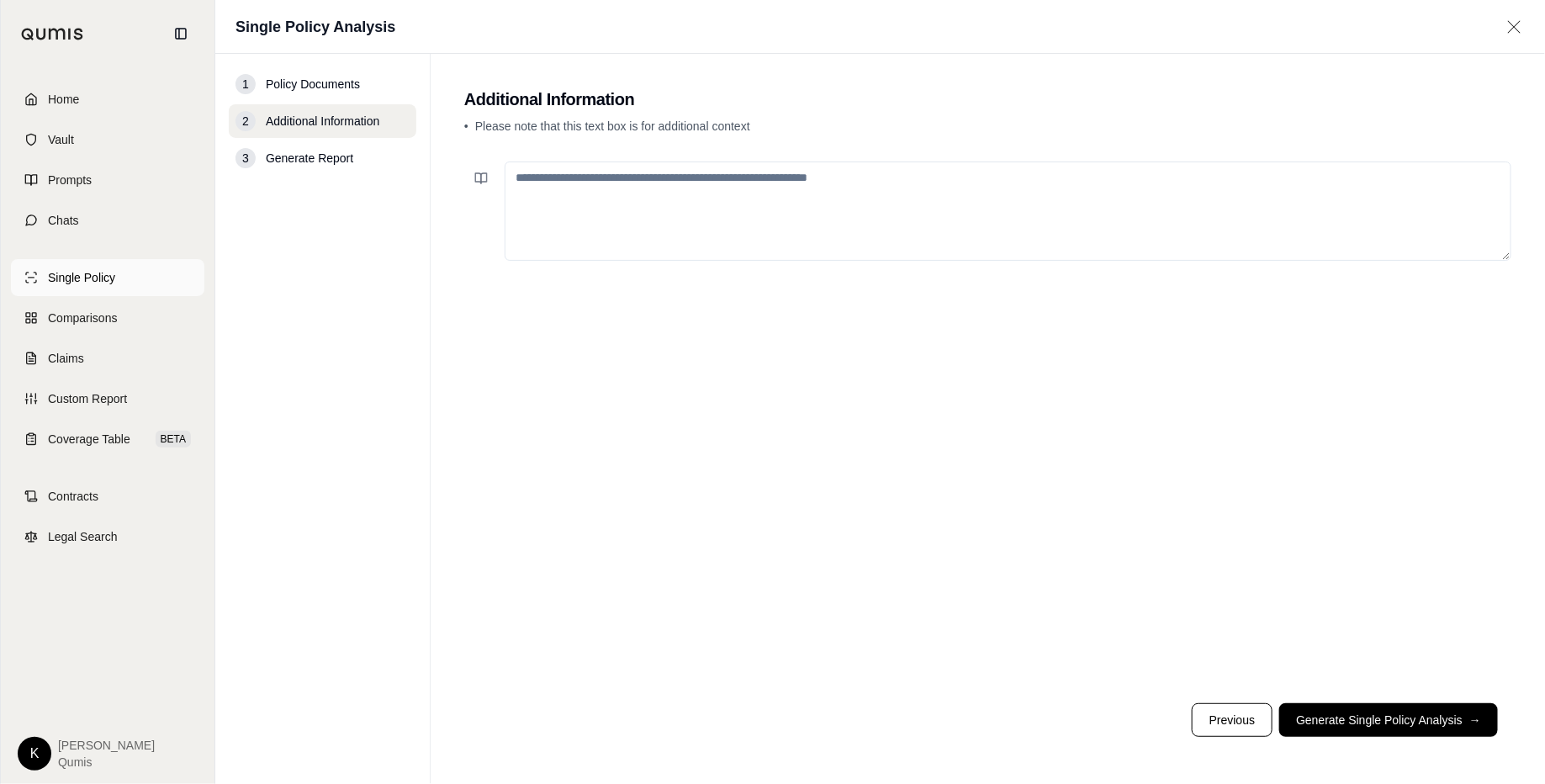
click at [116, 265] on link "Single Policy" at bounding box center [108, 278] width 194 height 37
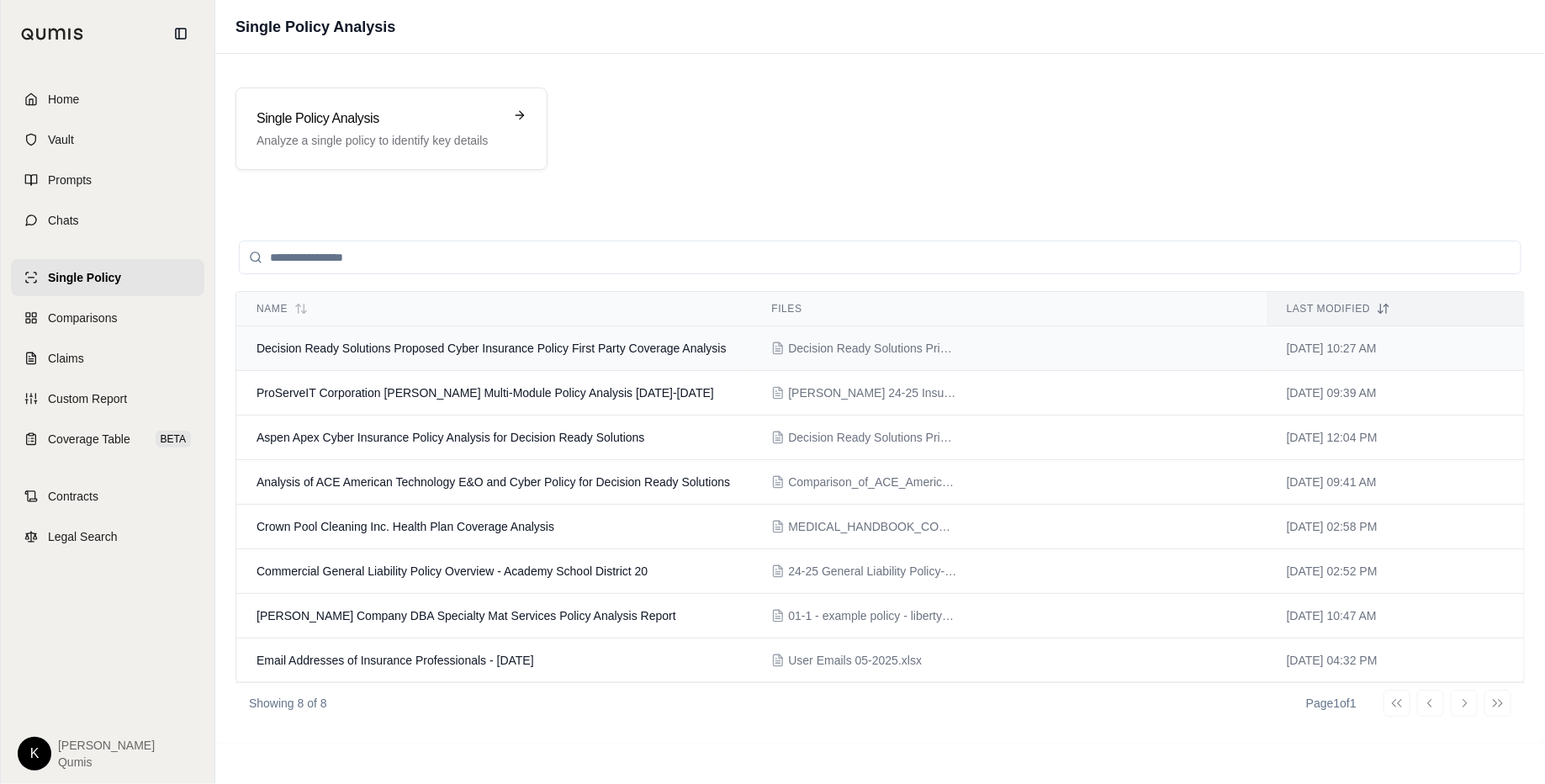
click at [522, 361] on td "Decision Ready Solutions Proposed Cyber Insurance Policy First Party Coverage A…" at bounding box center [493, 348] width 514 height 45
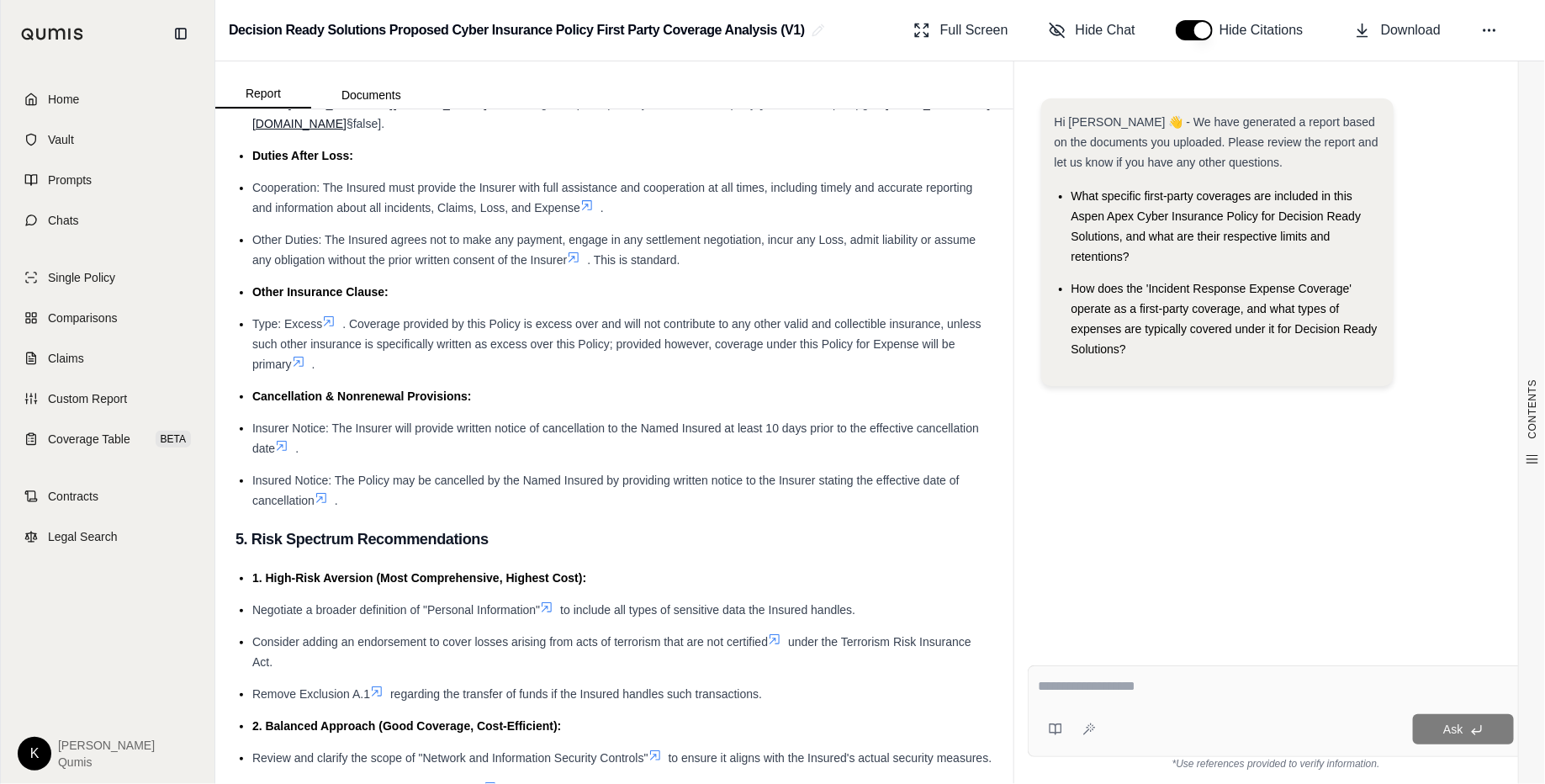
scroll to position [3209, 0]
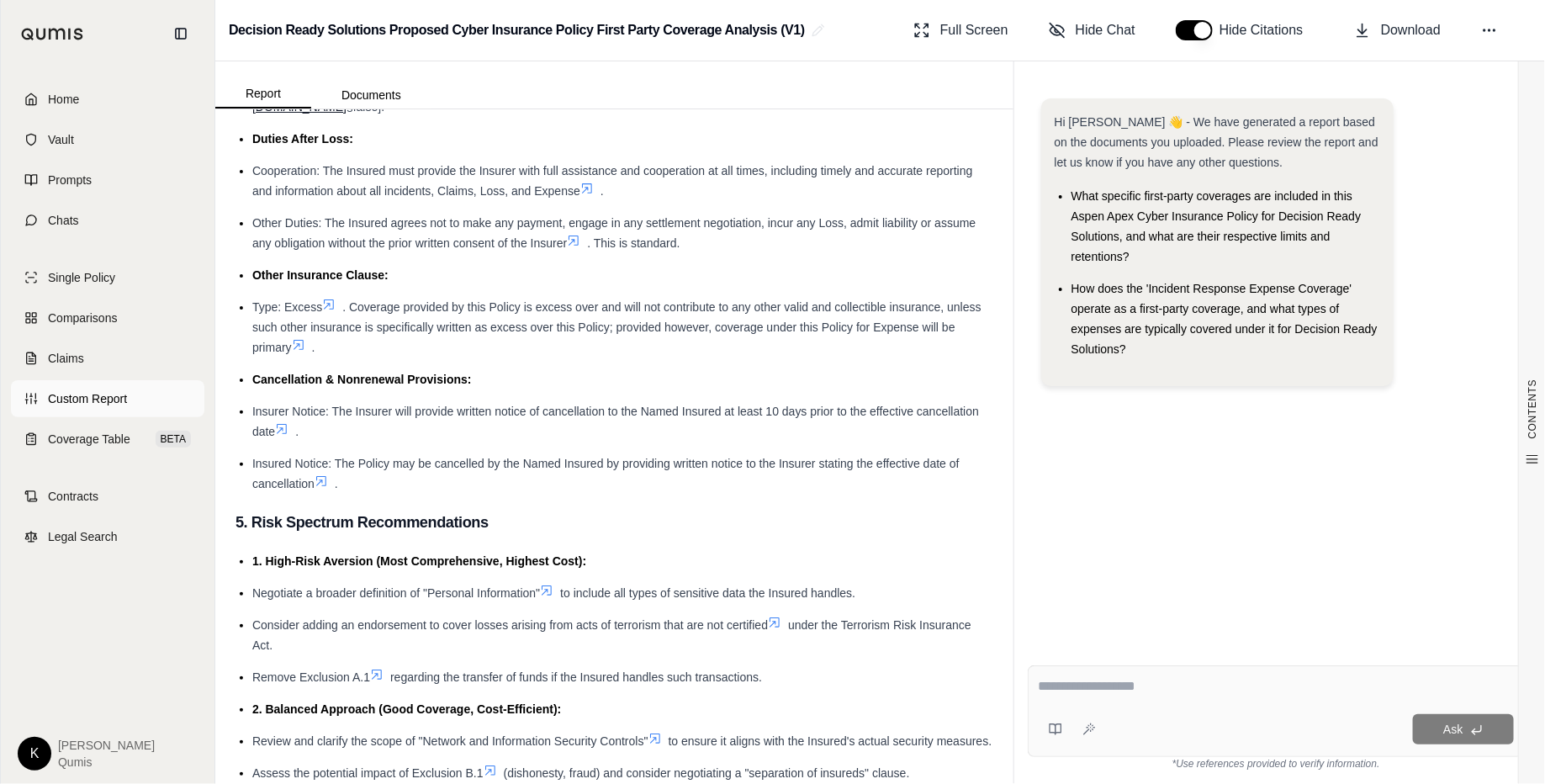
click at [90, 408] on link "Custom Report" at bounding box center [108, 398] width 194 height 37
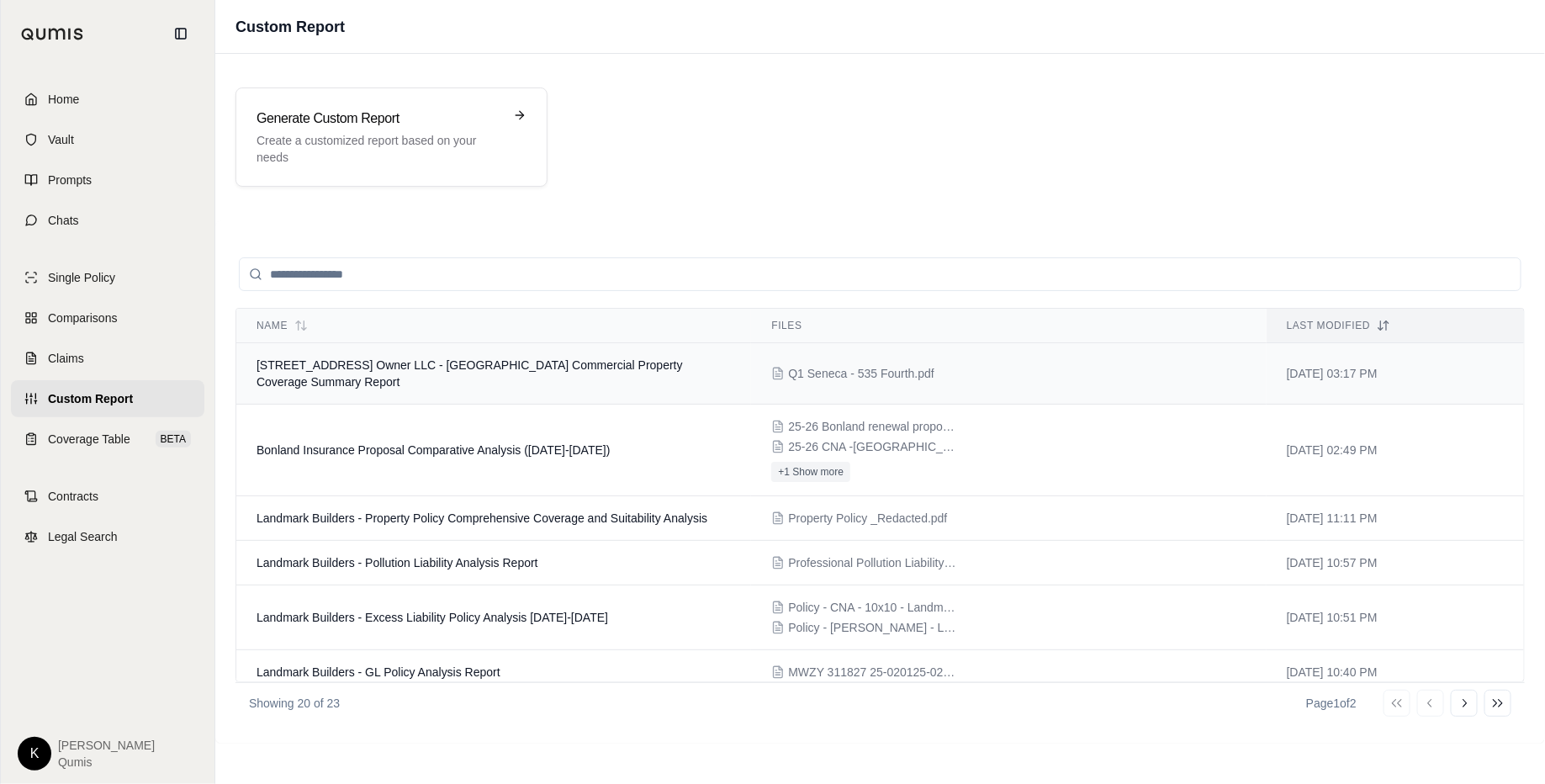
click at [468, 373] on td "535 Fourth Avenue Owner LLC - Seneca Commercial Property Coverage Summary Report" at bounding box center [493, 374] width 514 height 61
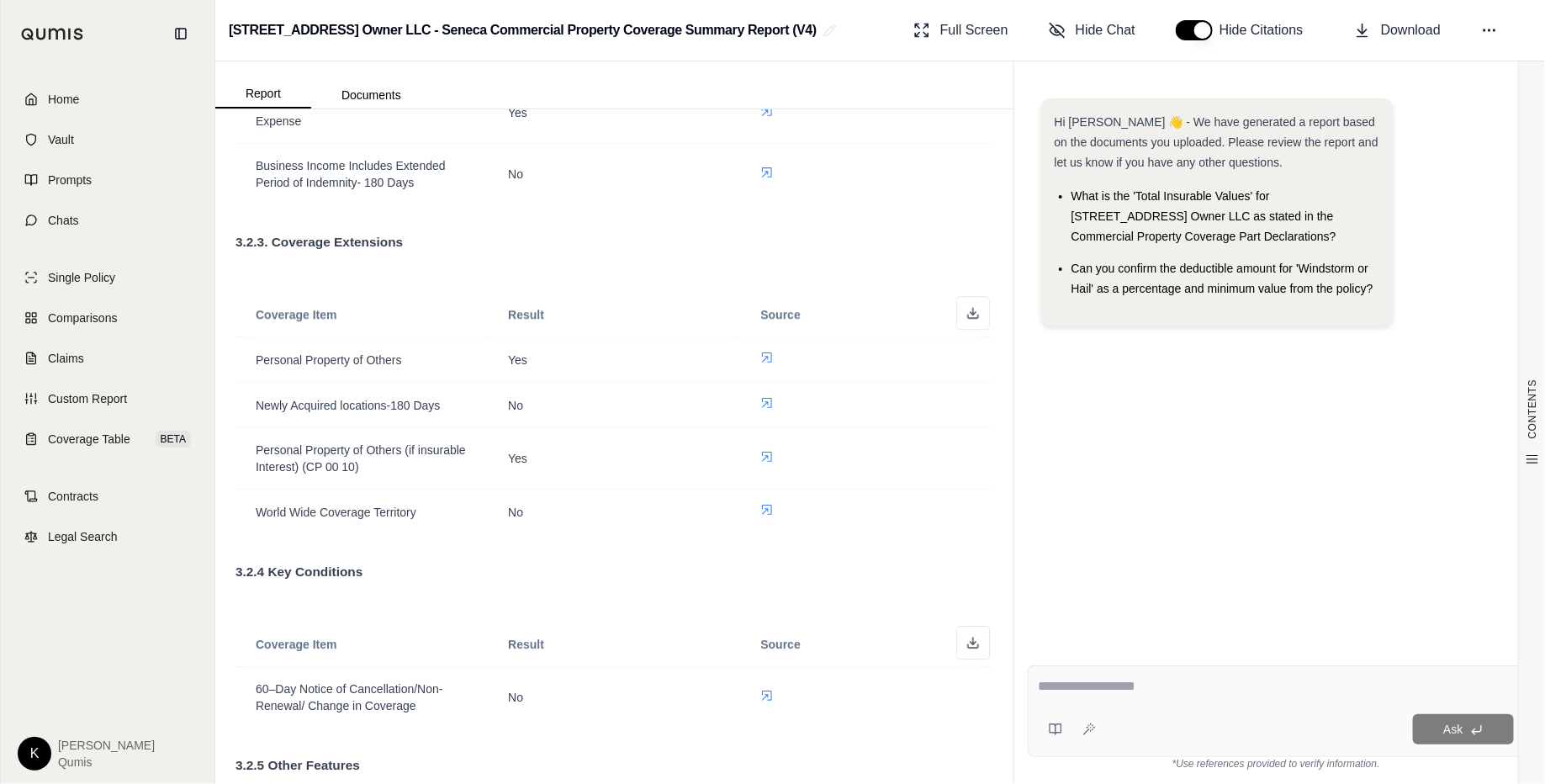
scroll to position [2289, 0]
click at [67, 446] on span "Coverage Table" at bounding box center [89, 438] width 82 height 17
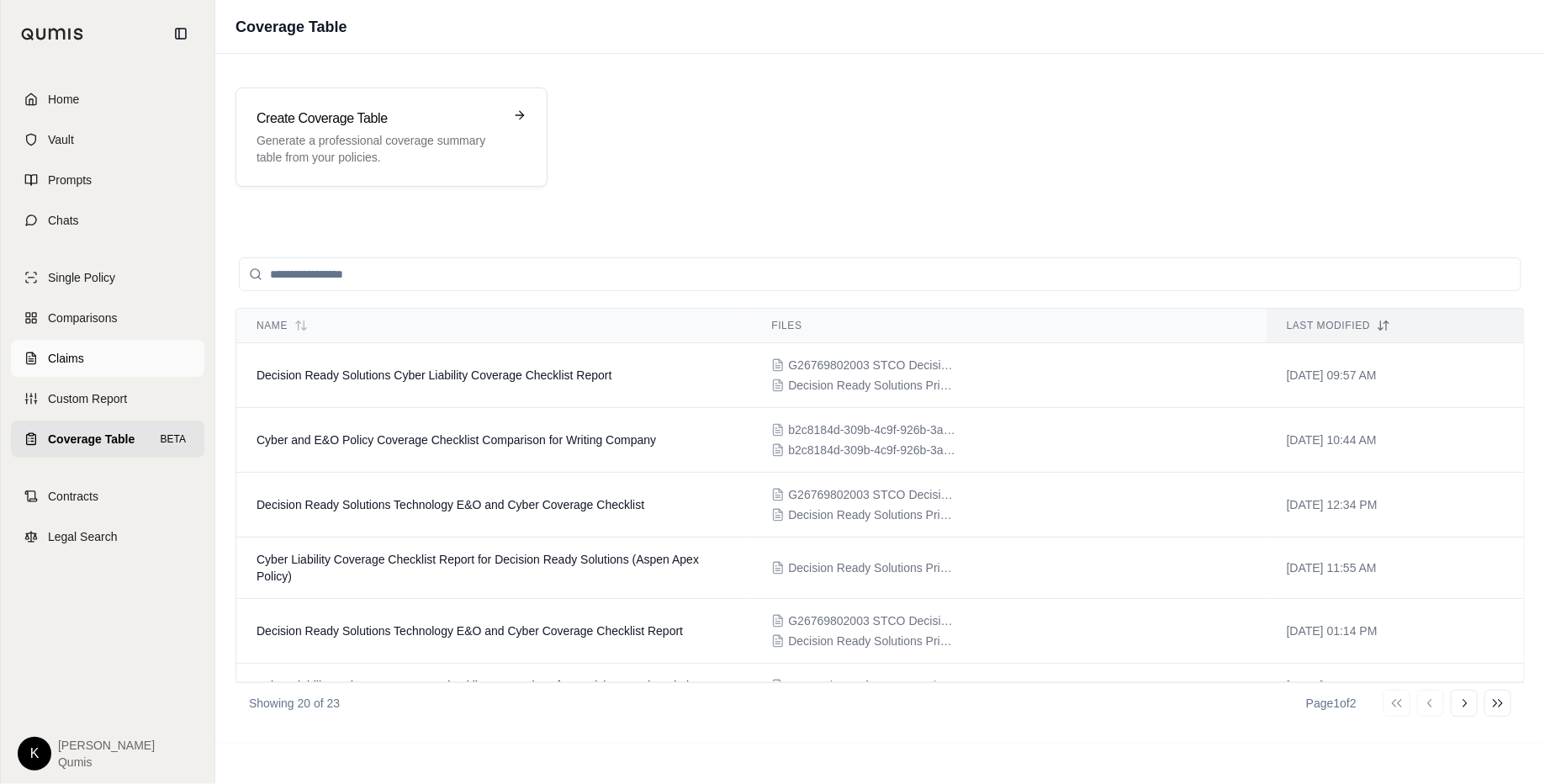
click at [88, 361] on link "Claims" at bounding box center [108, 358] width 194 height 37
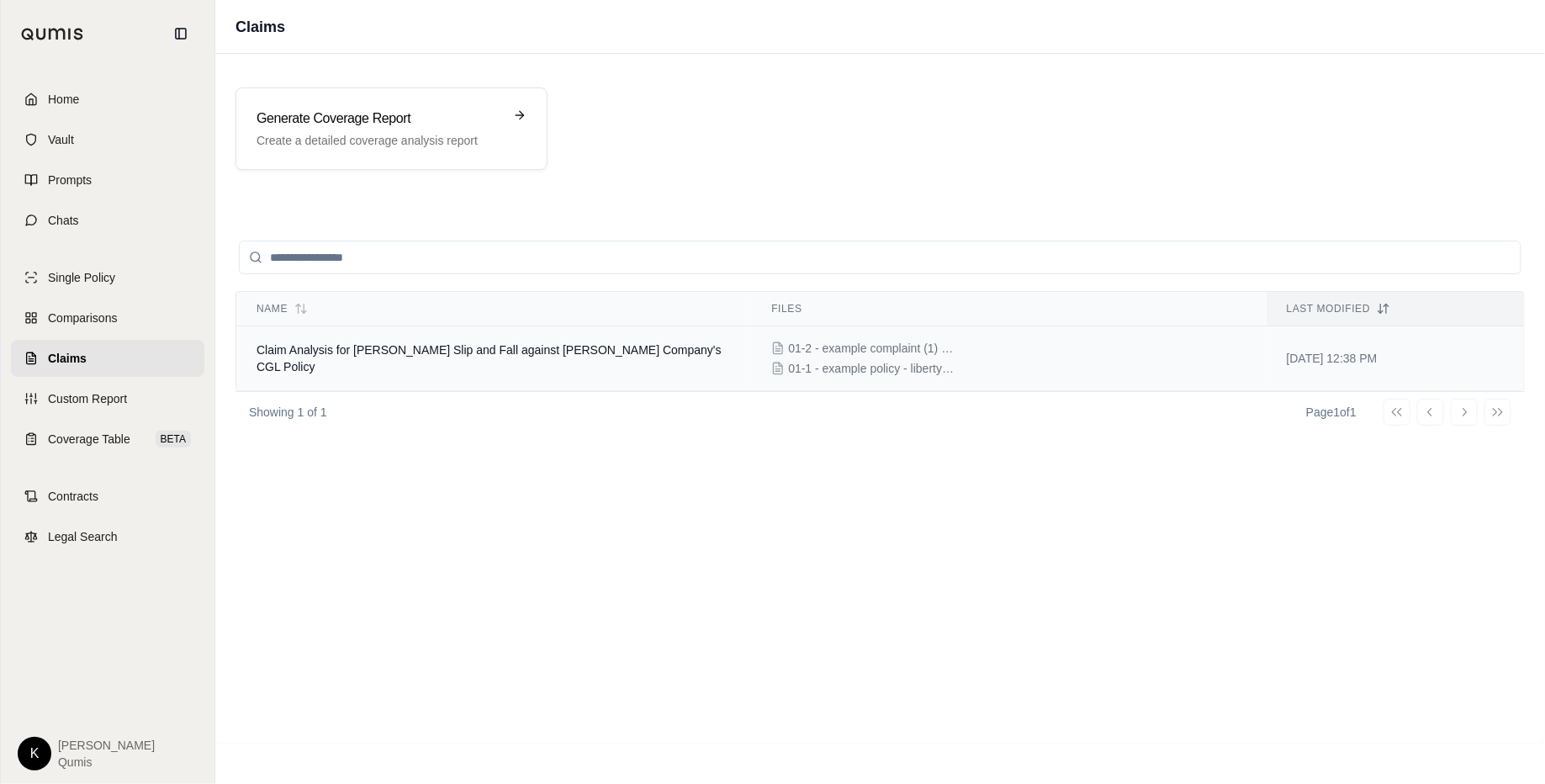
click at [536, 366] on td "Claim Analysis for Bernadine Cascarano Slip and Fall against E.J. Rohn Company'…" at bounding box center [493, 359] width 514 height 65
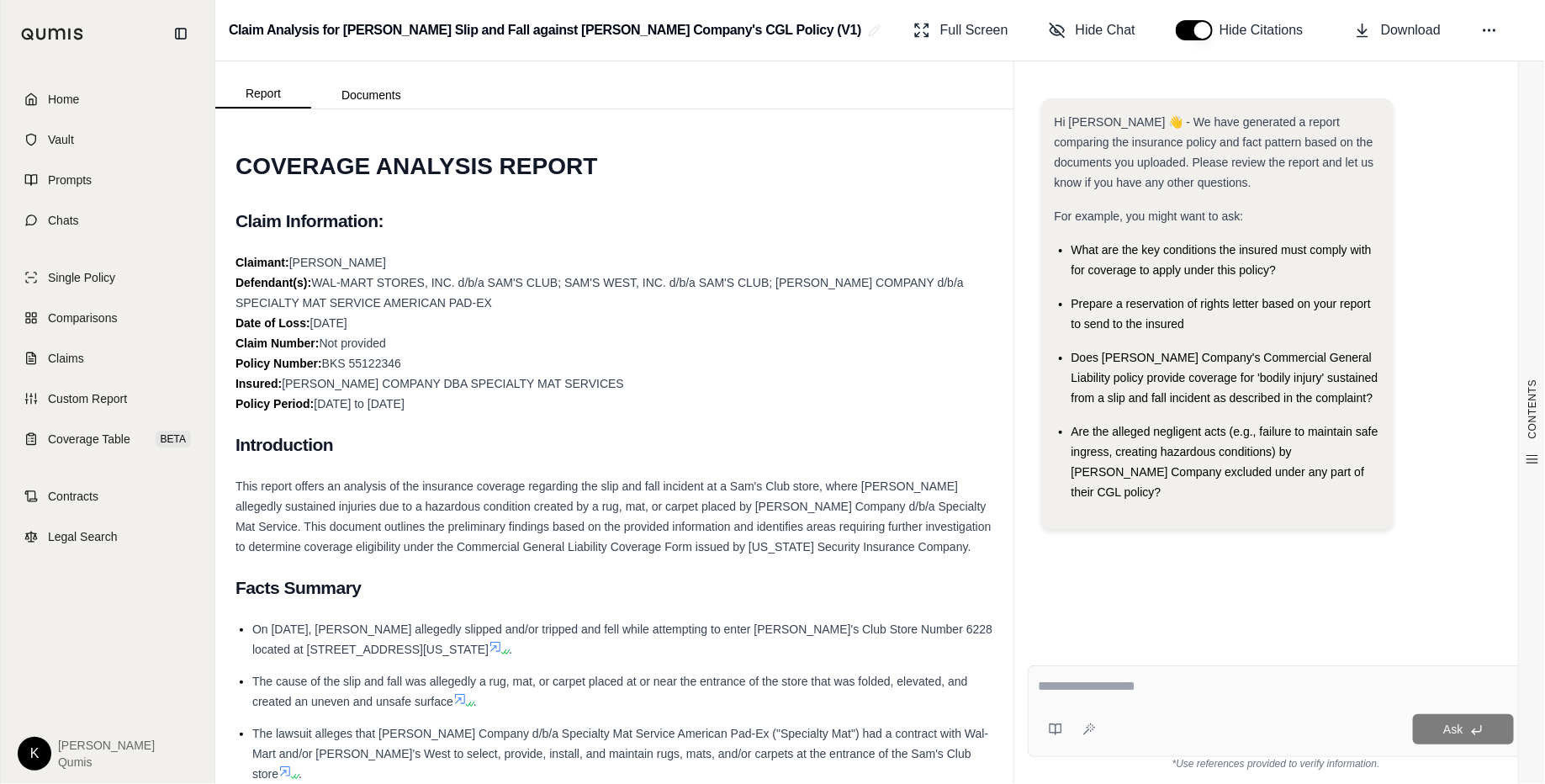
click at [1126, 626] on div at bounding box center [1277, 689] width 477 height 26
click at [1102, 626] on textarea at bounding box center [1277, 685] width 477 height 20
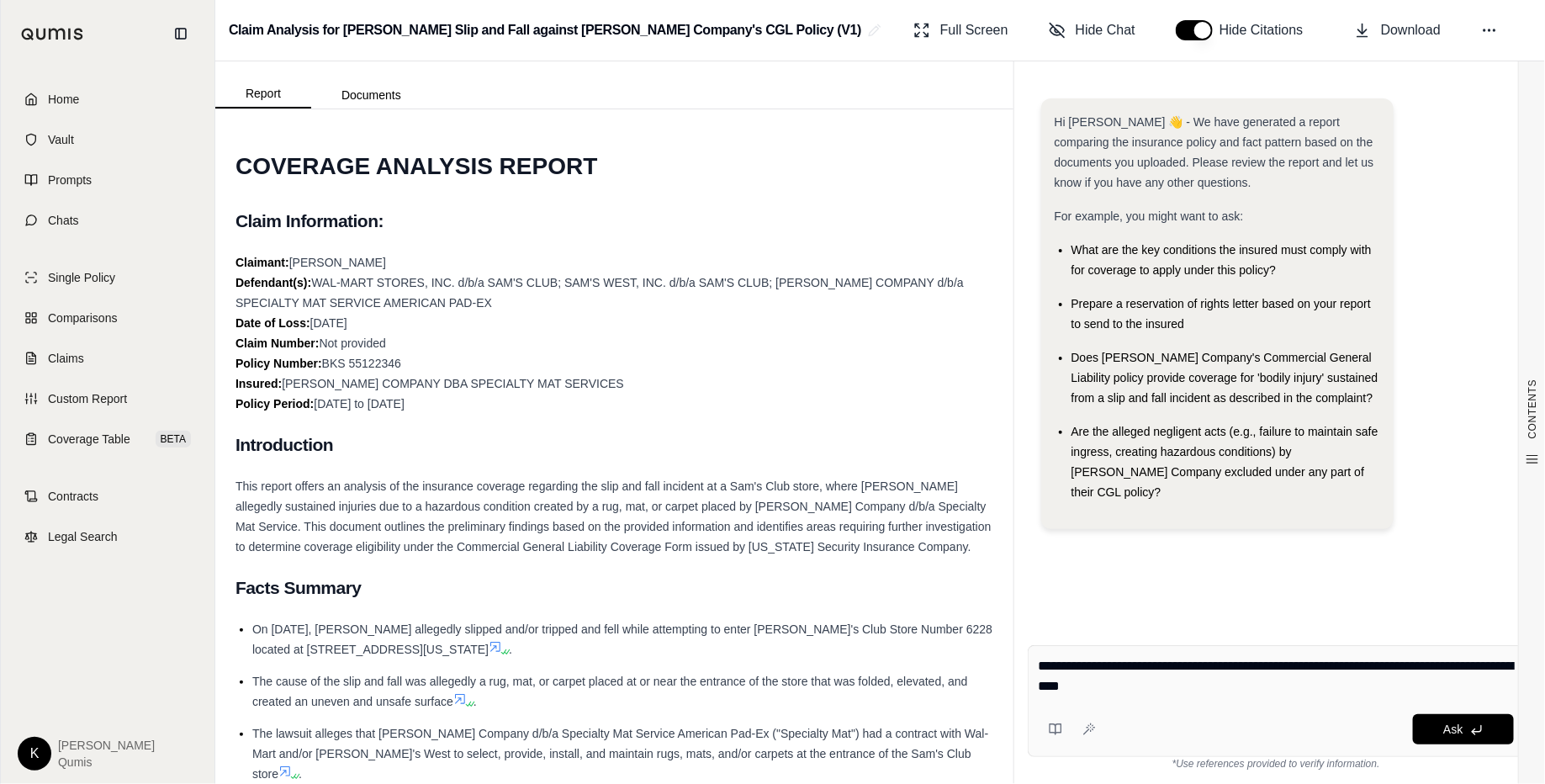
type textarea "**********"
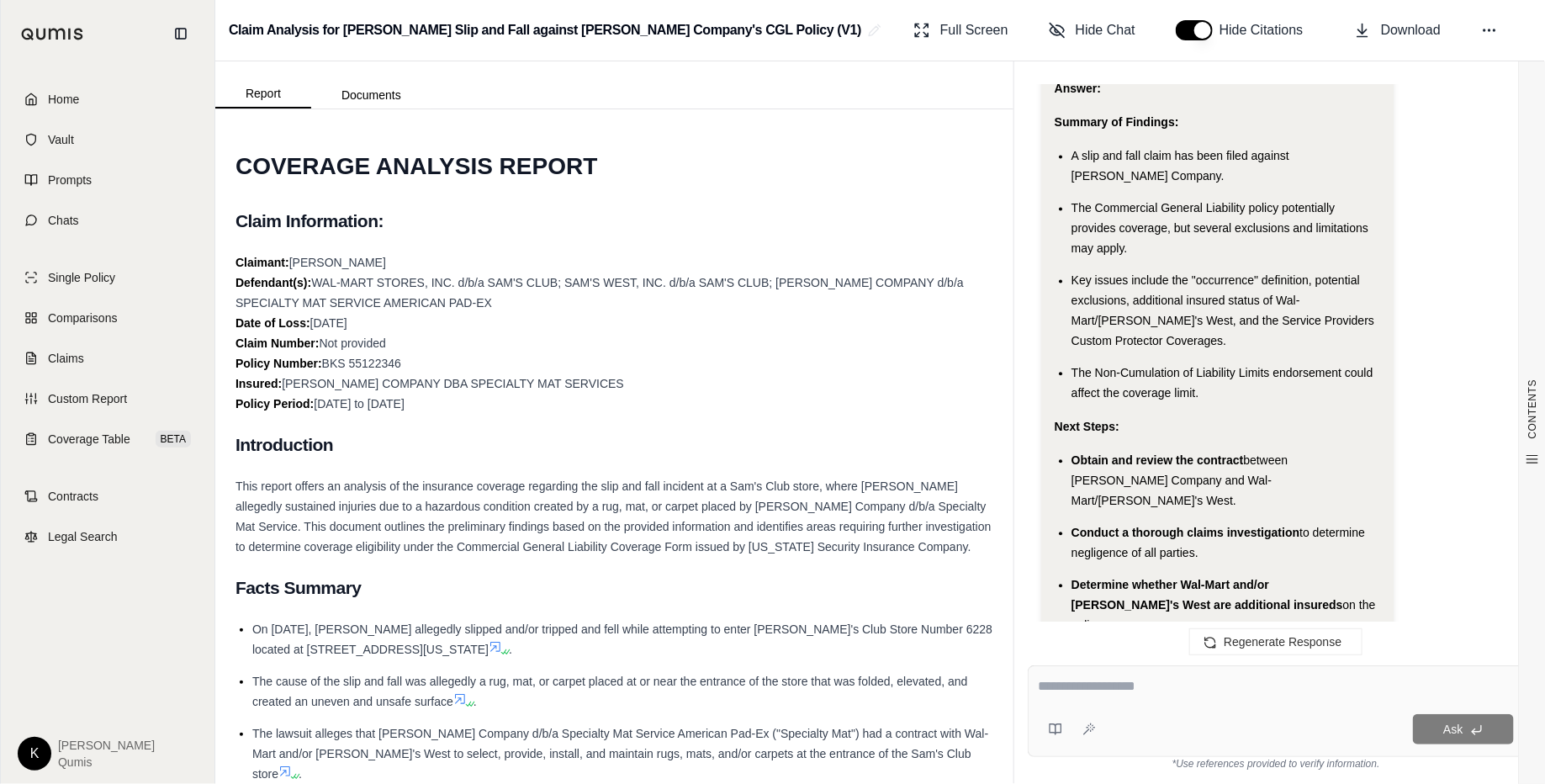
scroll to position [1821, 0]
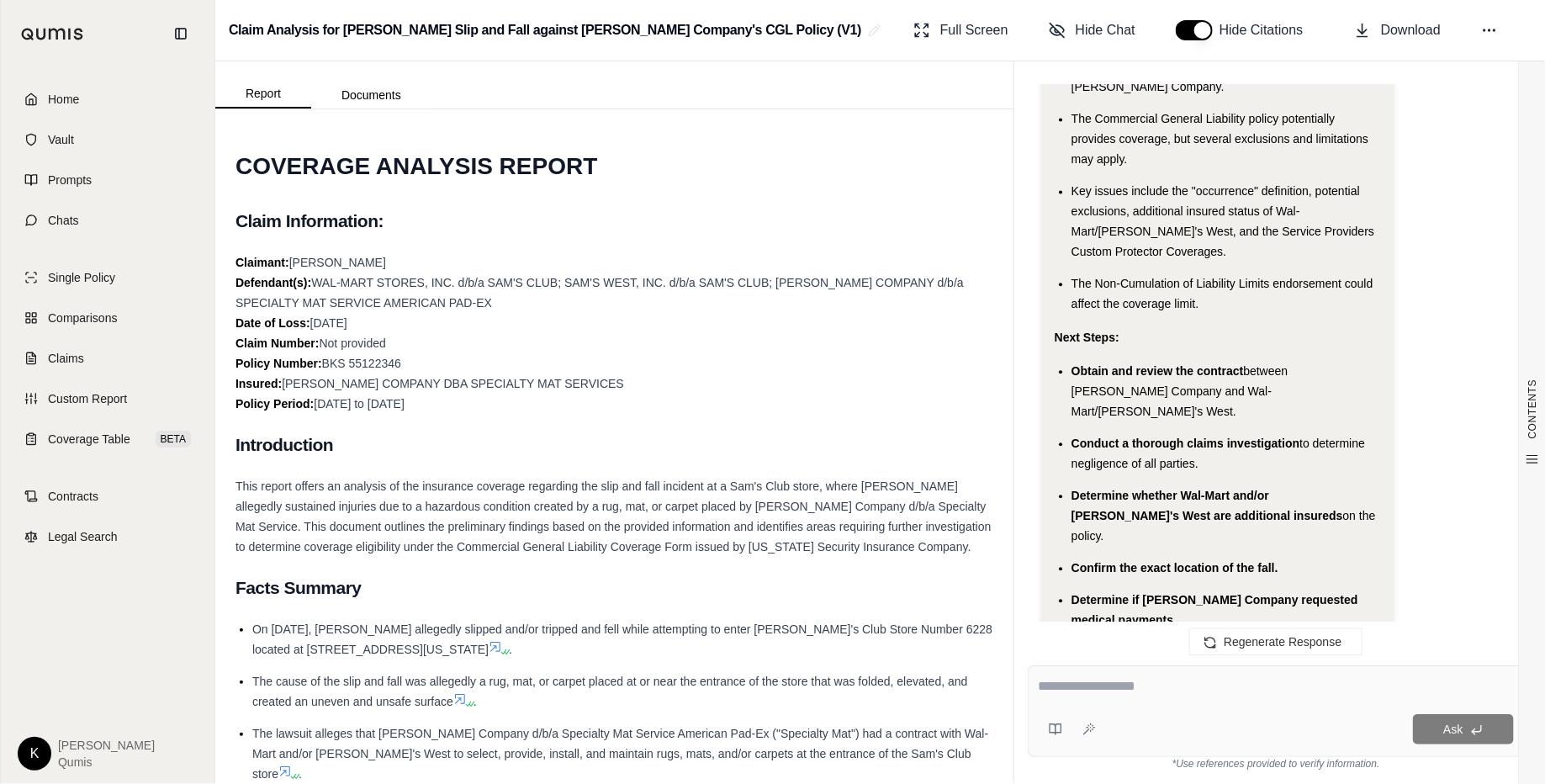
click at [1078, 626] on textarea at bounding box center [1277, 685] width 477 height 20
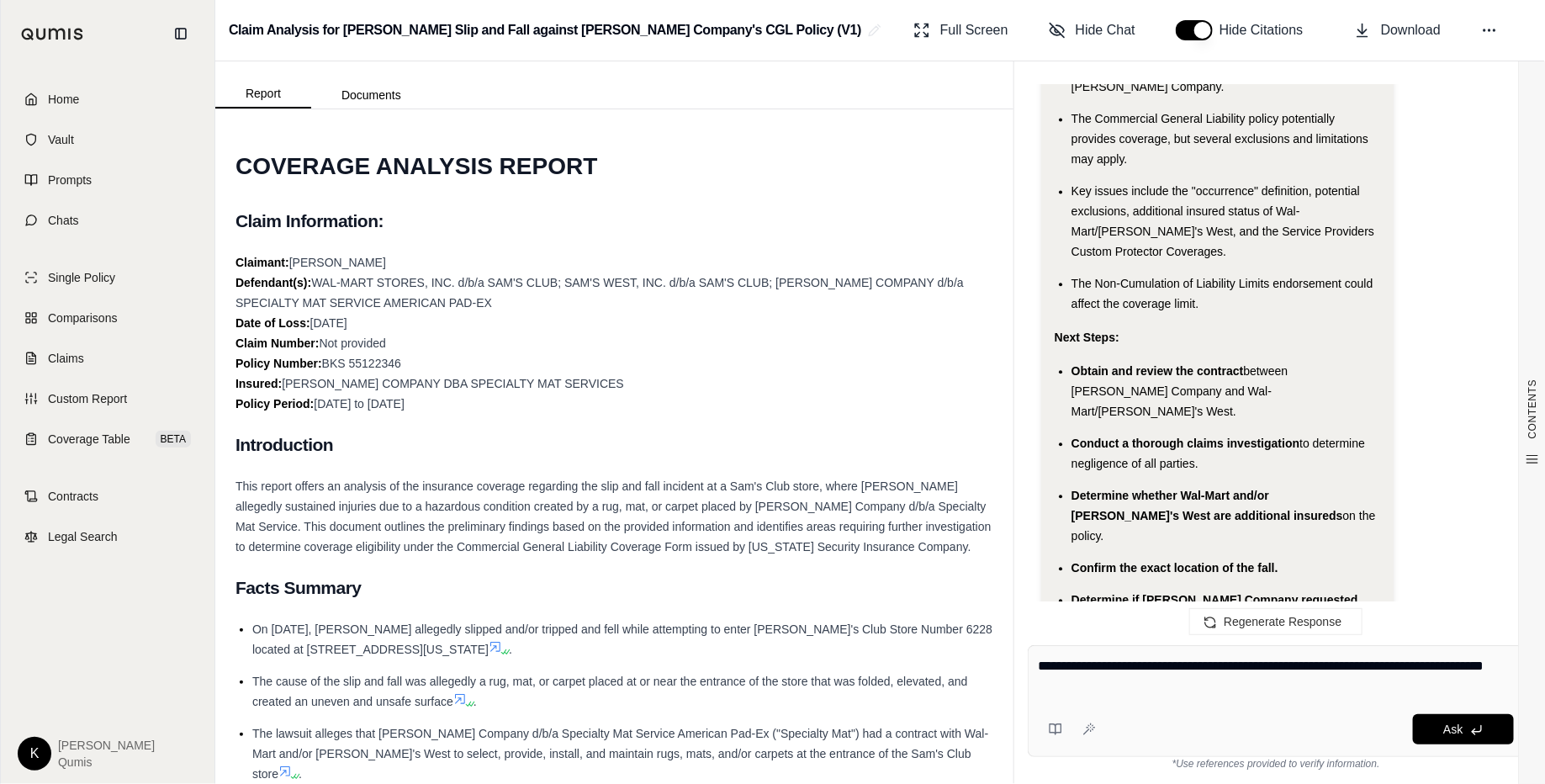
type textarea "**********"
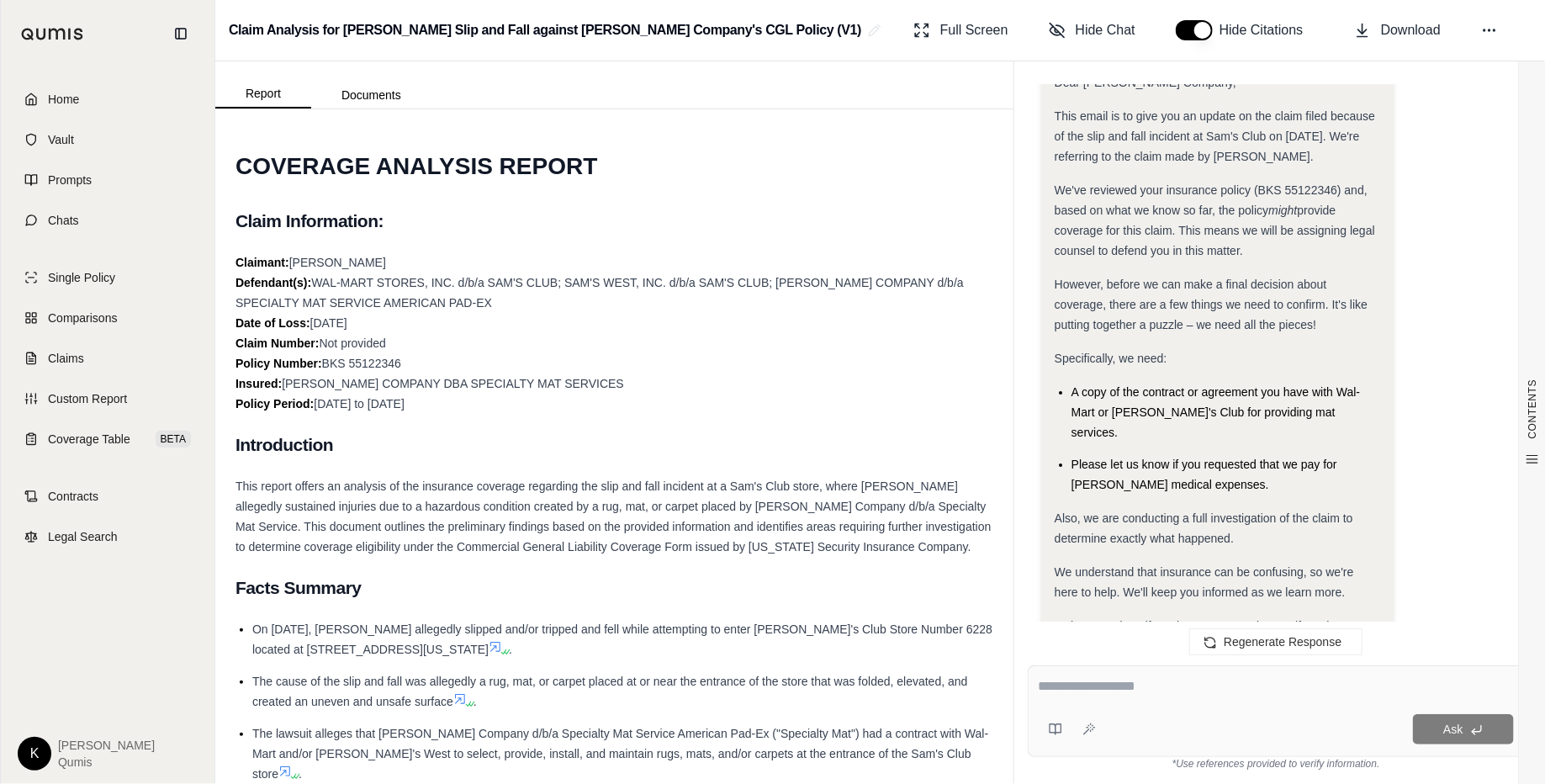
scroll to position [3067, 0]
click at [1236, 29] on icon at bounding box center [1489, 30] width 17 height 17
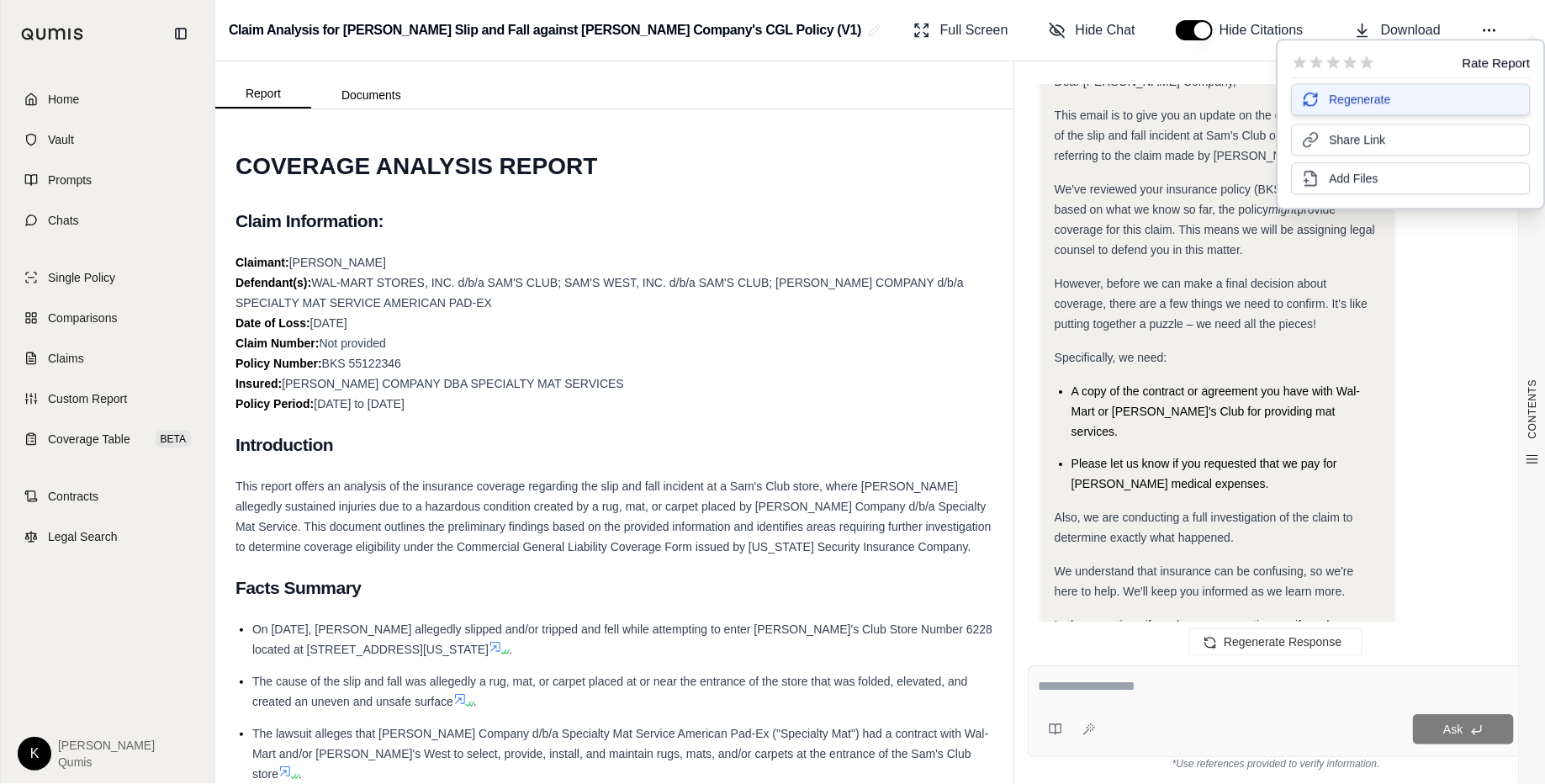
click at [1236, 101] on button "Regenerate" at bounding box center [1411, 99] width 239 height 32
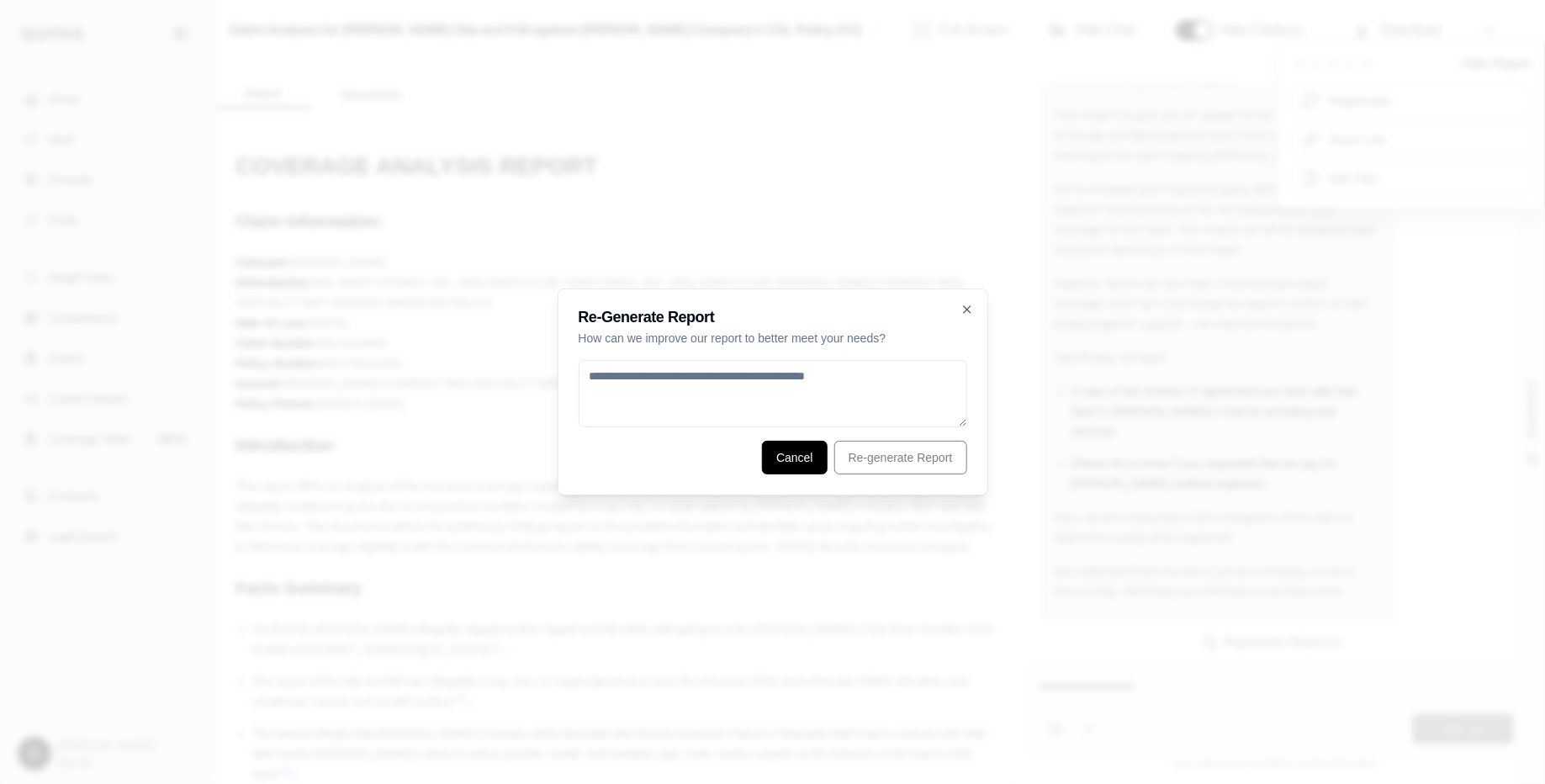
click at [781, 452] on button "Cancel" at bounding box center [795, 457] width 66 height 34
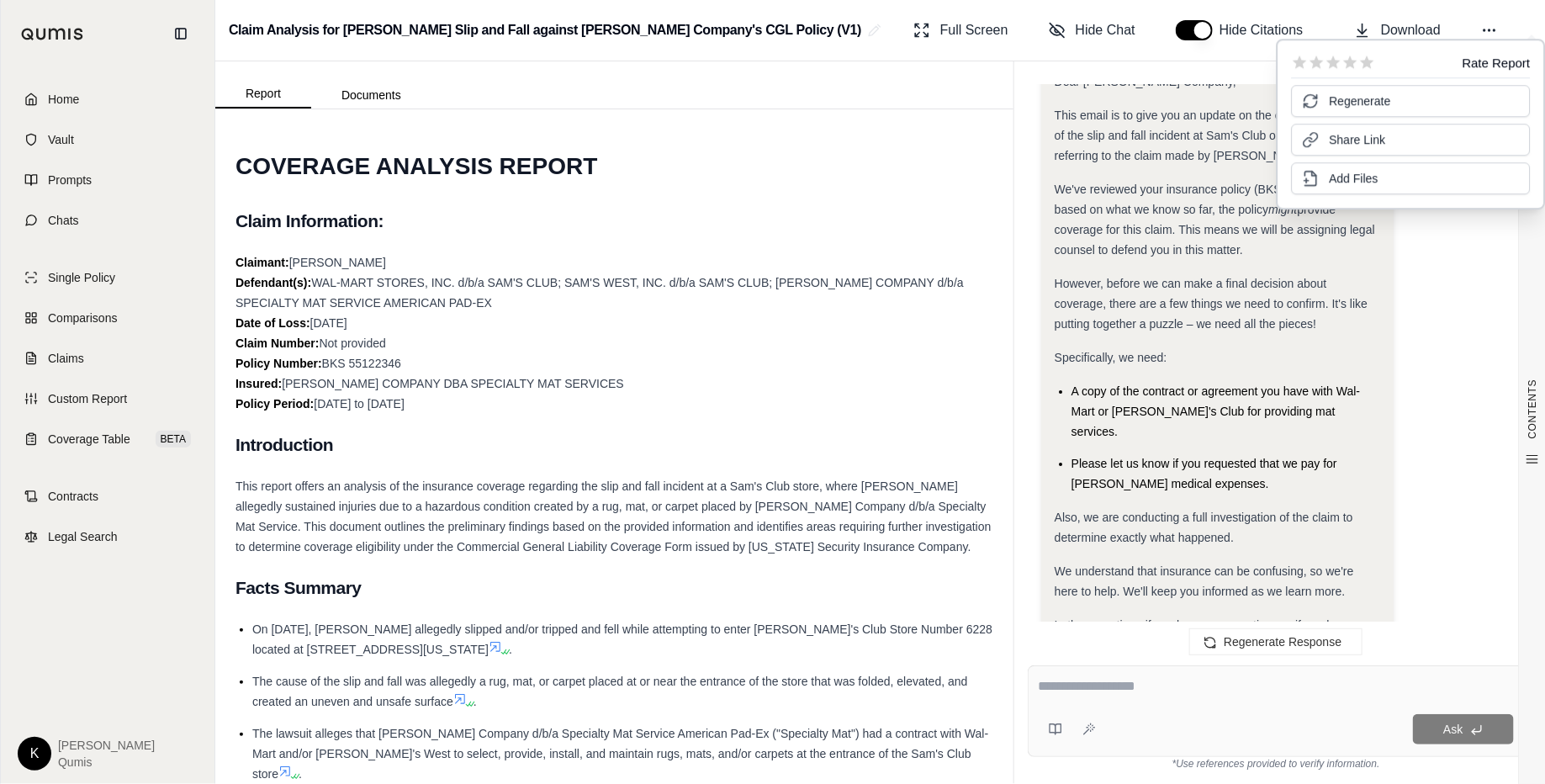
click at [691, 283] on span "WAL-MART STORES, INC. d/b/a SAM'S CLUB; SAM'S WEST, INC. d/b/a SAM'S CLUB; E.J.…" at bounding box center [600, 292] width 728 height 34
click at [596, 397] on div "Claimant: BERNADINE CASCARANO Defendant(s): WAL-MART STORES, INC. d/b/a SAM'S C…" at bounding box center [615, 333] width 758 height 162
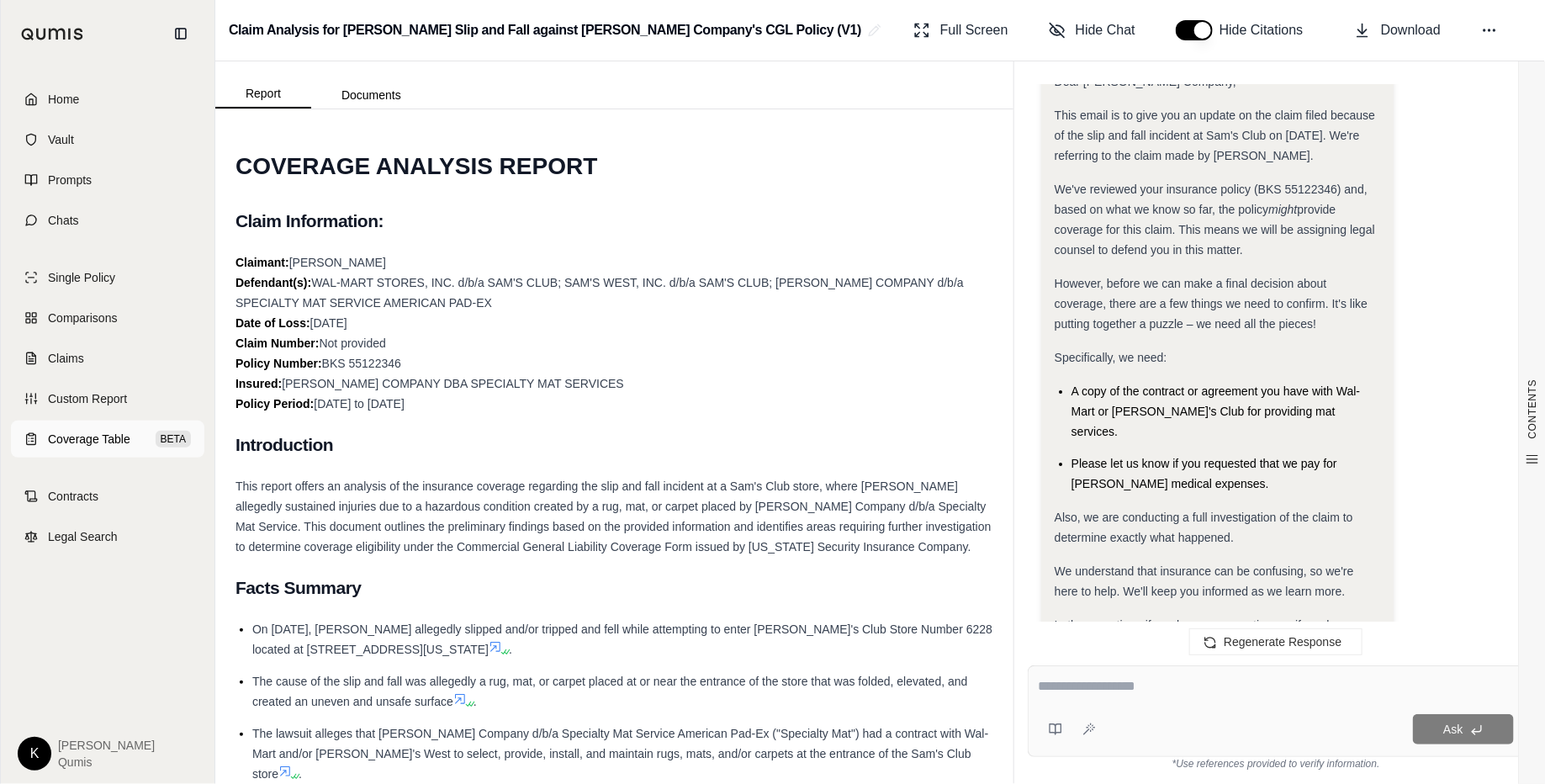
click at [75, 444] on span "Coverage Table" at bounding box center [89, 438] width 82 height 17
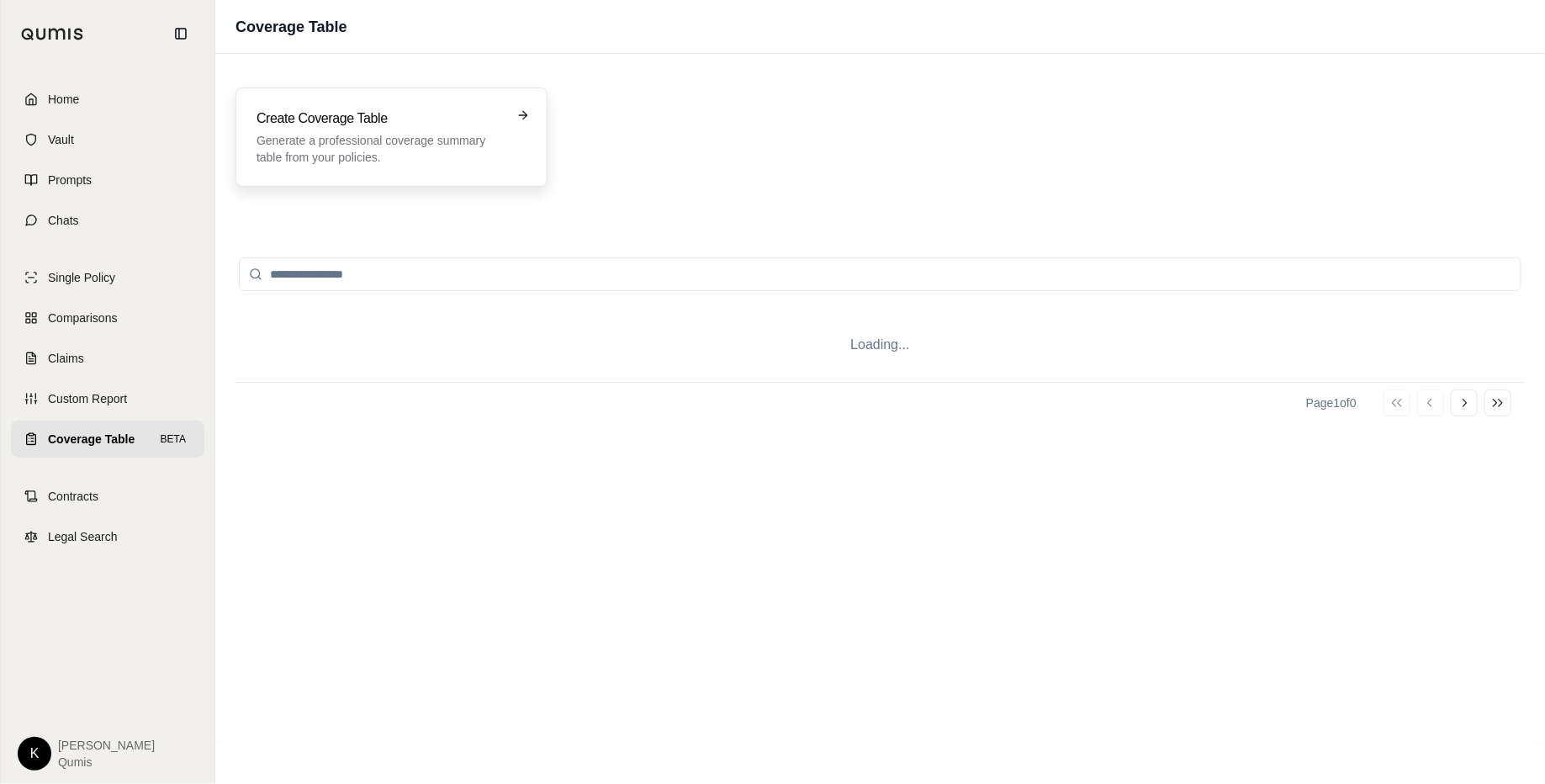
click at [307, 155] on p "Generate a professional coverage summary table from your policies." at bounding box center [380, 148] width 246 height 34
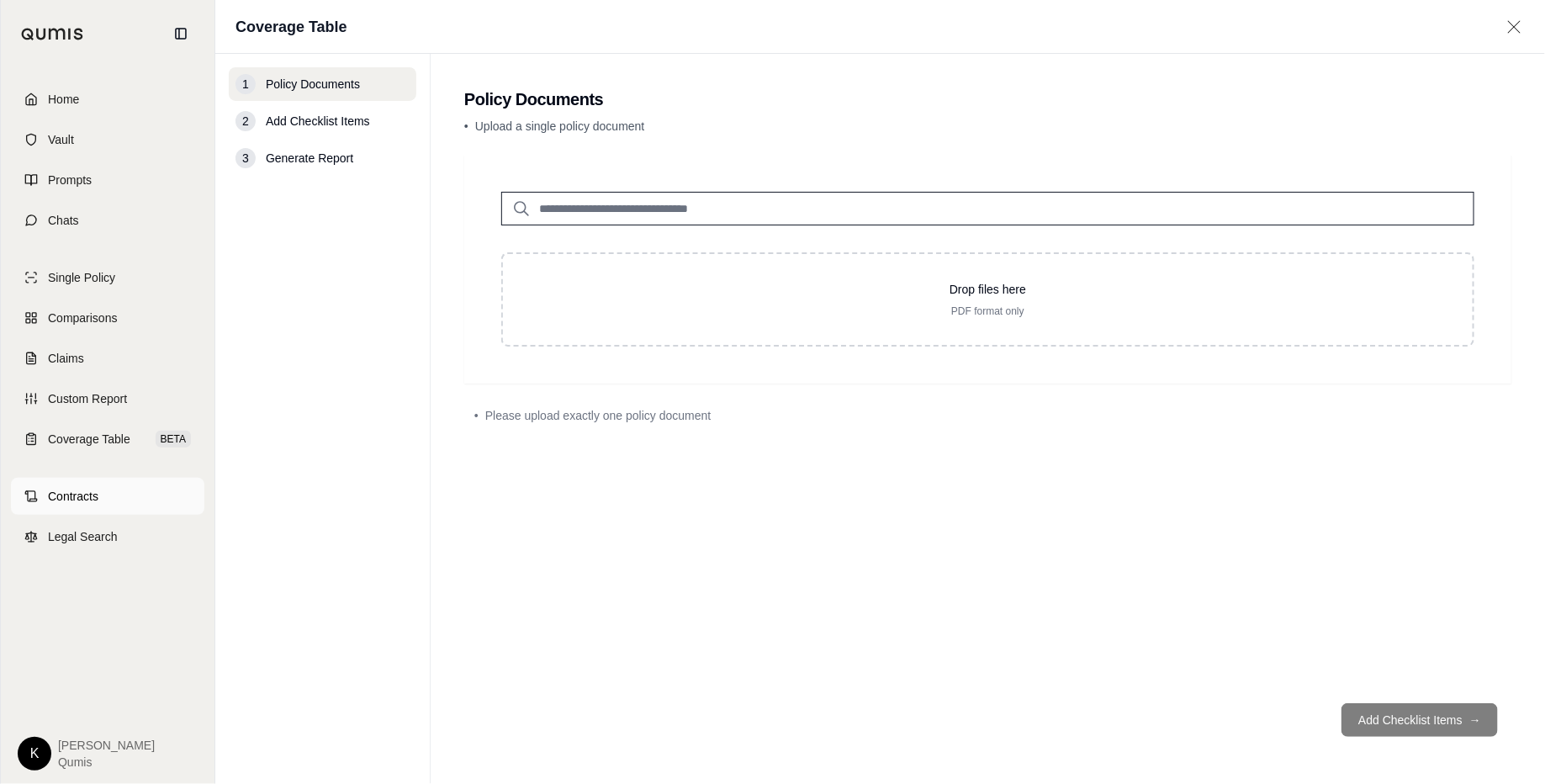
click at [119, 492] on link "Contracts" at bounding box center [108, 496] width 194 height 37
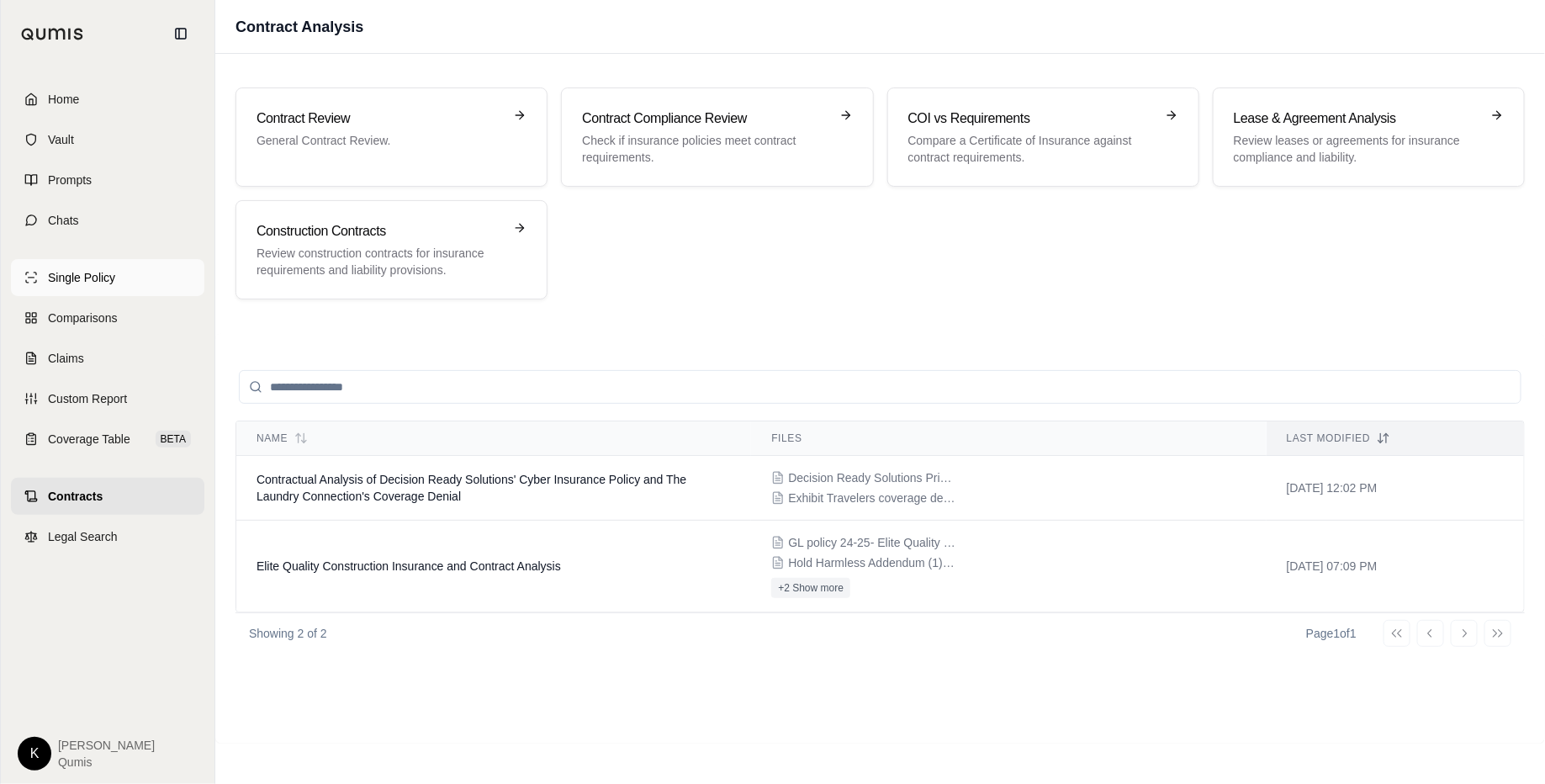
click at [117, 272] on link "Single Policy" at bounding box center [108, 278] width 194 height 37
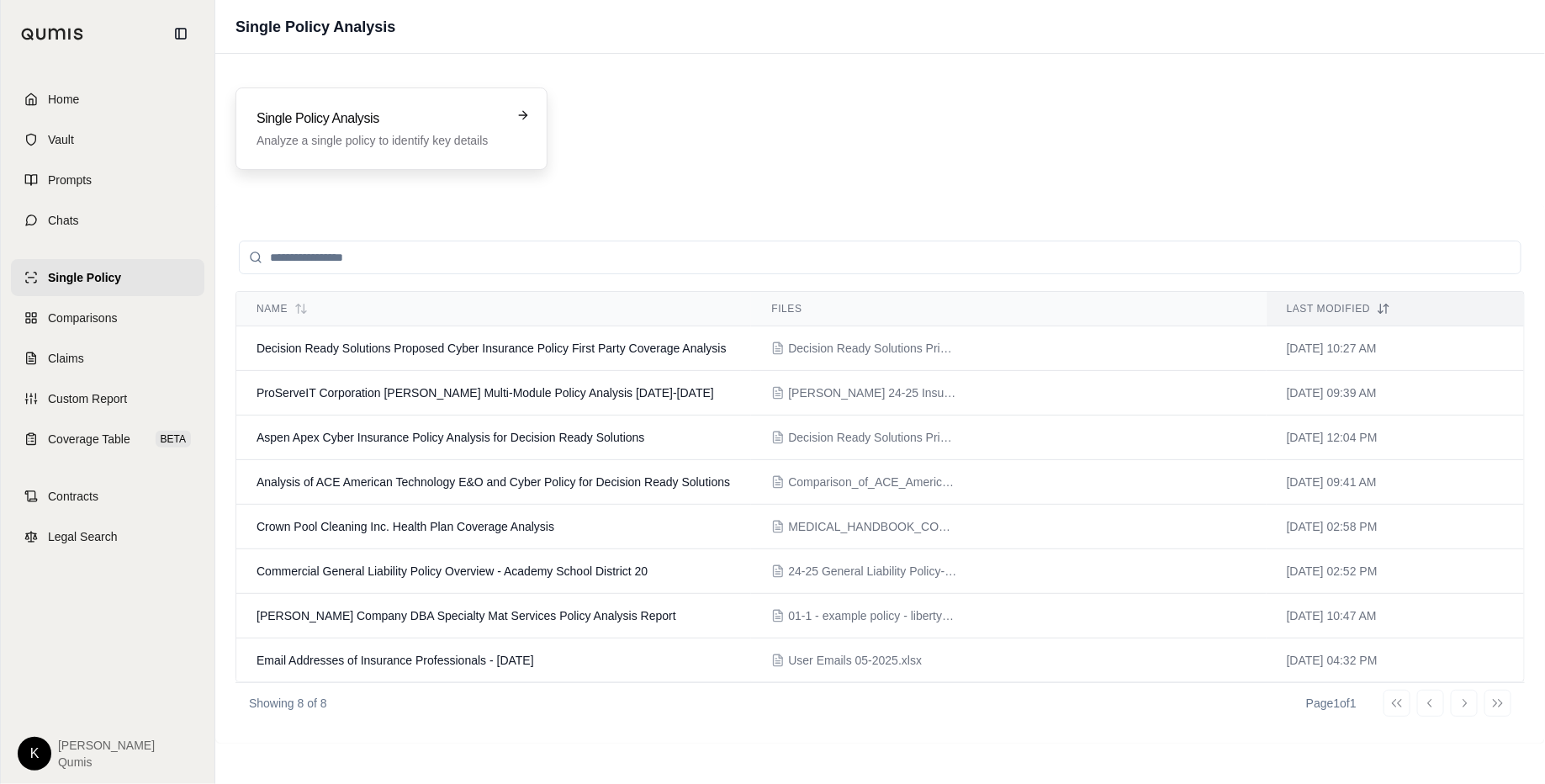
click at [357, 125] on h3 "Single Policy Analysis" at bounding box center [380, 118] width 246 height 20
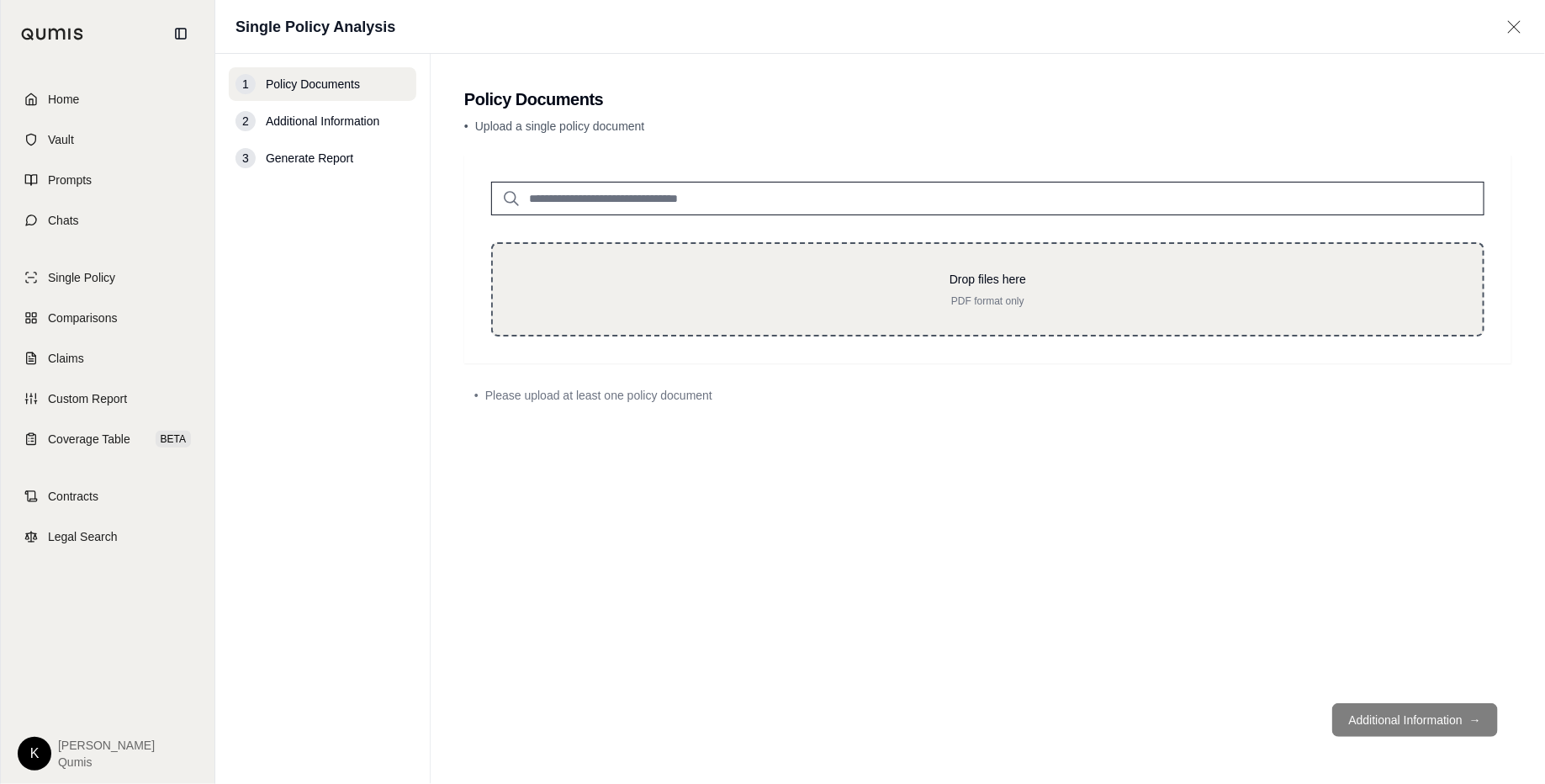
click at [729, 252] on div "Drop files here PDF format only" at bounding box center [987, 289] width 993 height 94
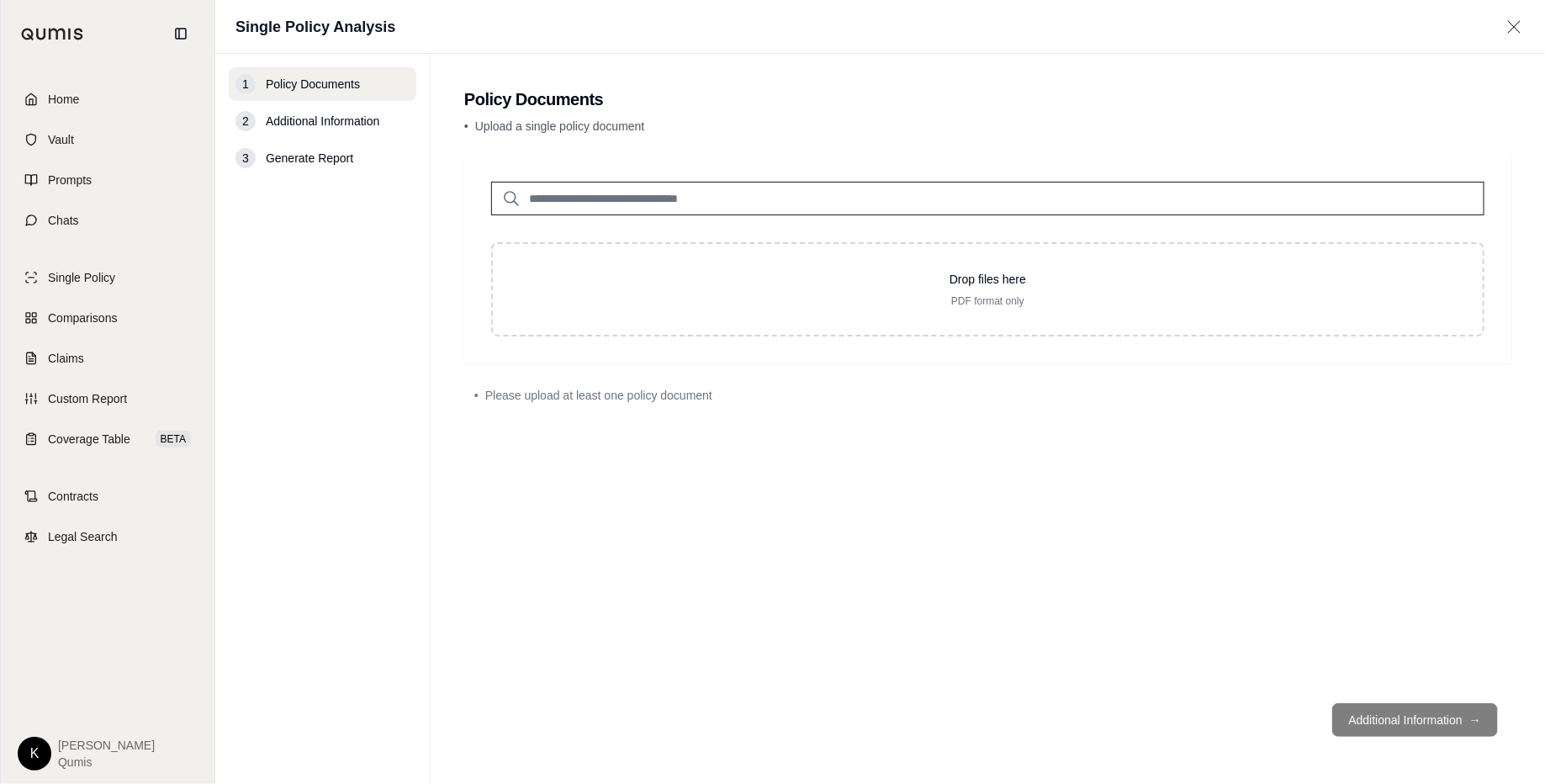
click at [758, 204] on input "search" at bounding box center [987, 198] width 993 height 34
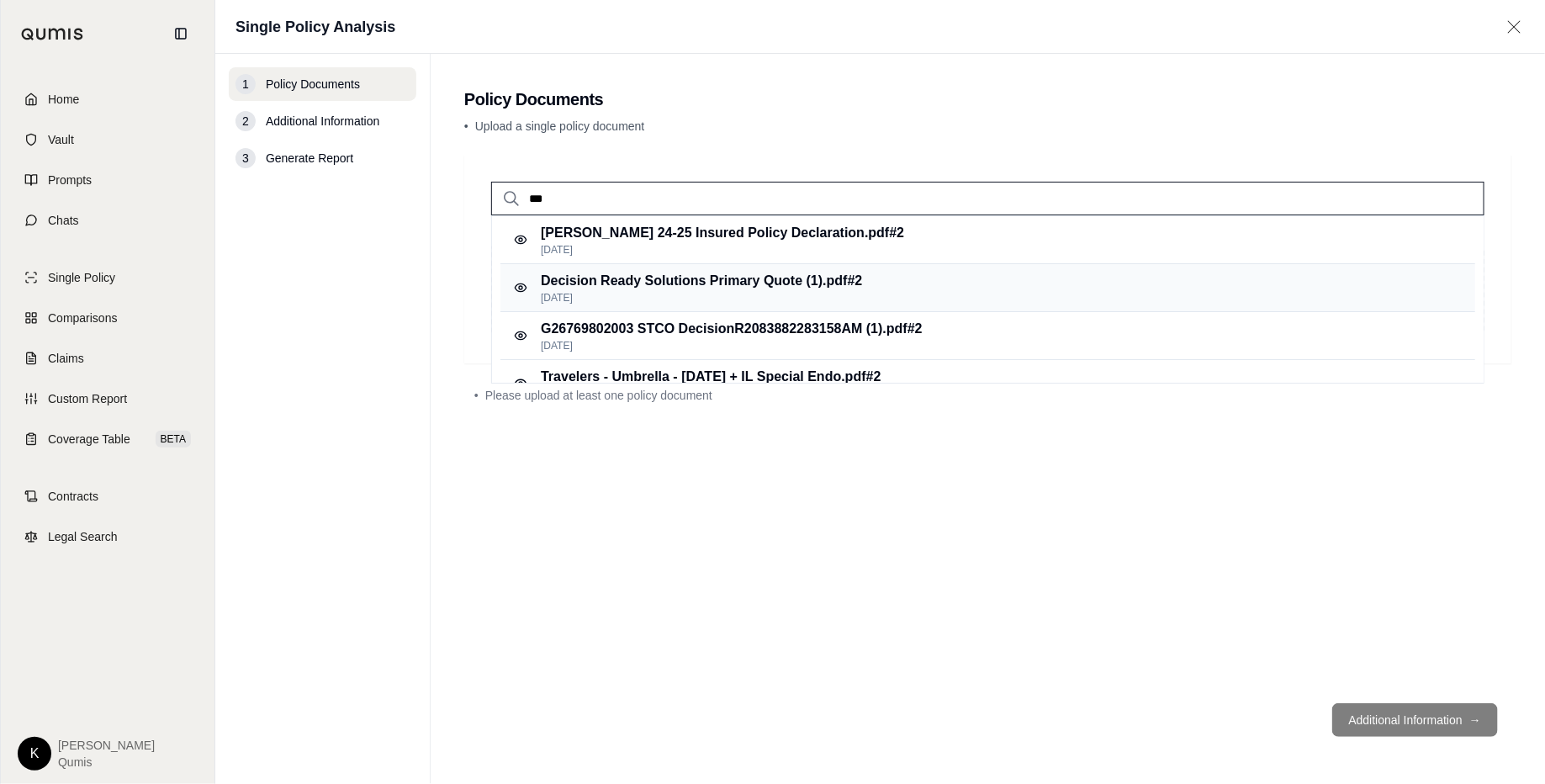
type input "***"
click at [716, 271] on p "Decision Ready Solutions Primary Quote (1).pdf #2" at bounding box center [701, 280] width 321 height 20
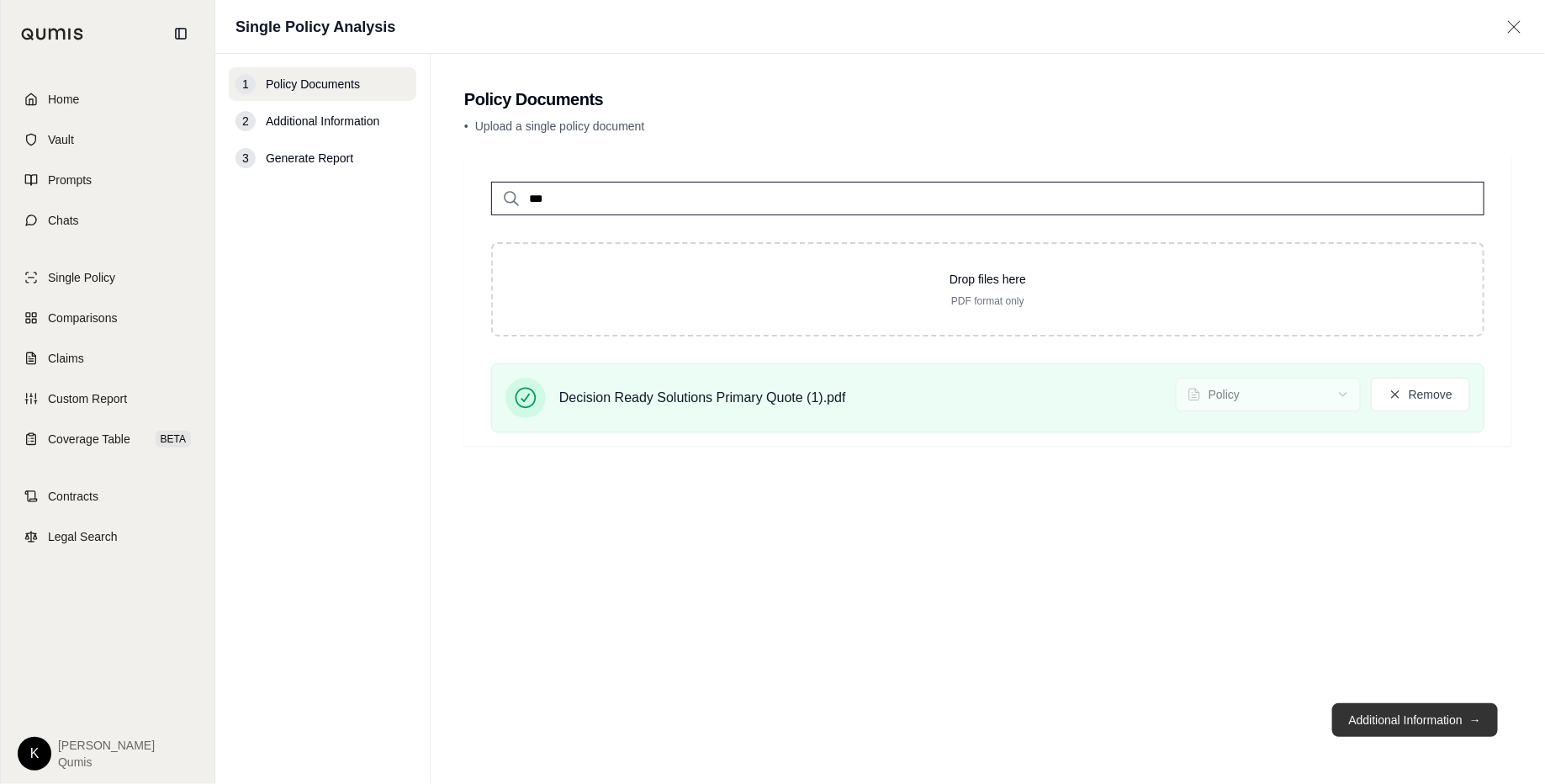
click at [1236, 626] on button "Additional Information →" at bounding box center [1416, 719] width 166 height 34
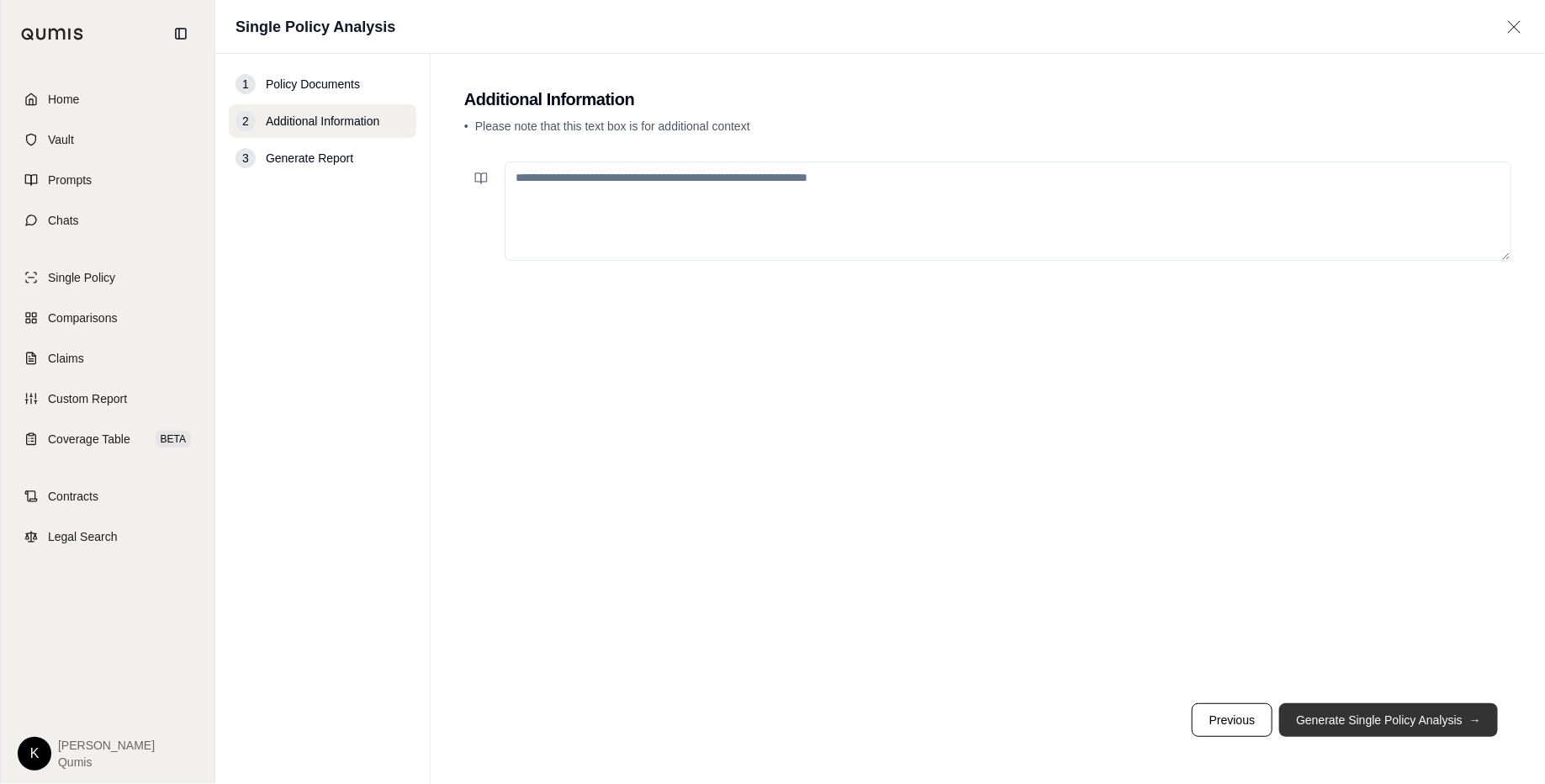
click at [1236, 626] on button "Generate Single Policy Analysis →" at bounding box center [1389, 719] width 218 height 34
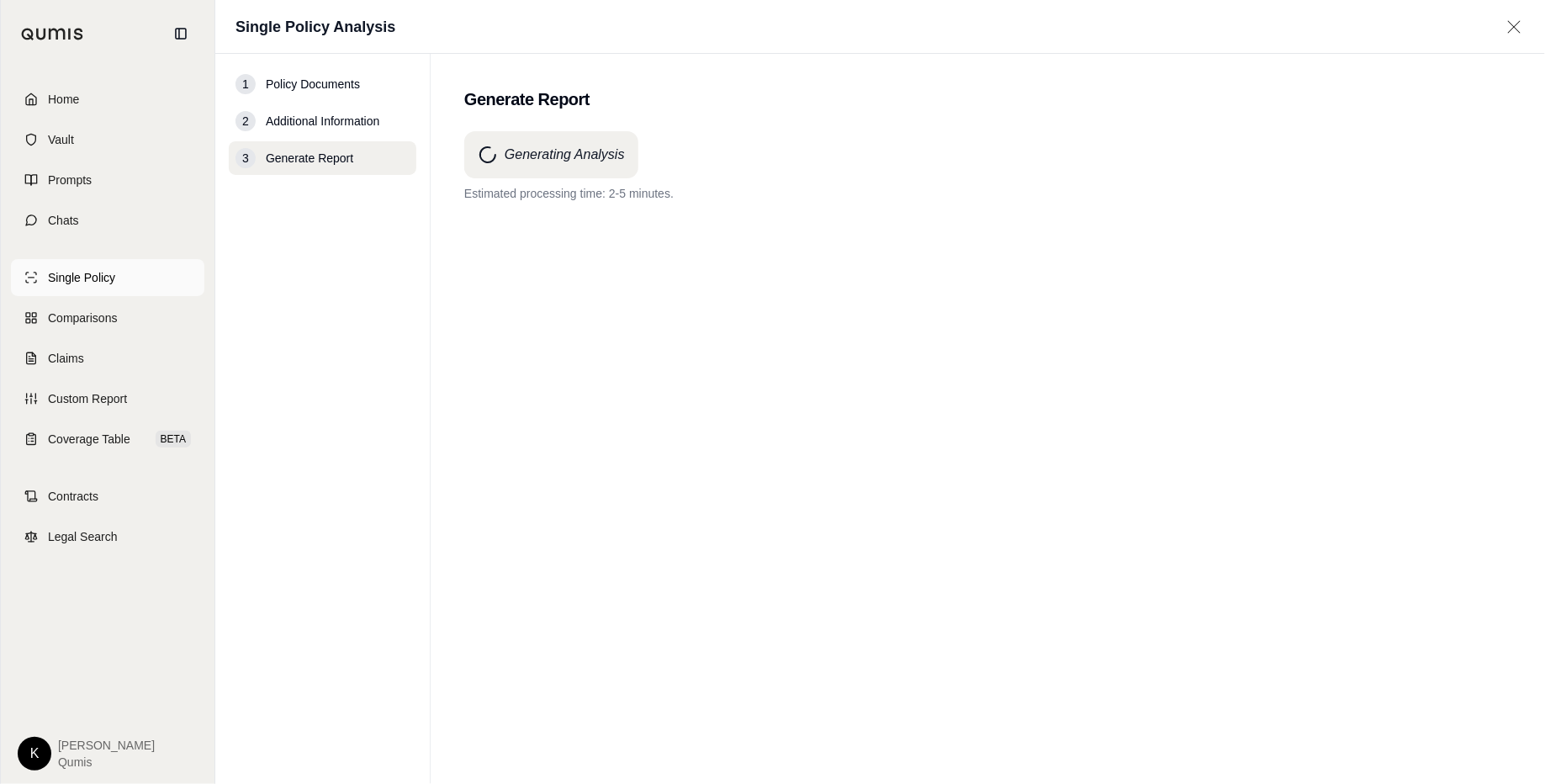
click at [101, 264] on link "Single Policy" at bounding box center [108, 278] width 194 height 37
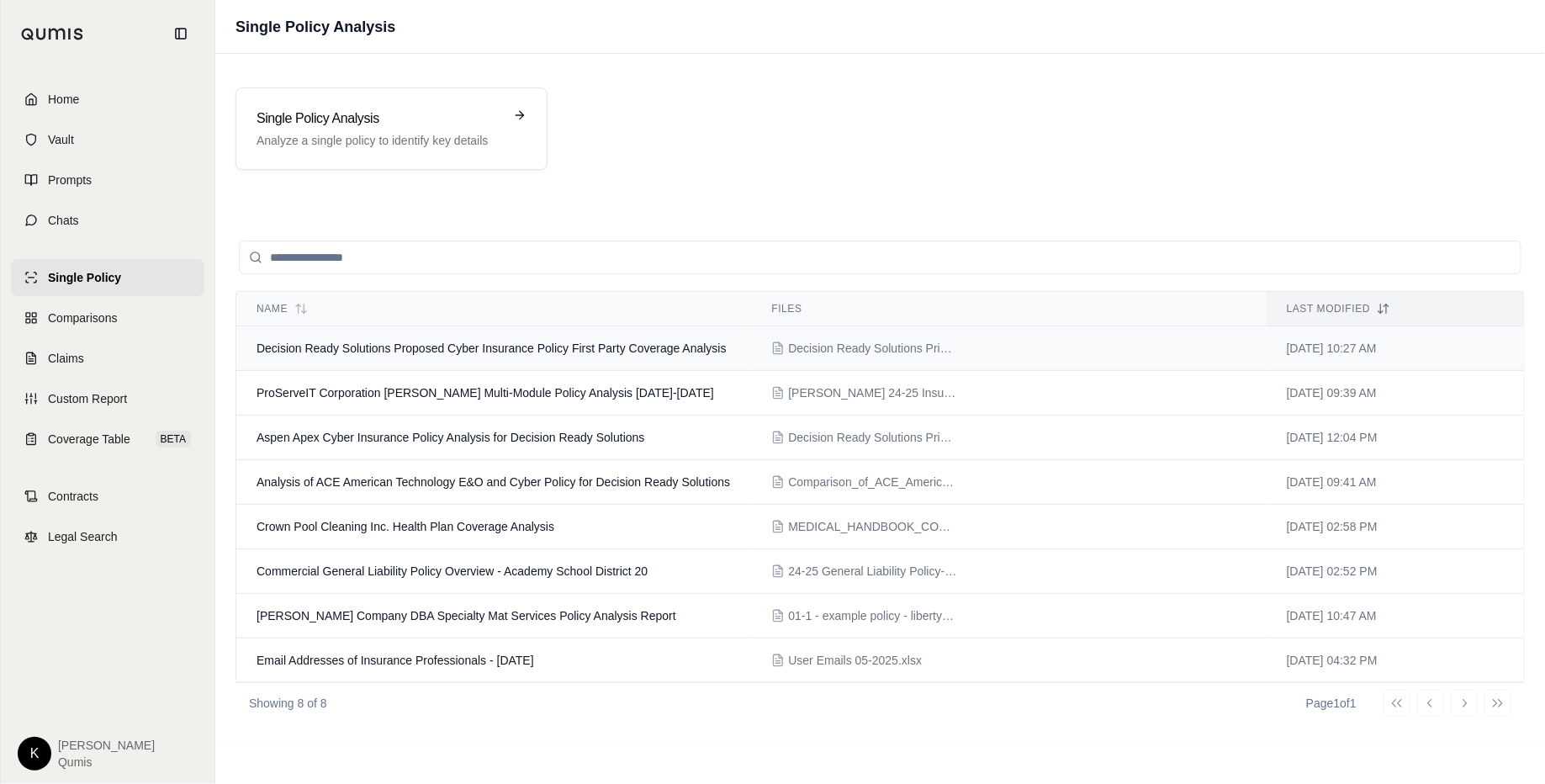
click at [506, 353] on td "Decision Ready Solutions Proposed Cyber Insurance Policy First Party Coverage A…" at bounding box center [493, 348] width 514 height 45
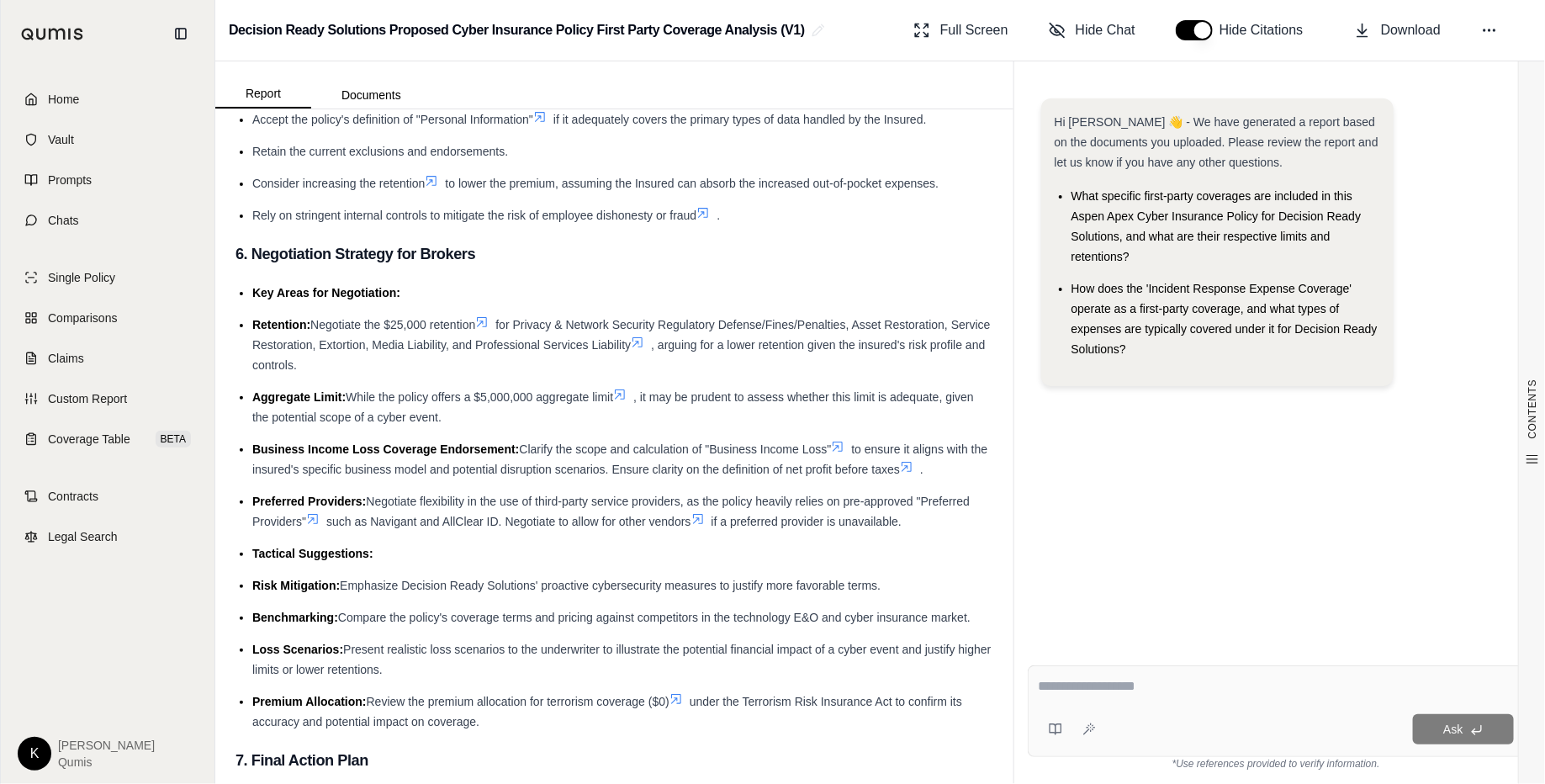
scroll to position [3961, 0]
click at [1128, 626] on div "Ask" at bounding box center [1276, 729] width 475 height 34
click at [105, 318] on span "Comparisons" at bounding box center [82, 317] width 69 height 17
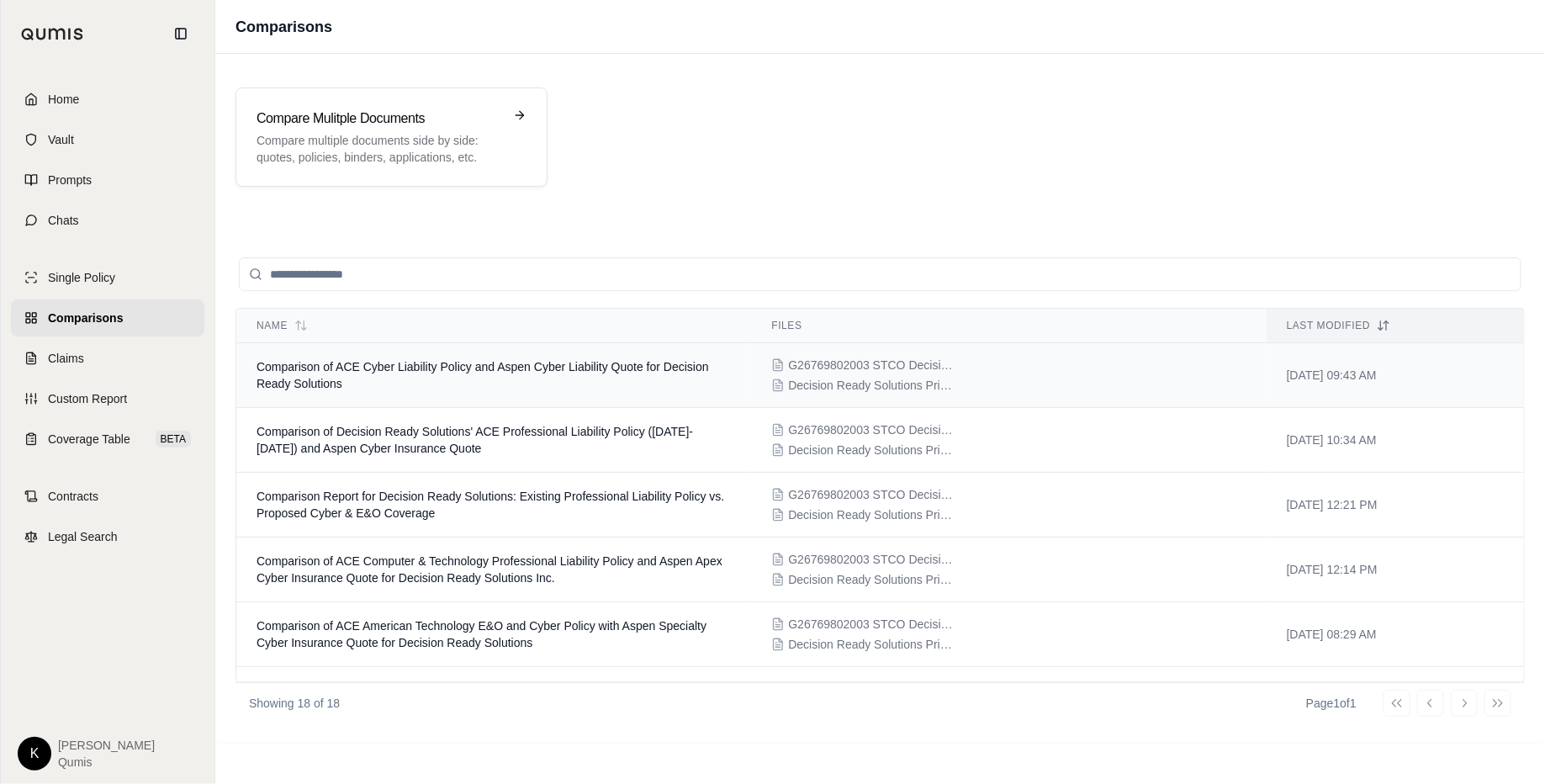
click at [539, 387] on td "Comparison of ACE Cyber Liability Policy and Aspen Cyber Liability Quote for De…" at bounding box center [493, 375] width 514 height 65
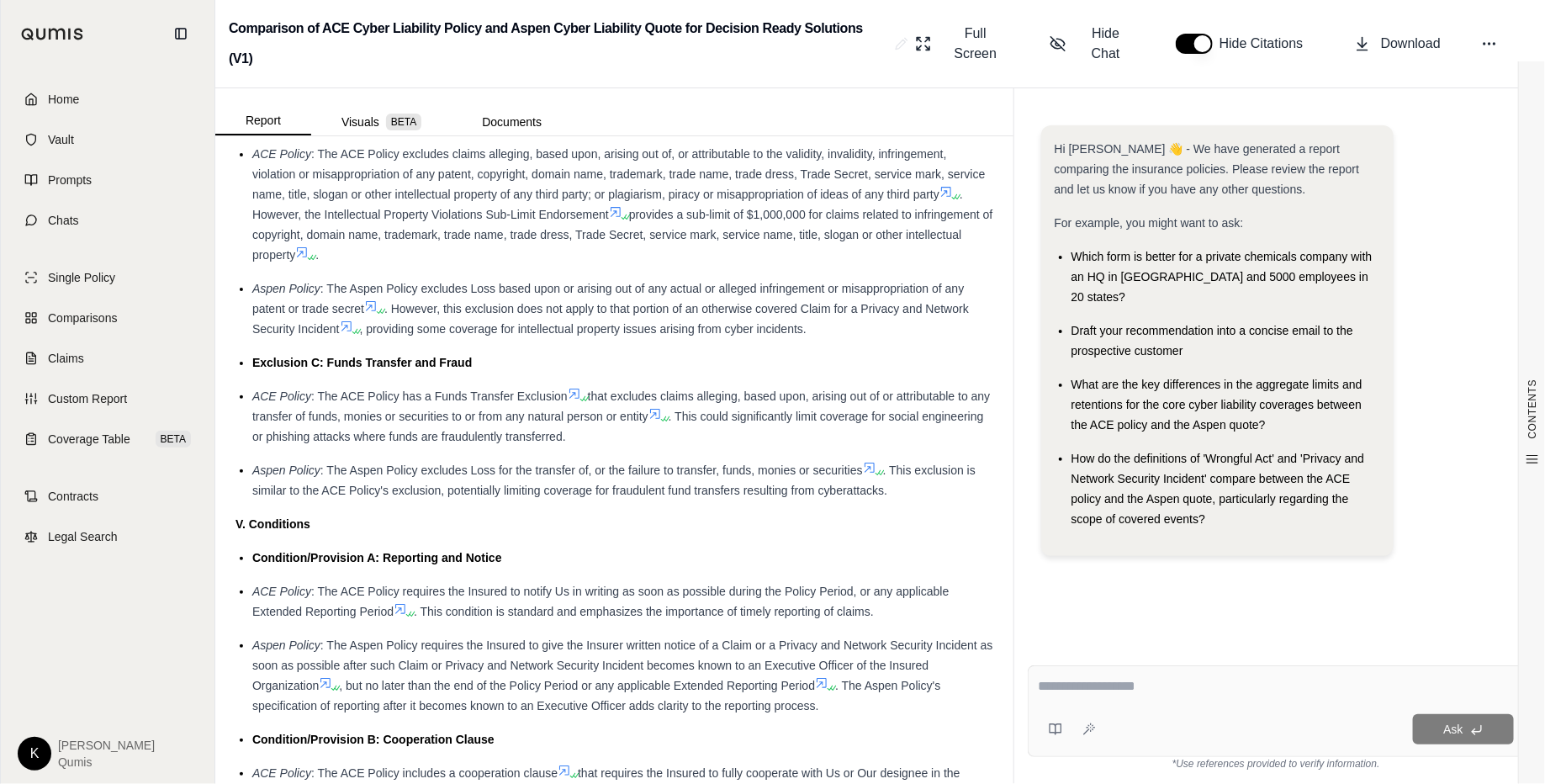
scroll to position [2851, 0]
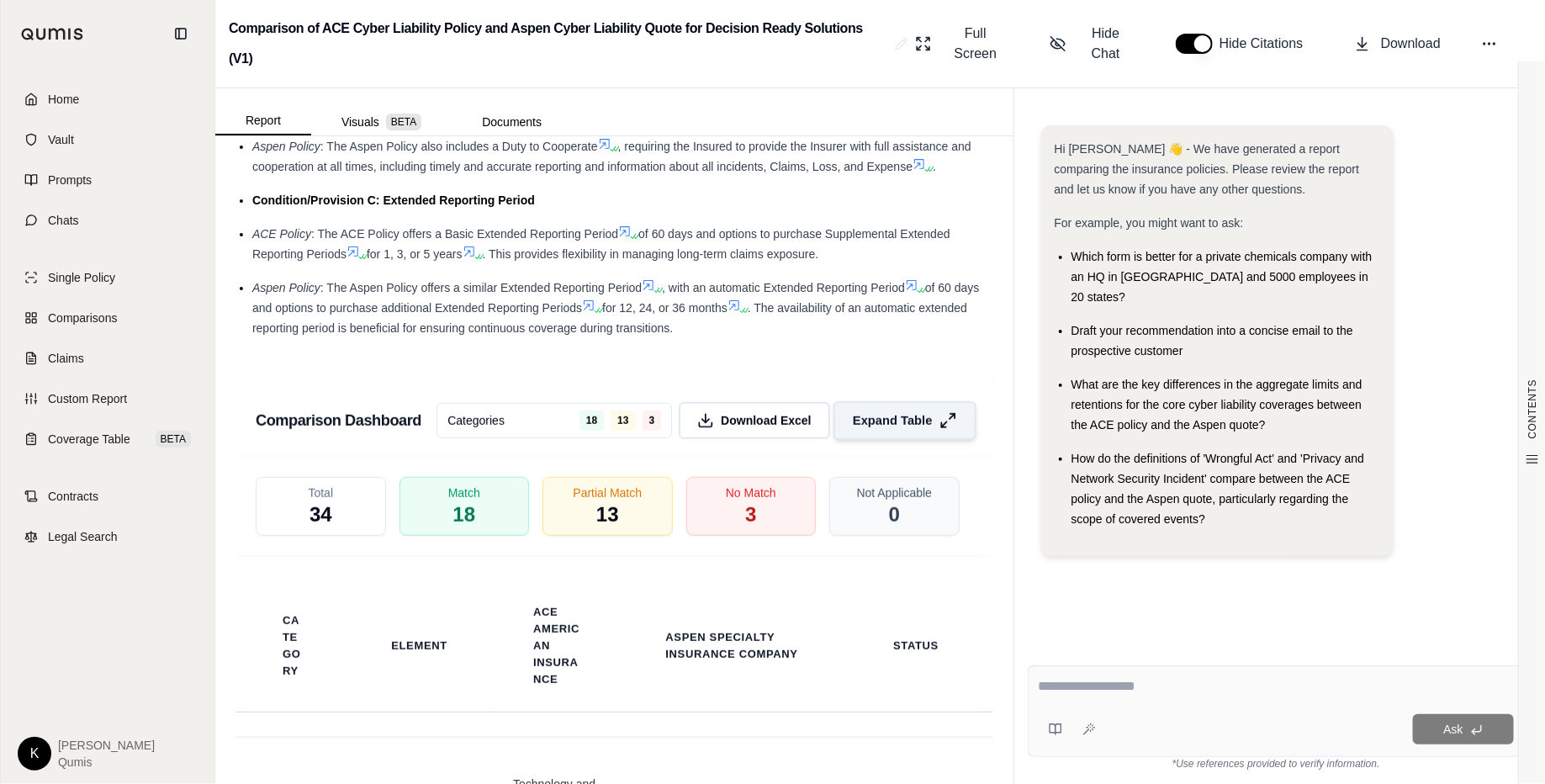
click at [852, 440] on button "Expand Table" at bounding box center [905, 420] width 143 height 38
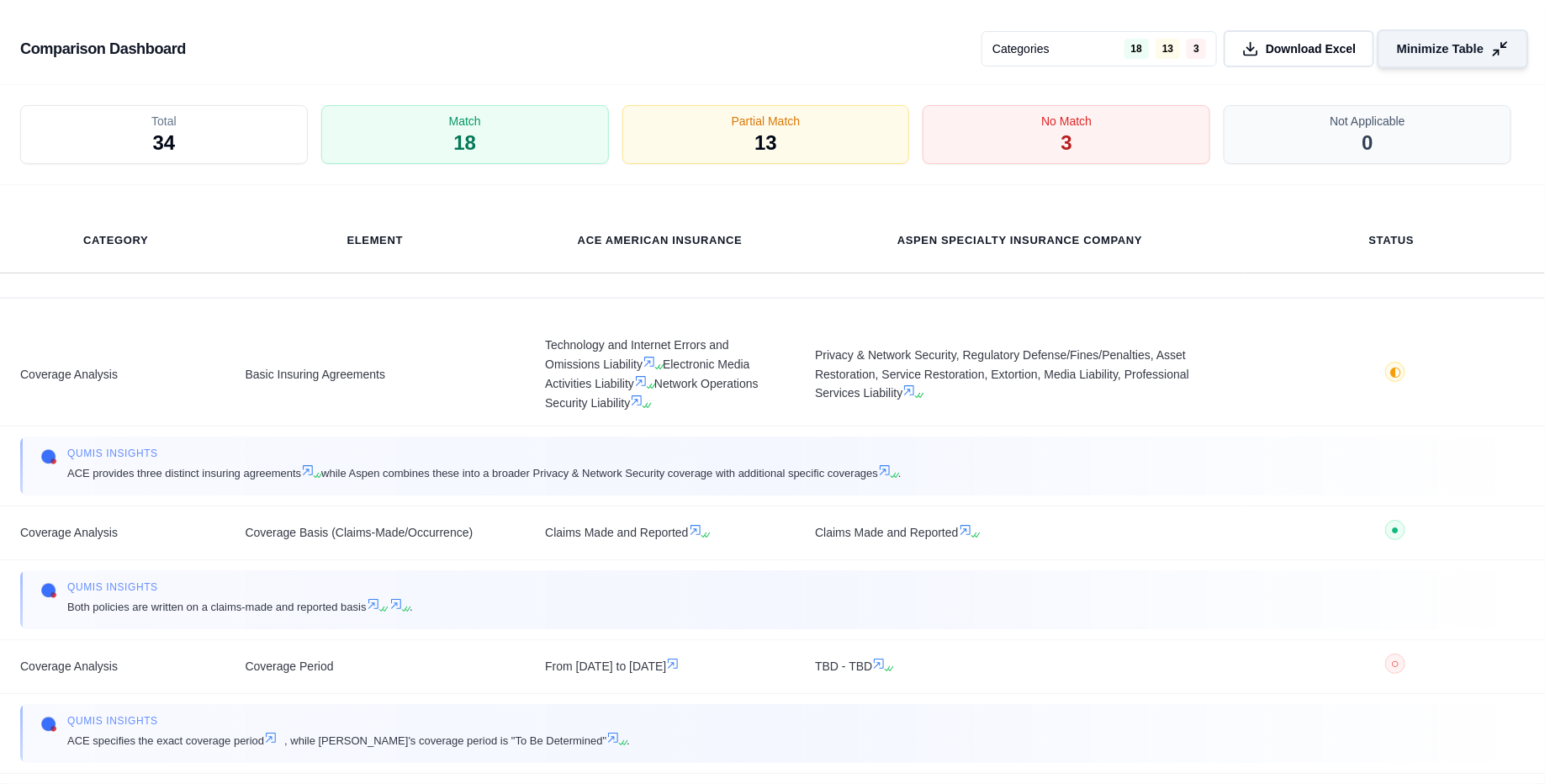
scroll to position [3215, 0]
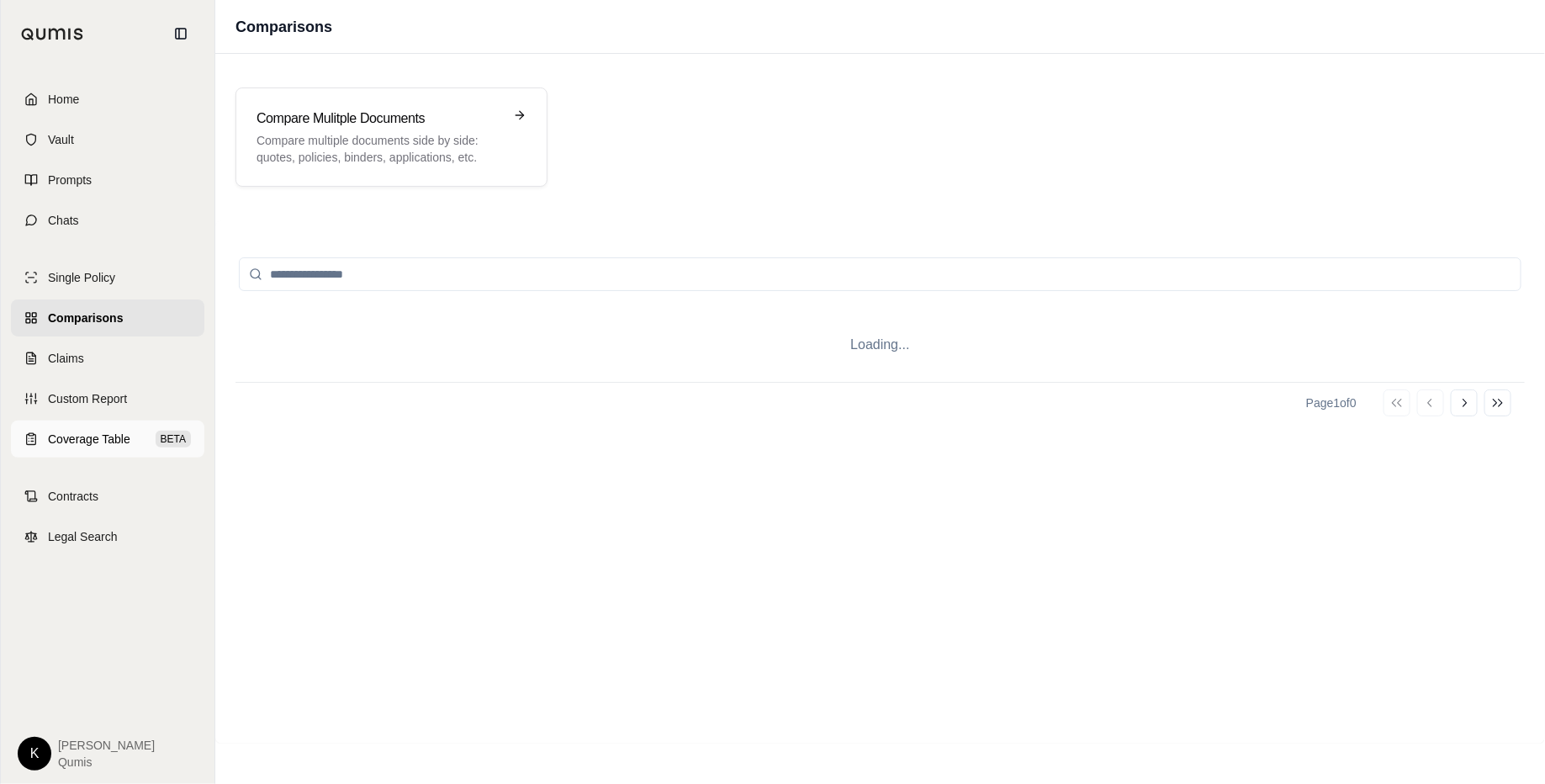
click at [90, 430] on span "Coverage Table" at bounding box center [89, 438] width 82 height 17
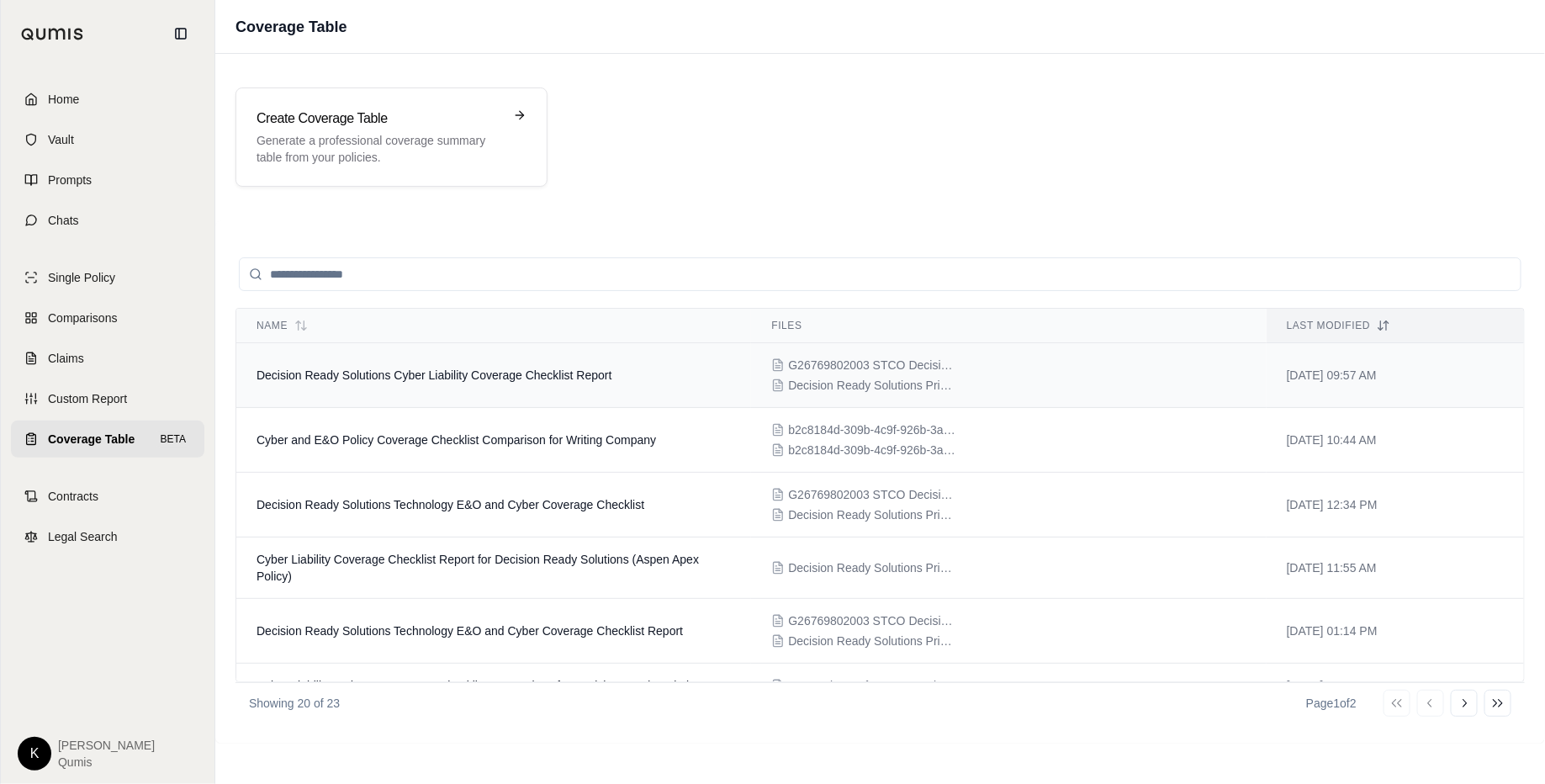
click at [426, 366] on td "Decision Ready Solutions Cyber Liability Coverage Checklist Report" at bounding box center [493, 375] width 514 height 65
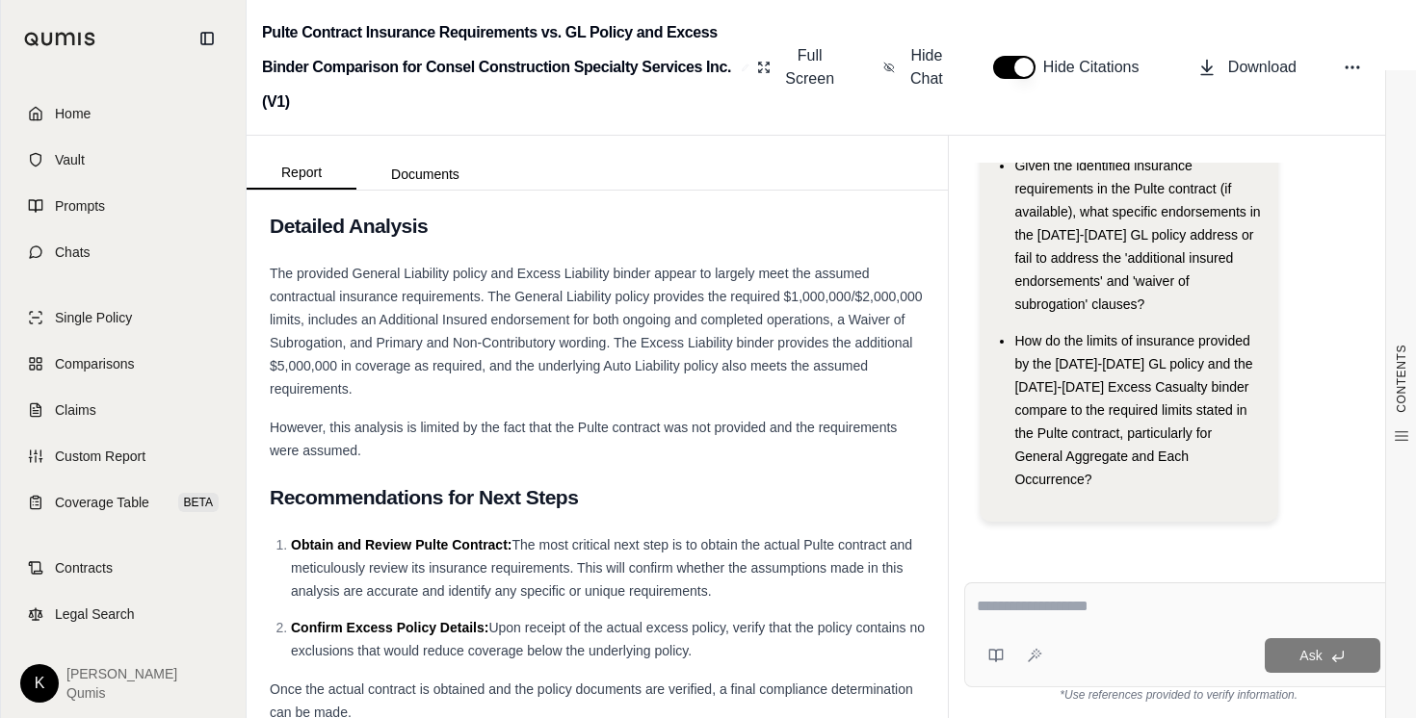
scroll to position [4126, 0]
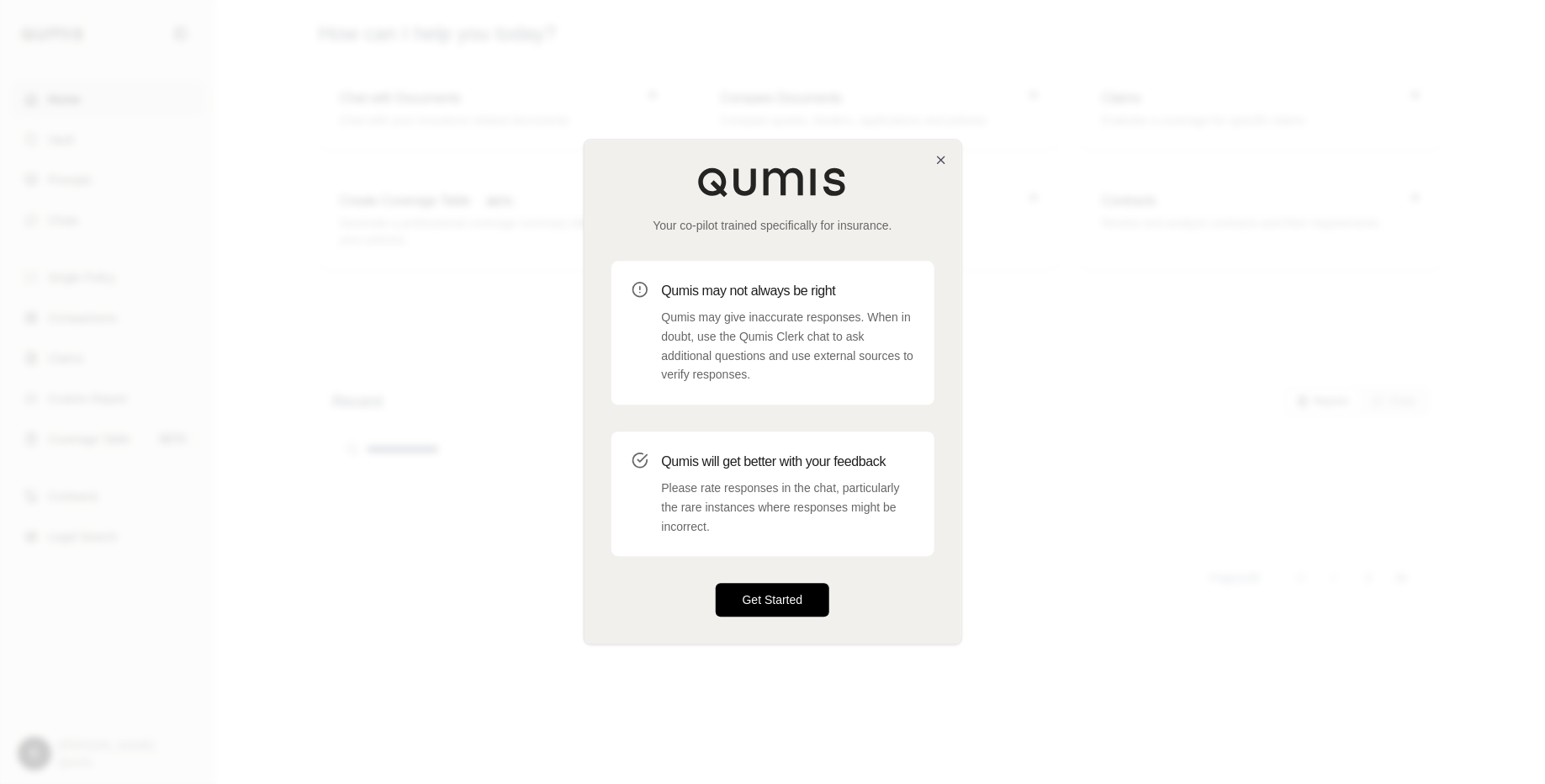
click at [827, 602] on button "Get Started" at bounding box center [773, 600] width 114 height 34
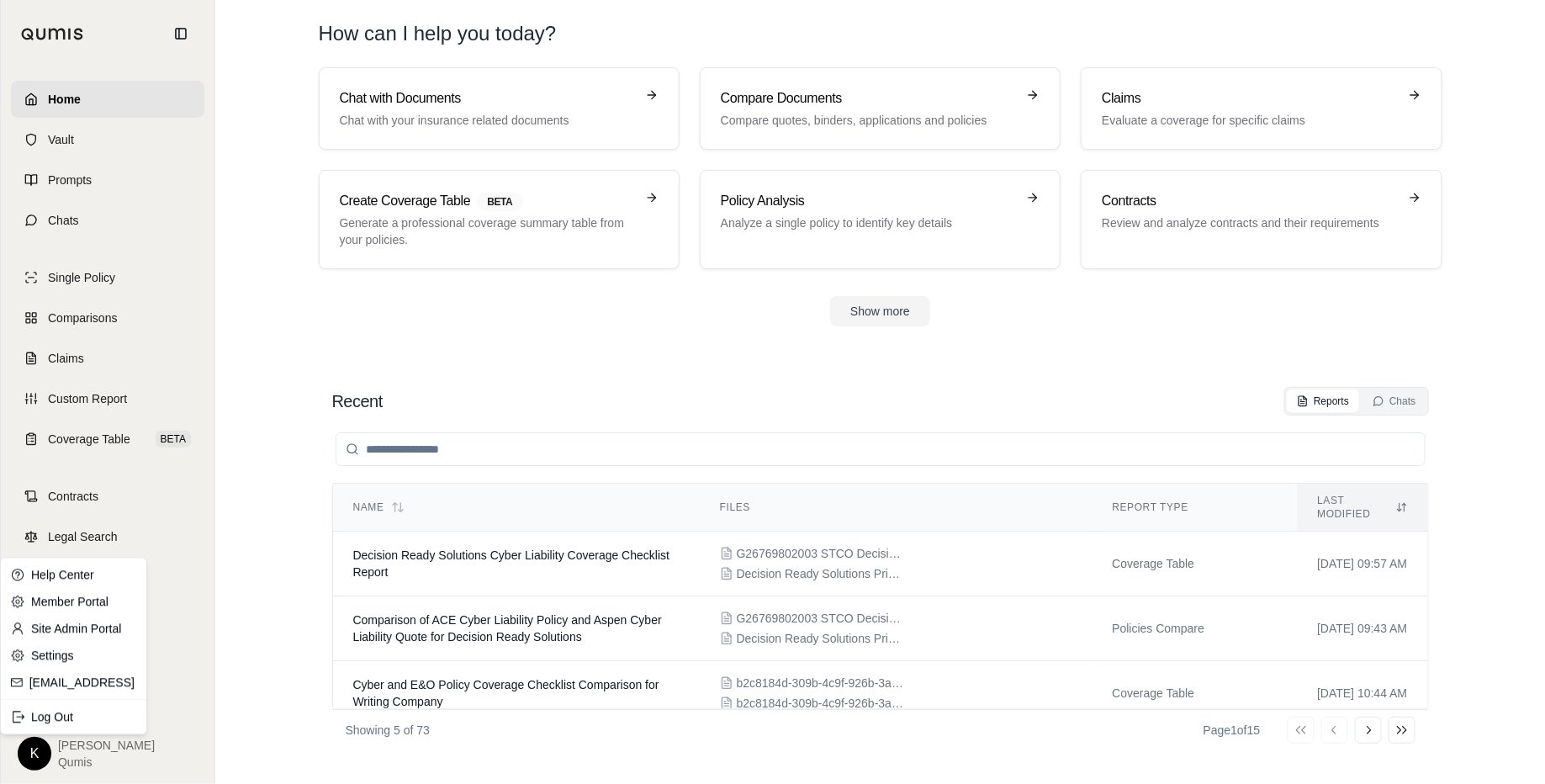
click at [31, 762] on html "Home Vault Prompts Chats Single Policy Comparisons Claims Custom Report Coverag…" at bounding box center [772, 392] width 1545 height 784
click at [81, 634] on link "Site Admin Portal" at bounding box center [73, 629] width 139 height 27
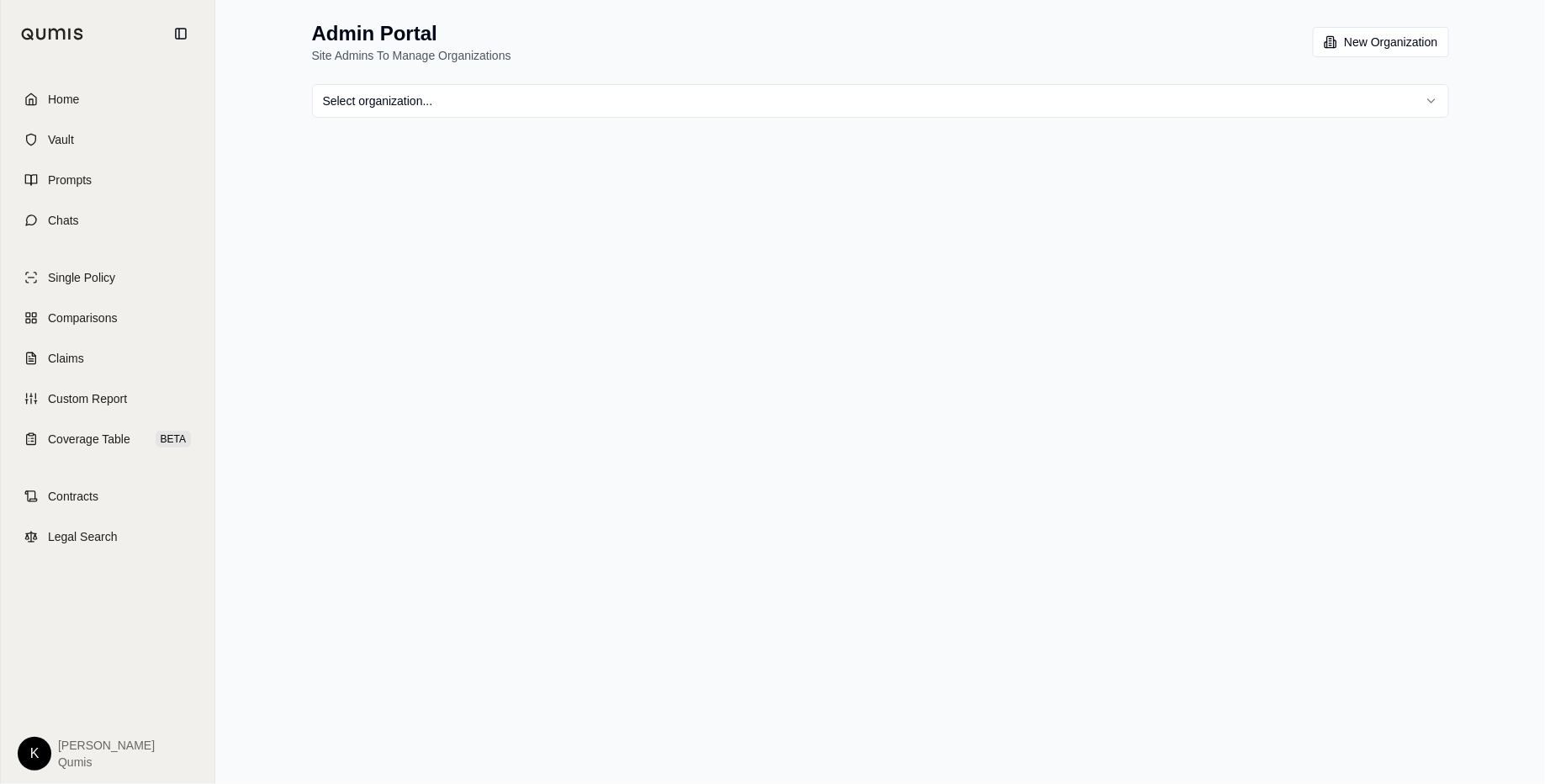
click at [631, 107] on html "Home Vault Prompts Chats Single Policy Comparisons Claims Custom Report Coverag…" at bounding box center [772, 392] width 1545 height 784
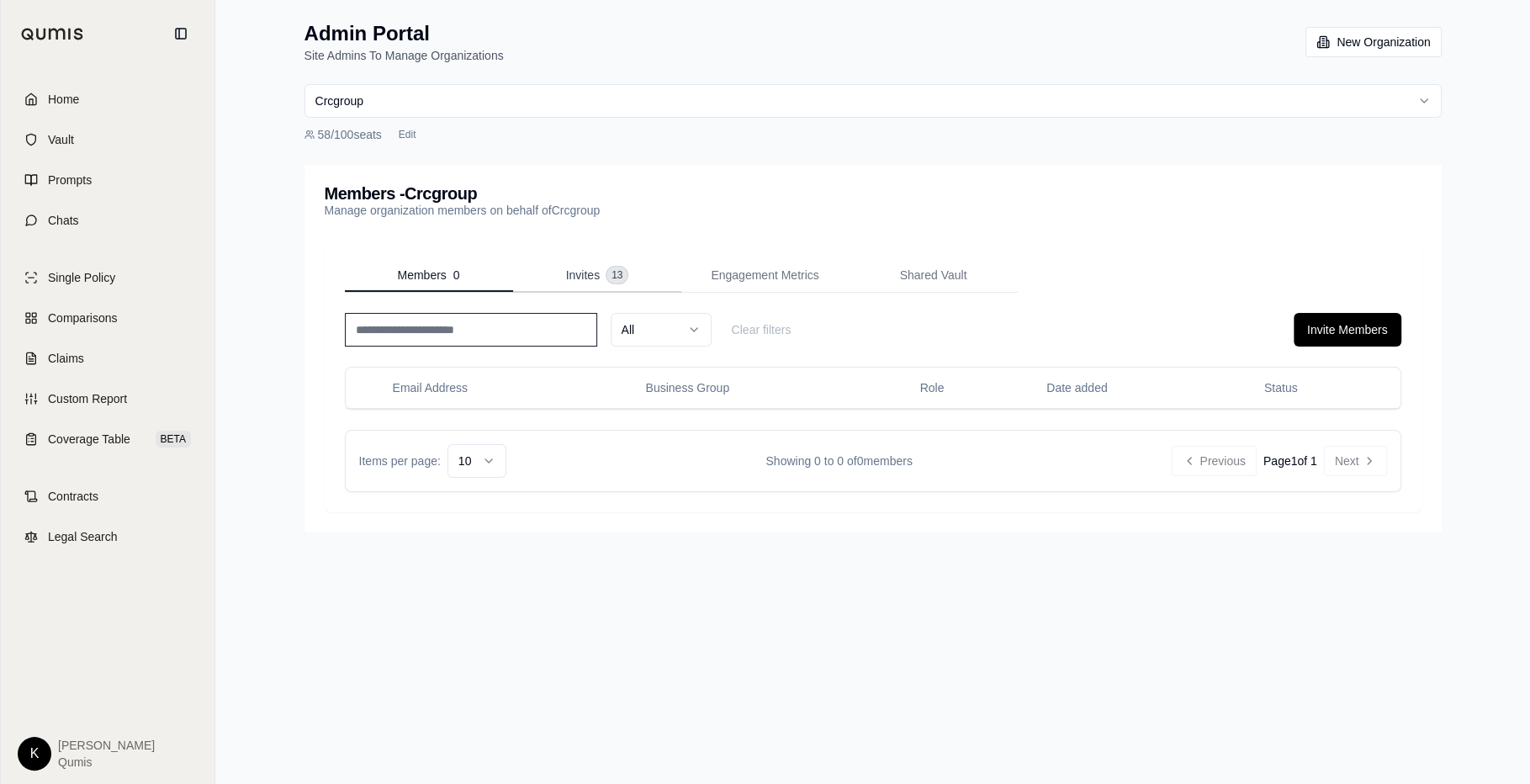
click at [584, 272] on span "Invites" at bounding box center [582, 274] width 34 height 17
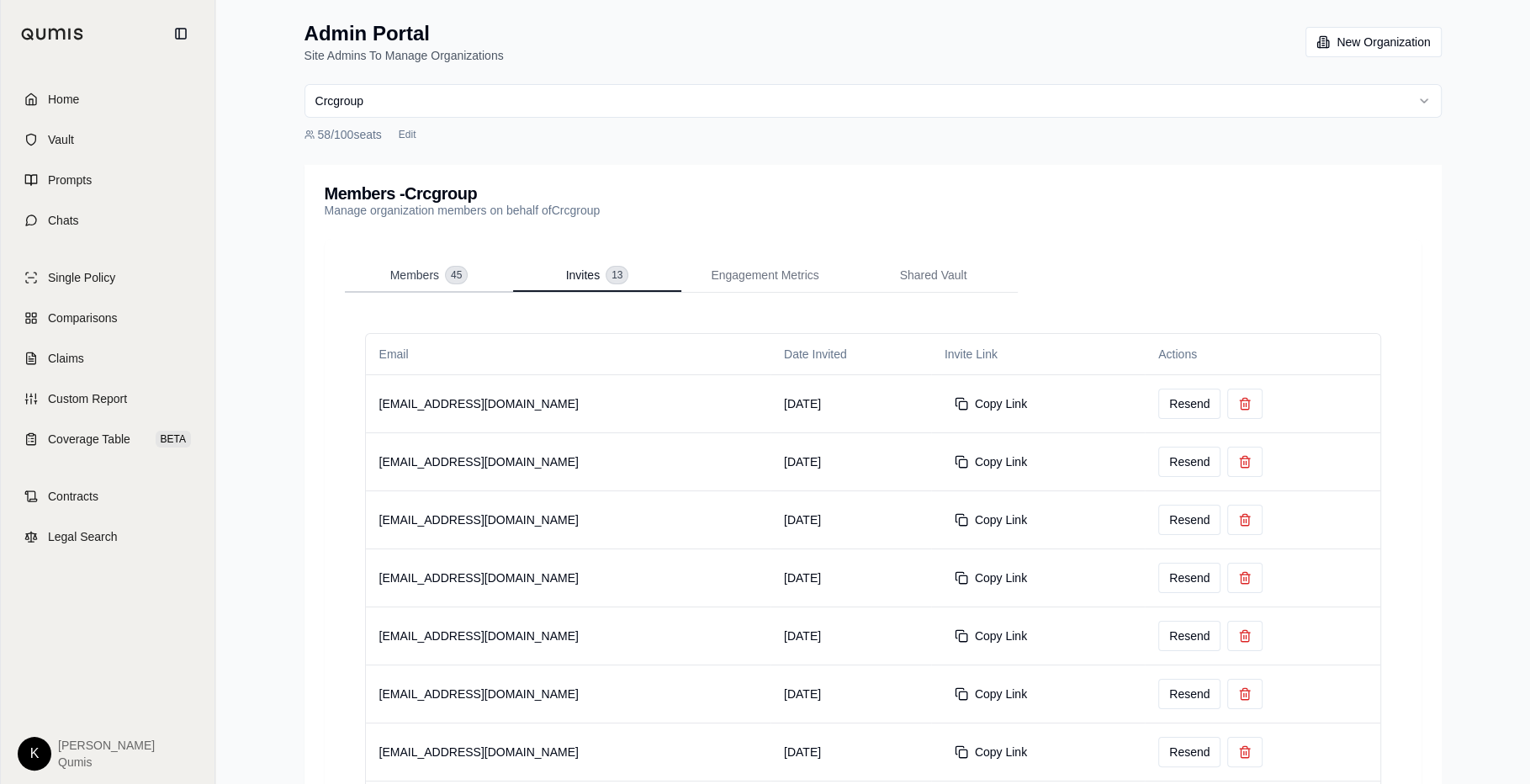
click at [424, 280] on span "Members" at bounding box center [415, 274] width 49 height 17
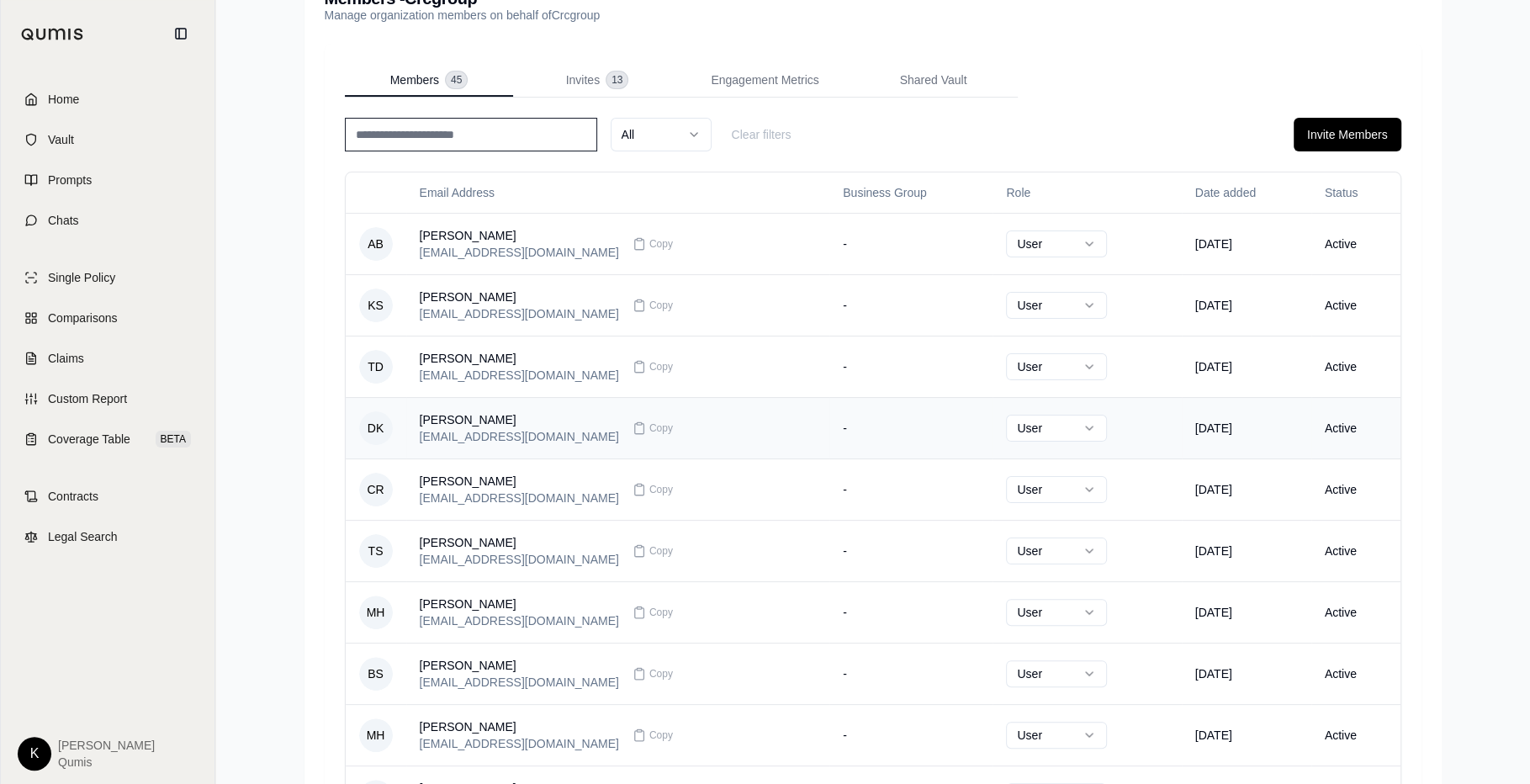
scroll to position [375, 0]
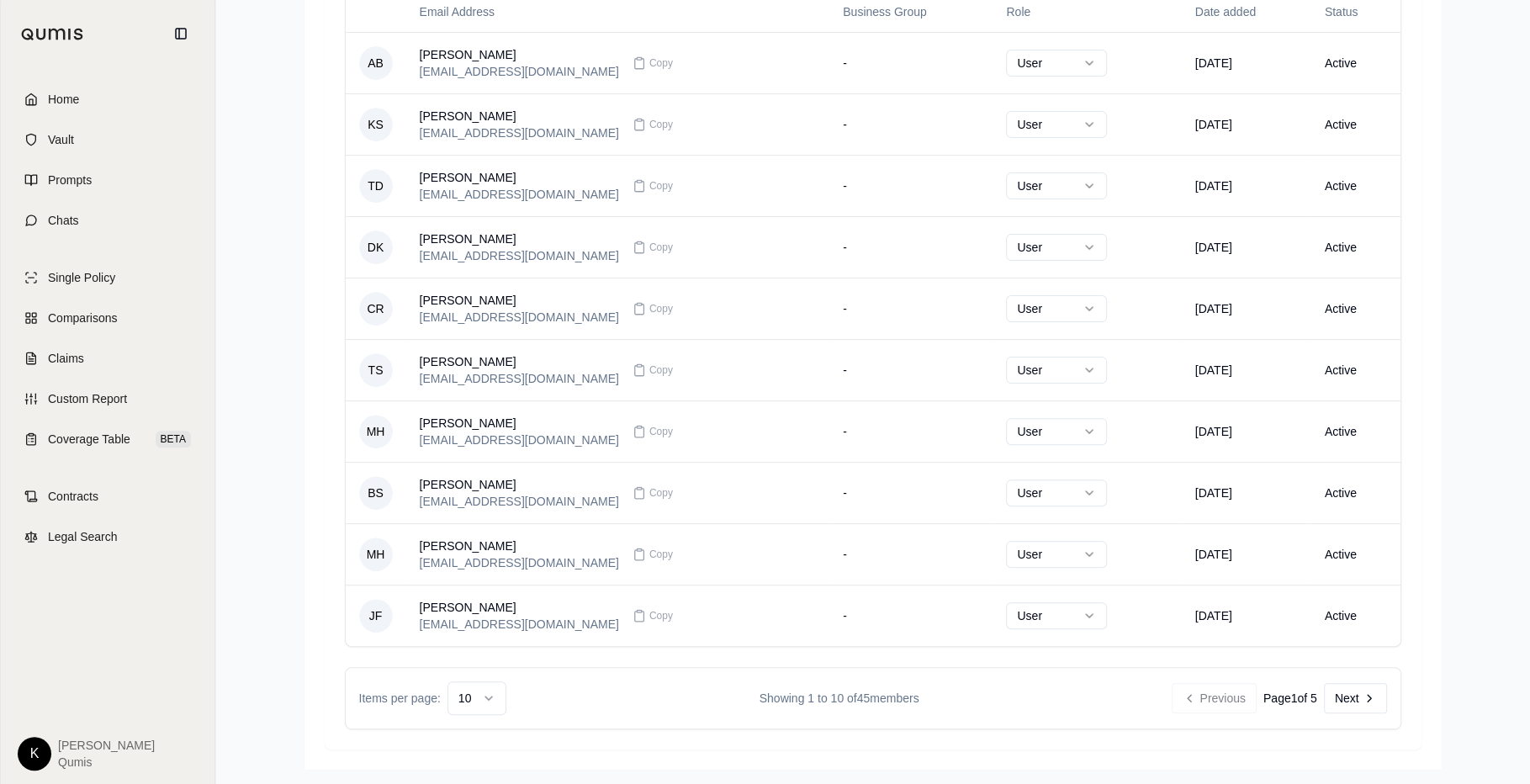
click at [486, 696] on html "Home Vault Prompts Chats Single Policy Comparisons Claims Custom Report Coverag…" at bounding box center [765, 207] width 1530 height 1166
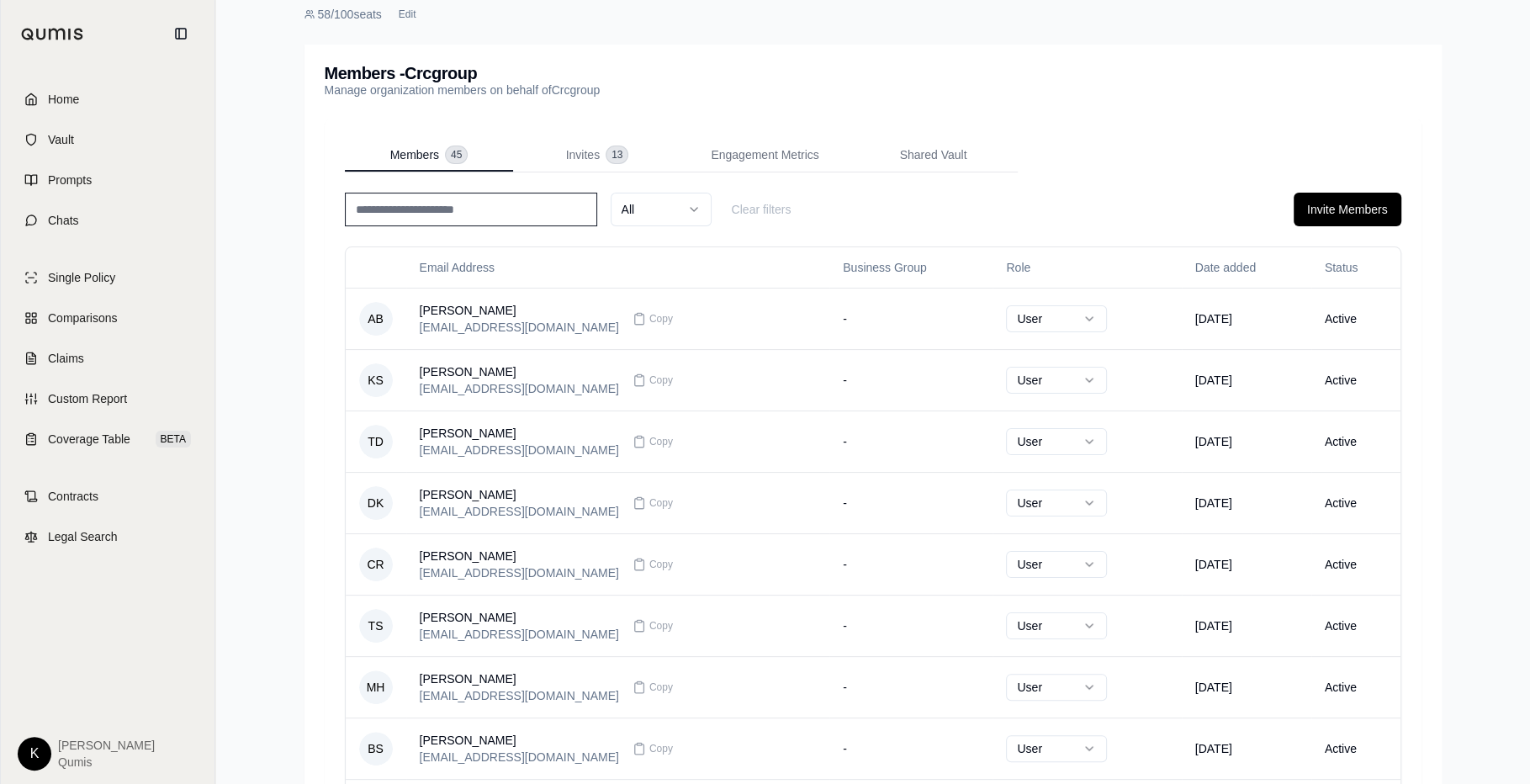
scroll to position [0, 0]
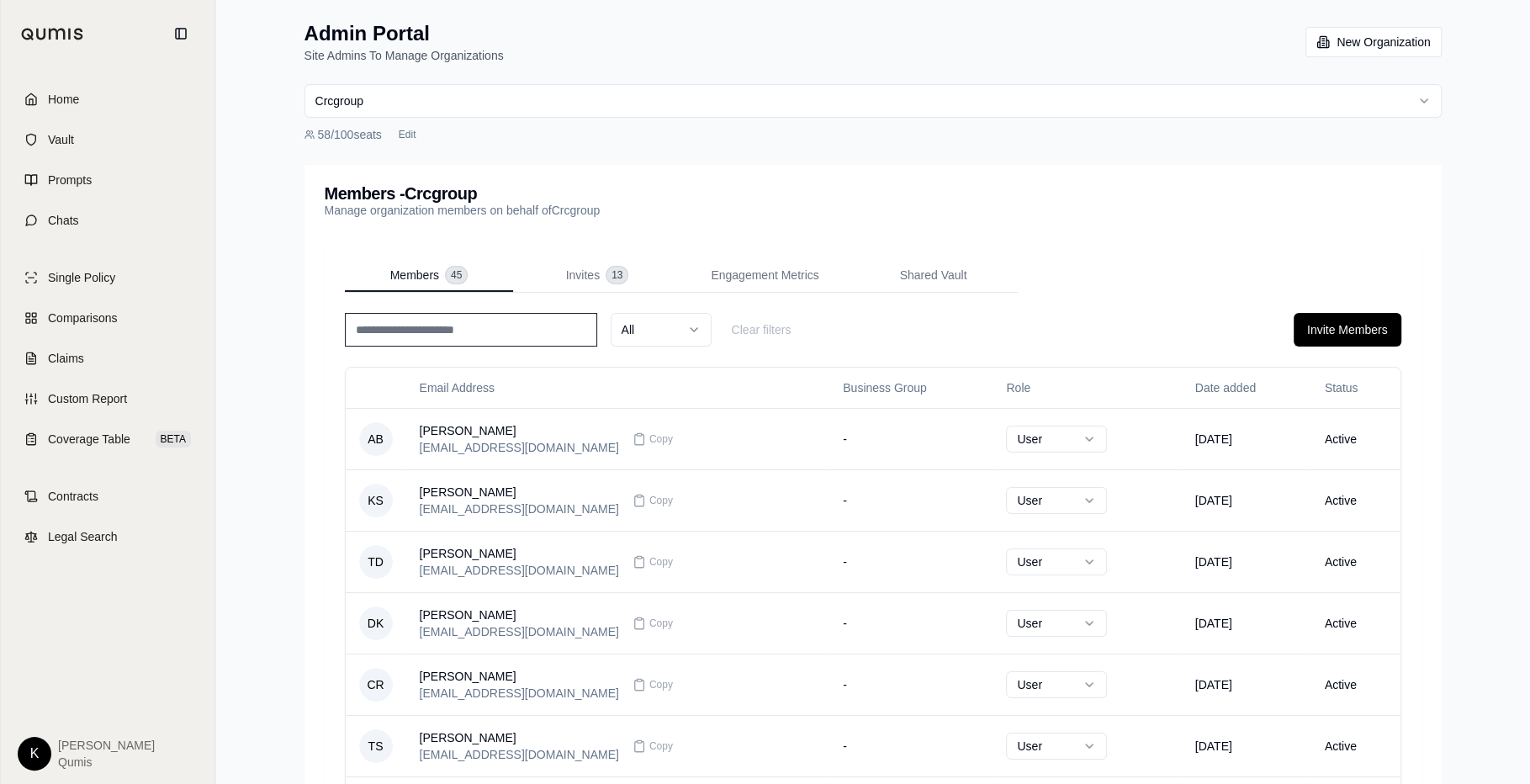
click at [711, 197] on div "Members - Crcgroup Manage organization members on behalf of Crcgroup" at bounding box center [873, 202] width 1097 height 34
click at [754, 267] on span "Engagement Metrics" at bounding box center [764, 274] width 107 height 17
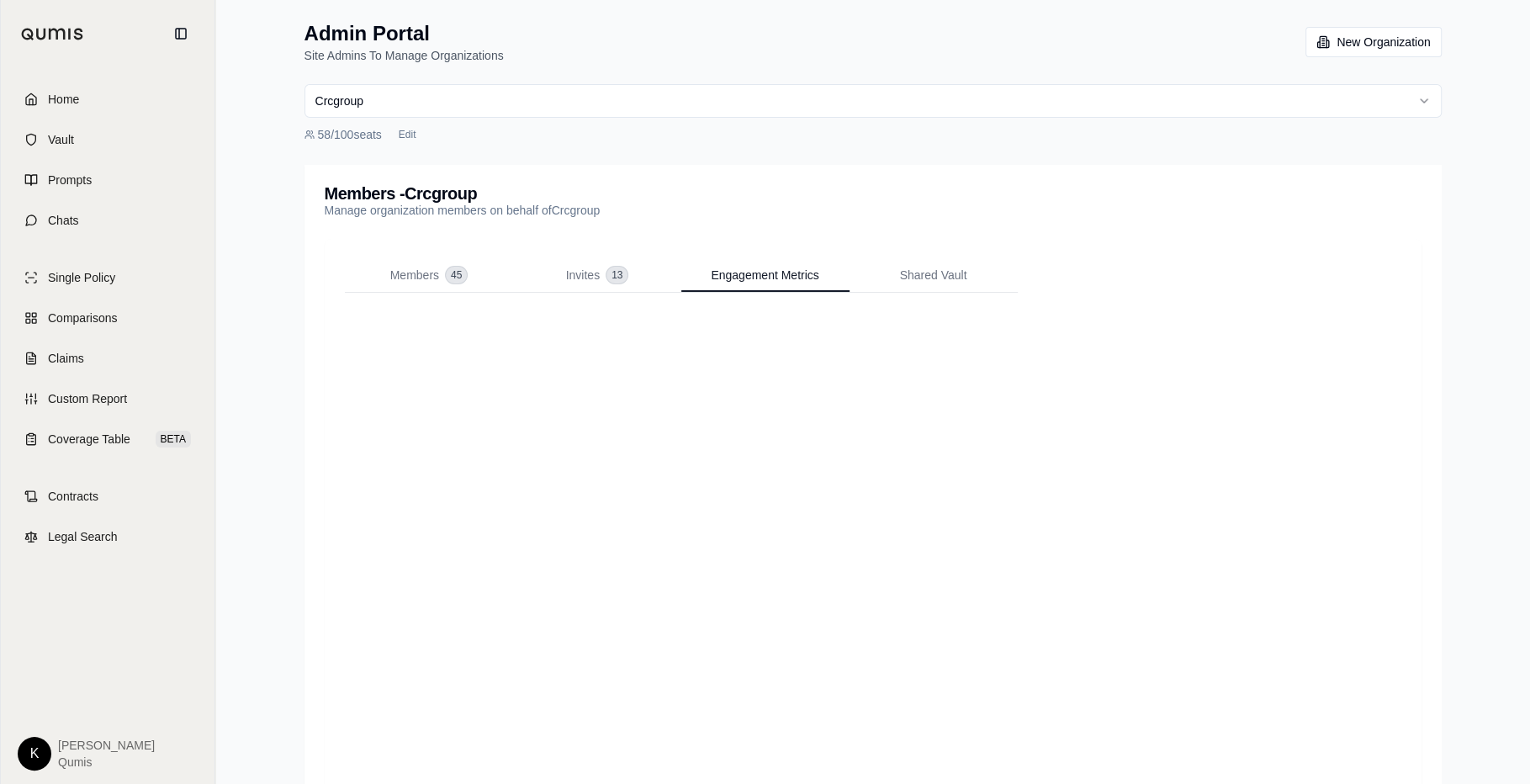
scroll to position [77, 0]
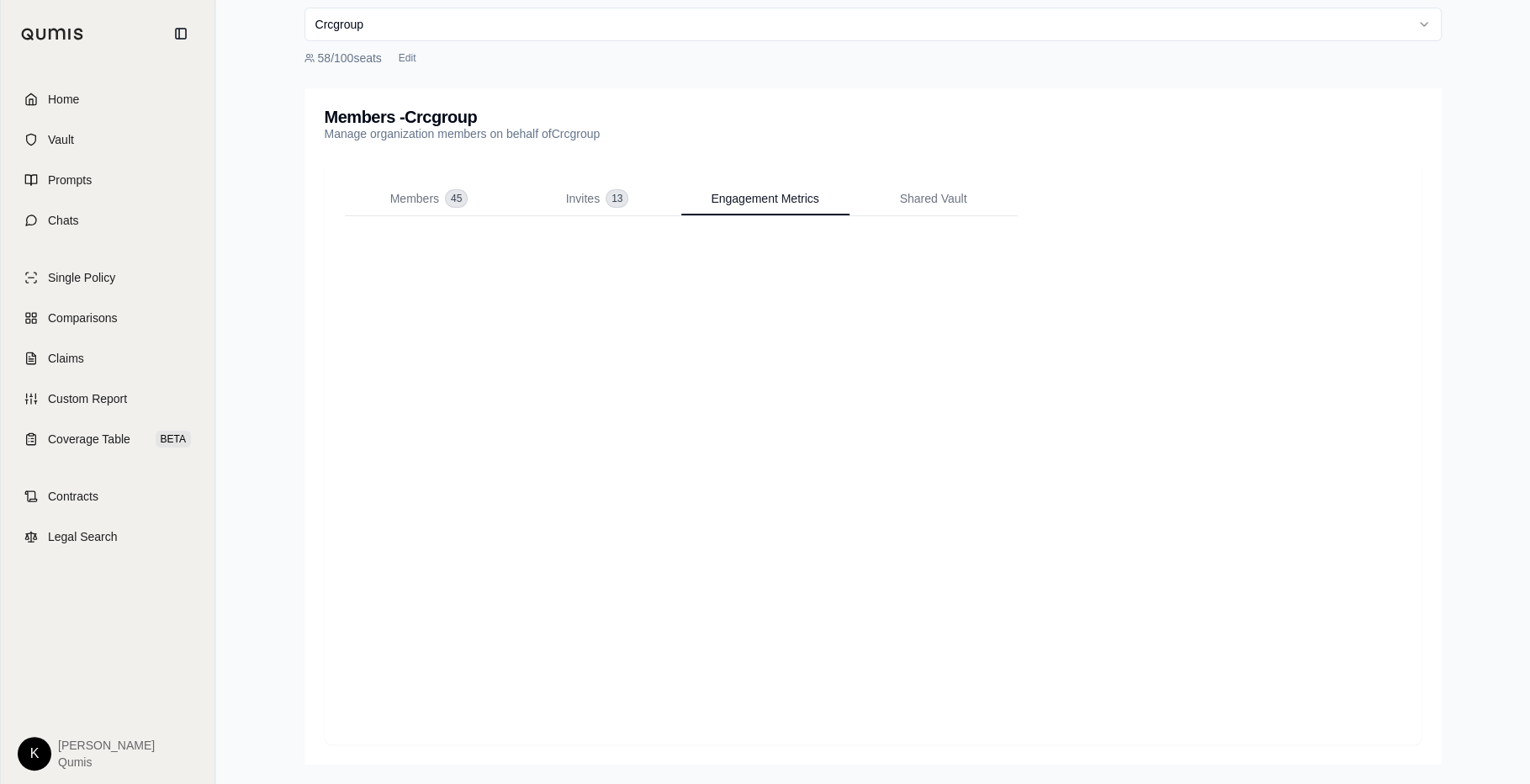
click at [1234, 229] on div "Members 45 Invites 13 Engagement Metrics Shared Vault" at bounding box center [873, 453] width 1057 height 541
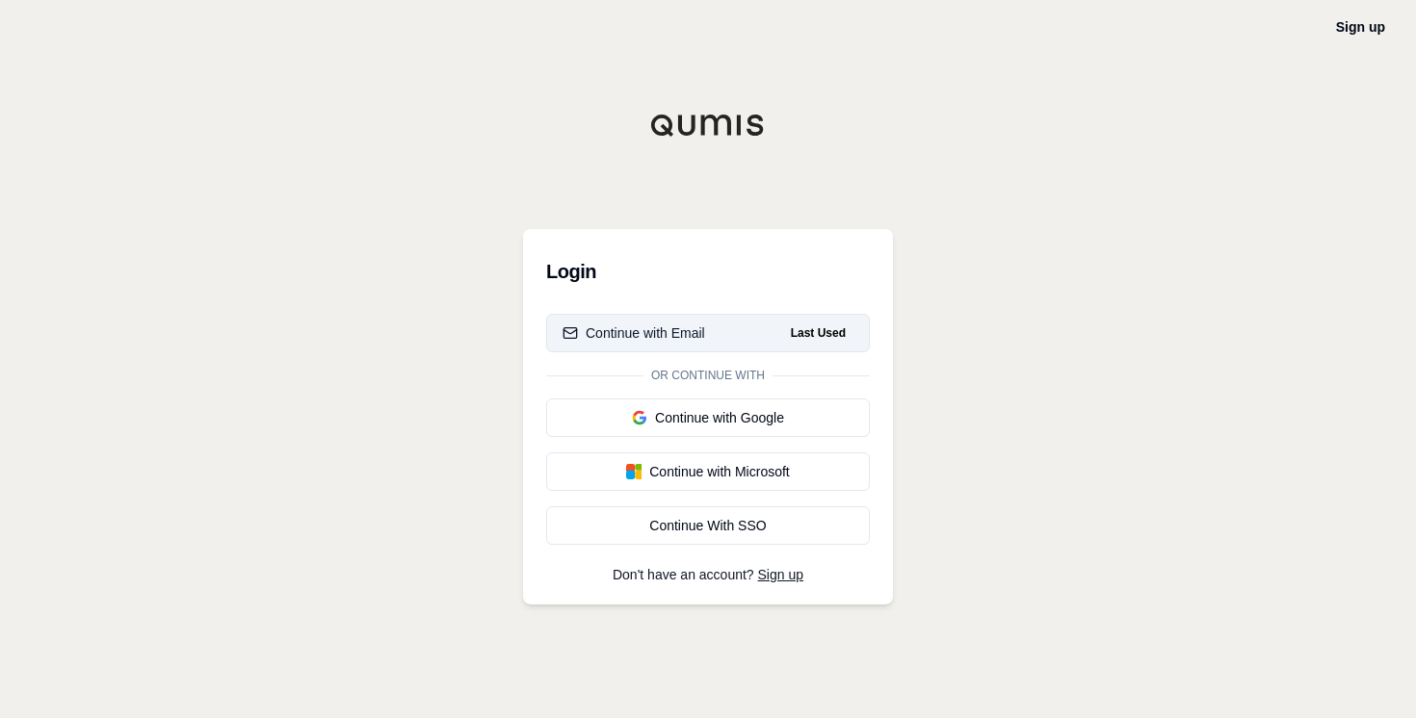
click at [643, 334] on div "Continue with Email" at bounding box center [633, 333] width 143 height 19
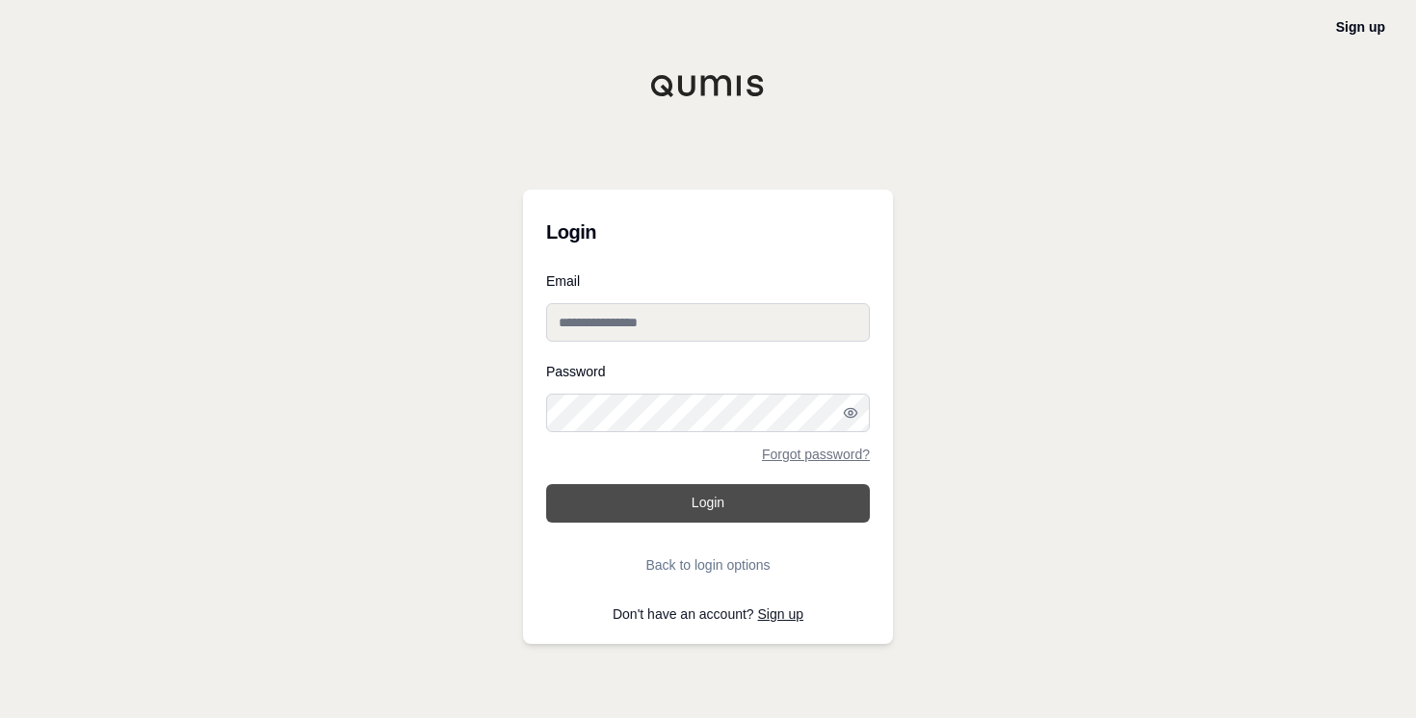
type input "**********"
click at [606, 511] on button "Login" at bounding box center [708, 503] width 324 height 39
